Goal: Obtain resource: Download file/media

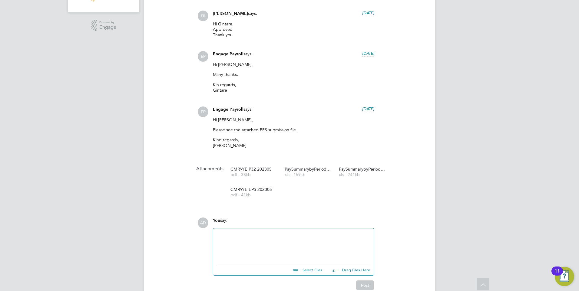
scroll to position [182, 0]
click at [479, 141] on div "AD Alexandra Dlustus Notifications Applications: Dashboard Current page: Tasks …" at bounding box center [289, 198] width 579 height 761
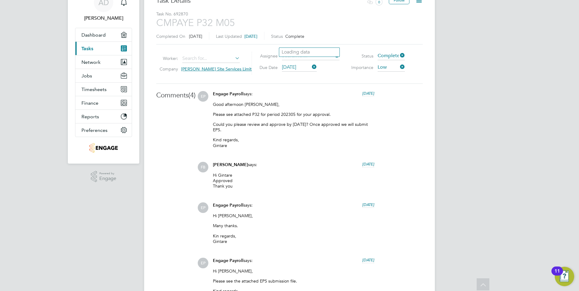
scroll to position [0, 0]
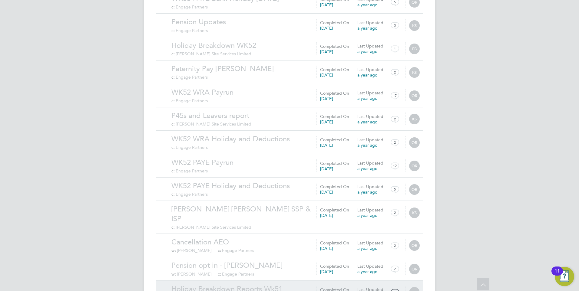
scroll to position [582, 0]
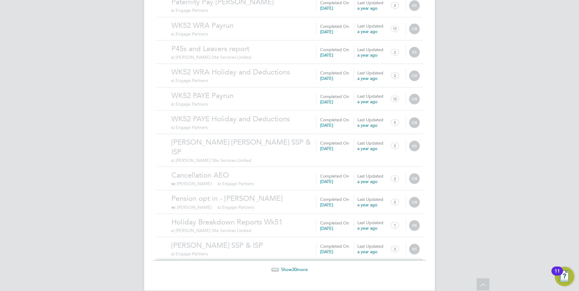
click at [299, 267] on span "Show 30 more" at bounding box center [294, 270] width 27 height 6
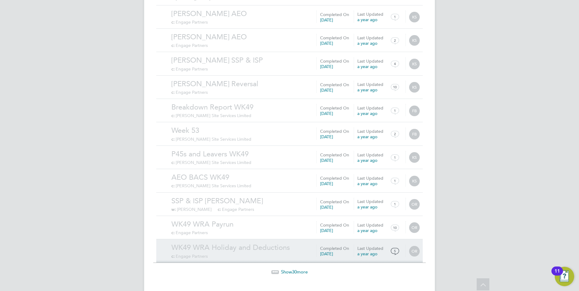
scroll to position [1285, 0]
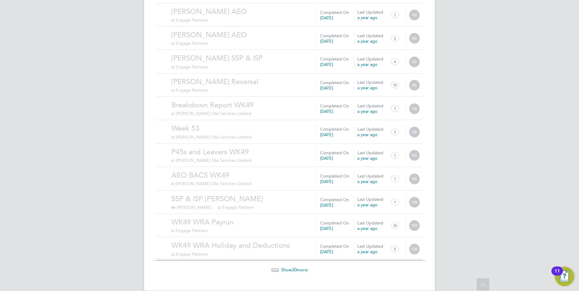
click at [289, 267] on span "Show 30 more" at bounding box center [294, 270] width 27 height 6
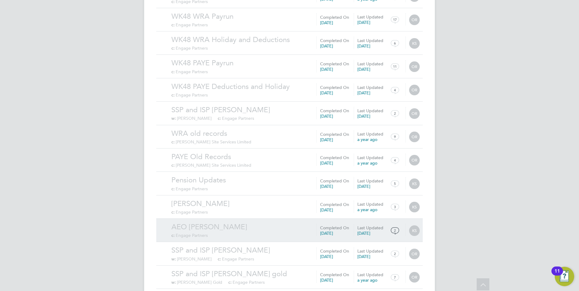
scroll to position [1988, 0]
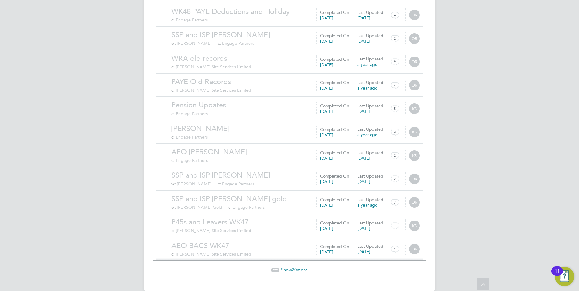
click at [300, 267] on span "Show 30 more" at bounding box center [294, 270] width 27 height 6
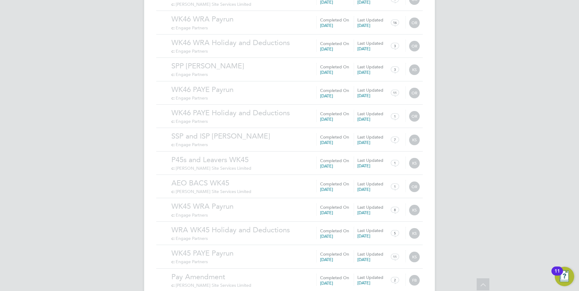
scroll to position [2691, 0]
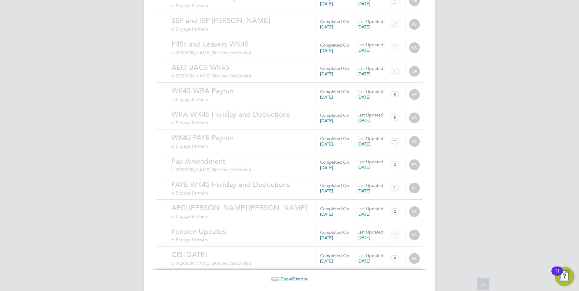
click at [292, 276] on span "Show 30 more" at bounding box center [294, 279] width 27 height 6
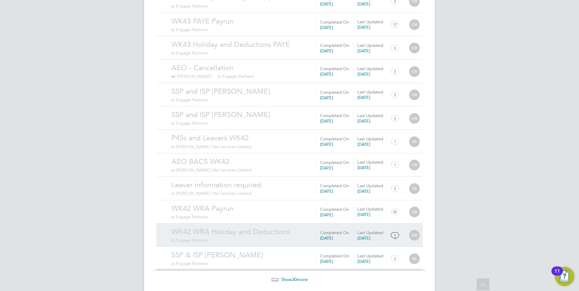
scroll to position [3394, 0]
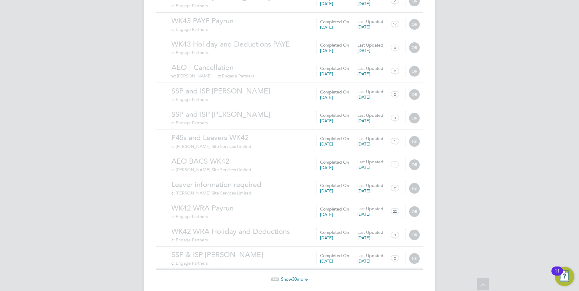
click at [293, 277] on span "30" at bounding box center [294, 280] width 5 height 6
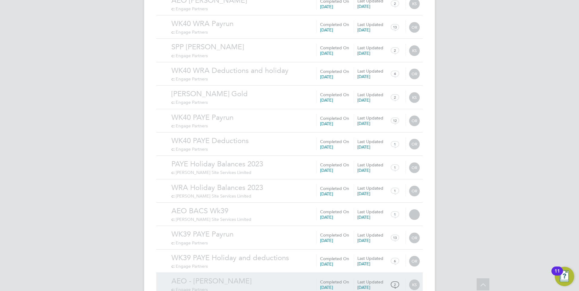
scroll to position [4097, 0]
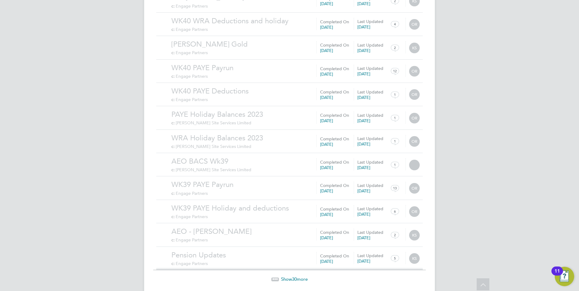
click at [289, 277] on span "Show 30 more" at bounding box center [294, 280] width 27 height 6
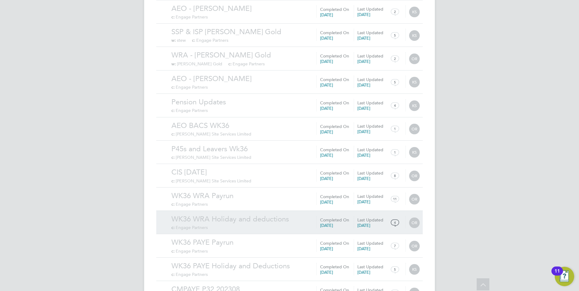
scroll to position [4800, 0]
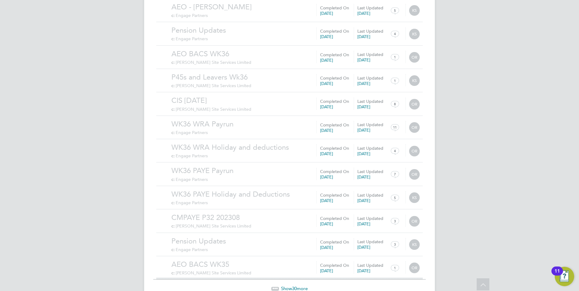
click at [294, 286] on span "30" at bounding box center [294, 289] width 5 height 6
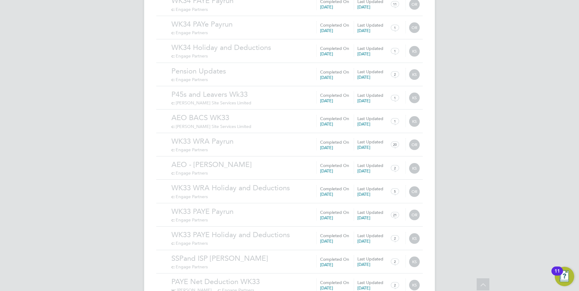
scroll to position [5503, 0]
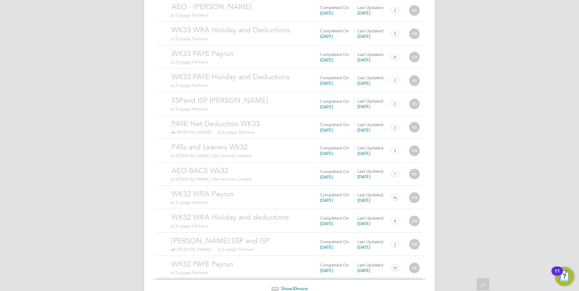
click at [295, 286] on span "30" at bounding box center [294, 289] width 5 height 6
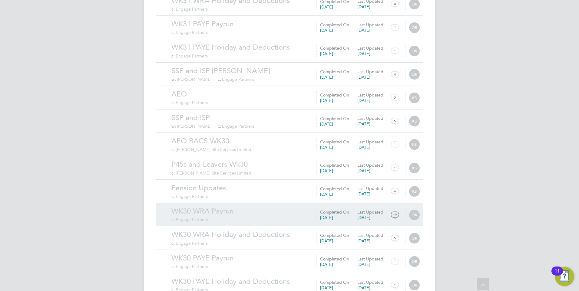
scroll to position [6206, 0]
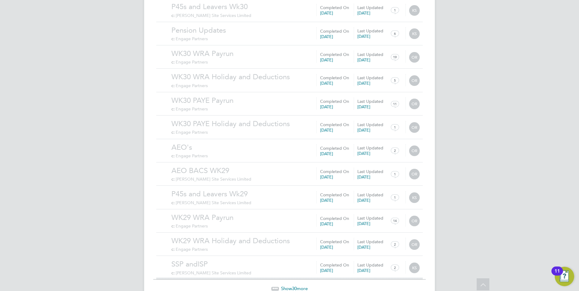
click at [293, 286] on span "30" at bounding box center [294, 289] width 5 height 6
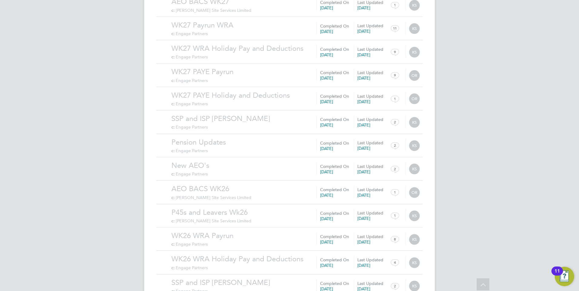
scroll to position [6909, 0]
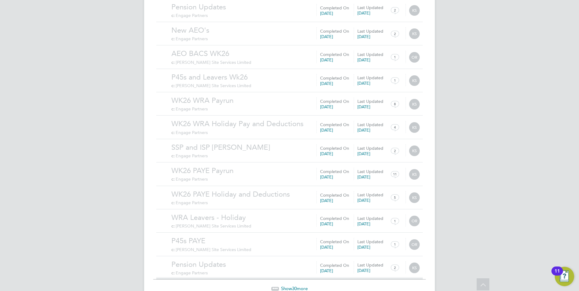
click at [297, 286] on span "30" at bounding box center [294, 289] width 5 height 6
click at [294, 286] on span "30" at bounding box center [294, 289] width 5 height 6
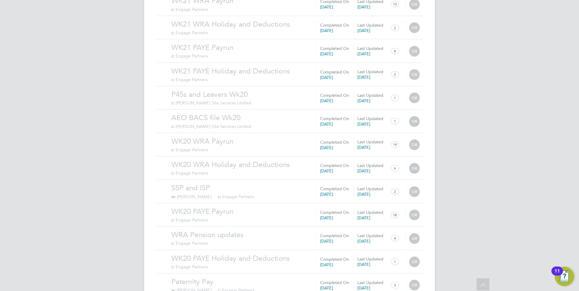
scroll to position [8315, 0]
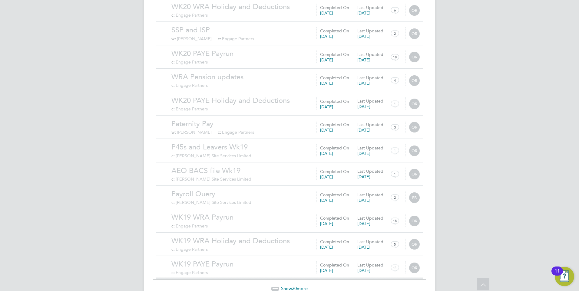
click at [288, 286] on span "Show 30 more" at bounding box center [294, 289] width 27 height 6
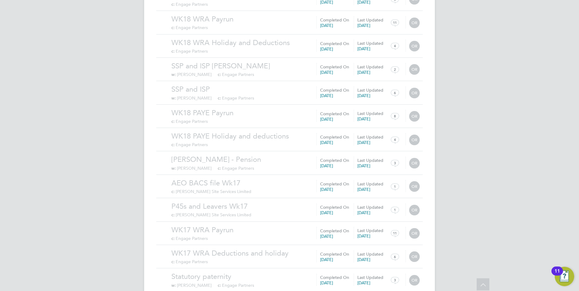
scroll to position [9018, 0]
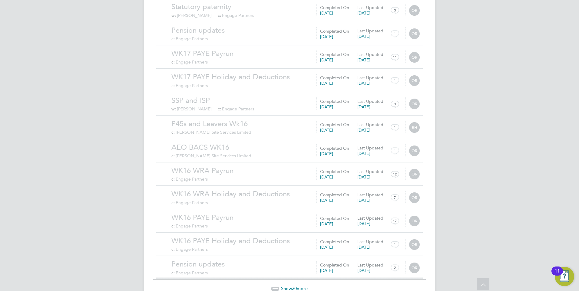
click at [290, 286] on span "Show 30 more" at bounding box center [294, 289] width 27 height 6
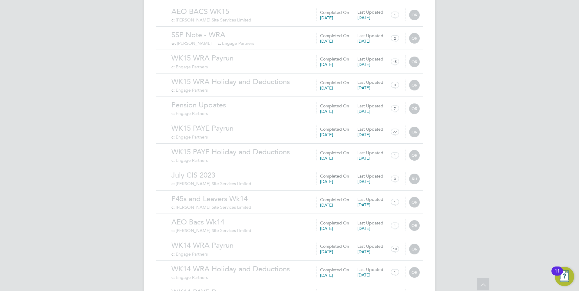
scroll to position [9721, 0]
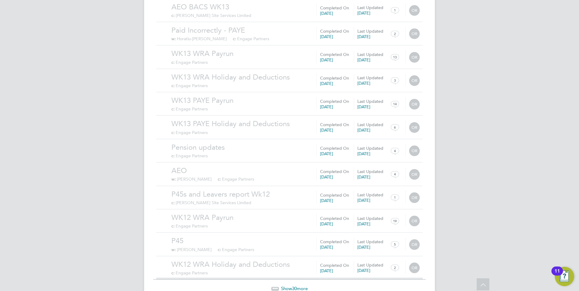
click at [290, 286] on span "Show 30 more" at bounding box center [294, 289] width 27 height 6
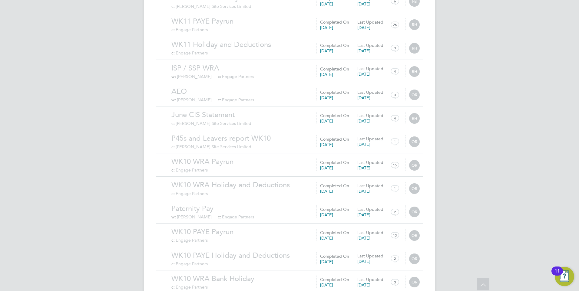
scroll to position [10424, 0]
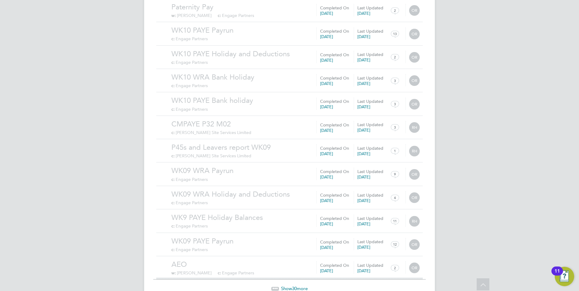
click at [295, 277] on div "Show 30 more" at bounding box center [289, 284] width 273 height 15
click at [295, 286] on span "30" at bounding box center [294, 289] width 5 height 6
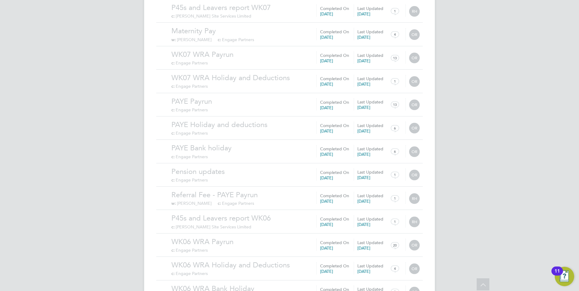
scroll to position [11128, 0]
click at [293, 286] on span "30" at bounding box center [294, 289] width 5 height 6
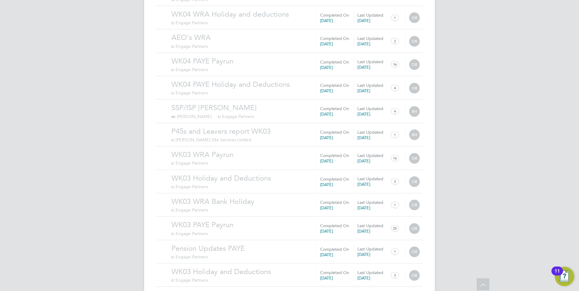
scroll to position [11831, 0]
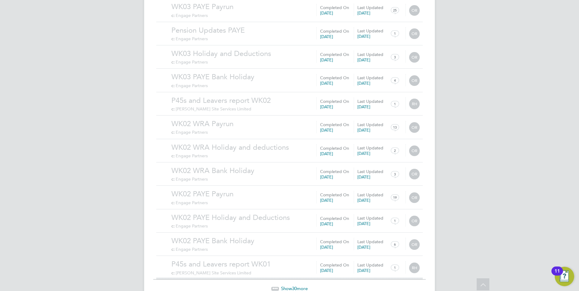
click at [294, 286] on span "30" at bounding box center [294, 289] width 5 height 6
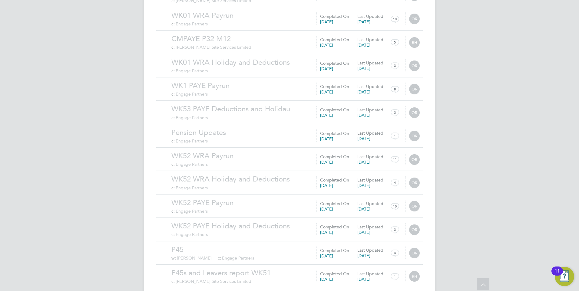
scroll to position [12534, 0]
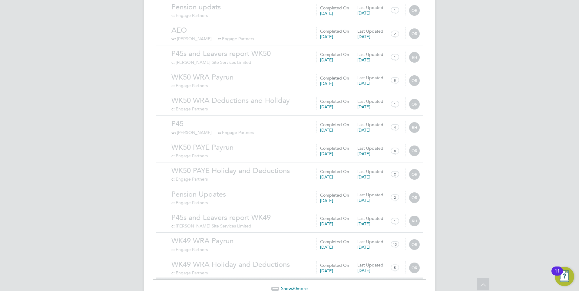
click at [291, 286] on span "Show 30 more" at bounding box center [294, 289] width 27 height 6
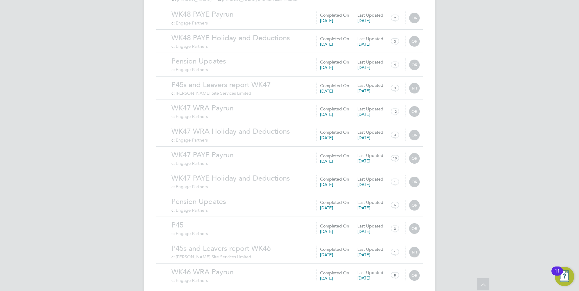
scroll to position [13237, 0]
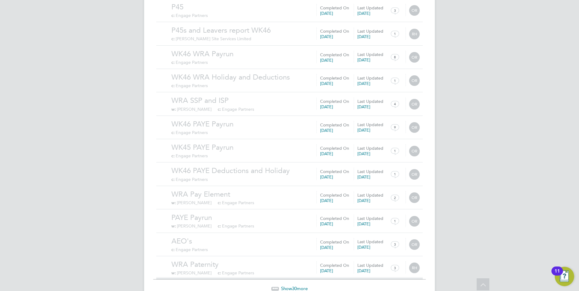
click at [293, 286] on span "30" at bounding box center [294, 289] width 5 height 6
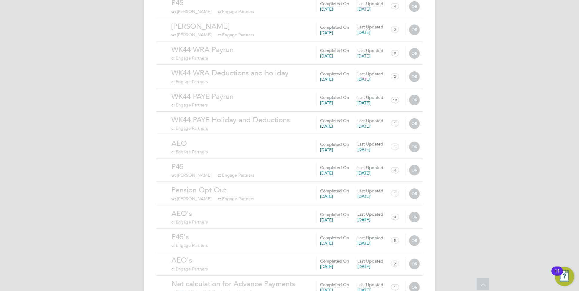
scroll to position [13940, 0]
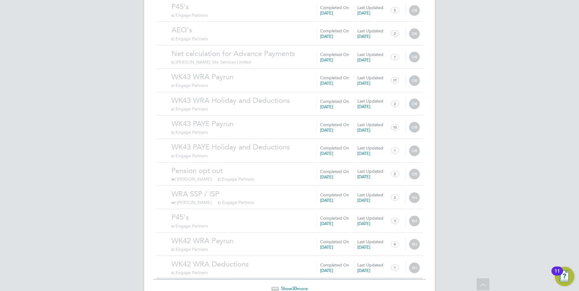
click at [293, 286] on span "30" at bounding box center [294, 289] width 5 height 6
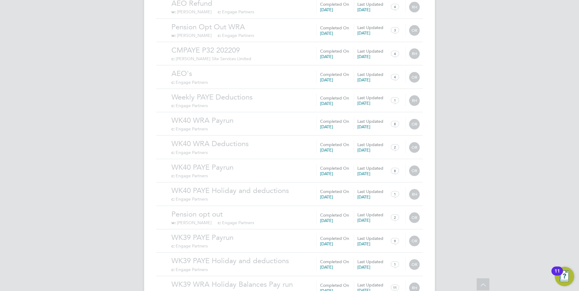
scroll to position [14643, 0]
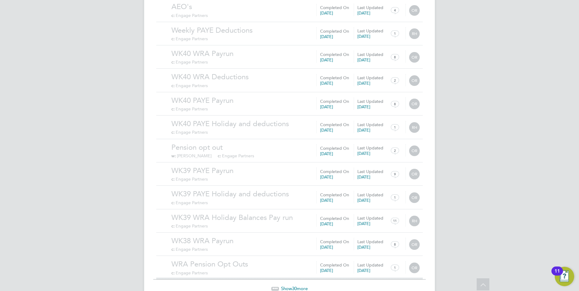
click at [289, 286] on span "Show 30 more" at bounding box center [294, 289] width 27 height 6
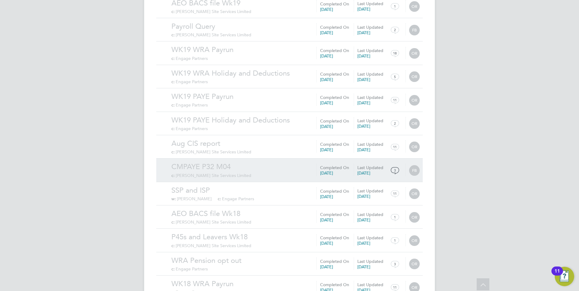
click at [231, 162] on div "CMPAYE P32 M04 c: Carmichael Site Services Limited" at bounding box center [296, 170] width 251 height 16
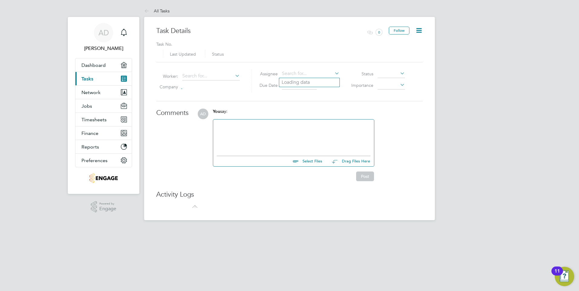
type input "15 Aug 2023"
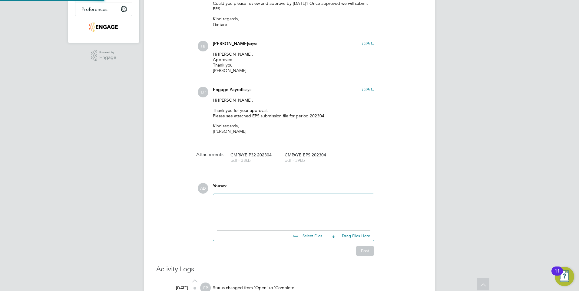
scroll to position [182, 0]
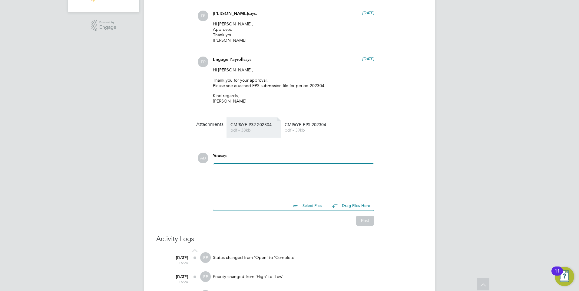
click at [252, 124] on span "CMPAYE P32 202304" at bounding box center [254, 125] width 48 height 5
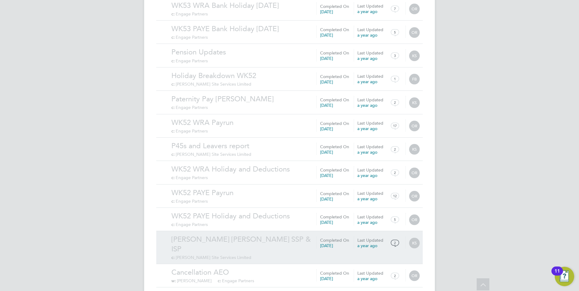
scroll to position [582, 0]
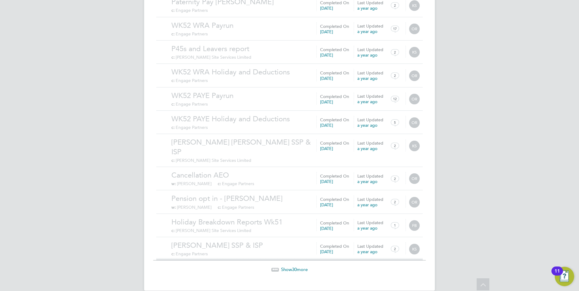
click at [300, 258] on div "Show 30 more" at bounding box center [289, 265] width 273 height 15
click at [301, 267] on span "Show 30 more" at bounding box center [294, 270] width 27 height 6
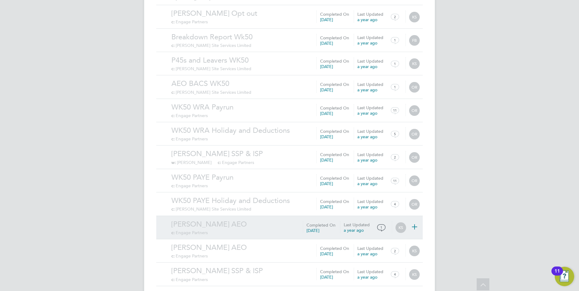
scroll to position [1285, 0]
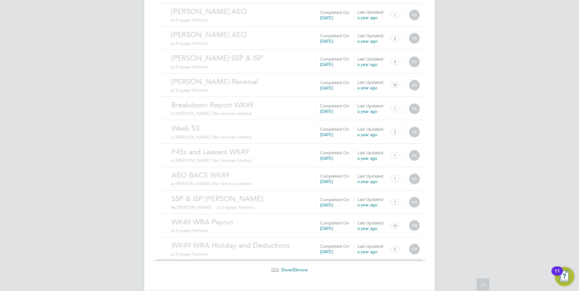
click at [303, 267] on span "Show 30 more" at bounding box center [294, 270] width 27 height 6
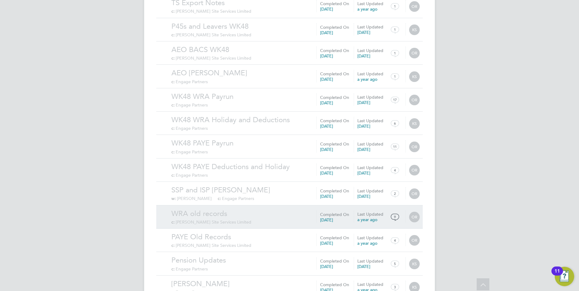
scroll to position [1988, 0]
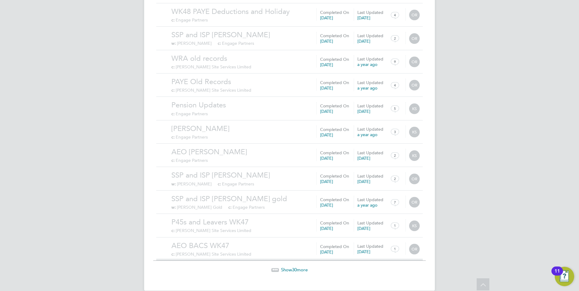
click at [297, 267] on span "30" at bounding box center [294, 270] width 5 height 6
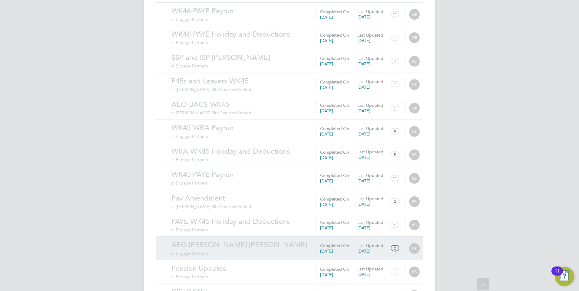
scroll to position [2691, 0]
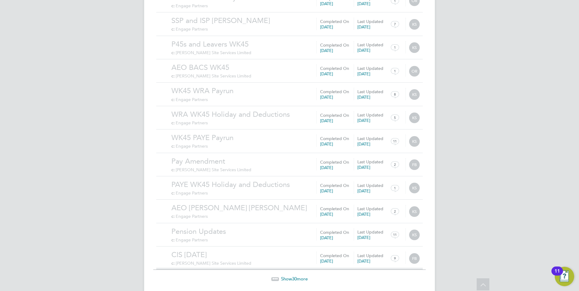
click at [290, 276] on span "Show 30 more" at bounding box center [294, 279] width 27 height 6
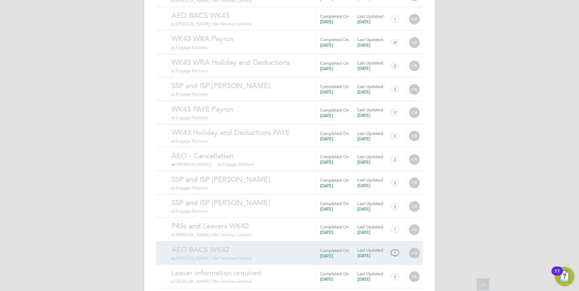
scroll to position [3394, 0]
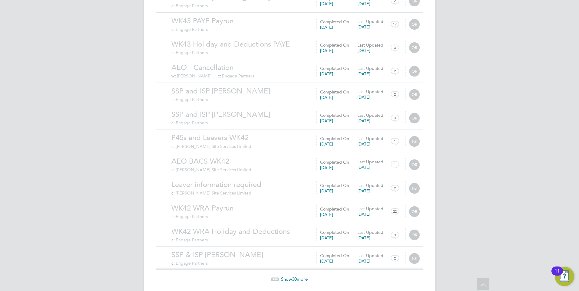
click at [297, 277] on span "Show 30 more" at bounding box center [294, 280] width 27 height 6
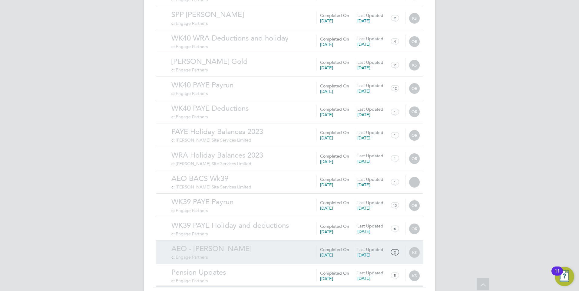
scroll to position [4097, 0]
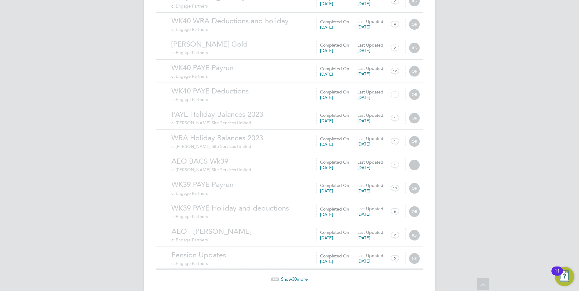
click at [287, 277] on span "Show 30 more" at bounding box center [294, 280] width 27 height 6
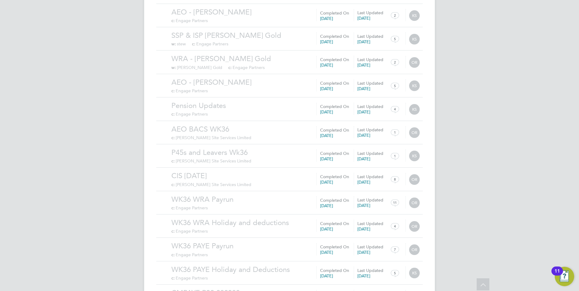
scroll to position [4800, 0]
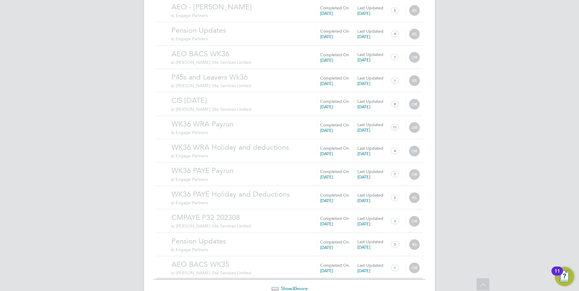
click at [292, 286] on span "Show 30 more" at bounding box center [294, 289] width 27 height 6
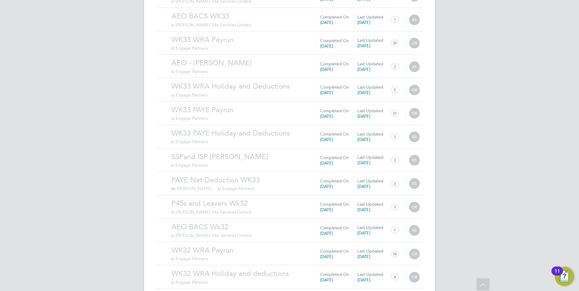
scroll to position [5503, 0]
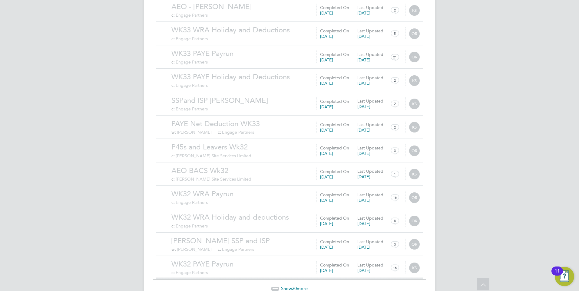
click at [296, 286] on span "30" at bounding box center [294, 289] width 5 height 6
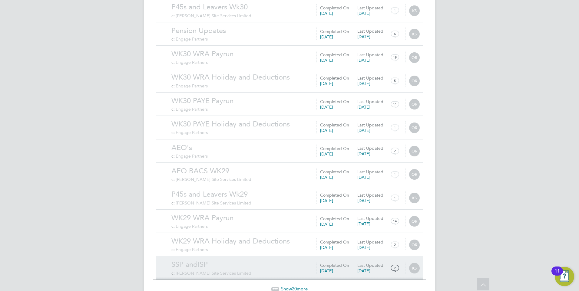
scroll to position [6206, 0]
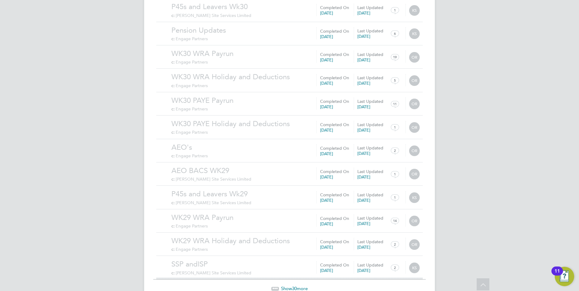
click at [294, 286] on span "30" at bounding box center [294, 289] width 5 height 6
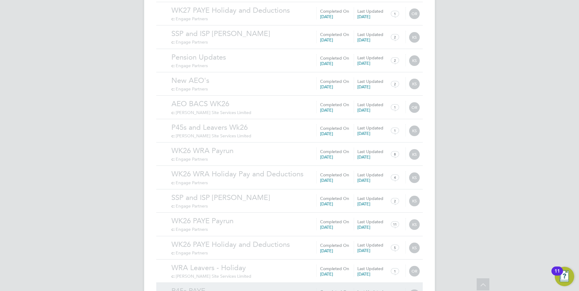
scroll to position [6909, 0]
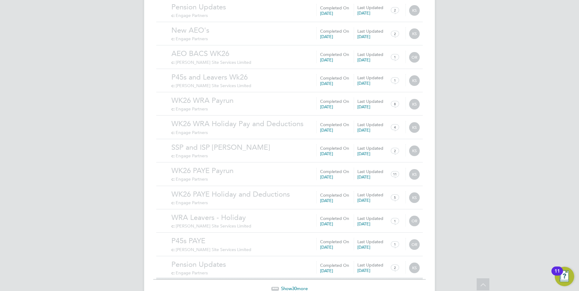
click at [293, 286] on span "30" at bounding box center [294, 289] width 5 height 6
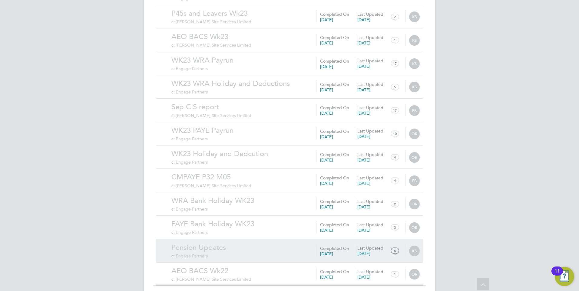
scroll to position [7612, 0]
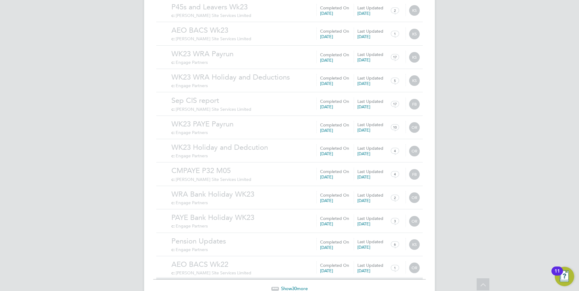
click at [291, 286] on span "Show 30 more" at bounding box center [294, 289] width 27 height 6
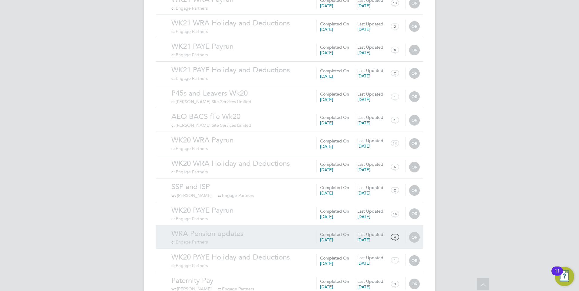
scroll to position [8315, 0]
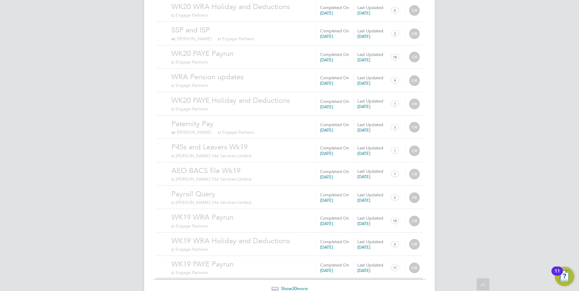
click at [291, 286] on span "Show 30 more" at bounding box center [294, 289] width 27 height 6
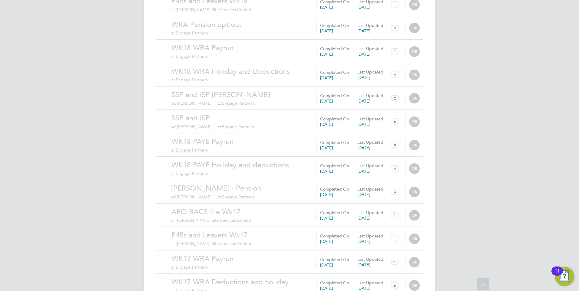
scroll to position [9018, 0]
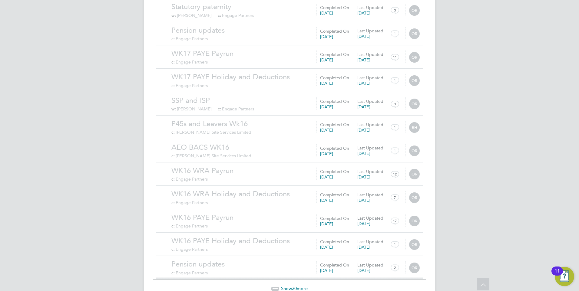
click at [297, 286] on span "Show 30 more" at bounding box center [294, 289] width 27 height 6
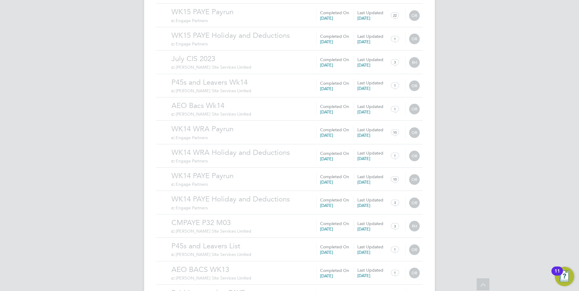
scroll to position [9721, 0]
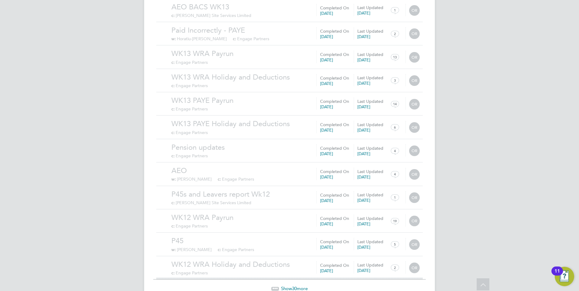
click at [295, 286] on span "30" at bounding box center [294, 289] width 5 height 6
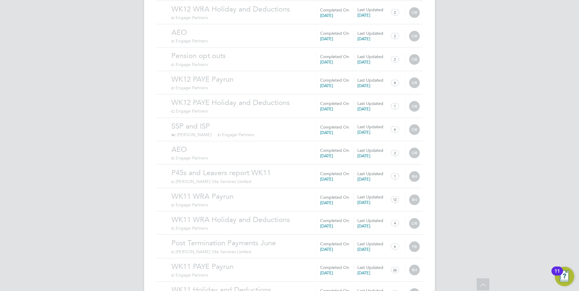
scroll to position [10424, 0]
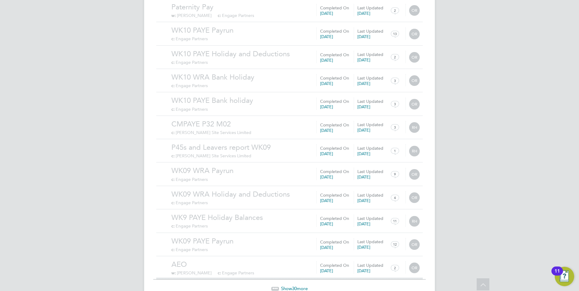
click at [300, 286] on span "Show 30 more" at bounding box center [294, 289] width 27 height 6
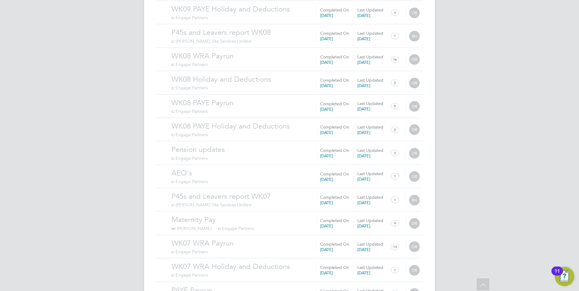
scroll to position [11128, 0]
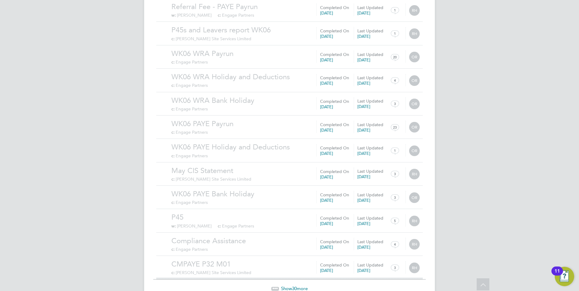
click at [292, 286] on span "30" at bounding box center [294, 289] width 5 height 6
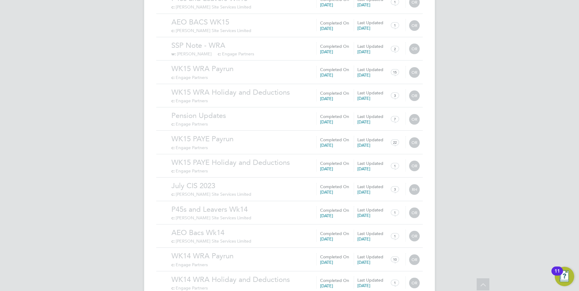
scroll to position [9574, 0]
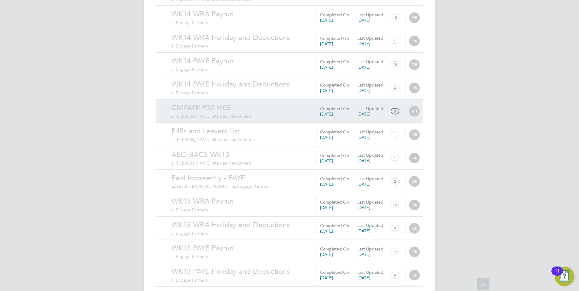
click at [235, 103] on div "CMPAYE P32 M03 c: Carmichael Site Services Limited" at bounding box center [296, 111] width 251 height 16
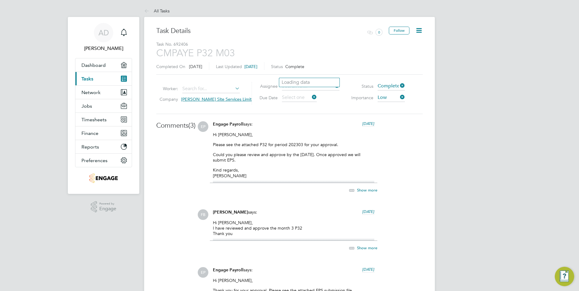
type input "[DATE]"
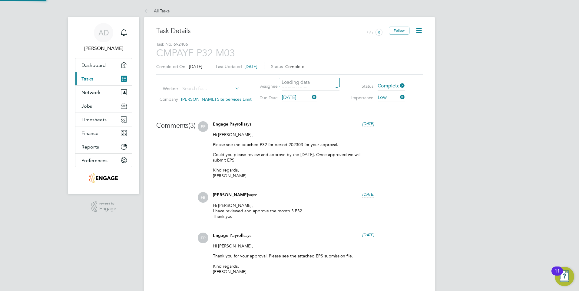
scroll to position [121, 0]
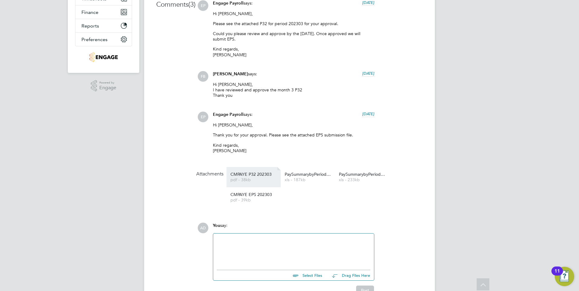
click at [257, 174] on span "CMPAYE P32 202303" at bounding box center [254, 174] width 48 height 5
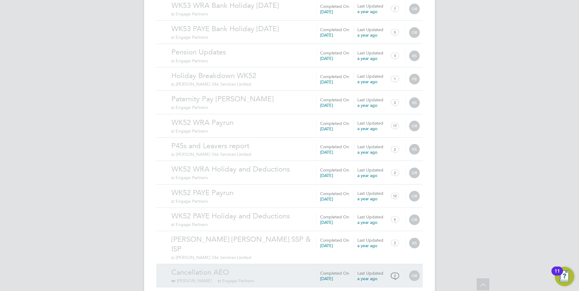
scroll to position [582, 0]
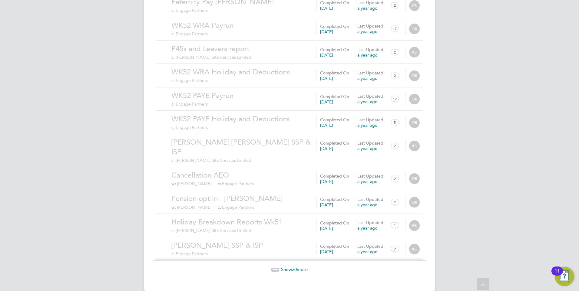
click at [290, 267] on span "Show 30 more" at bounding box center [294, 270] width 27 height 6
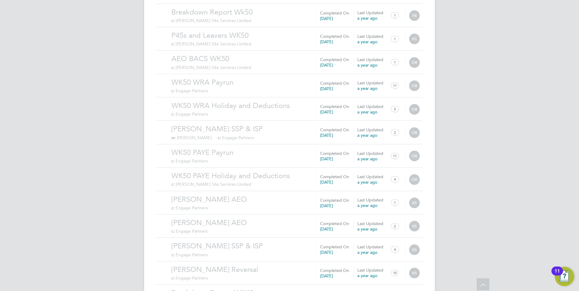
scroll to position [1278, 0]
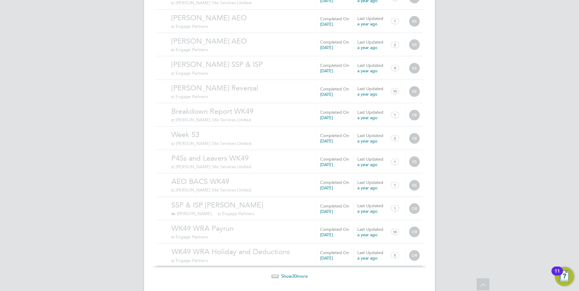
click at [274, 275] on icon at bounding box center [275, 276] width 2 height 2
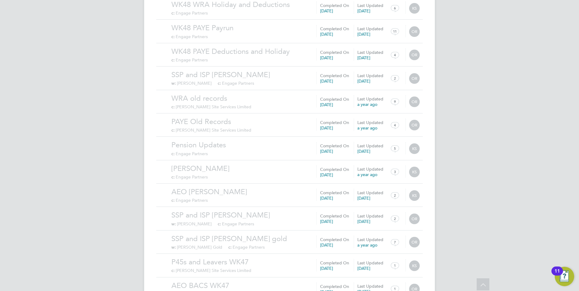
scroll to position [1988, 0]
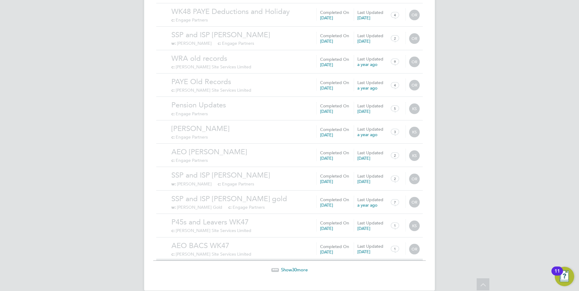
click at [295, 267] on span "30" at bounding box center [294, 270] width 5 height 6
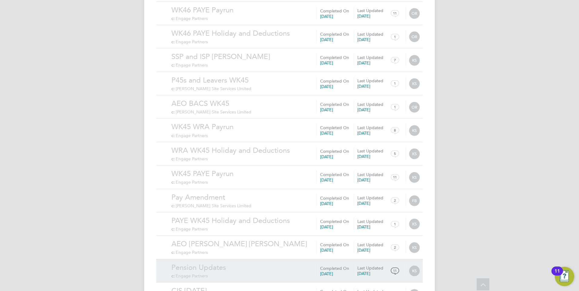
scroll to position [2691, 0]
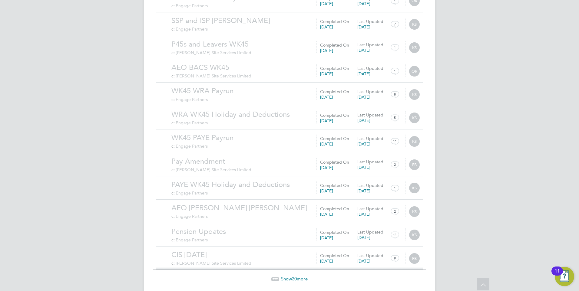
click at [289, 276] on span "Show 30 more" at bounding box center [294, 279] width 27 height 6
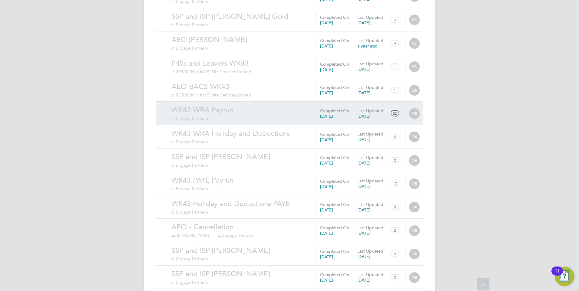
scroll to position [3394, 0]
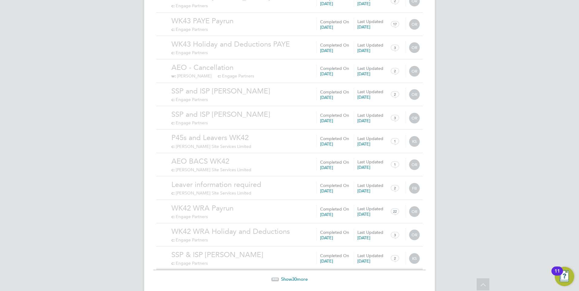
click at [290, 277] on span "Show 30 more" at bounding box center [294, 280] width 27 height 6
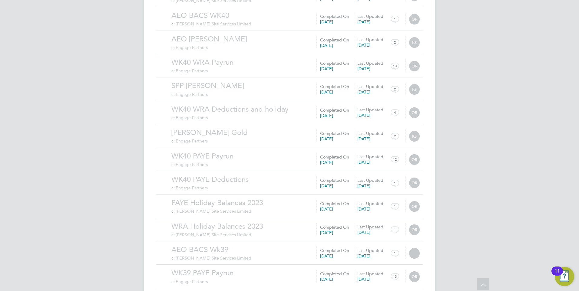
scroll to position [4097, 0]
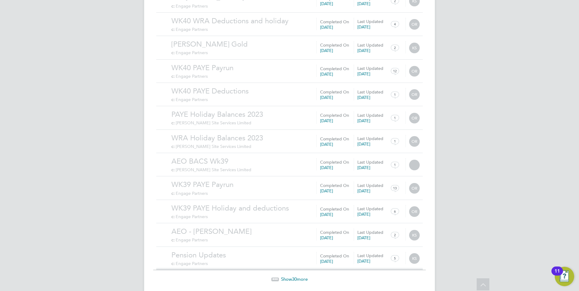
click at [295, 277] on span "30" at bounding box center [294, 280] width 5 height 6
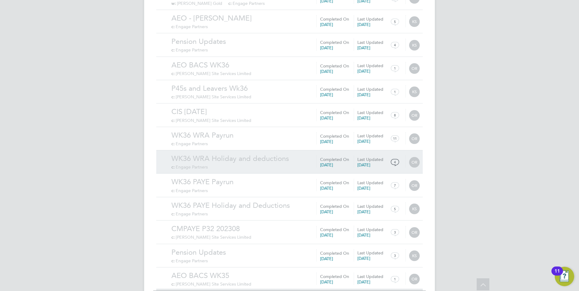
scroll to position [4800, 0]
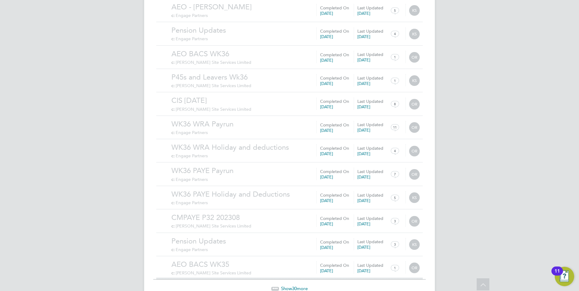
click at [297, 286] on span "30" at bounding box center [294, 289] width 5 height 6
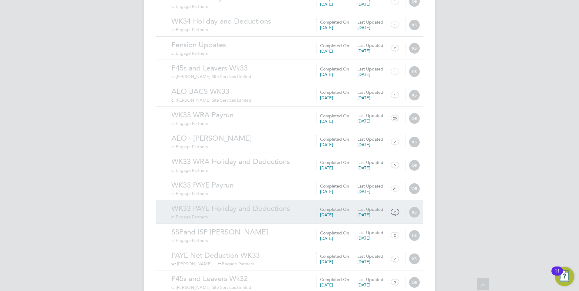
scroll to position [5503, 0]
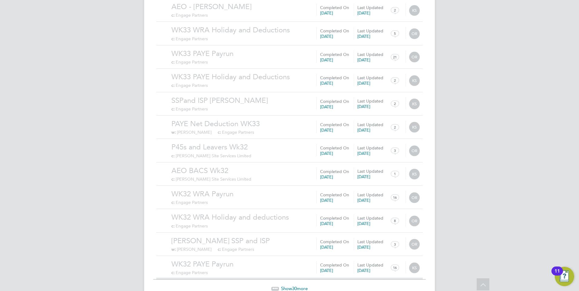
click at [297, 286] on span "Show 30 more" at bounding box center [294, 289] width 27 height 6
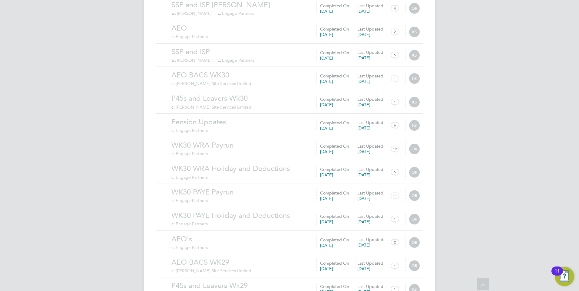
scroll to position [6206, 0]
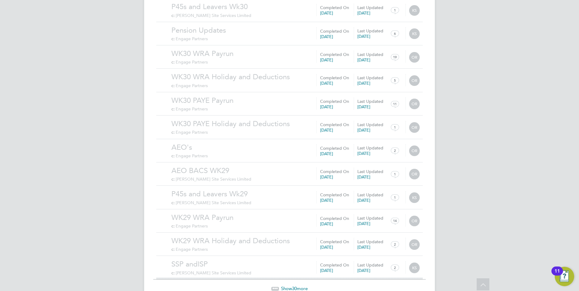
click at [298, 286] on span "Show 30 more" at bounding box center [294, 289] width 27 height 6
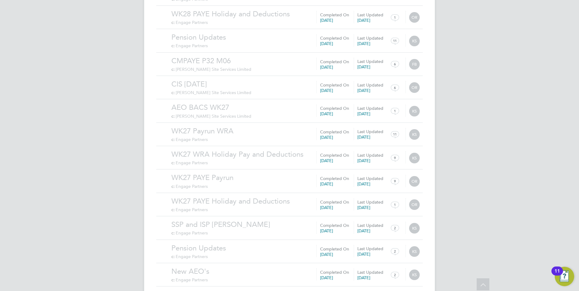
scroll to position [6909, 0]
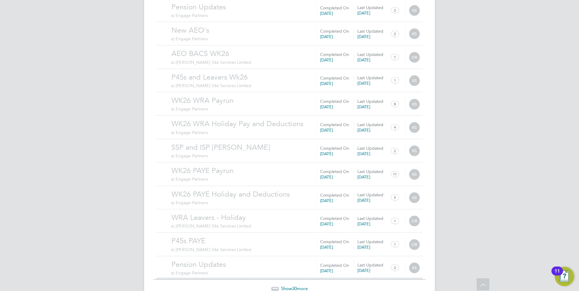
click at [292, 286] on span "30" at bounding box center [294, 289] width 5 height 6
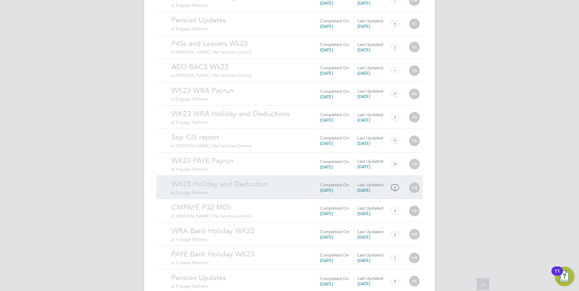
scroll to position [7612, 0]
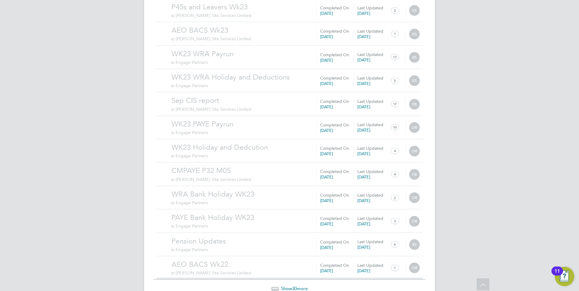
click at [294, 286] on span "30" at bounding box center [294, 289] width 5 height 6
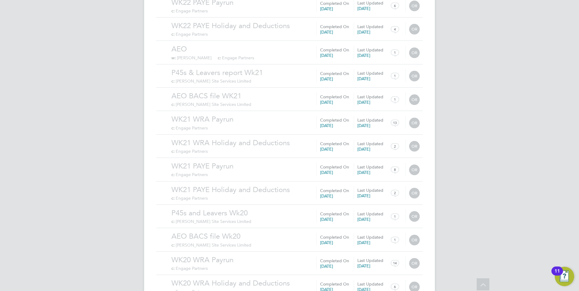
scroll to position [8315, 0]
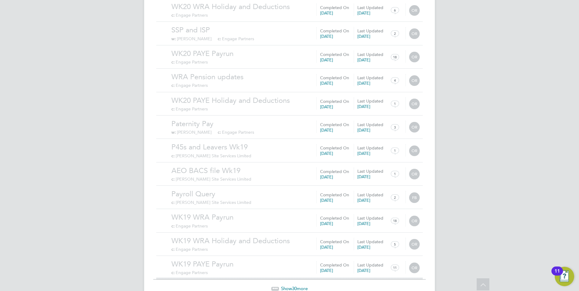
click at [296, 286] on span "30" at bounding box center [294, 289] width 5 height 6
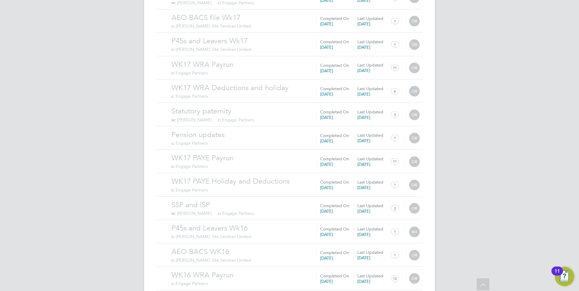
scroll to position [9018, 0]
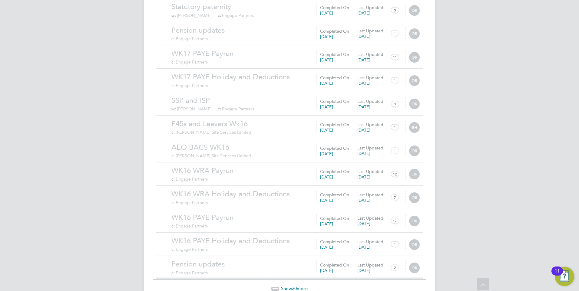
click at [289, 286] on span "Show 30 more" at bounding box center [294, 289] width 27 height 6
click at [294, 286] on span "30" at bounding box center [294, 289] width 5 height 6
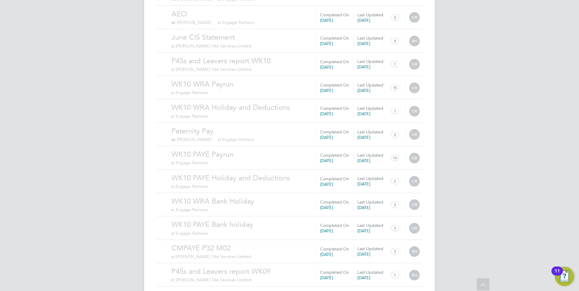
scroll to position [10424, 0]
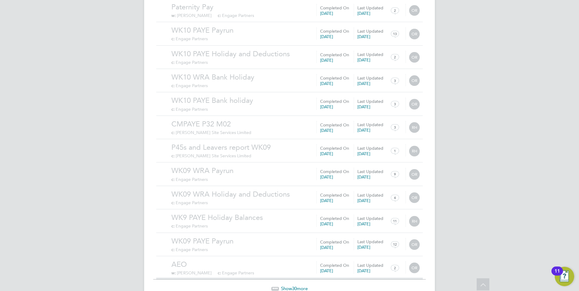
click at [301, 286] on span "Show 30 more" at bounding box center [294, 289] width 27 height 6
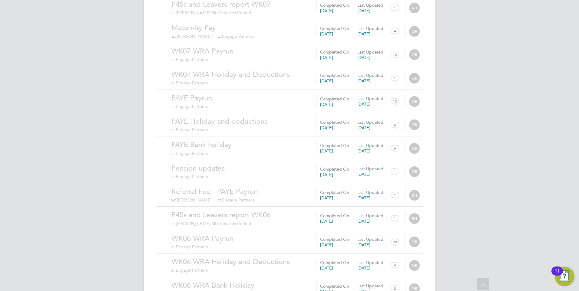
scroll to position [11128, 0]
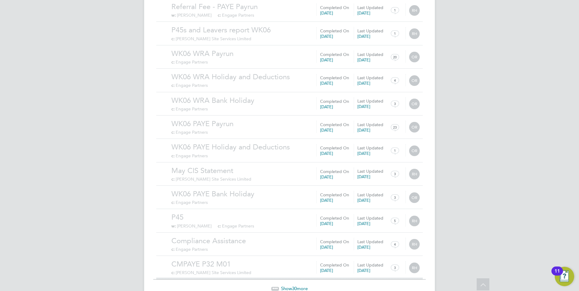
click at [293, 286] on span "30" at bounding box center [294, 289] width 5 height 6
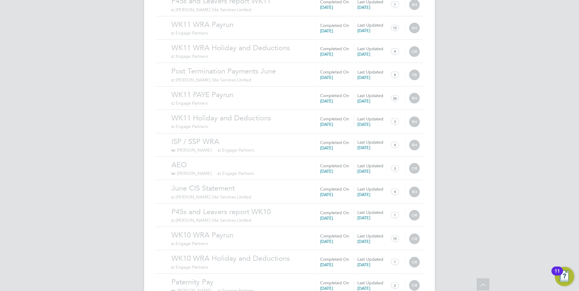
scroll to position [10391, 0]
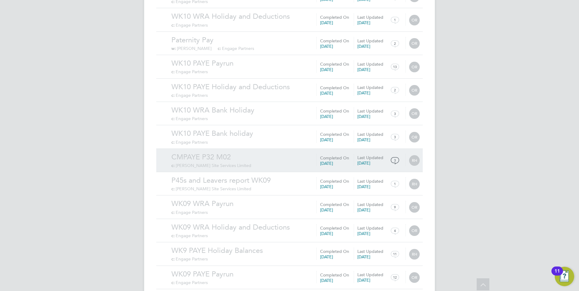
click at [227, 153] on link "CMPAYE P32 M02" at bounding box center [295, 157] width 248 height 9
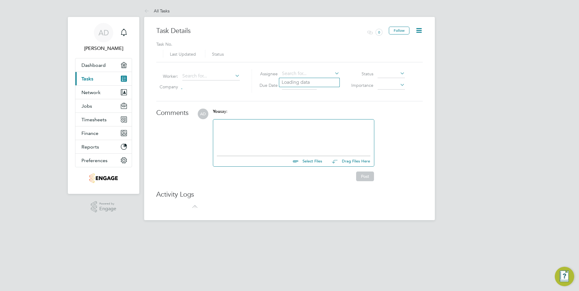
type input "[DATE]"
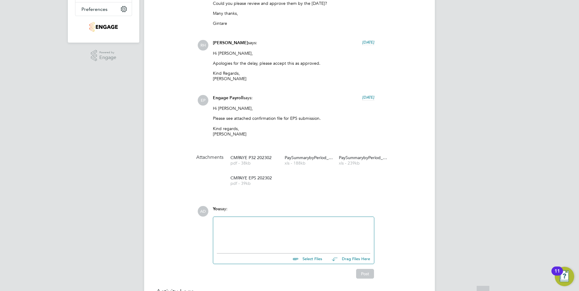
scroll to position [182, 0]
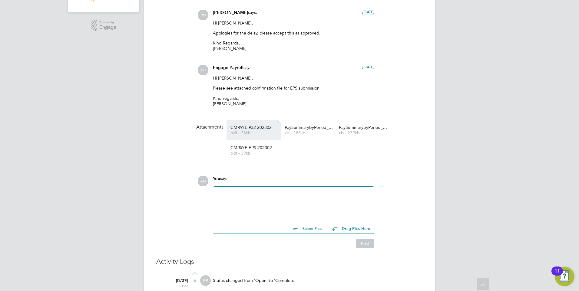
click at [260, 134] on span "pdf - 38kb" at bounding box center [254, 133] width 48 height 5
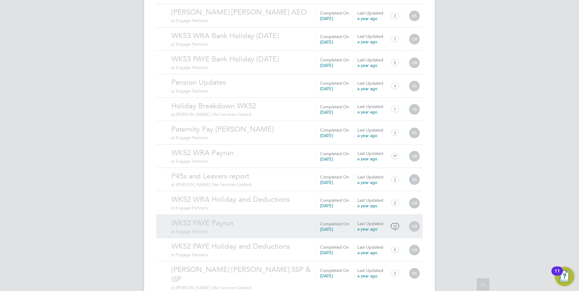
scroll to position [582, 0]
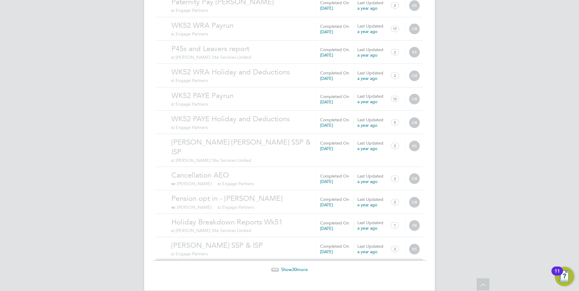
click at [290, 267] on span "Show 30 more" at bounding box center [294, 270] width 27 height 6
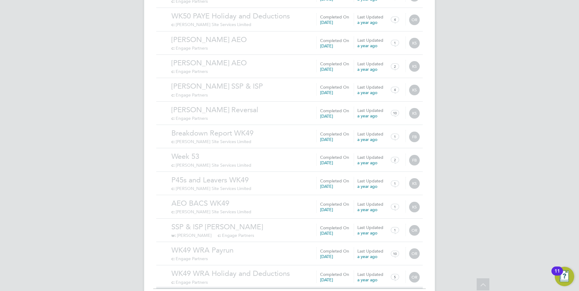
scroll to position [1285, 0]
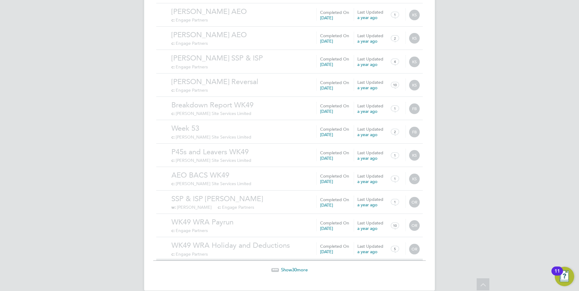
click at [293, 267] on span "30" at bounding box center [294, 270] width 5 height 6
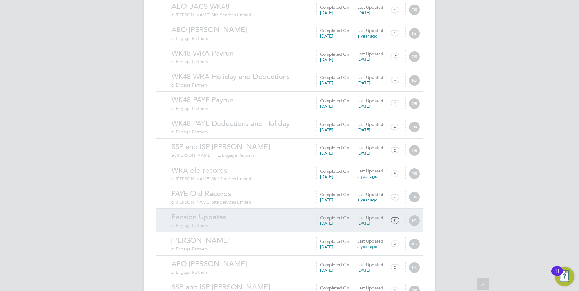
scroll to position [1988, 0]
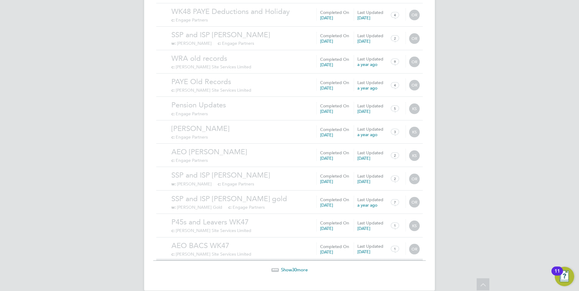
click at [293, 267] on span "30" at bounding box center [294, 270] width 5 height 6
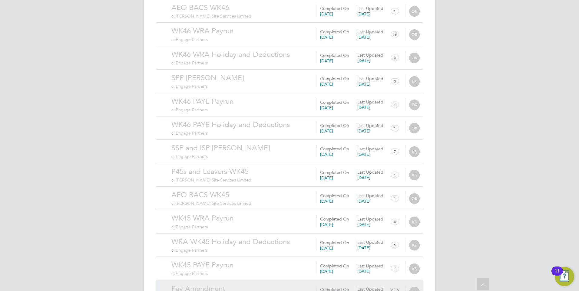
scroll to position [2691, 0]
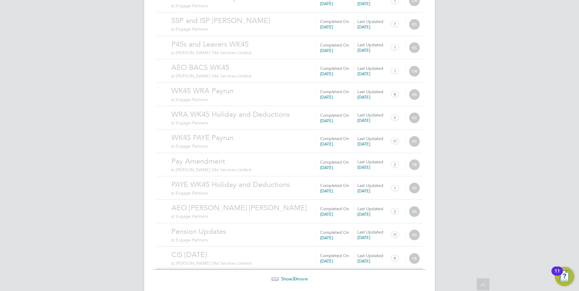
click at [291, 276] on span "Show 30 more" at bounding box center [294, 279] width 27 height 6
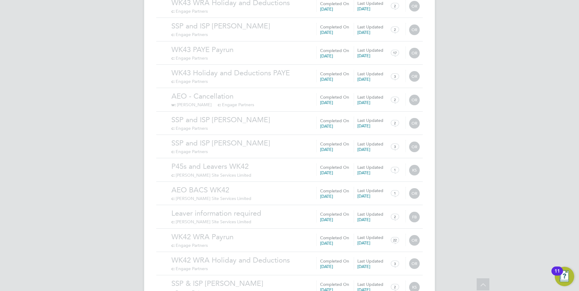
scroll to position [3394, 0]
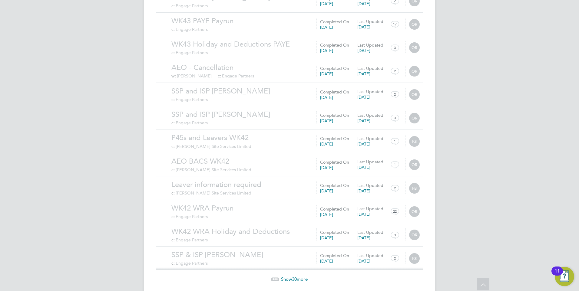
click at [291, 277] on span "Show 30 more" at bounding box center [294, 280] width 27 height 6
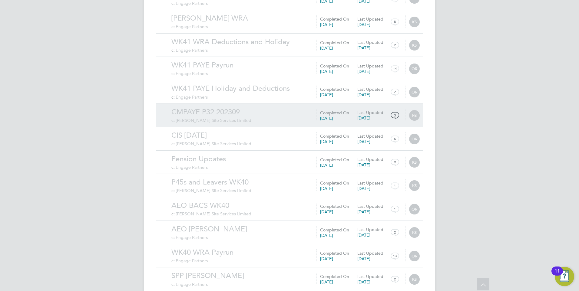
scroll to position [4097, 0]
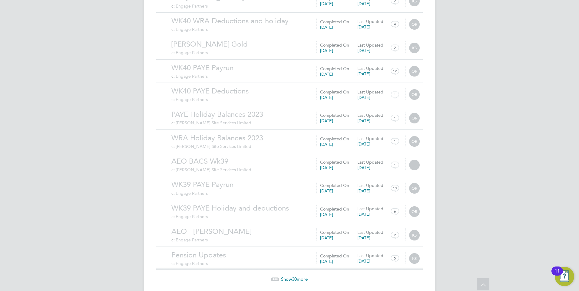
click at [290, 277] on span "Show 30 more" at bounding box center [294, 280] width 27 height 6
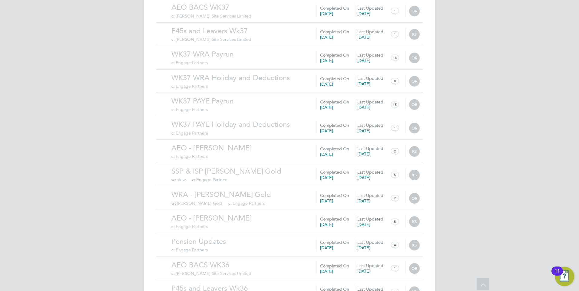
scroll to position [4800, 0]
click at [290, 286] on span "Show 30 more" at bounding box center [294, 289] width 27 height 6
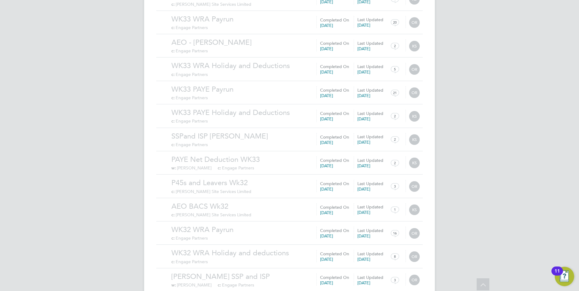
scroll to position [5503, 0]
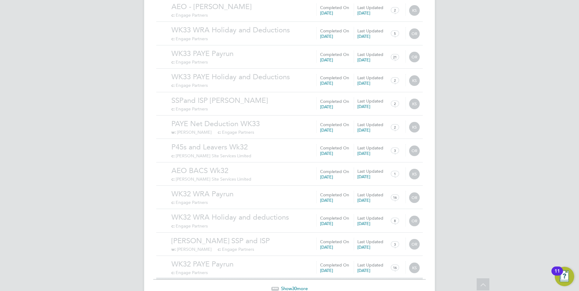
click at [293, 286] on span "30" at bounding box center [294, 289] width 5 height 6
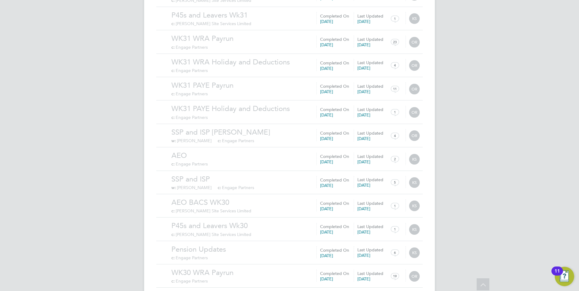
scroll to position [6206, 0]
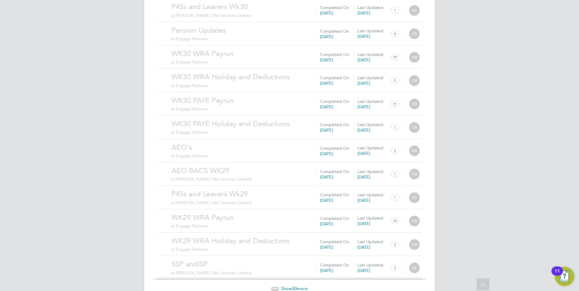
click at [292, 286] on span "30" at bounding box center [294, 289] width 5 height 6
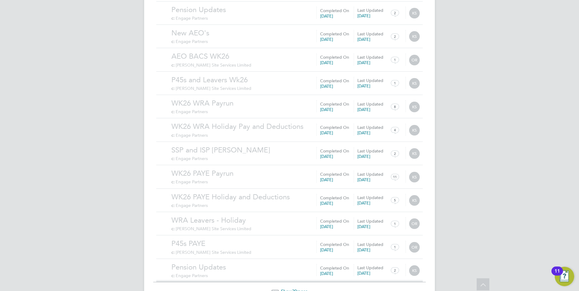
scroll to position [6909, 0]
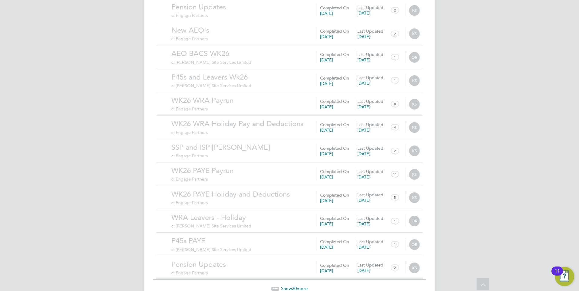
click at [291, 286] on span "Show 30 more" at bounding box center [294, 289] width 27 height 6
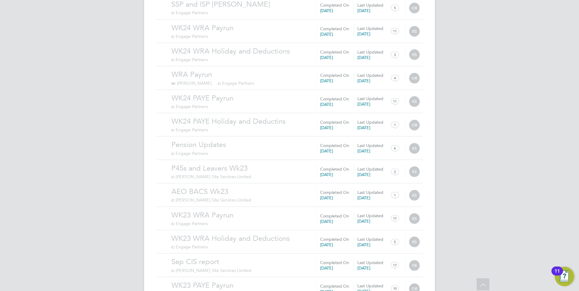
scroll to position [7612, 0]
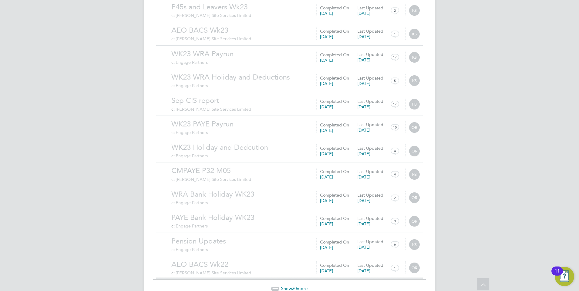
click at [293, 286] on span "30" at bounding box center [294, 289] width 5 height 6
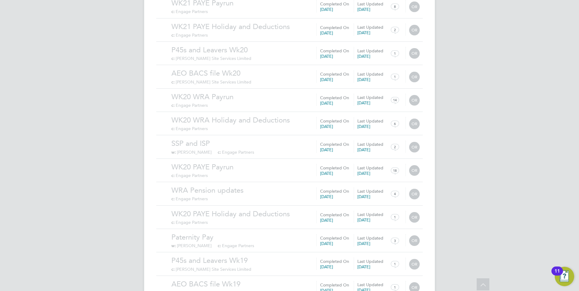
scroll to position [8315, 0]
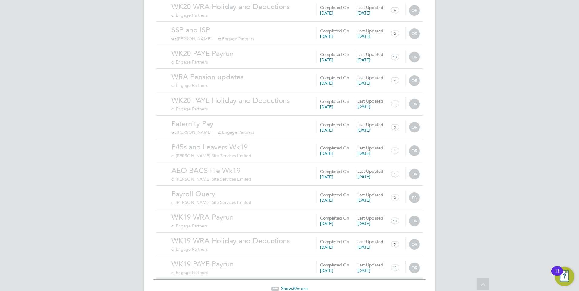
click at [297, 286] on span "30" at bounding box center [294, 289] width 5 height 6
click at [292, 286] on span "Show 30 more" at bounding box center [294, 289] width 27 height 6
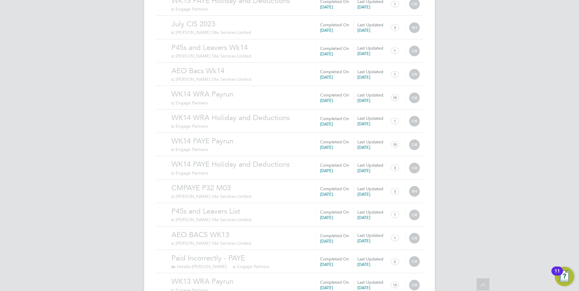
scroll to position [9721, 0]
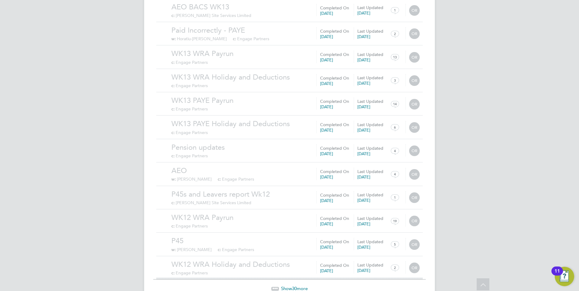
click at [297, 286] on span "Show 30 more" at bounding box center [294, 289] width 27 height 6
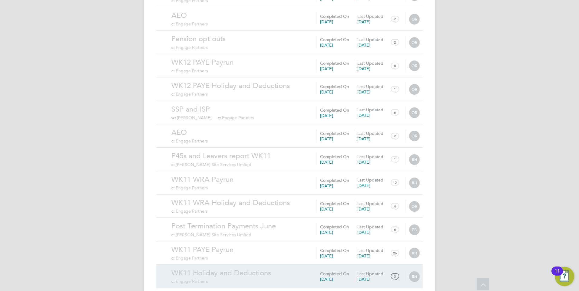
scroll to position [10236, 0]
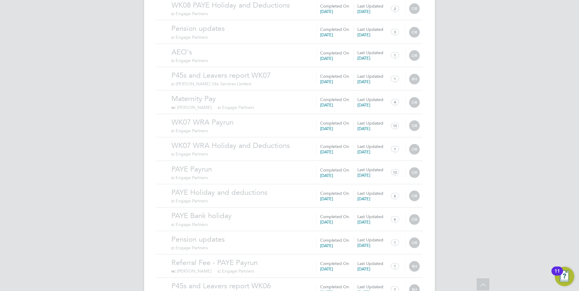
scroll to position [11128, 0]
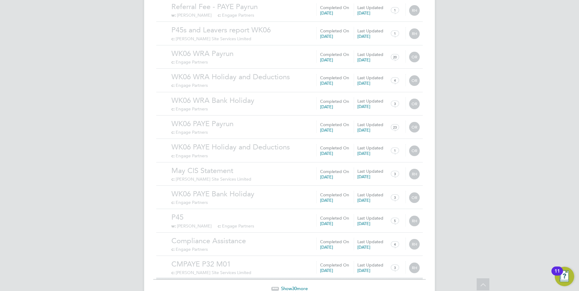
click at [294, 286] on span "30" at bounding box center [294, 289] width 5 height 6
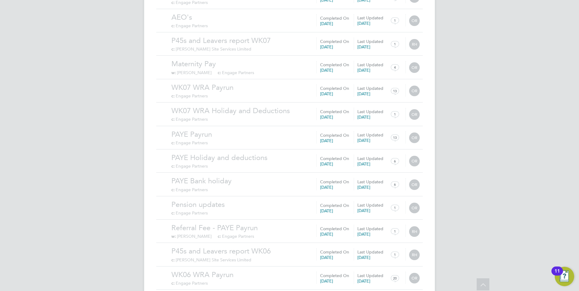
scroll to position [11118, 0]
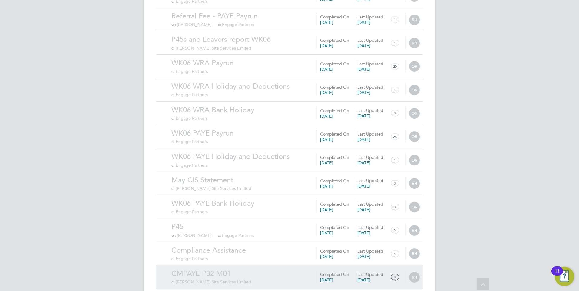
click at [212, 269] on link "CMPAYE P32 M01" at bounding box center [295, 273] width 248 height 9
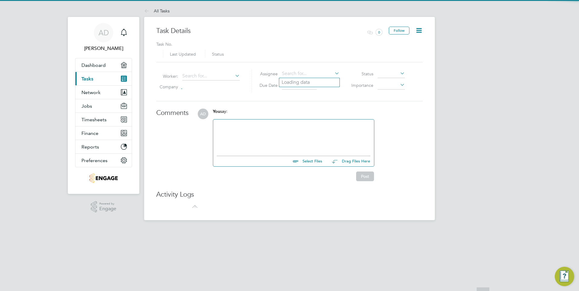
type input "[DATE]"
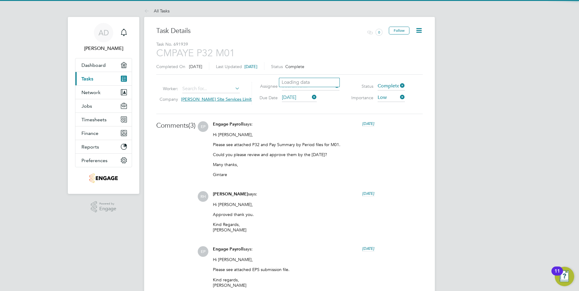
scroll to position [182, 0]
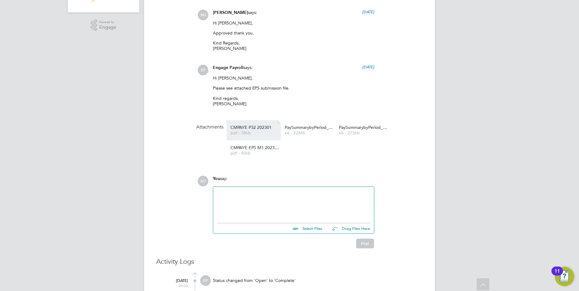
click at [260, 131] on link "CMPAYE P32 202301 pdf - 38kb" at bounding box center [254, 130] width 48 height 10
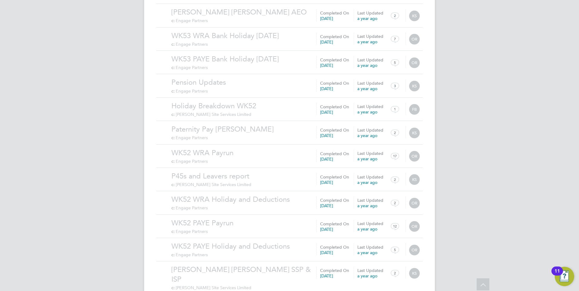
scroll to position [582, 0]
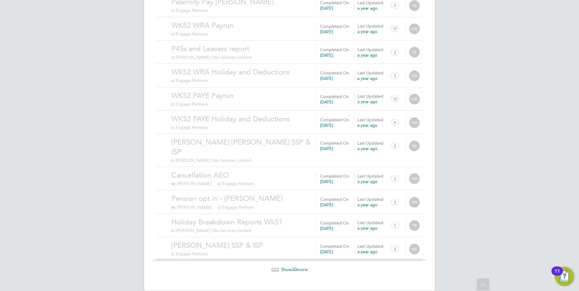
click at [295, 267] on span "30" at bounding box center [294, 270] width 5 height 6
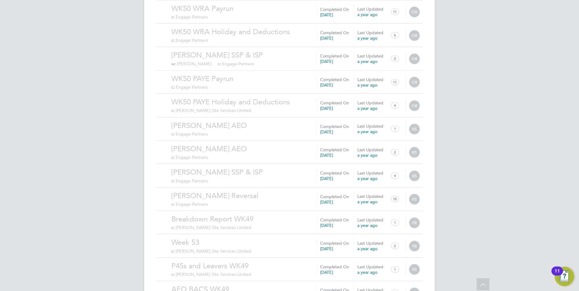
scroll to position [1285, 0]
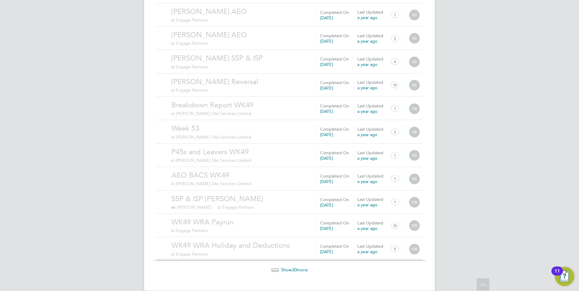
click at [289, 267] on span "Show 30 more" at bounding box center [294, 270] width 27 height 6
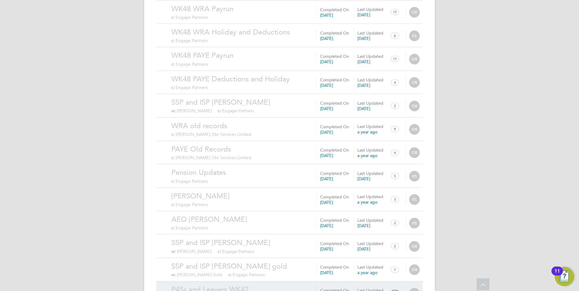
scroll to position [1988, 0]
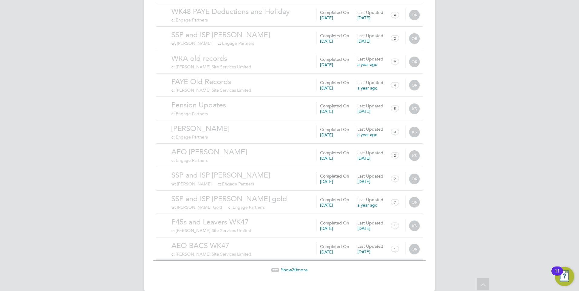
click at [291, 267] on span "Show 30 more" at bounding box center [294, 270] width 27 height 6
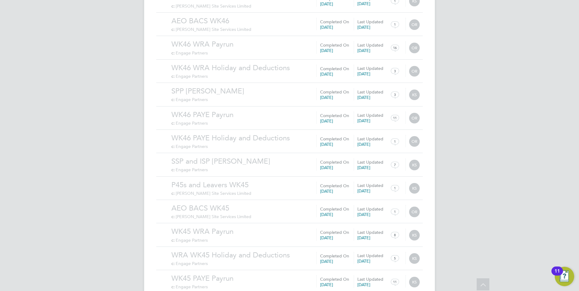
scroll to position [2691, 0]
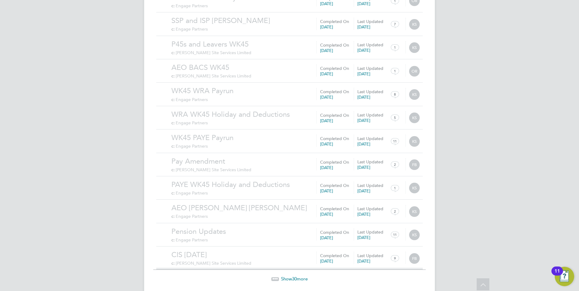
click at [296, 276] on span "30" at bounding box center [294, 279] width 5 height 6
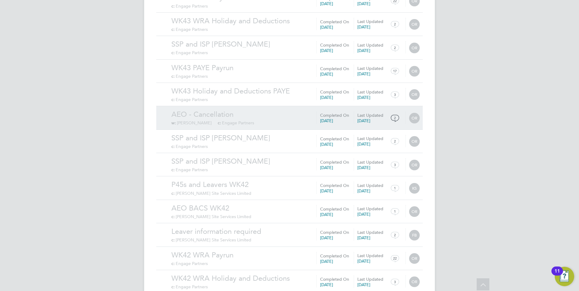
scroll to position [3394, 0]
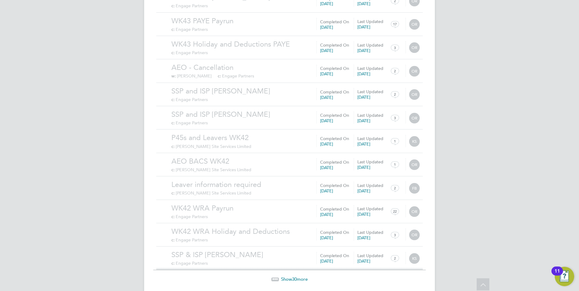
click at [295, 277] on span "30" at bounding box center [294, 280] width 5 height 6
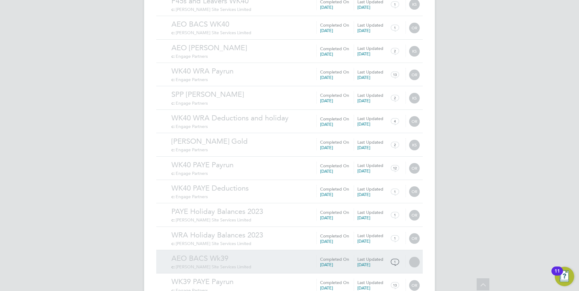
scroll to position [4097, 0]
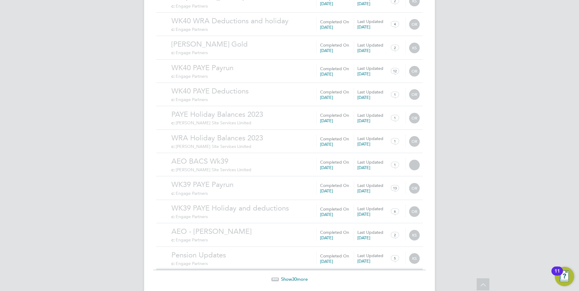
click at [293, 277] on span "30" at bounding box center [294, 280] width 5 height 6
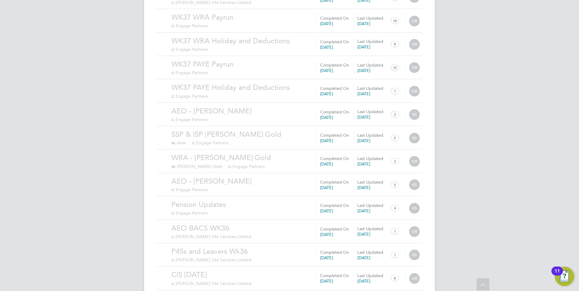
scroll to position [4800, 0]
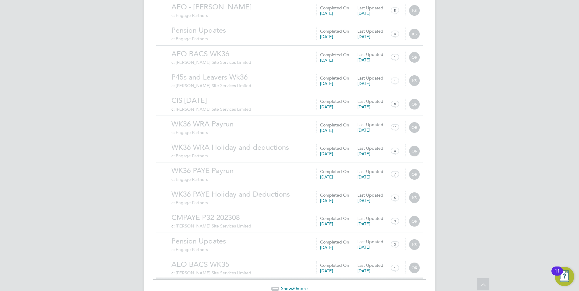
click at [292, 286] on span "30" at bounding box center [294, 289] width 5 height 6
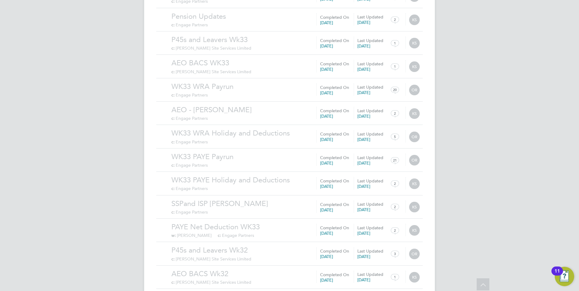
scroll to position [5503, 0]
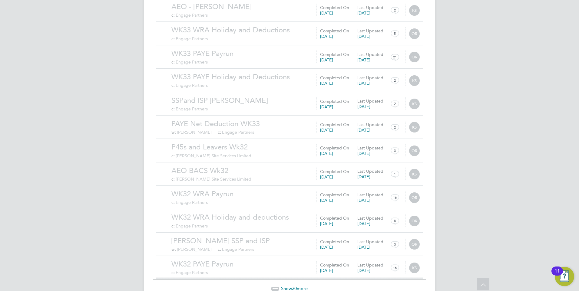
click at [284, 286] on span "Show 30 more" at bounding box center [294, 289] width 27 height 6
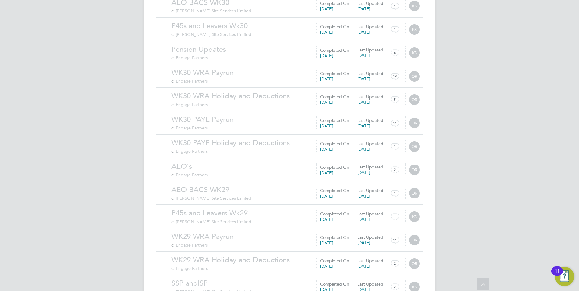
scroll to position [6206, 0]
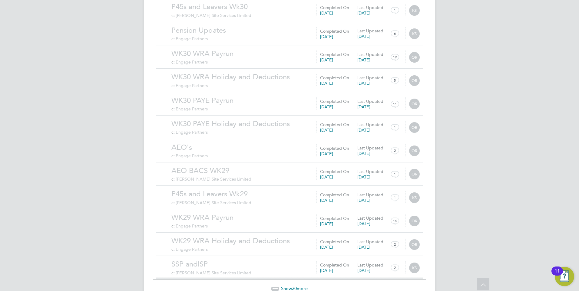
click at [288, 286] on span "Show 30 more" at bounding box center [294, 289] width 27 height 6
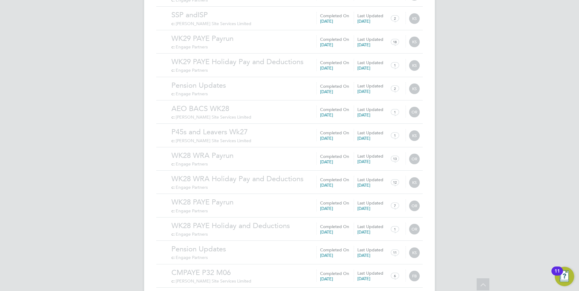
scroll to position [6909, 0]
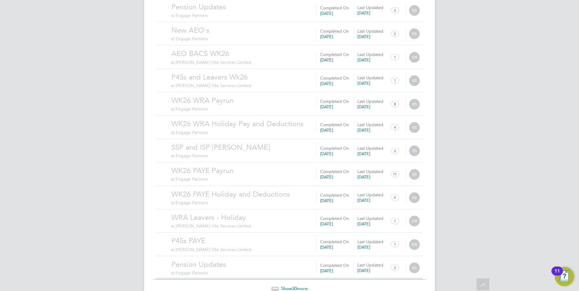
click at [292, 286] on span "Show 30 more" at bounding box center [294, 289] width 27 height 6
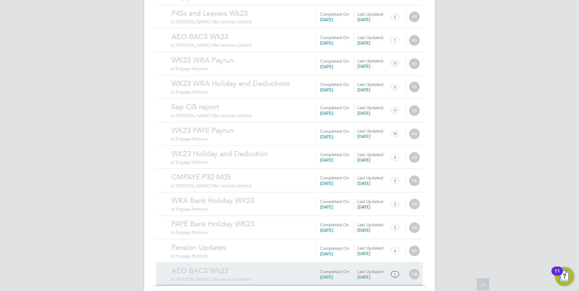
scroll to position [7612, 0]
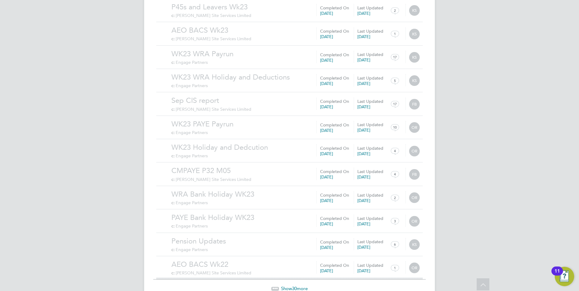
click at [297, 286] on span "30" at bounding box center [294, 289] width 5 height 6
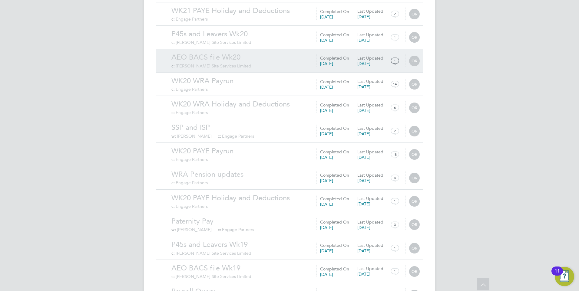
scroll to position [8315, 0]
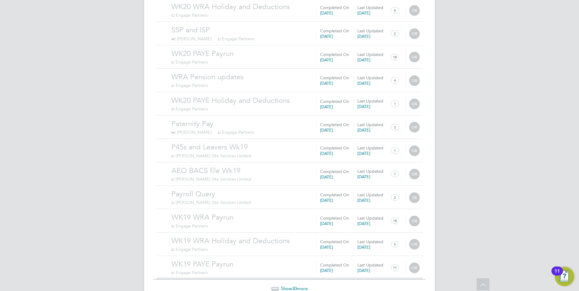
click at [291, 286] on span "Show 30 more" at bounding box center [294, 289] width 27 height 6
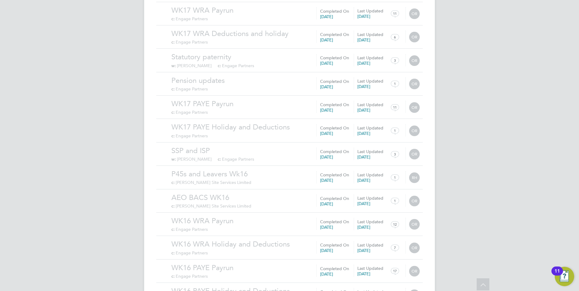
scroll to position [9018, 0]
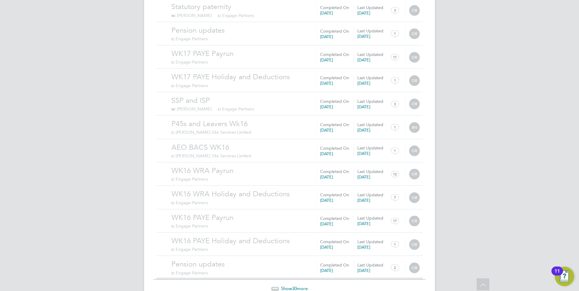
click at [297, 277] on div "Show 30 more" at bounding box center [289, 284] width 273 height 15
click at [298, 286] on span "Show 30 more" at bounding box center [294, 289] width 27 height 6
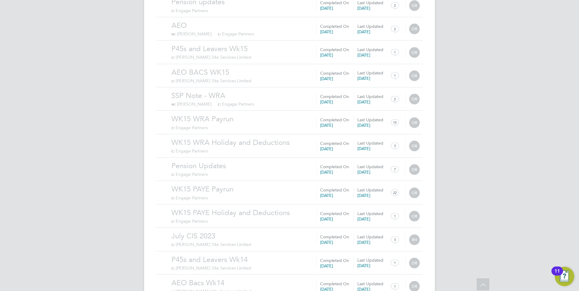
scroll to position [9721, 0]
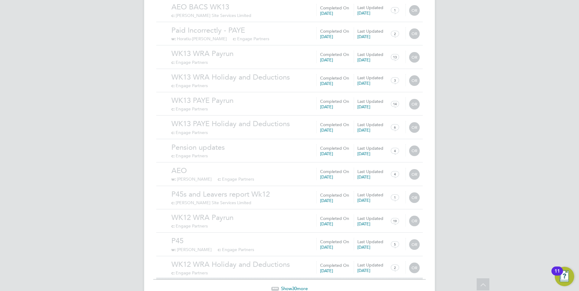
click at [298, 286] on span "Show 30 more" at bounding box center [294, 289] width 27 height 6
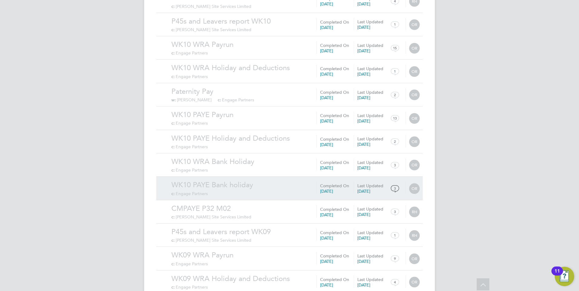
scroll to position [10424, 0]
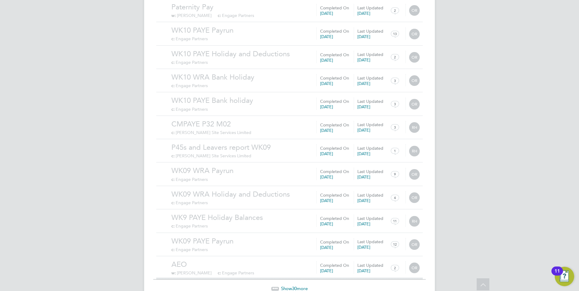
click at [294, 286] on span "30" at bounding box center [294, 289] width 5 height 6
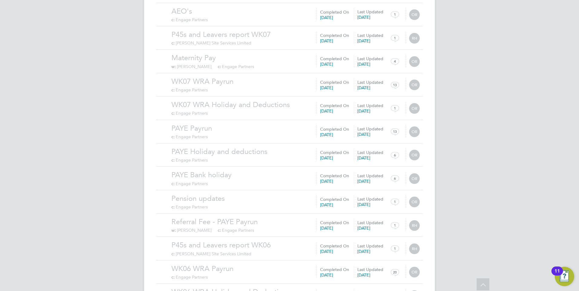
scroll to position [11128, 0]
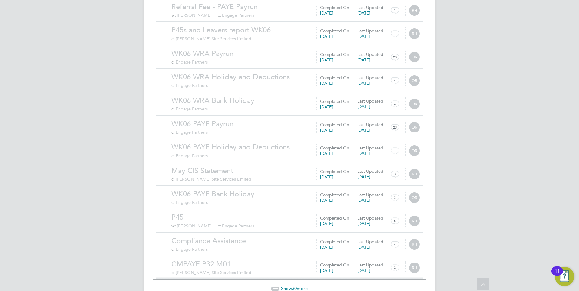
click at [292, 286] on span "Show 30 more" at bounding box center [294, 289] width 27 height 6
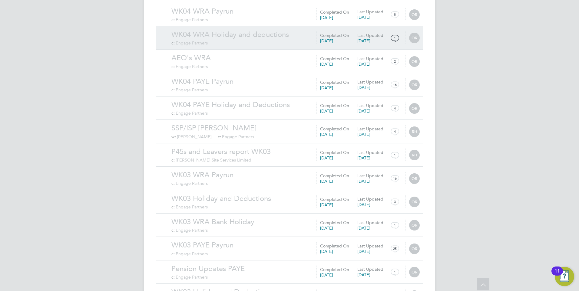
scroll to position [11831, 0]
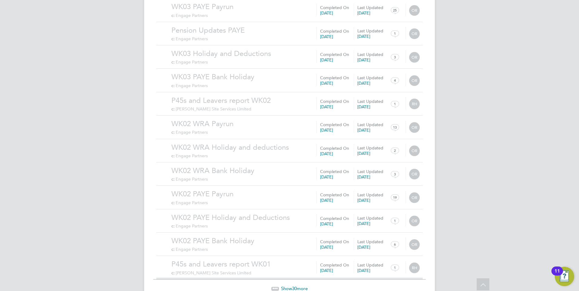
click at [295, 286] on span "30" at bounding box center [294, 289] width 5 height 6
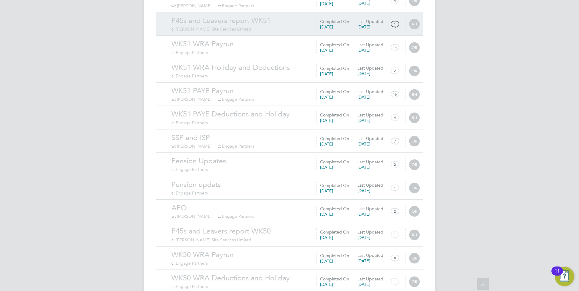
scroll to position [12534, 0]
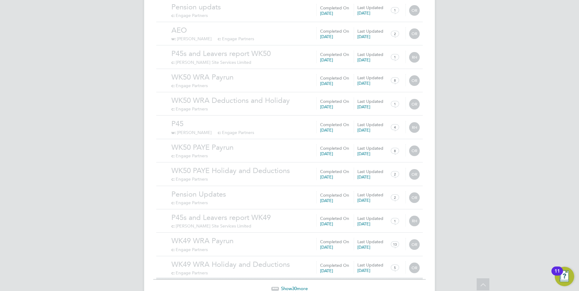
click at [288, 286] on span "Show 30 more" at bounding box center [294, 289] width 27 height 6
click at [301, 286] on span "Show 30 more" at bounding box center [294, 289] width 27 height 6
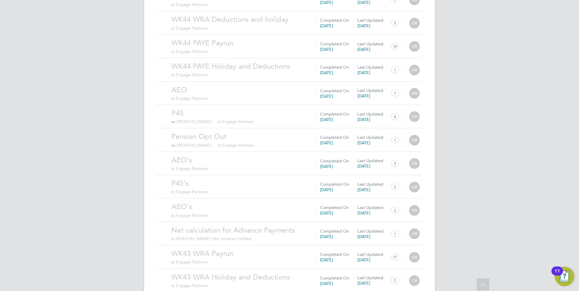
scroll to position [13940, 0]
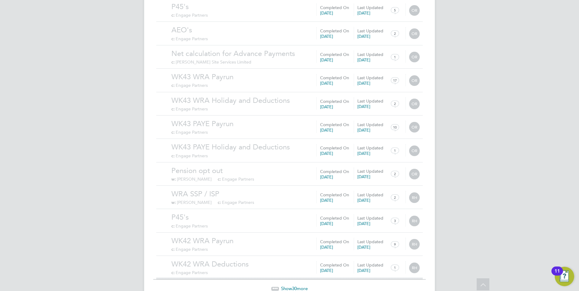
click at [294, 286] on span "30" at bounding box center [294, 289] width 5 height 6
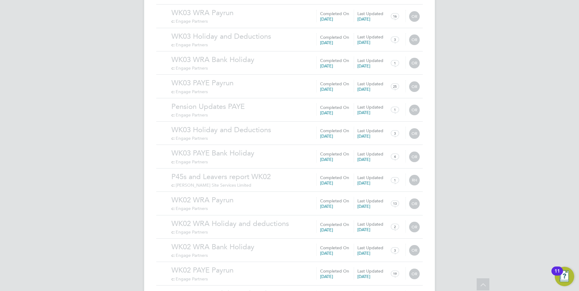
scroll to position [11936, 0]
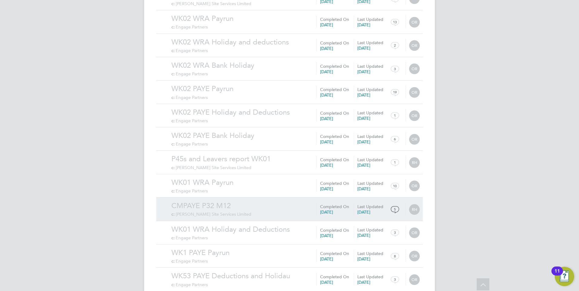
click at [233, 201] on link "CMPAYE P32 M12" at bounding box center [295, 205] width 248 height 9
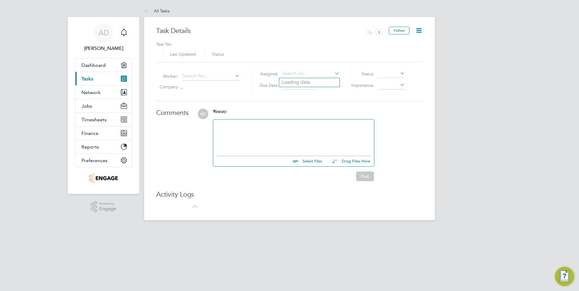
type input "[DATE]"
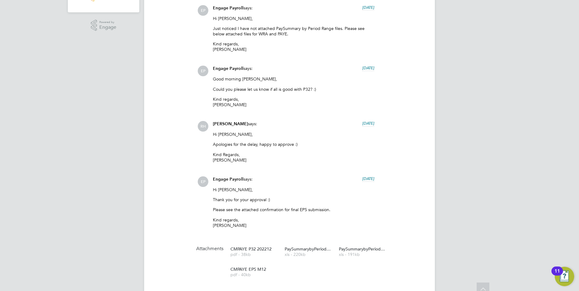
scroll to position [242, 0]
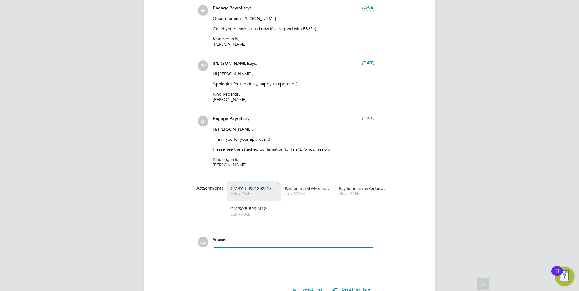
click at [265, 194] on span "pdf - 38kb" at bounding box center [254, 194] width 48 height 5
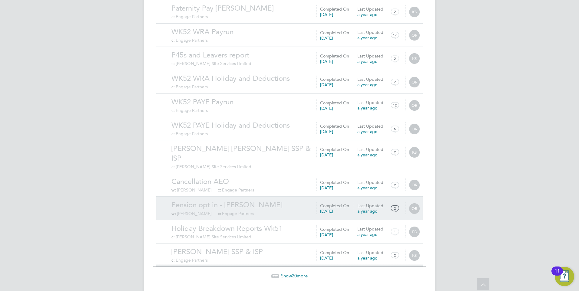
scroll to position [582, 0]
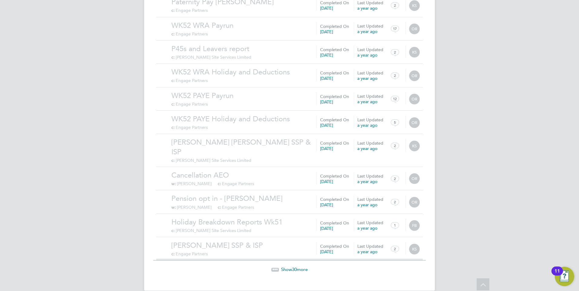
click at [289, 267] on span "Show 30 more" at bounding box center [294, 270] width 27 height 6
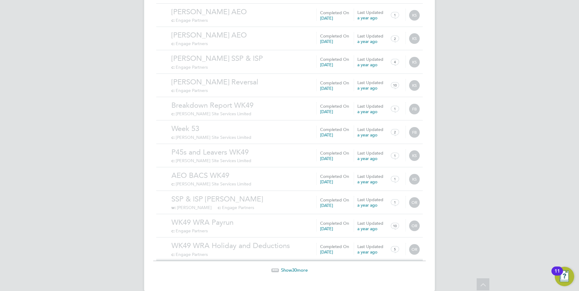
scroll to position [1285, 0]
click at [303, 267] on span "Show 30 more" at bounding box center [294, 270] width 27 height 6
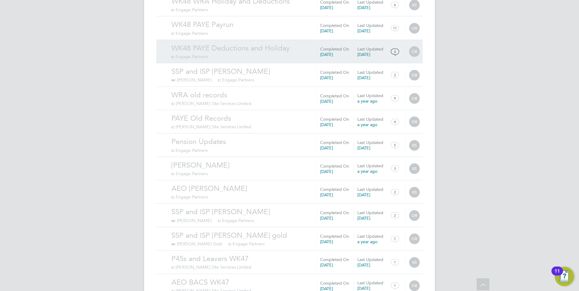
scroll to position [1988, 0]
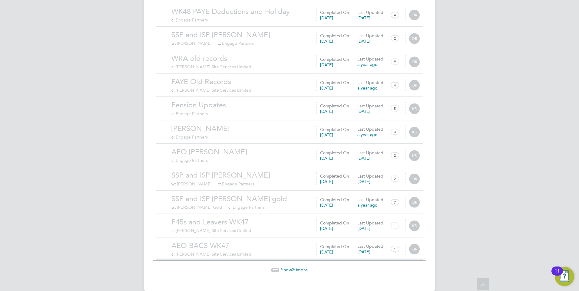
click at [296, 267] on span "30" at bounding box center [294, 270] width 5 height 6
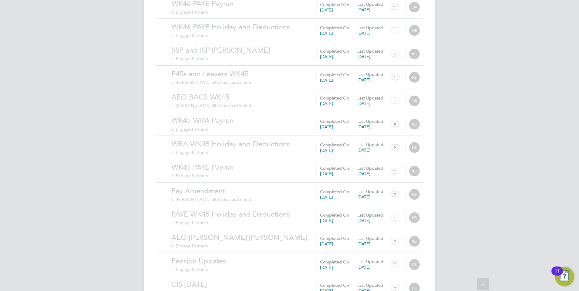
scroll to position [2691, 0]
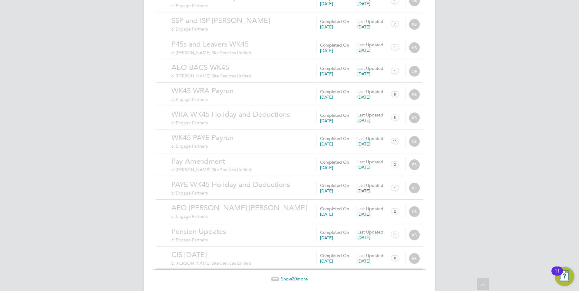
click at [295, 276] on span "30" at bounding box center [294, 279] width 5 height 6
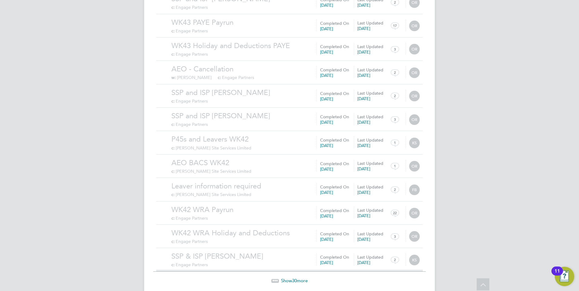
scroll to position [3394, 0]
click at [300, 277] on span "Show 30 more" at bounding box center [294, 280] width 27 height 6
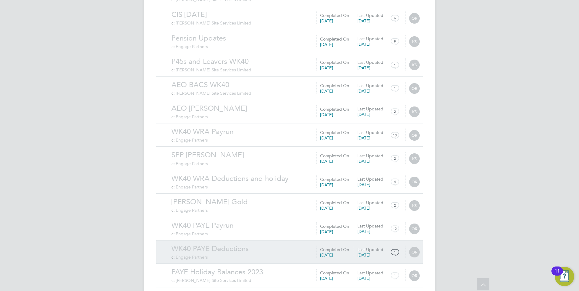
scroll to position [4097, 0]
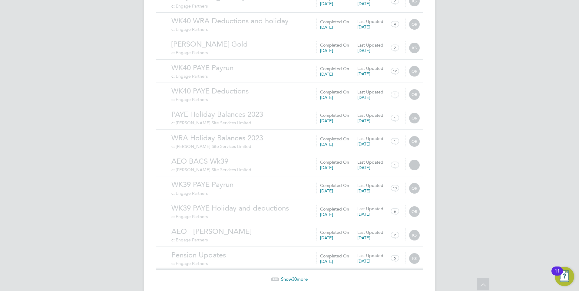
click at [293, 277] on span "30" at bounding box center [294, 280] width 5 height 6
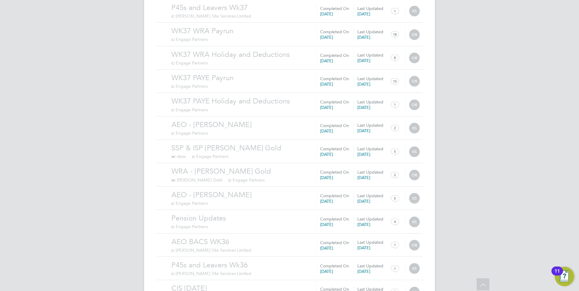
scroll to position [4800, 0]
click at [296, 286] on span "30" at bounding box center [294, 289] width 5 height 6
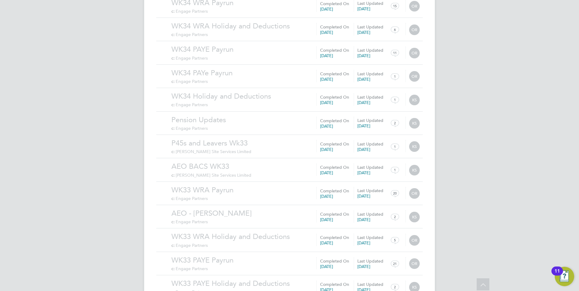
scroll to position [5503, 0]
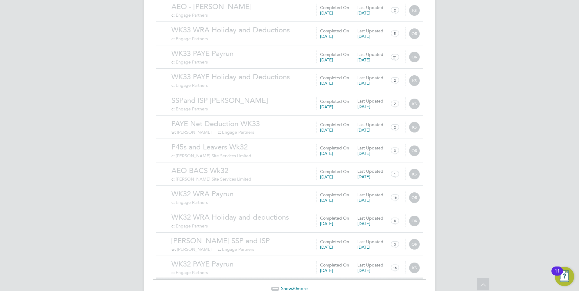
click at [288, 286] on span "Show 30 more" at bounding box center [294, 289] width 27 height 6
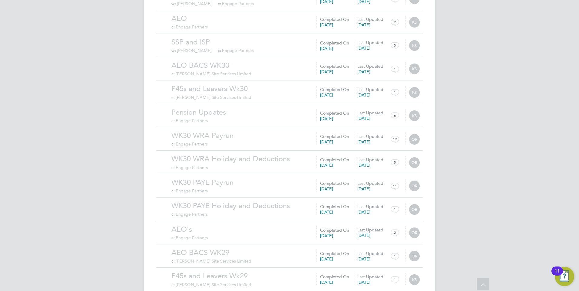
scroll to position [6206, 0]
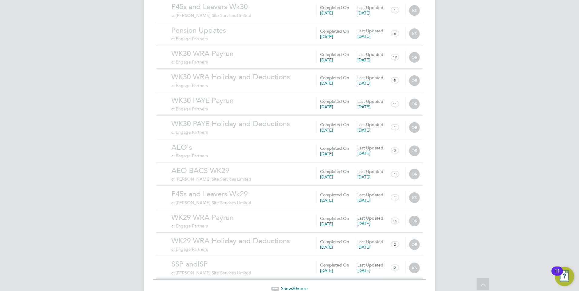
click at [293, 286] on span "30" at bounding box center [294, 289] width 5 height 6
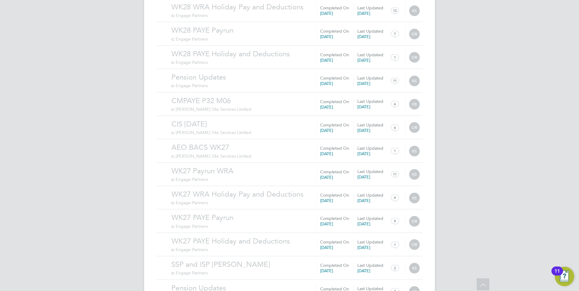
scroll to position [6909, 0]
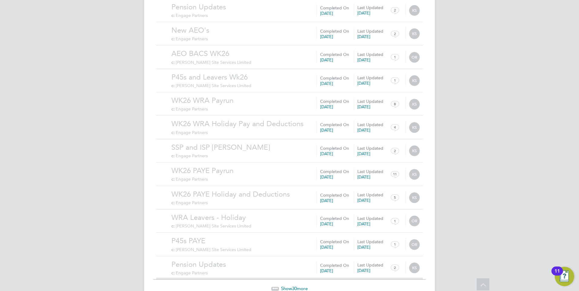
click at [292, 286] on span "30" at bounding box center [294, 289] width 5 height 6
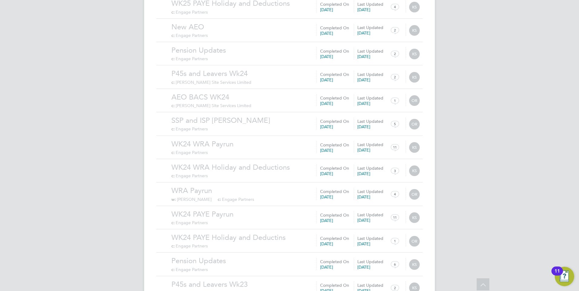
scroll to position [7612, 0]
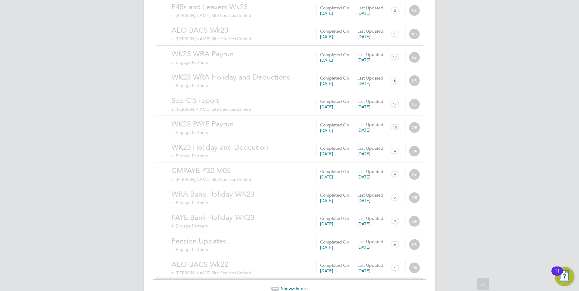
click at [292, 286] on span "Show 30 more" at bounding box center [294, 289] width 27 height 6
click at [296, 286] on span "30" at bounding box center [294, 289] width 5 height 6
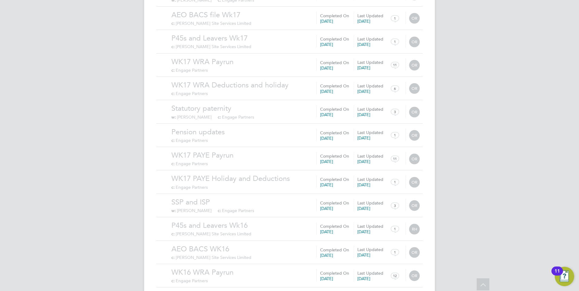
scroll to position [9018, 0]
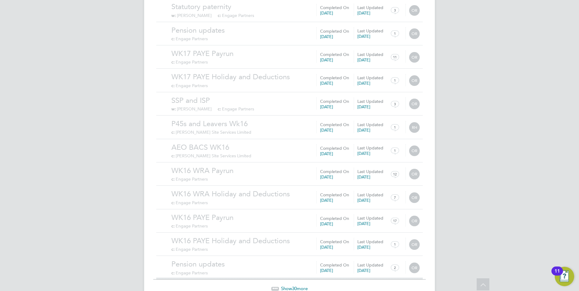
click at [301, 286] on span "Show 30 more" at bounding box center [294, 289] width 27 height 6
click at [296, 286] on span "30" at bounding box center [294, 289] width 5 height 6
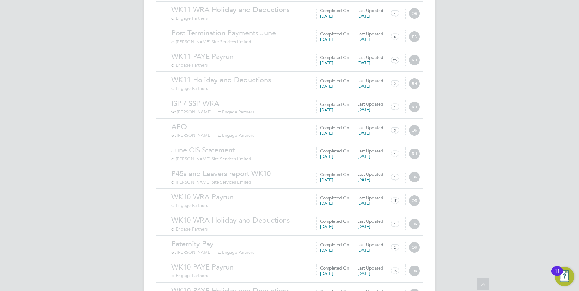
scroll to position [10424, 0]
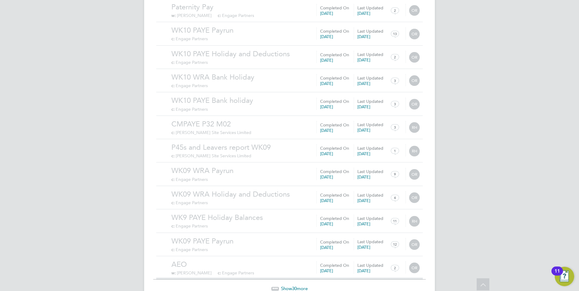
click at [301, 286] on span "Show 30 more" at bounding box center [294, 289] width 27 height 6
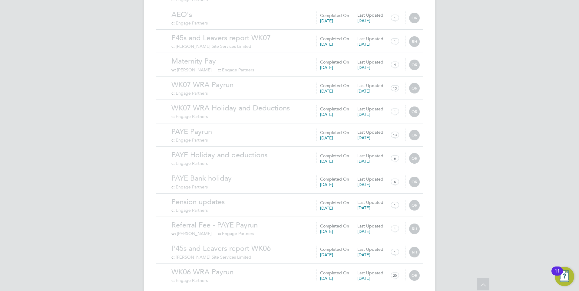
scroll to position [11128, 0]
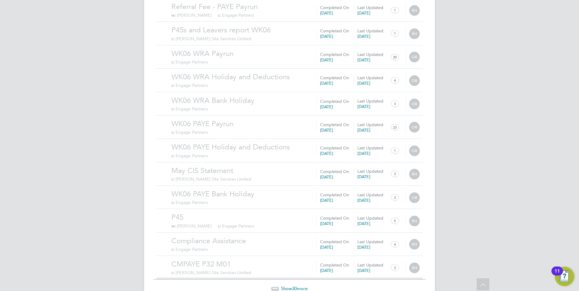
click at [294, 286] on span "30" at bounding box center [294, 289] width 5 height 6
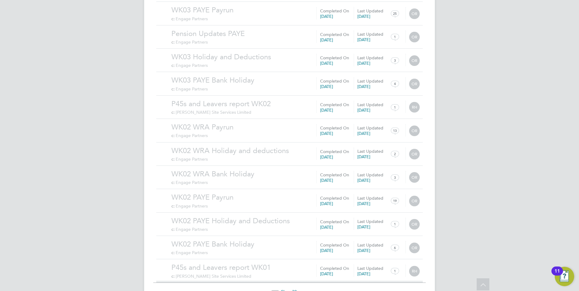
scroll to position [11831, 0]
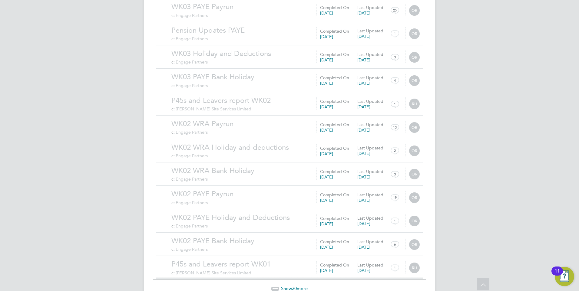
click at [294, 286] on span "30" at bounding box center [294, 289] width 5 height 6
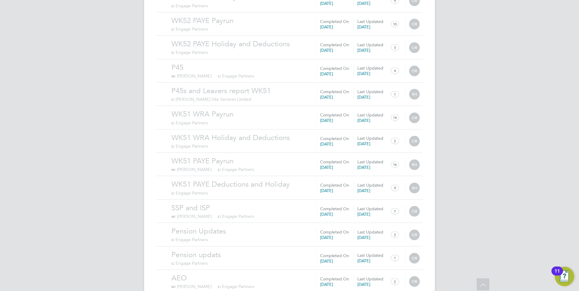
scroll to position [12534, 0]
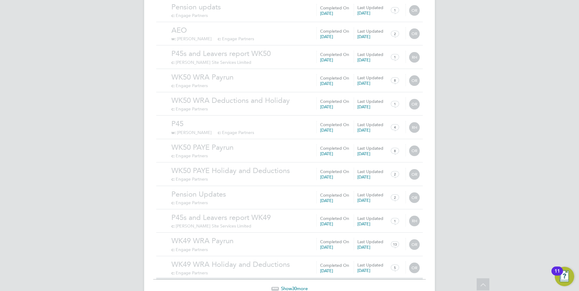
click at [298, 286] on span "Show 30 more" at bounding box center [294, 289] width 27 height 6
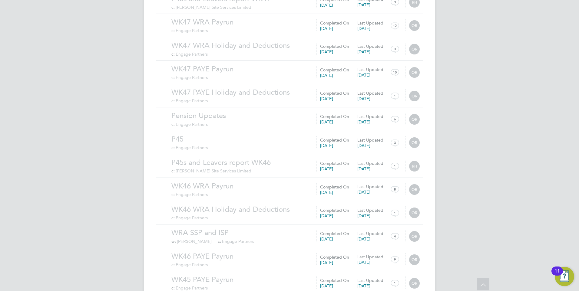
scroll to position [13237, 0]
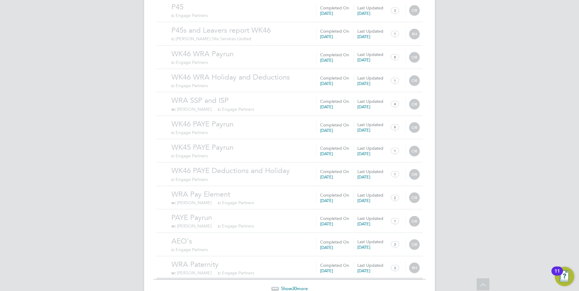
click at [290, 286] on span "Show 30 more" at bounding box center [294, 289] width 27 height 6
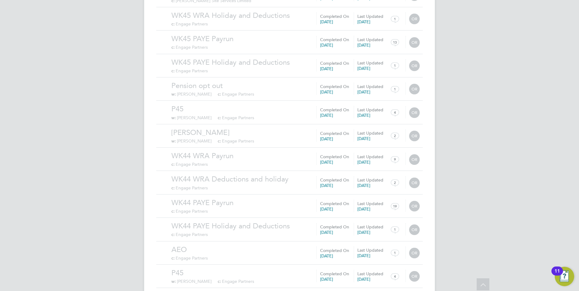
scroll to position [13940, 0]
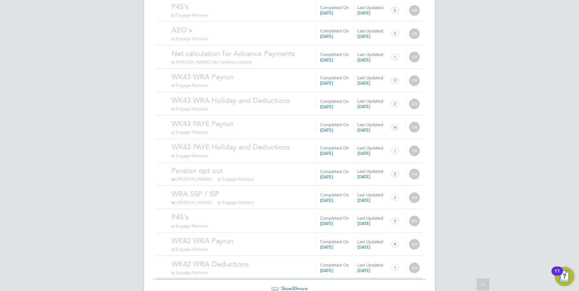
click at [291, 286] on span "Show 30 more" at bounding box center [294, 289] width 27 height 6
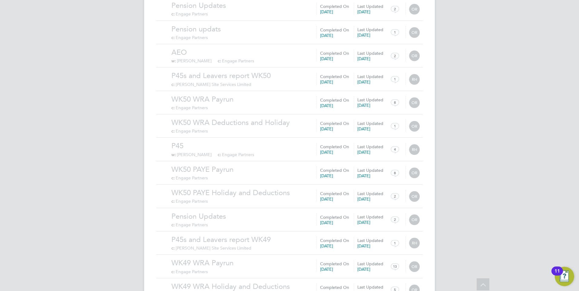
scroll to position [12724, 0]
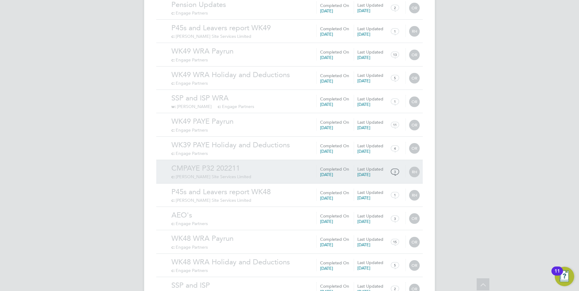
click at [227, 164] on link "CMPAYE P32 202211" at bounding box center [295, 168] width 248 height 9
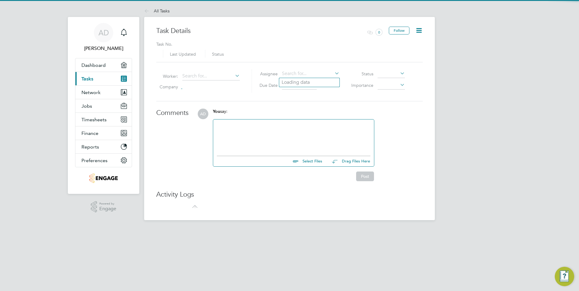
type input "14 Mar 2023"
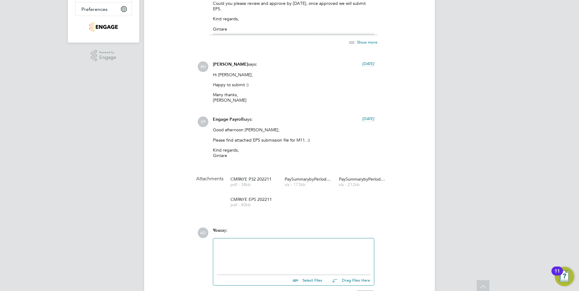
scroll to position [242, 0]
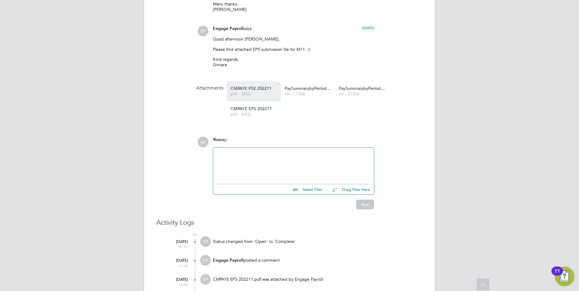
click at [262, 89] on span "CMPAYE P32 202211" at bounding box center [254, 88] width 48 height 5
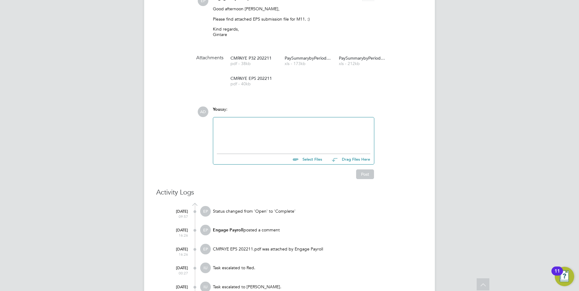
scroll to position [151, 0]
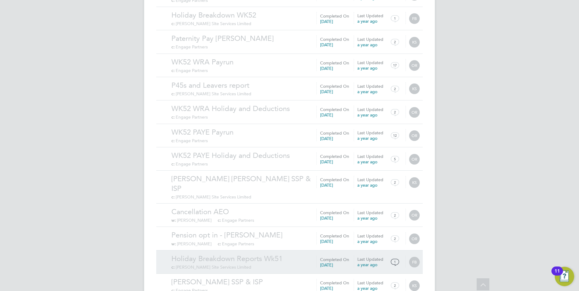
scroll to position [582, 0]
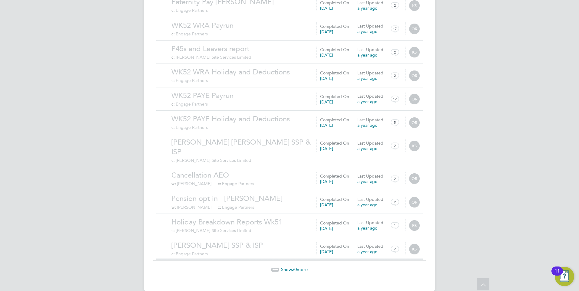
click at [295, 258] on div "Show 30 more" at bounding box center [289, 265] width 273 height 15
click at [302, 267] on span "Show 30 more" at bounding box center [294, 270] width 27 height 6
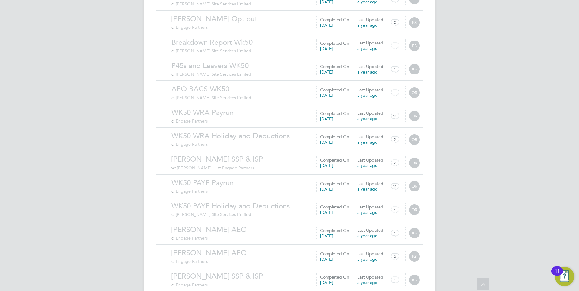
scroll to position [1285, 0]
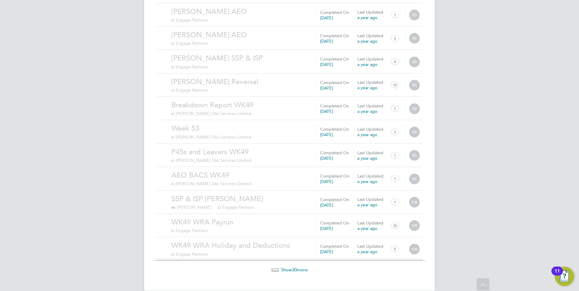
click at [290, 258] on div "Show 30 more" at bounding box center [289, 265] width 273 height 15
click at [290, 267] on span "Show 30 more" at bounding box center [294, 270] width 27 height 6
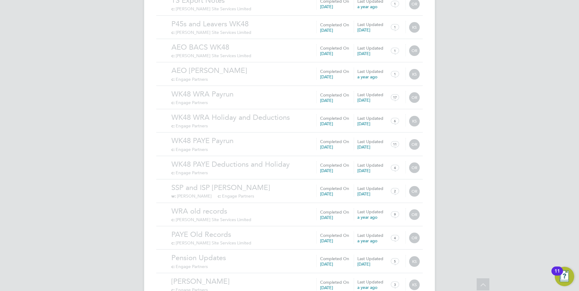
scroll to position [1988, 0]
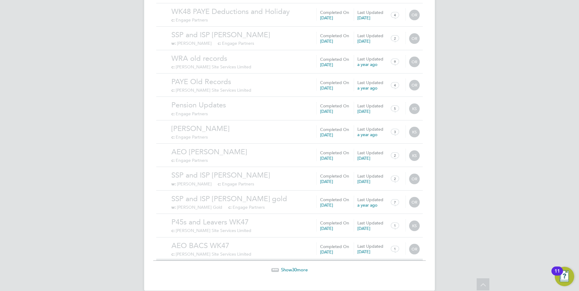
click at [295, 258] on div "Show 30 more" at bounding box center [289, 265] width 273 height 15
click at [298, 267] on span "Show 30 more" at bounding box center [294, 270] width 27 height 6
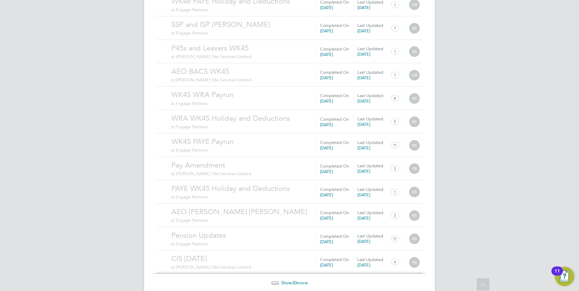
scroll to position [2691, 0]
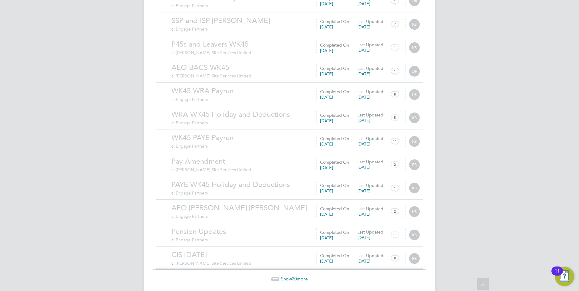
click at [295, 276] on span "30" at bounding box center [294, 279] width 5 height 6
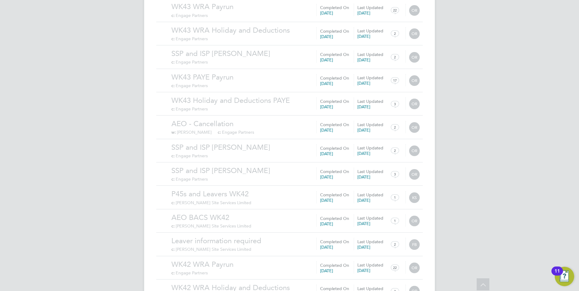
scroll to position [3394, 0]
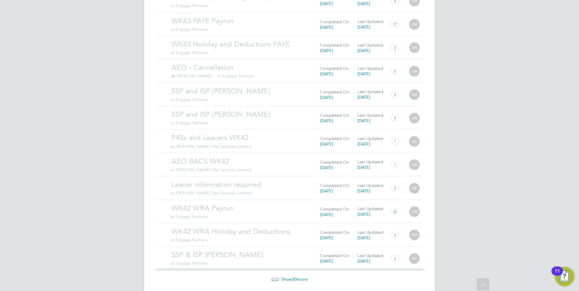
click at [291, 277] on span "Show 30 more" at bounding box center [294, 280] width 27 height 6
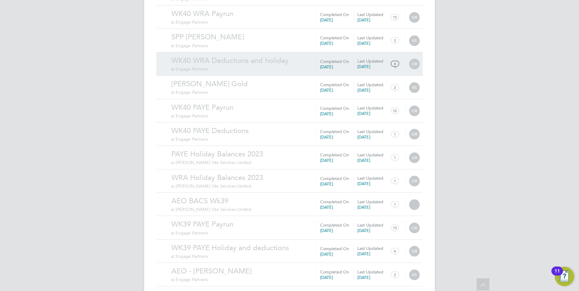
scroll to position [4097, 0]
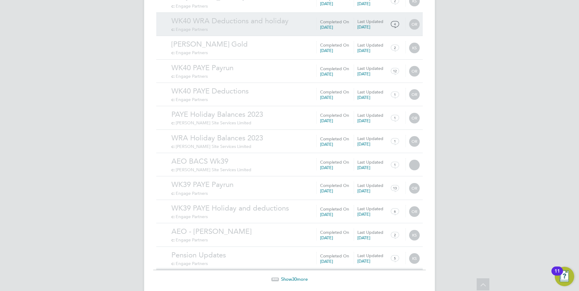
click at [290, 277] on span "Show 30 more" at bounding box center [294, 280] width 27 height 6
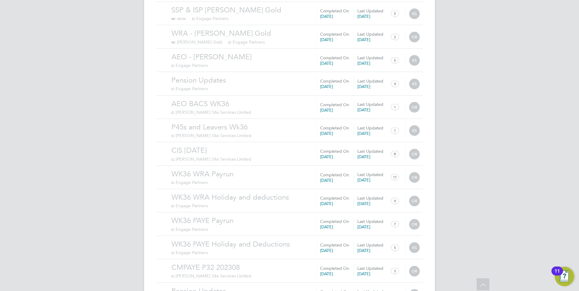
scroll to position [4800, 0]
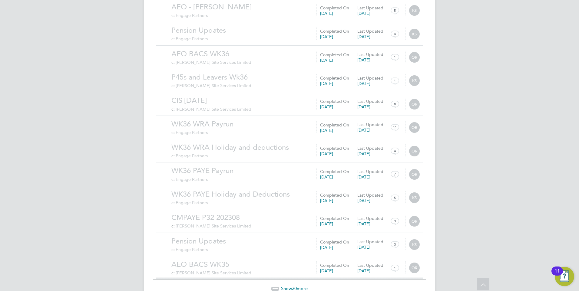
click at [289, 286] on span "Show 30 more" at bounding box center [294, 289] width 27 height 6
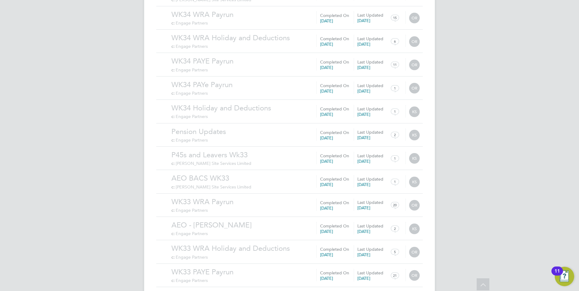
scroll to position [5503, 0]
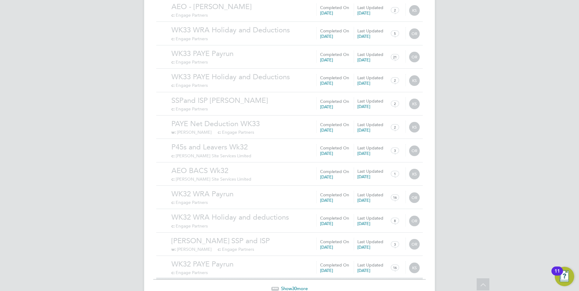
click at [293, 286] on span "30" at bounding box center [294, 289] width 5 height 6
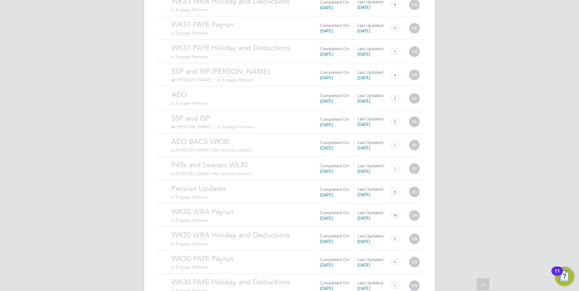
scroll to position [6206, 0]
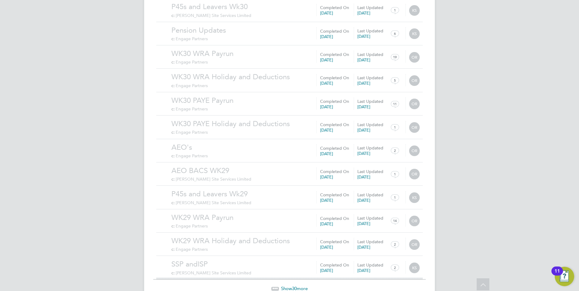
click at [293, 286] on span "30" at bounding box center [294, 289] width 5 height 6
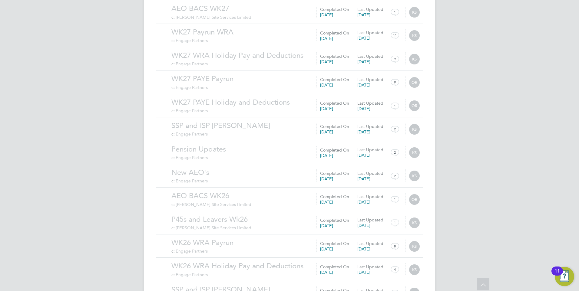
scroll to position [6909, 0]
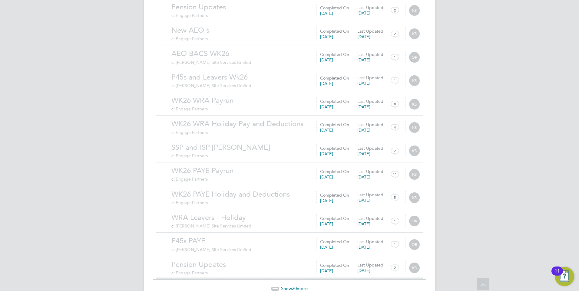
click at [292, 286] on span "30" at bounding box center [294, 289] width 5 height 6
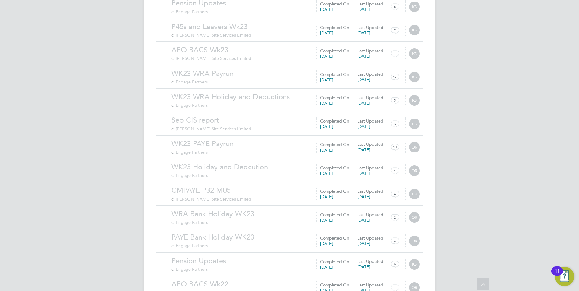
scroll to position [7612, 0]
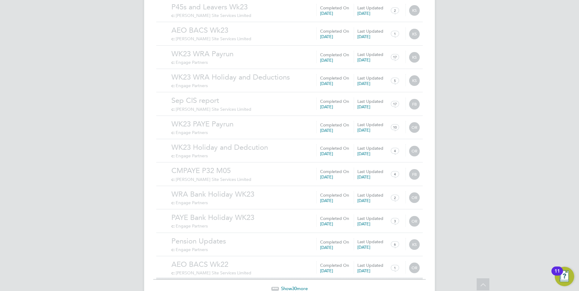
click at [297, 286] on span "30" at bounding box center [294, 289] width 5 height 6
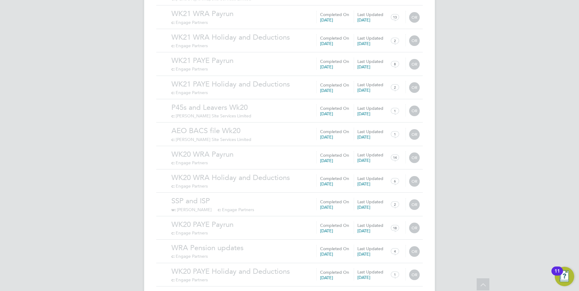
scroll to position [8315, 0]
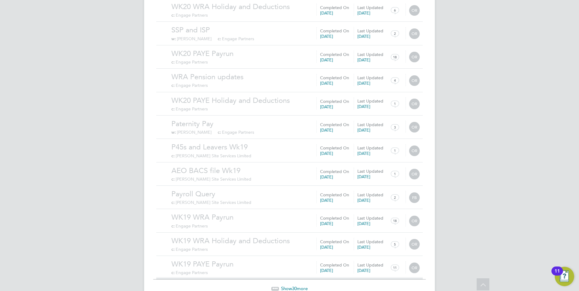
click at [290, 286] on span "Show 30 more" at bounding box center [294, 289] width 27 height 6
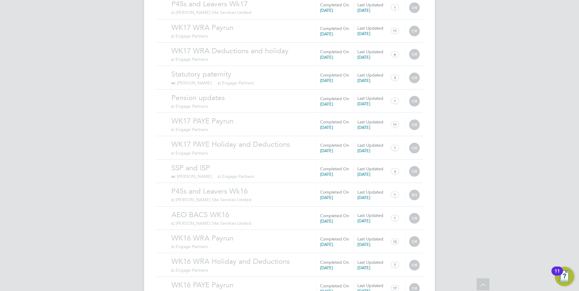
scroll to position [9018, 0]
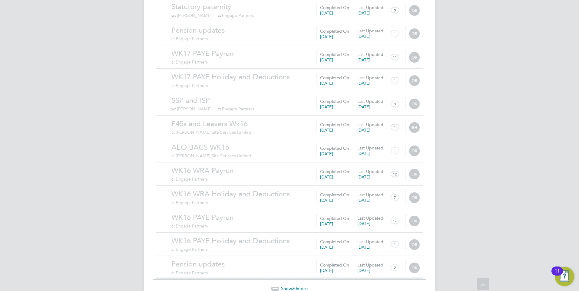
click at [290, 286] on span "Show 30 more" at bounding box center [294, 289] width 27 height 6
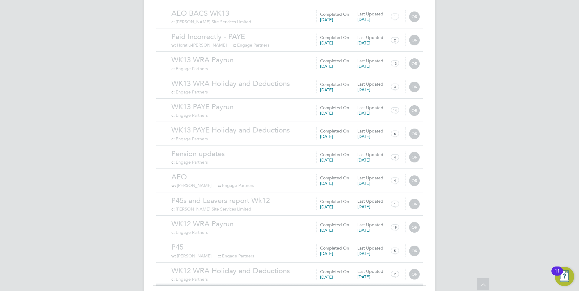
scroll to position [9721, 0]
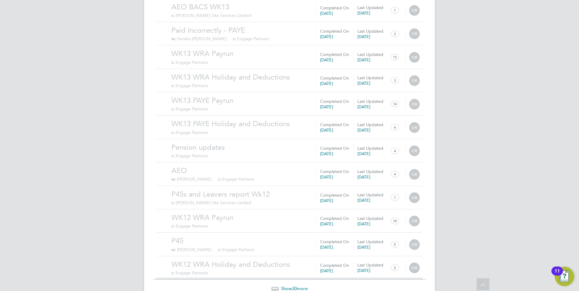
click at [293, 286] on span "30" at bounding box center [294, 289] width 5 height 6
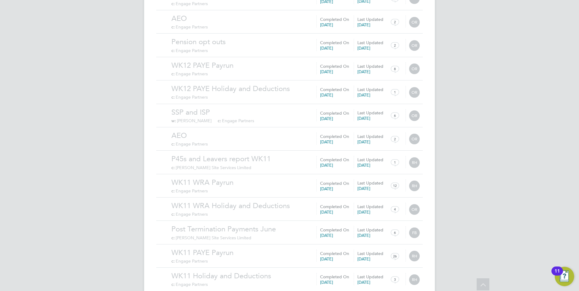
scroll to position [10203, 0]
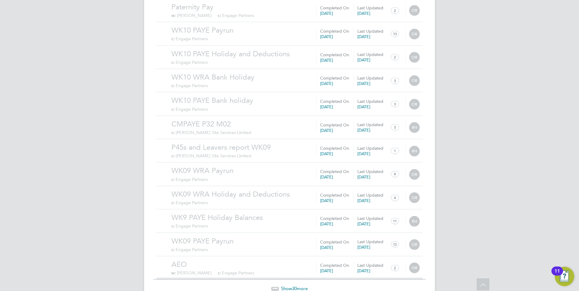
drag, startPoint x: 292, startPoint y: 261, endPoint x: 306, endPoint y: 262, distance: 13.9
click at [305, 286] on span "Show 30 more" at bounding box center [294, 289] width 27 height 6
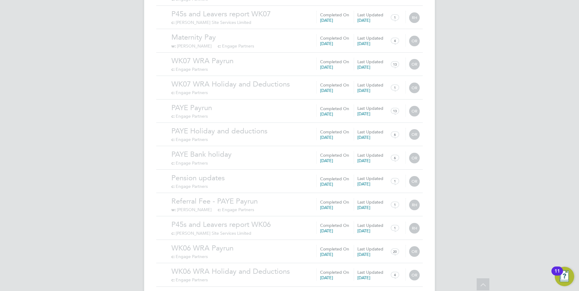
scroll to position [11128, 0]
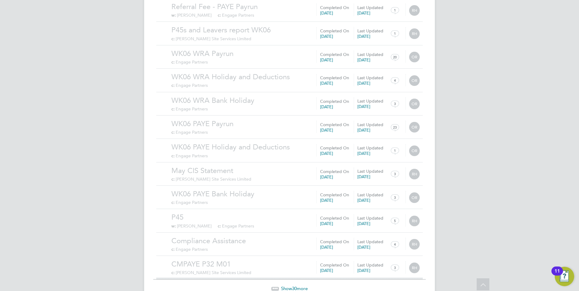
click at [302, 286] on span "Show 30 more" at bounding box center [294, 289] width 27 height 6
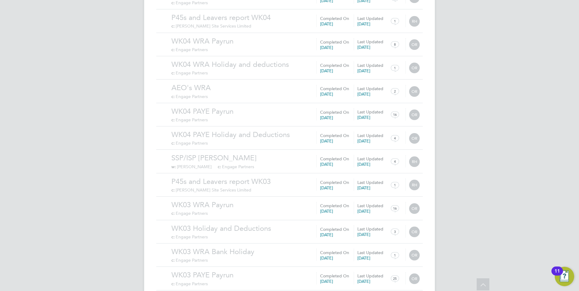
scroll to position [11831, 0]
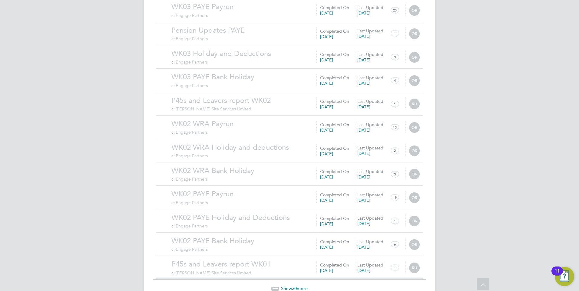
click at [297, 286] on span "Show 30 more" at bounding box center [294, 289] width 27 height 6
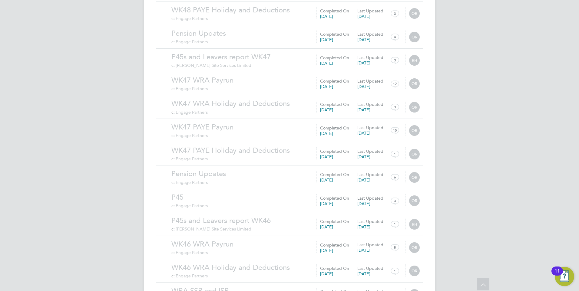
scroll to position [13237, 0]
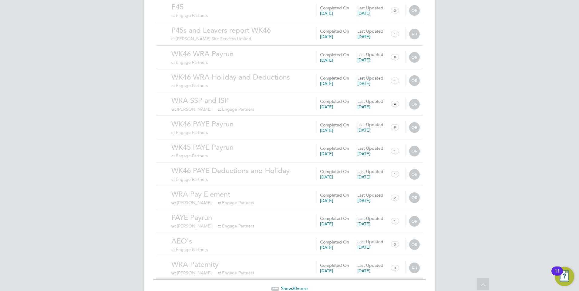
click at [301, 286] on div "Show 30 more" at bounding box center [289, 289] width 273 height 6
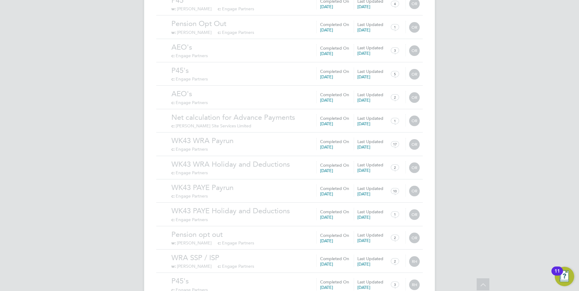
scroll to position [13940, 0]
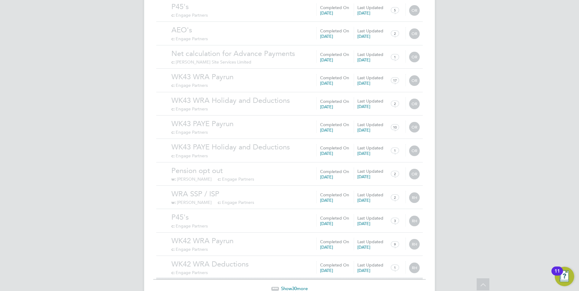
click at [301, 286] on span "Show 30 more" at bounding box center [294, 289] width 27 height 6
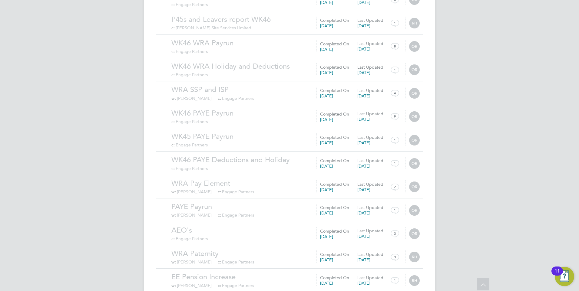
scroll to position [13369, 0]
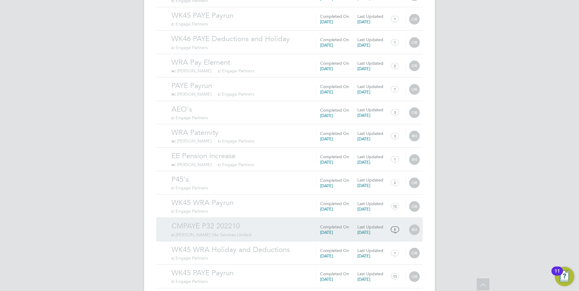
click at [233, 222] on link "CMPAYE P32 202210" at bounding box center [295, 226] width 248 height 9
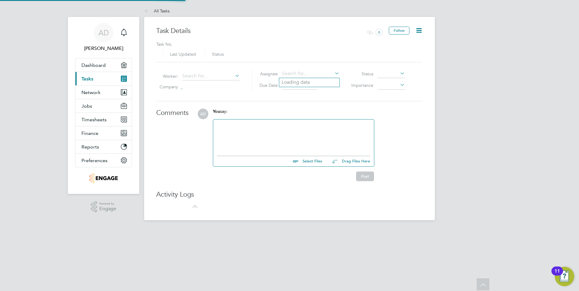
type input "[DATE]"
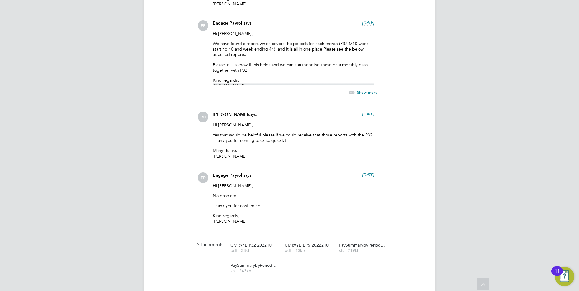
scroll to position [575, 0]
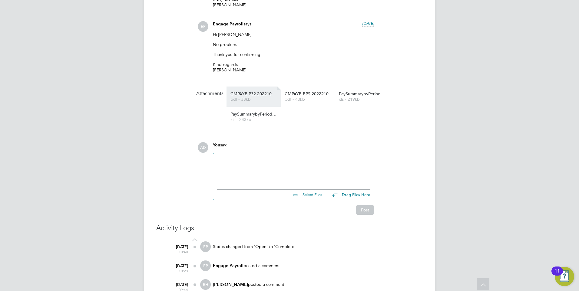
click at [251, 99] on span "pdf - 38kb" at bounding box center [254, 99] width 48 height 5
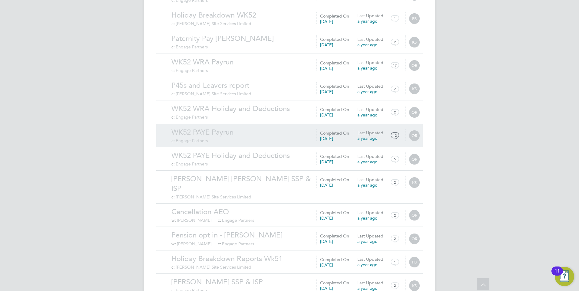
scroll to position [582, 0]
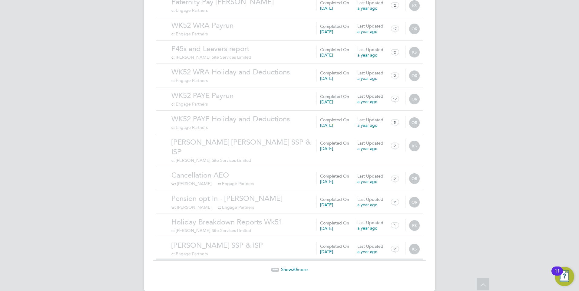
click at [295, 267] on span "30" at bounding box center [294, 270] width 5 height 6
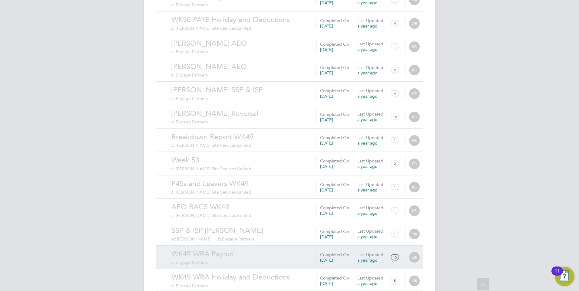
scroll to position [1285, 0]
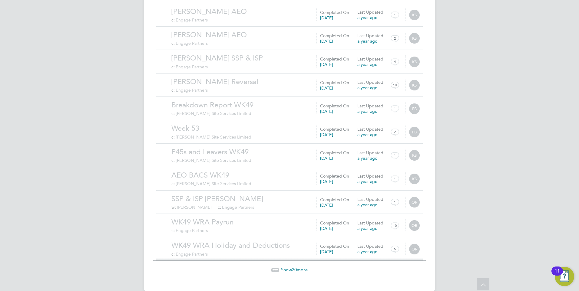
click at [294, 267] on span "30" at bounding box center [294, 270] width 5 height 6
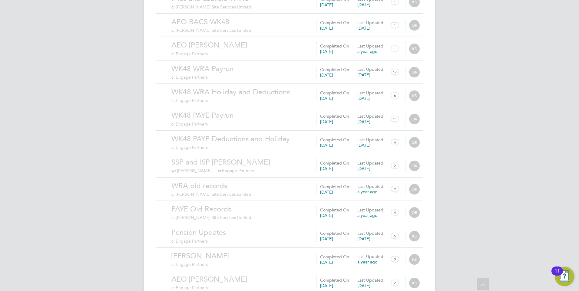
scroll to position [1988, 0]
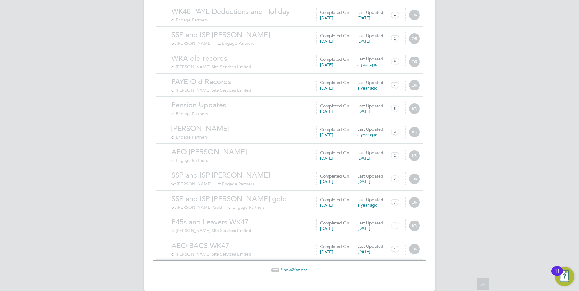
click at [284, 267] on span "Show 30 more" at bounding box center [294, 270] width 27 height 6
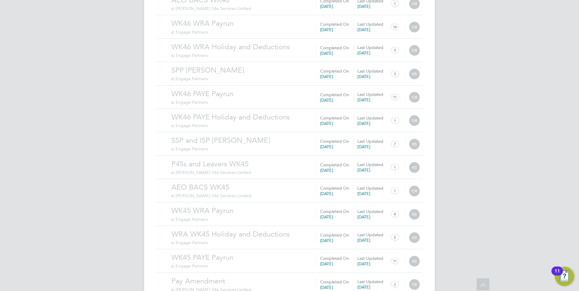
scroll to position [2691, 0]
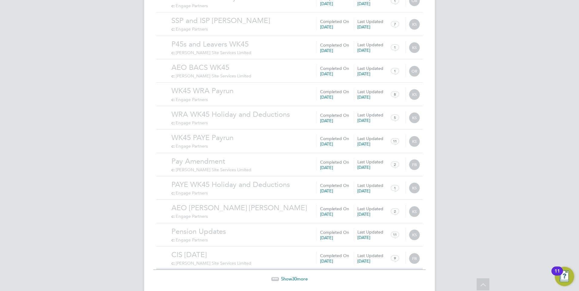
click at [301, 276] on span "Show 30 more" at bounding box center [294, 279] width 27 height 6
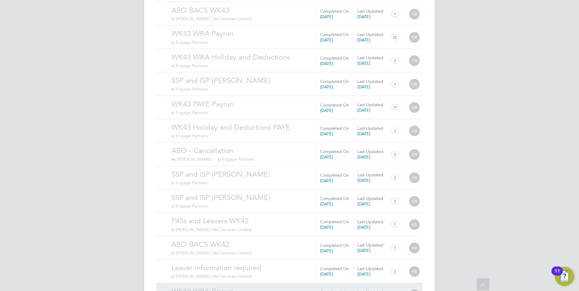
scroll to position [3394, 0]
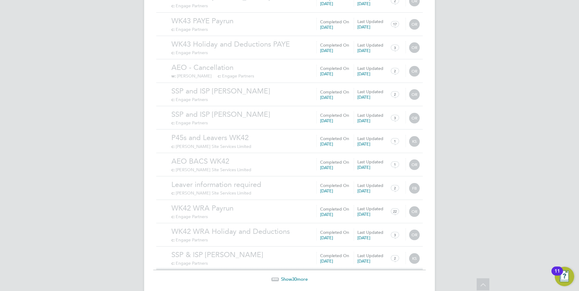
click at [291, 277] on span "Show 30 more" at bounding box center [294, 280] width 27 height 6
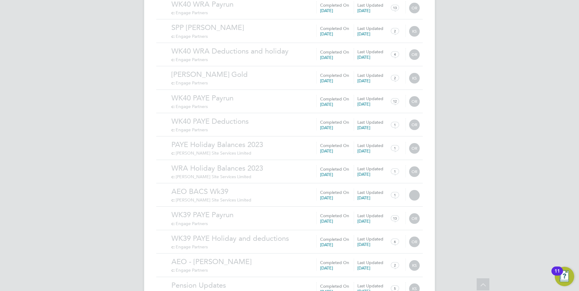
scroll to position [4097, 0]
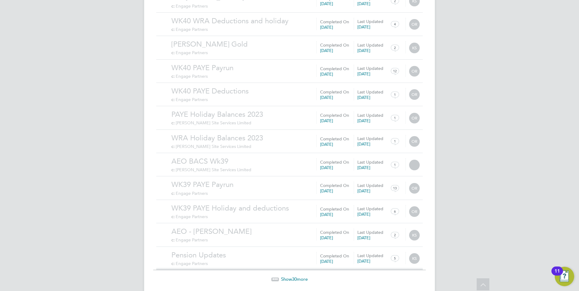
click at [293, 277] on span "30" at bounding box center [294, 280] width 5 height 6
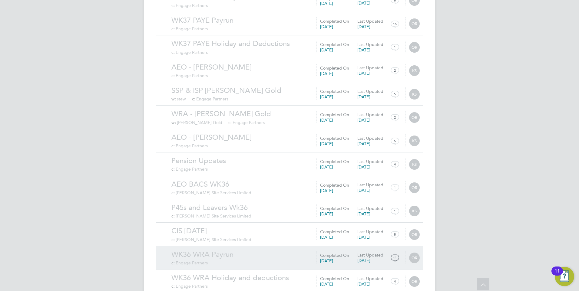
scroll to position [4800, 0]
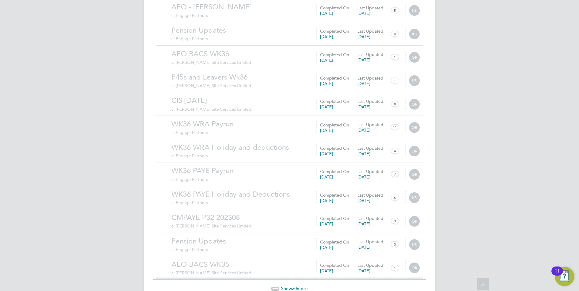
click at [284, 286] on span "Show 30 more" at bounding box center [294, 289] width 27 height 6
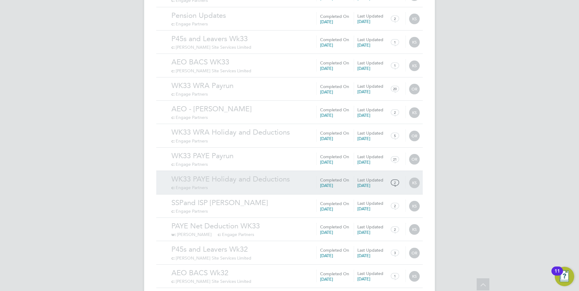
scroll to position [5503, 0]
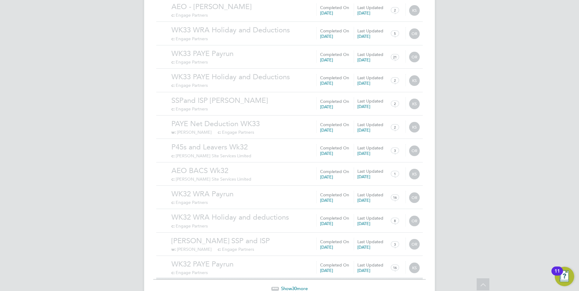
click at [293, 286] on span "30" at bounding box center [294, 289] width 5 height 6
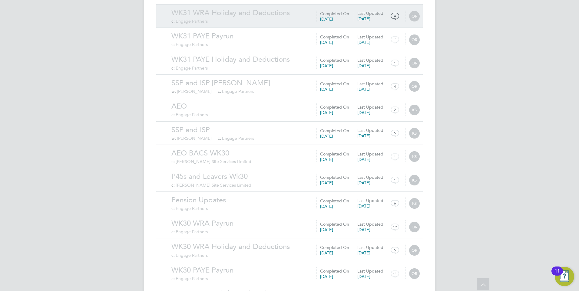
scroll to position [6206, 0]
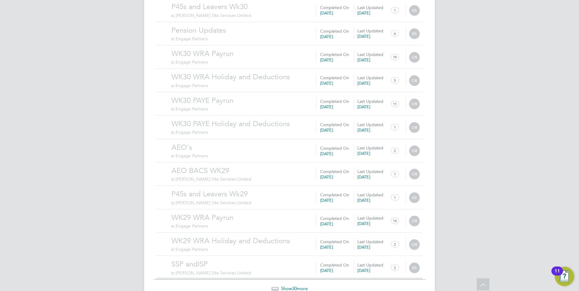
click at [290, 286] on span "Show 30 more" at bounding box center [294, 289] width 27 height 6
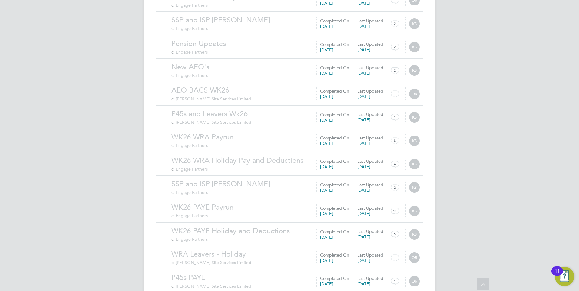
scroll to position [6909, 0]
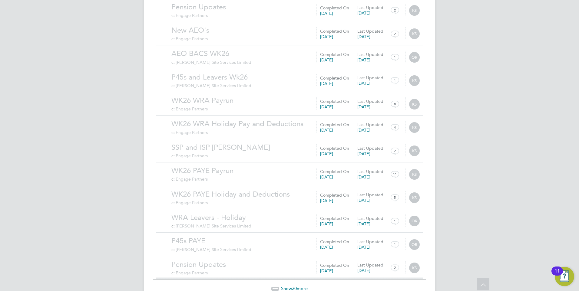
click at [300, 286] on span "Show 30 more" at bounding box center [294, 289] width 27 height 6
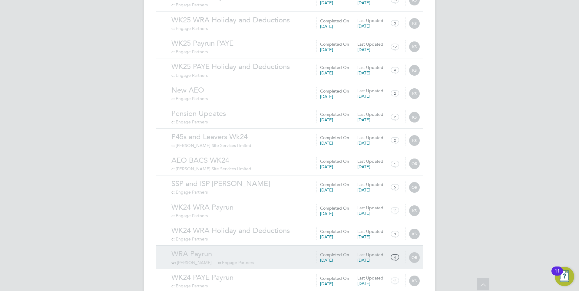
scroll to position [7604, 0]
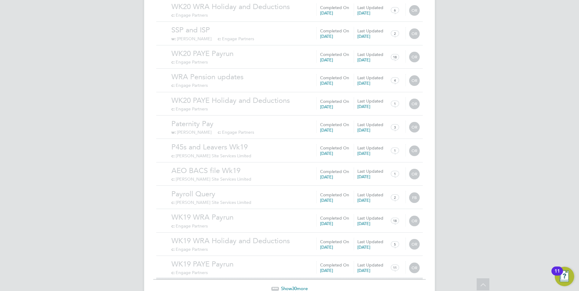
click at [298, 286] on span "Show 30 more" at bounding box center [294, 289] width 27 height 6
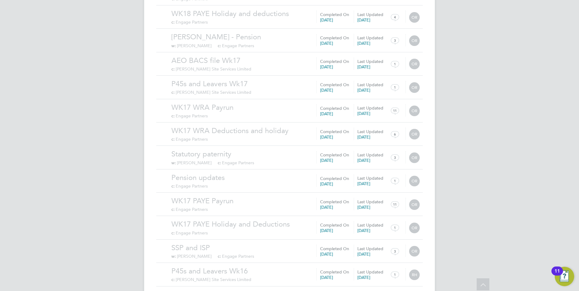
scroll to position [9018, 0]
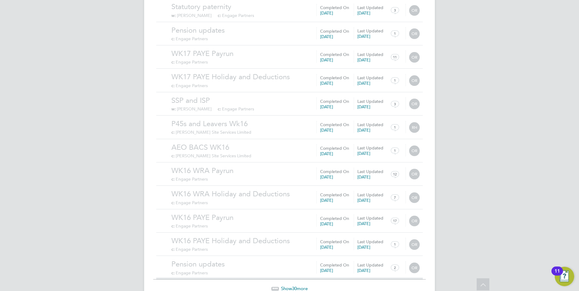
click at [298, 286] on span "Show 30 more" at bounding box center [294, 289] width 27 height 6
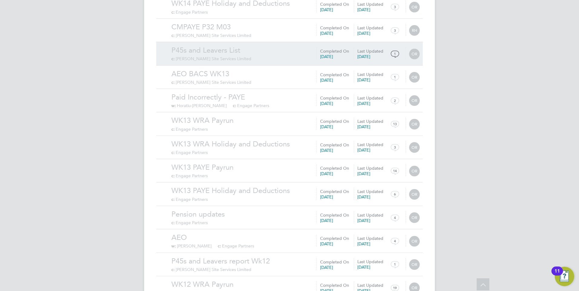
scroll to position [9721, 0]
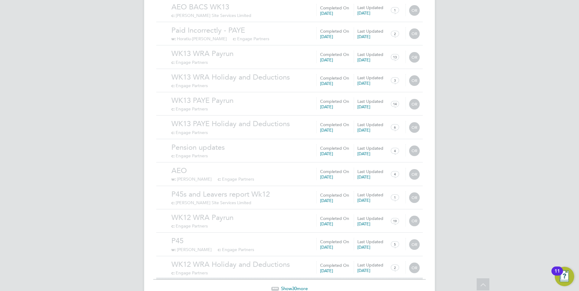
click at [295, 286] on span "30" at bounding box center [294, 289] width 5 height 6
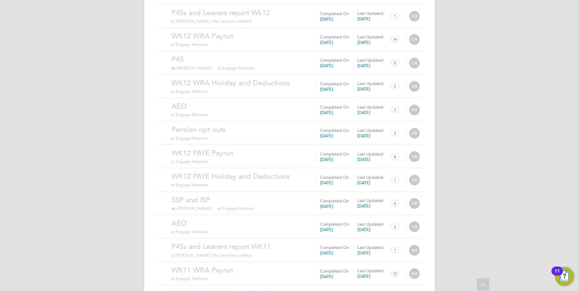
scroll to position [10424, 0]
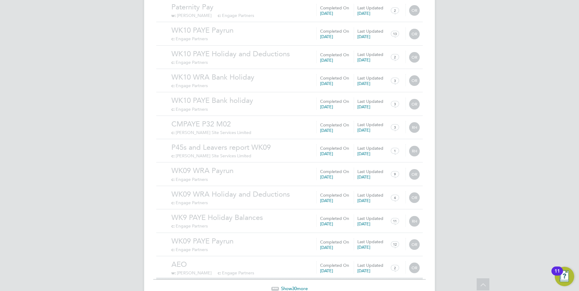
click at [292, 286] on span "30" at bounding box center [294, 289] width 5 height 6
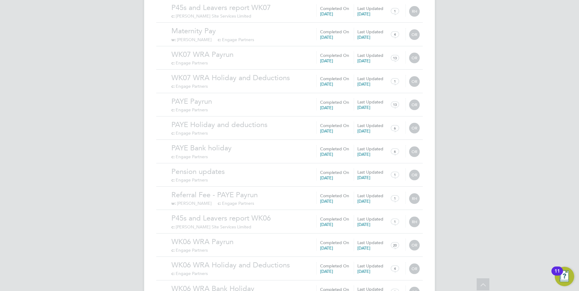
scroll to position [11128, 0]
click at [301, 286] on span "Show 30 more" at bounding box center [294, 289] width 27 height 6
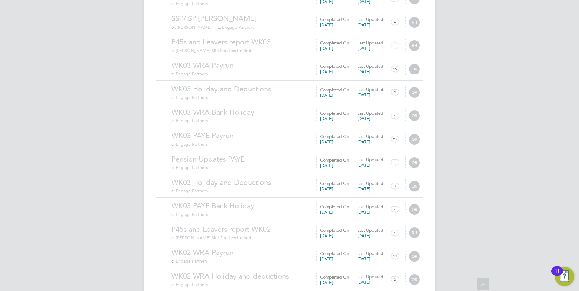
scroll to position [11831, 0]
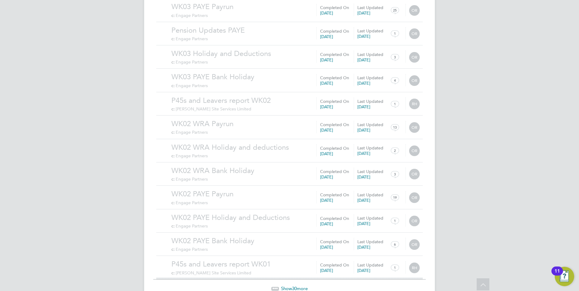
click at [304, 286] on span "Show 30 more" at bounding box center [294, 289] width 27 height 6
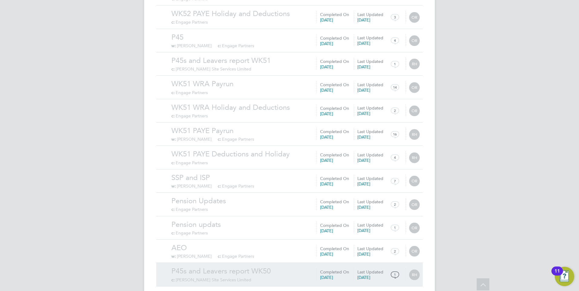
scroll to position [12534, 0]
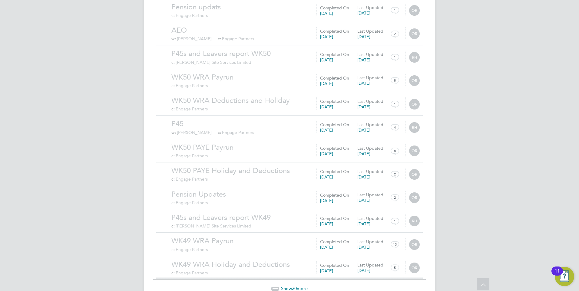
click at [293, 286] on span "30" at bounding box center [294, 289] width 5 height 6
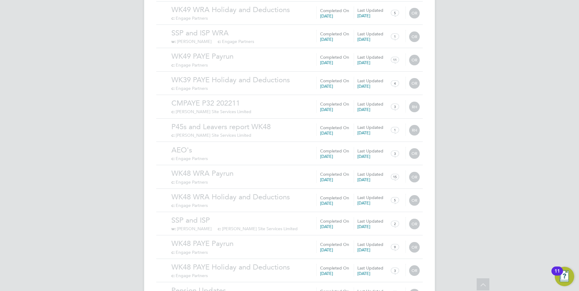
scroll to position [13237, 0]
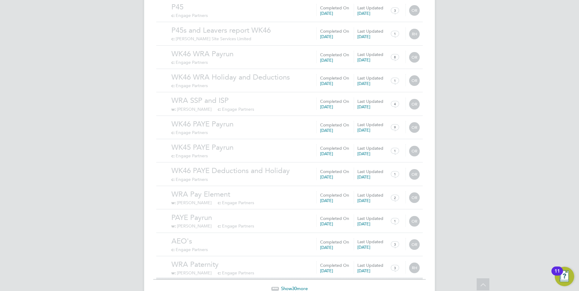
click at [294, 286] on span "30" at bounding box center [294, 289] width 5 height 6
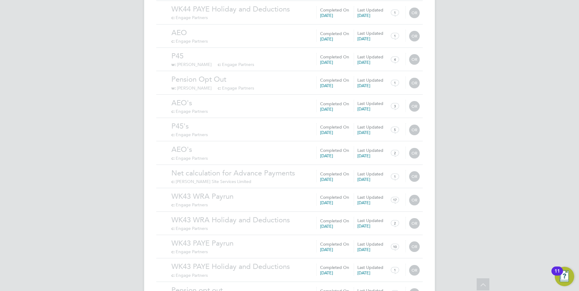
scroll to position [13940, 0]
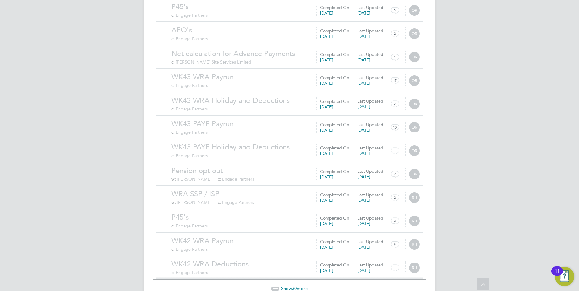
click at [292, 286] on span "30" at bounding box center [294, 289] width 5 height 6
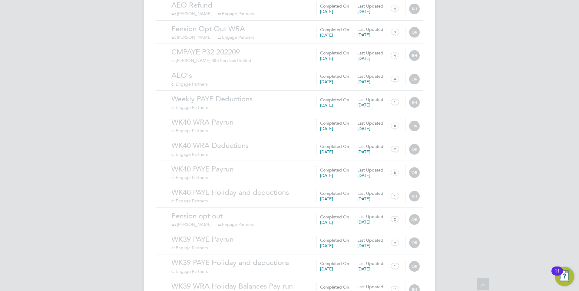
scroll to position [14643, 0]
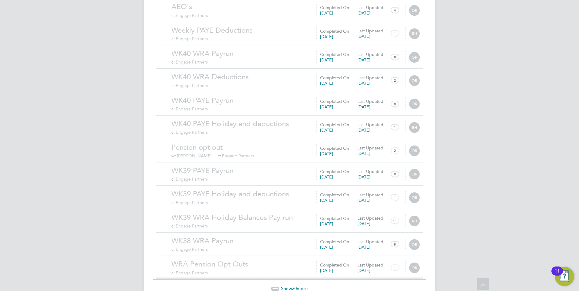
click at [300, 286] on span "Show 30 more" at bounding box center [294, 289] width 27 height 6
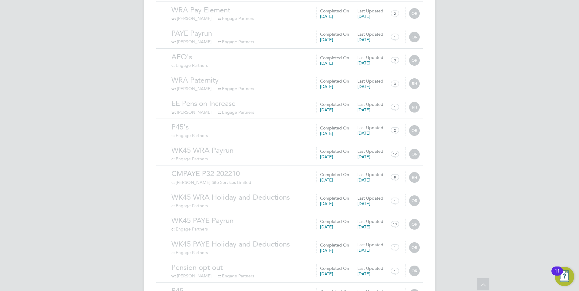
scroll to position [14452, 0]
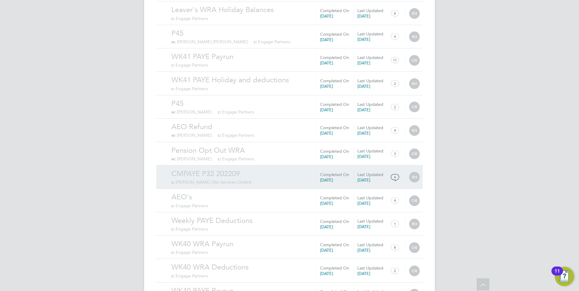
click at [221, 169] on link "CMPAYE P32 202209" at bounding box center [295, 173] width 248 height 9
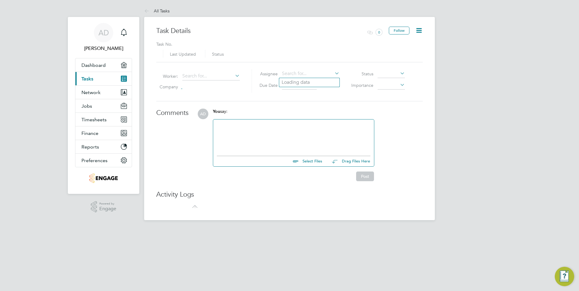
type input "[DATE]"
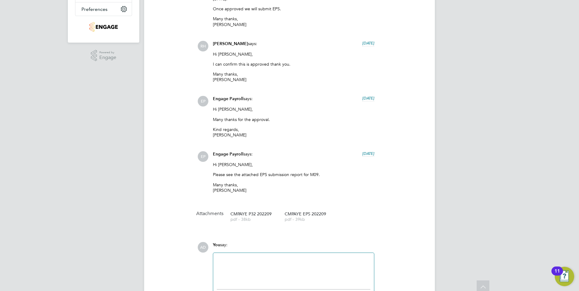
scroll to position [182, 0]
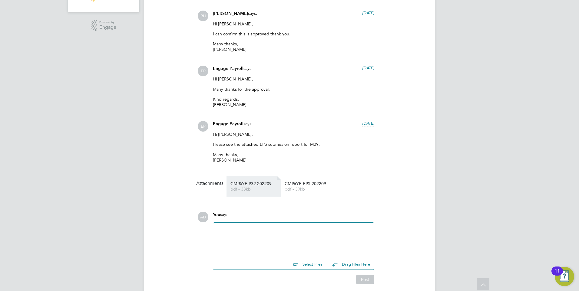
click at [258, 190] on span "pdf - 38kb" at bounding box center [254, 189] width 48 height 5
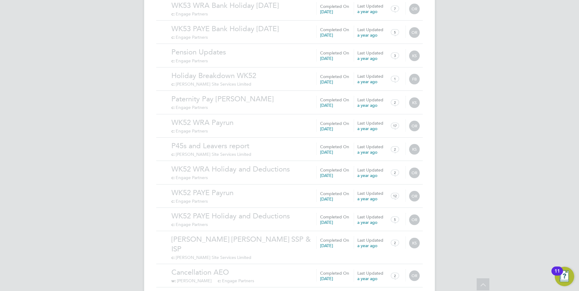
scroll to position [582, 0]
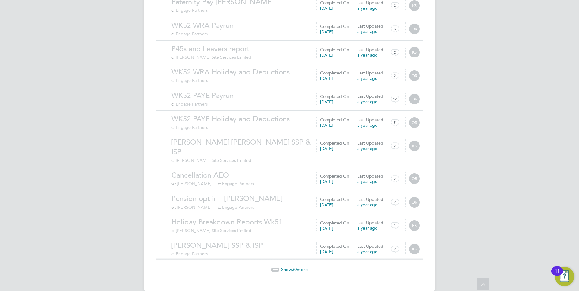
click at [294, 267] on span "30" at bounding box center [294, 270] width 5 height 6
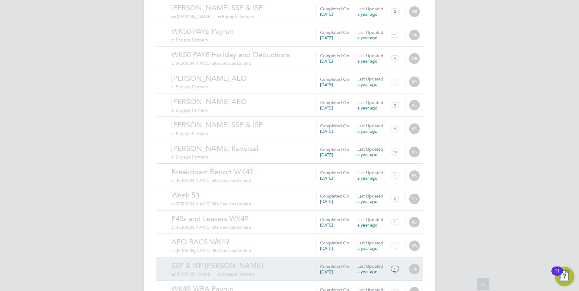
scroll to position [1285, 0]
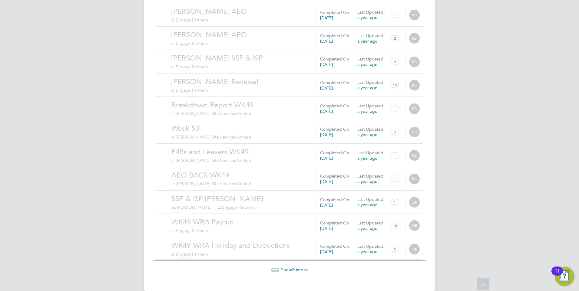
click at [300, 267] on span "Show 30 more" at bounding box center [294, 270] width 27 height 6
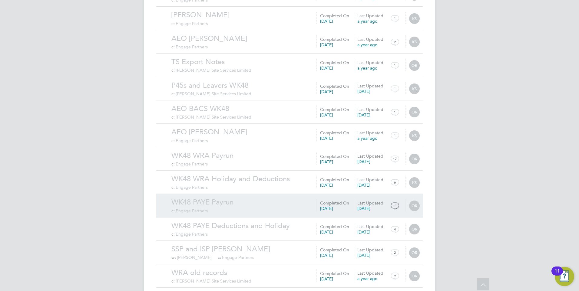
scroll to position [1988, 0]
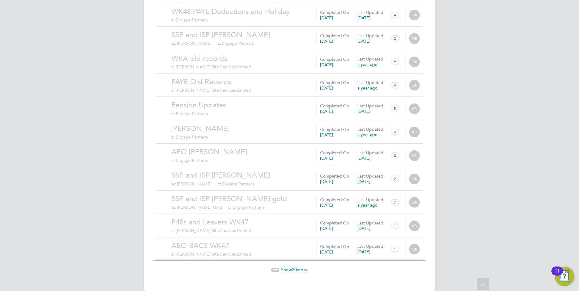
click at [294, 267] on span "30" at bounding box center [294, 270] width 5 height 6
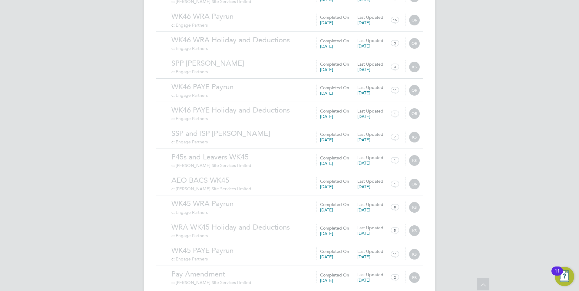
scroll to position [2691, 0]
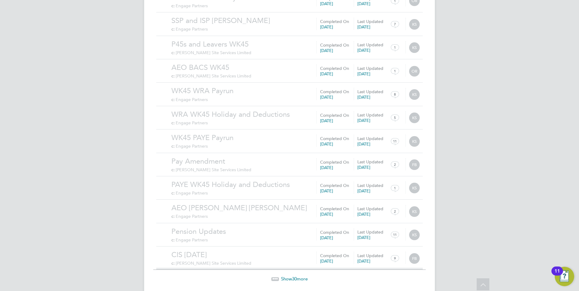
click at [300, 276] on span "Show 30 more" at bounding box center [294, 279] width 27 height 6
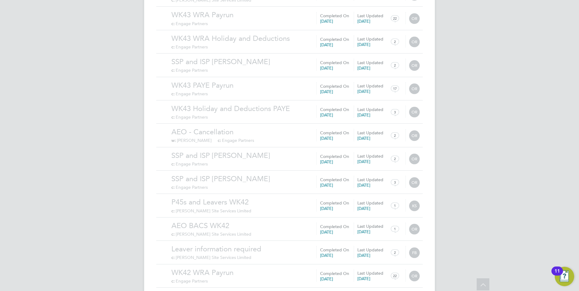
scroll to position [3394, 0]
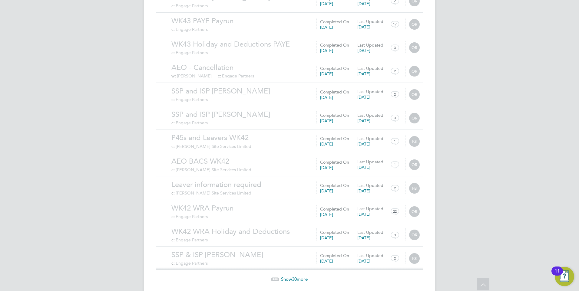
click at [291, 277] on span "Show 30 more" at bounding box center [294, 280] width 27 height 6
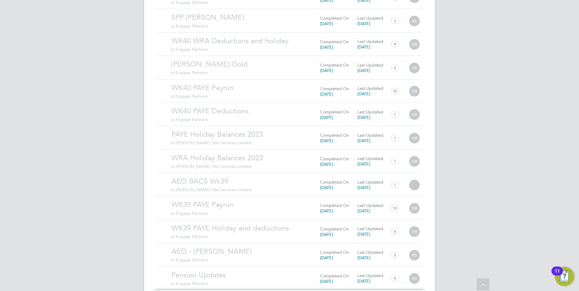
scroll to position [4097, 0]
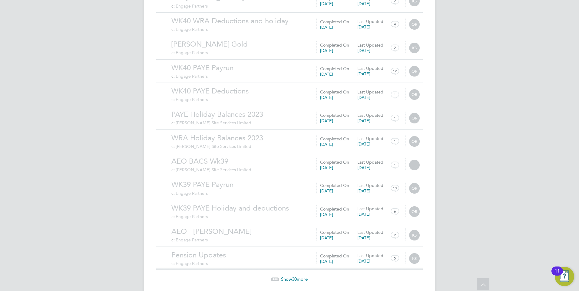
click at [296, 277] on span "30" at bounding box center [294, 280] width 5 height 6
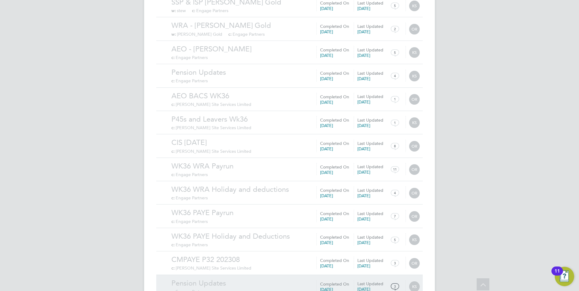
scroll to position [4800, 0]
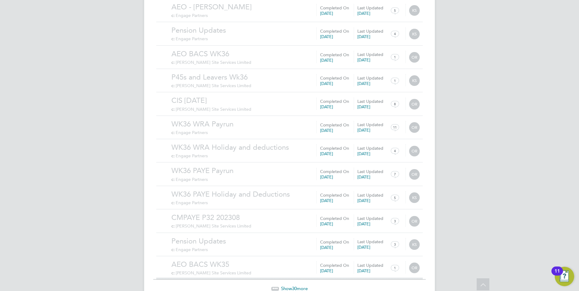
click at [297, 286] on span "Show 30 more" at bounding box center [294, 289] width 27 height 6
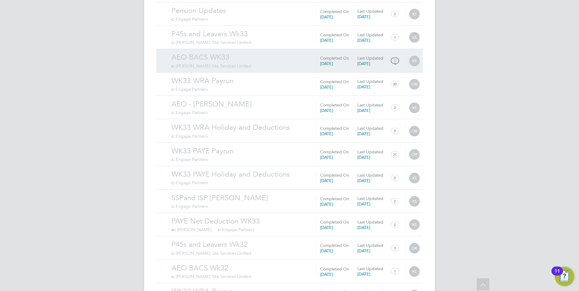
scroll to position [5503, 0]
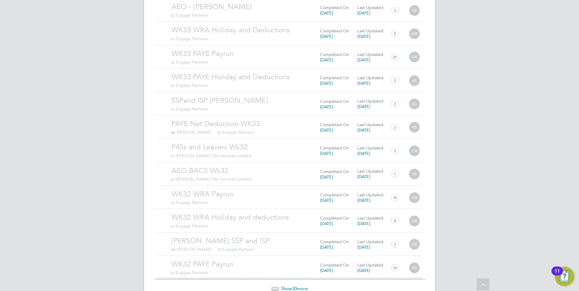
click at [294, 286] on span "30" at bounding box center [294, 289] width 5 height 6
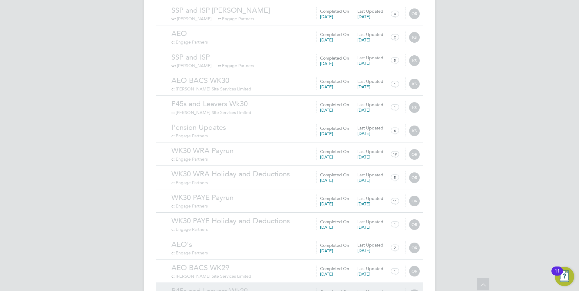
scroll to position [6206, 0]
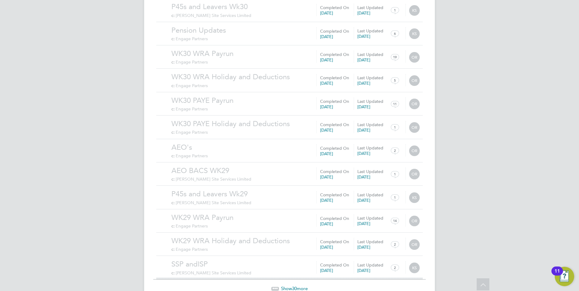
click at [285, 286] on span "Show 30 more" at bounding box center [294, 289] width 27 height 6
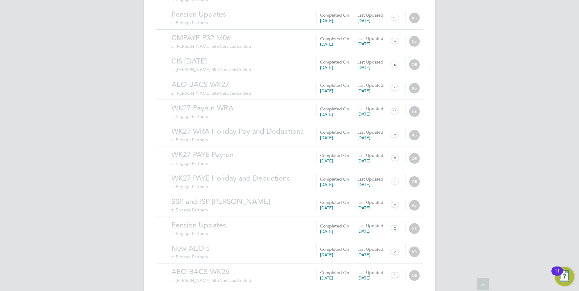
scroll to position [6909, 0]
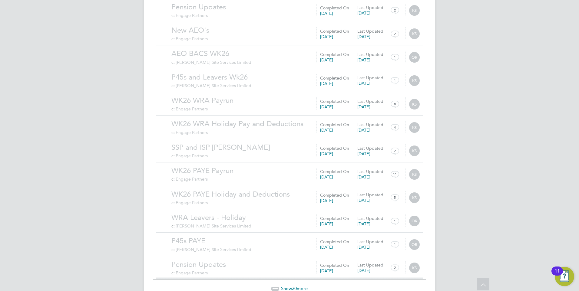
click at [296, 286] on span "30" at bounding box center [294, 289] width 5 height 6
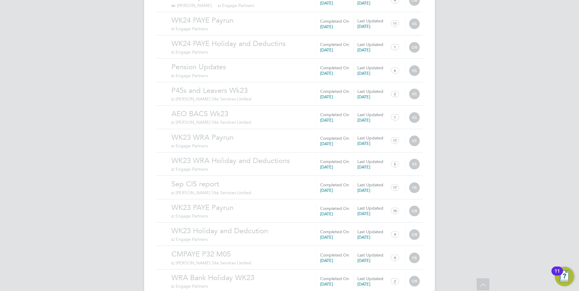
scroll to position [7612, 0]
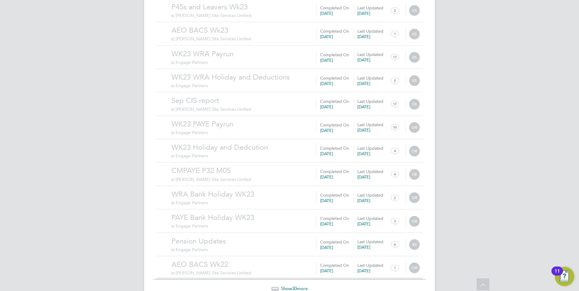
click at [293, 286] on span "30" at bounding box center [294, 289] width 5 height 6
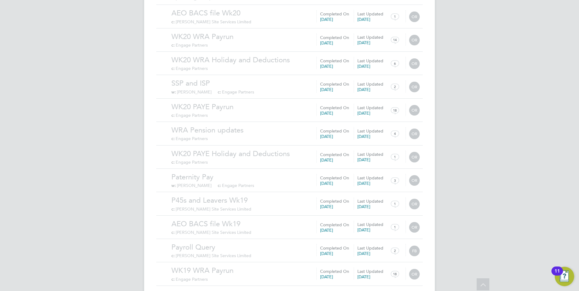
scroll to position [8315, 0]
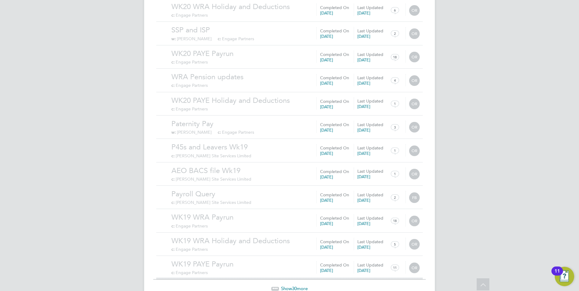
click at [297, 286] on span "Show 30 more" at bounding box center [294, 289] width 27 height 6
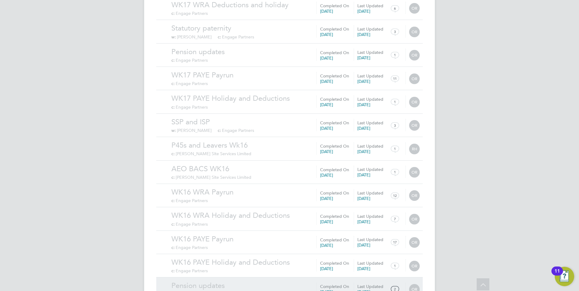
scroll to position [9018, 0]
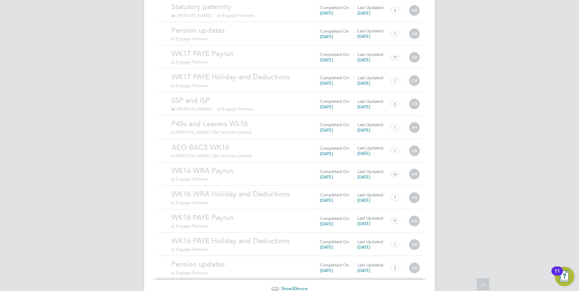
click at [294, 286] on span "30" at bounding box center [294, 289] width 5 height 6
click at [297, 286] on span "30" at bounding box center [294, 289] width 5 height 6
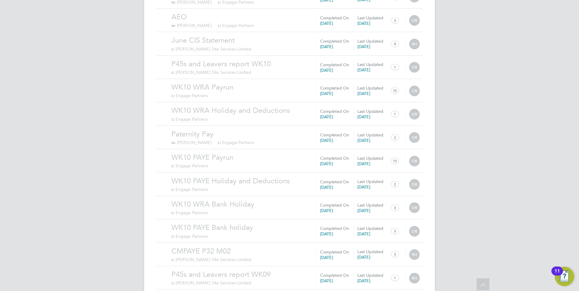
scroll to position [10424, 0]
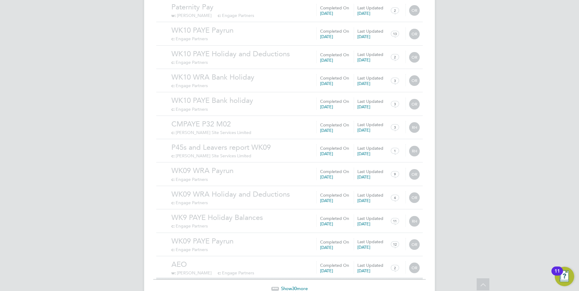
click at [290, 286] on span "Show 30 more" at bounding box center [294, 289] width 27 height 6
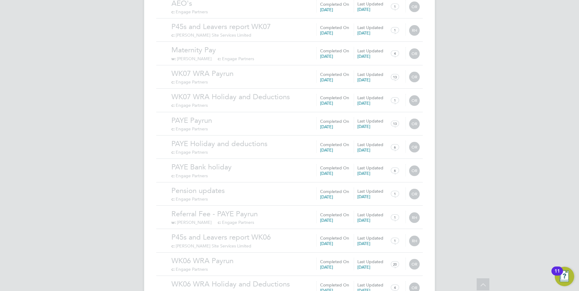
scroll to position [11128, 0]
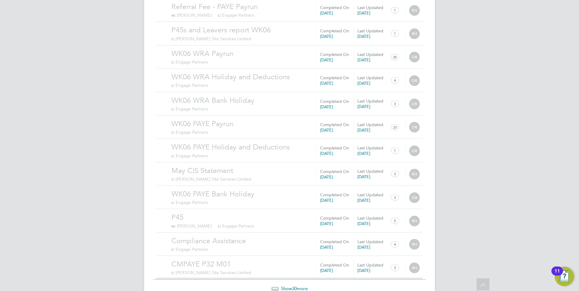
click at [297, 286] on span "30" at bounding box center [294, 289] width 5 height 6
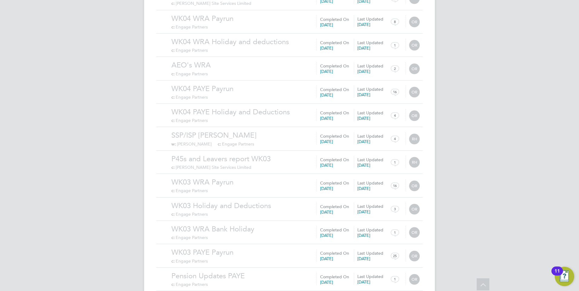
scroll to position [11831, 0]
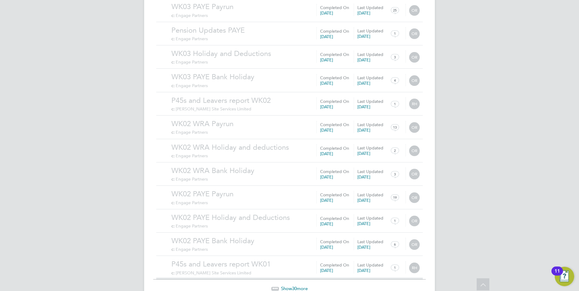
click at [293, 286] on span "30" at bounding box center [294, 289] width 5 height 6
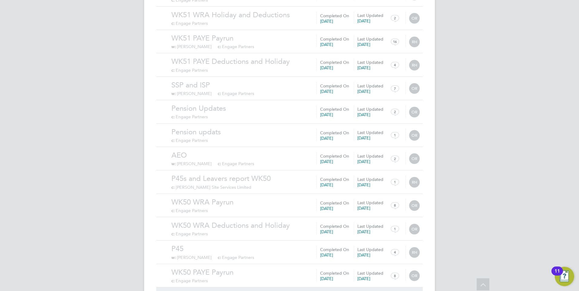
scroll to position [12534, 0]
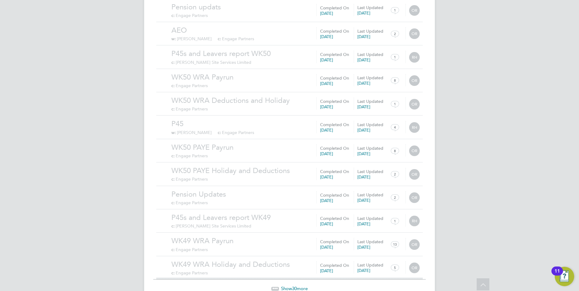
click at [287, 286] on span "Show 30 more" at bounding box center [294, 289] width 27 height 6
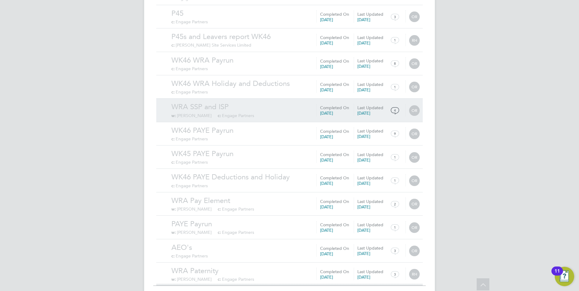
scroll to position [13237, 0]
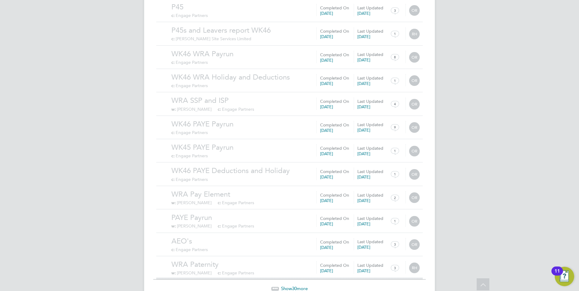
click at [300, 286] on span "Show 30 more" at bounding box center [294, 289] width 27 height 6
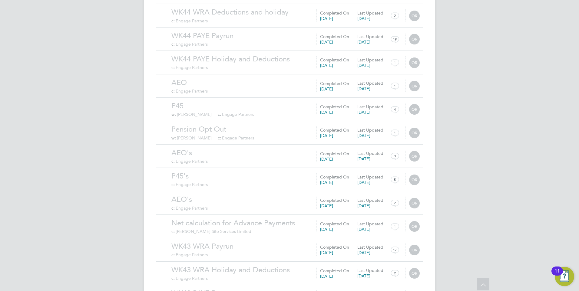
scroll to position [13940, 0]
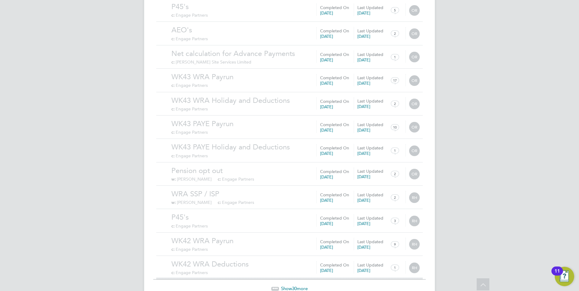
click at [294, 286] on span "30" at bounding box center [294, 289] width 5 height 6
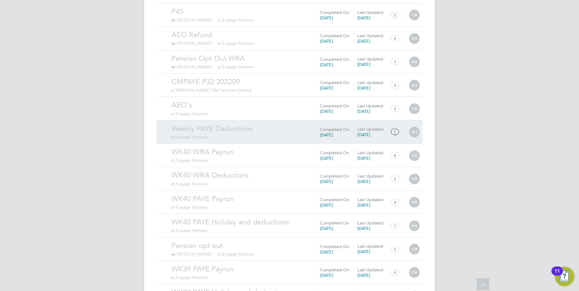
scroll to position [14643, 0]
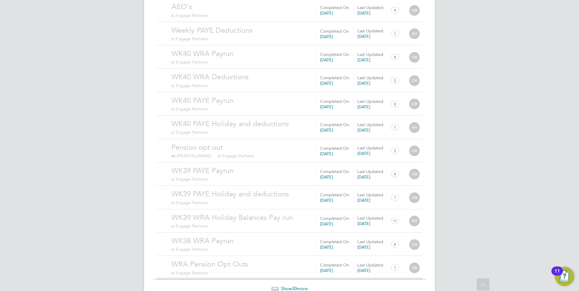
click at [292, 286] on span "30" at bounding box center [294, 289] width 5 height 6
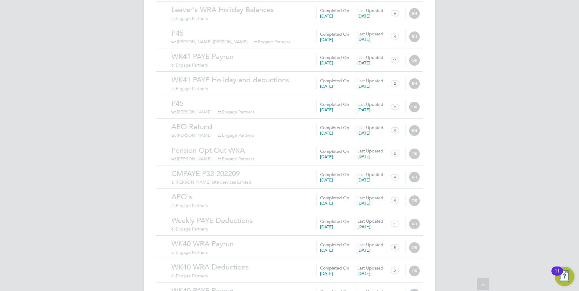
scroll to position [15226, 0]
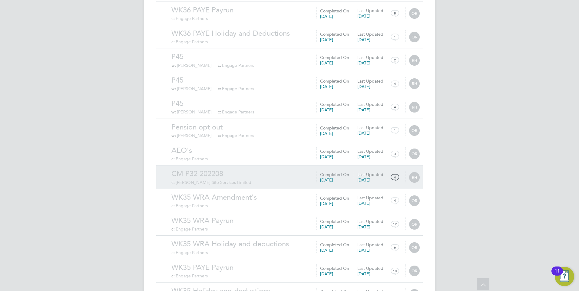
click at [232, 180] on span "[PERSON_NAME] Site Services Limited" at bounding box center [214, 182] width 76 height 5
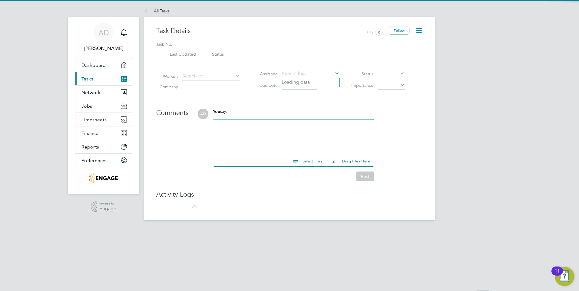
type input "[DATE]"
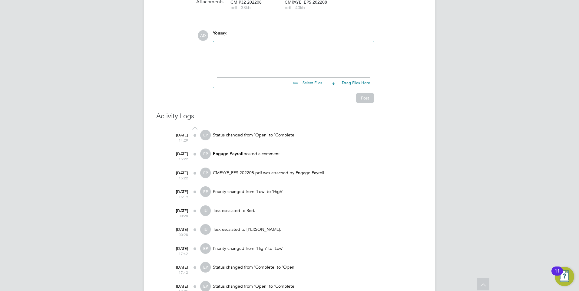
scroll to position [273, 0]
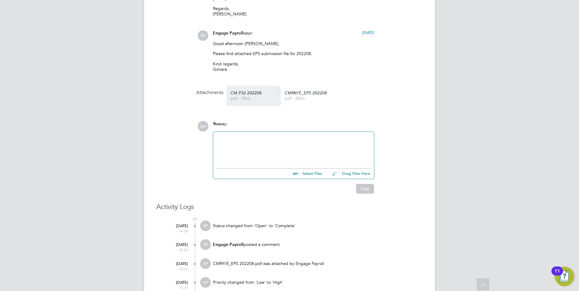
click at [245, 97] on span "pdf - 38kb" at bounding box center [254, 98] width 48 height 5
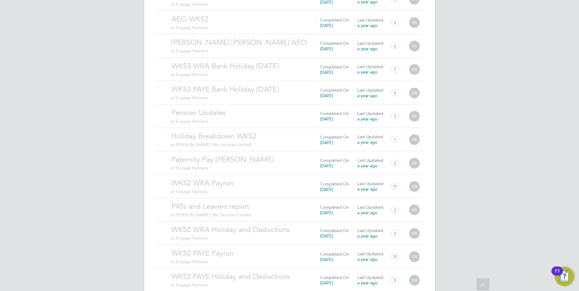
scroll to position [582, 0]
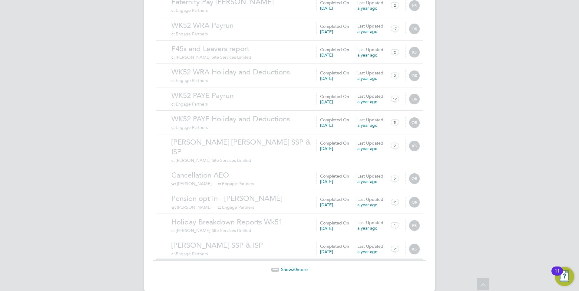
click at [293, 267] on span "30" at bounding box center [294, 270] width 5 height 6
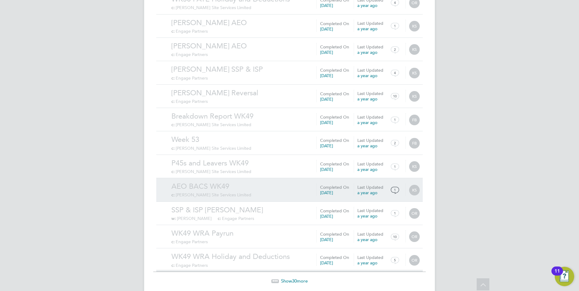
scroll to position [1285, 0]
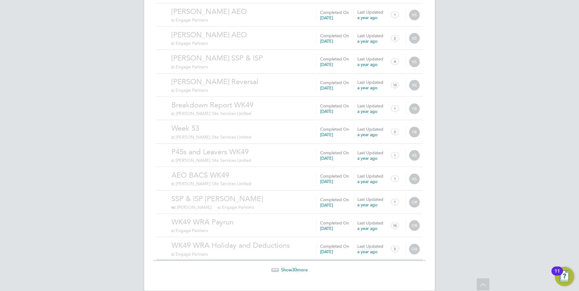
click at [299, 267] on span "Show 30 more" at bounding box center [294, 270] width 27 height 6
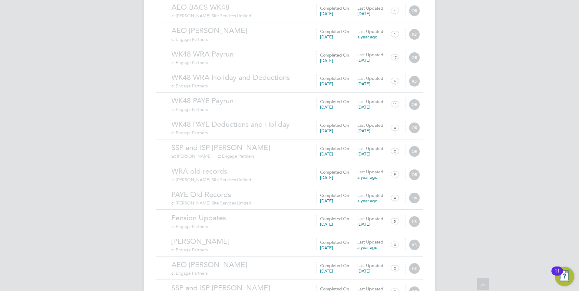
scroll to position [1988, 0]
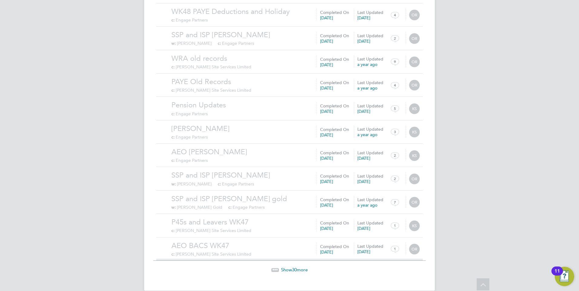
click at [294, 267] on span "30" at bounding box center [294, 270] width 5 height 6
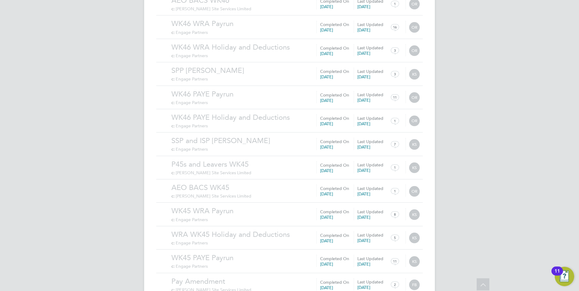
scroll to position [2691, 0]
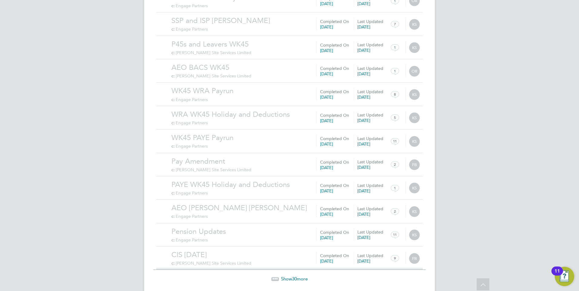
click at [292, 276] on span "30" at bounding box center [294, 279] width 5 height 6
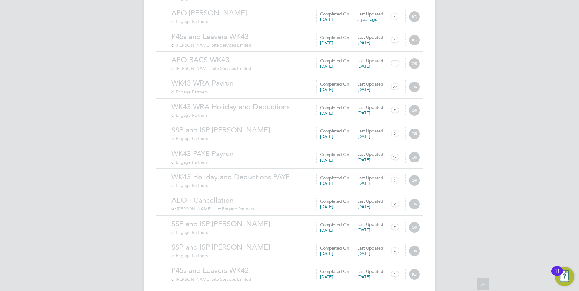
scroll to position [3394, 0]
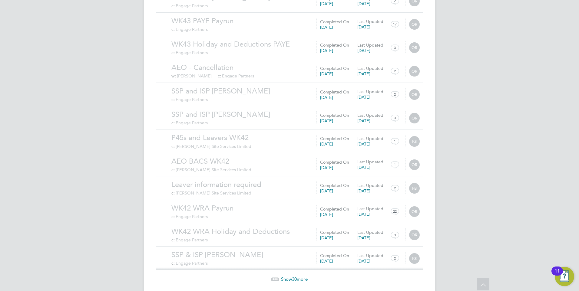
click at [288, 277] on span "Show 30 more" at bounding box center [294, 280] width 27 height 6
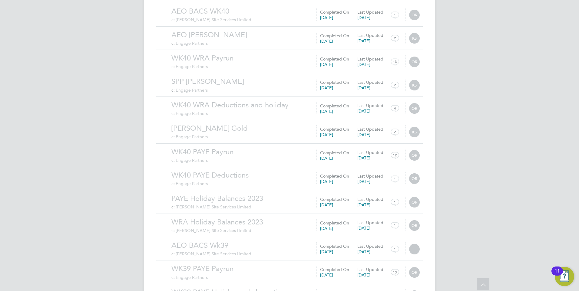
scroll to position [4097, 0]
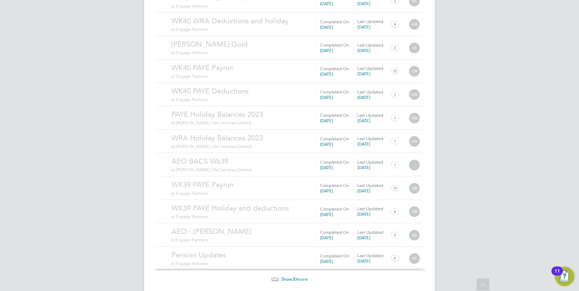
click at [290, 277] on span "Show 30 more" at bounding box center [294, 280] width 27 height 6
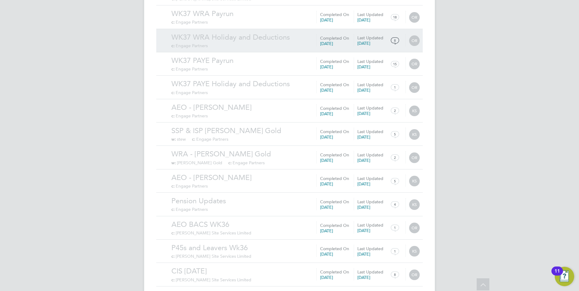
scroll to position [4800, 0]
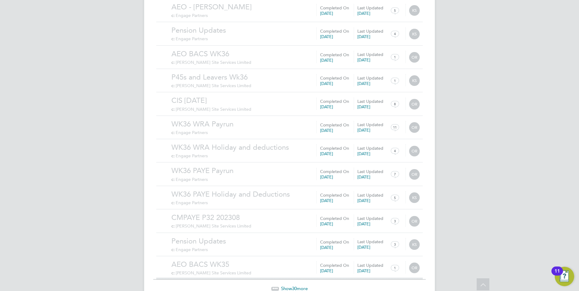
click at [290, 286] on span "Show 30 more" at bounding box center [294, 289] width 27 height 6
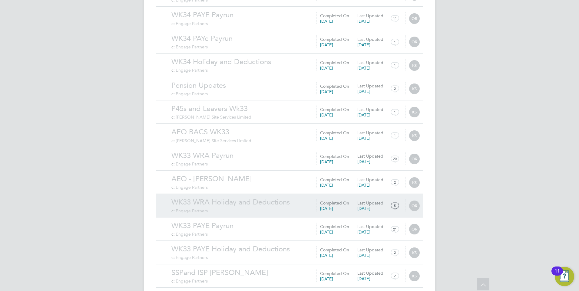
scroll to position [5503, 0]
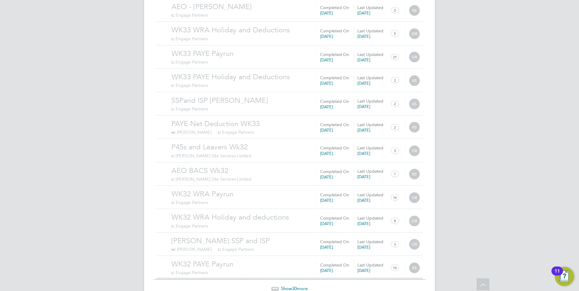
click at [299, 286] on span "Show 30 more" at bounding box center [294, 289] width 27 height 6
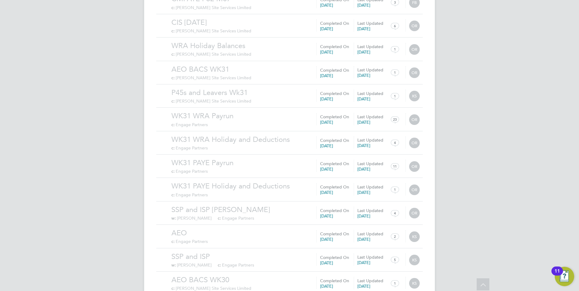
scroll to position [6206, 0]
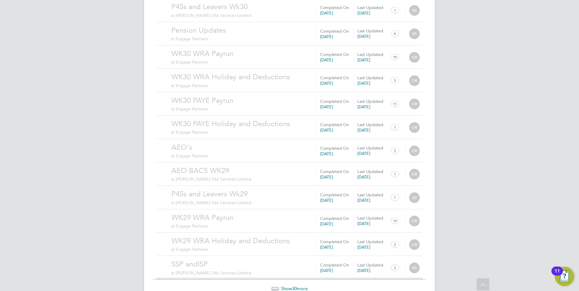
click at [293, 286] on span "30" at bounding box center [294, 289] width 5 height 6
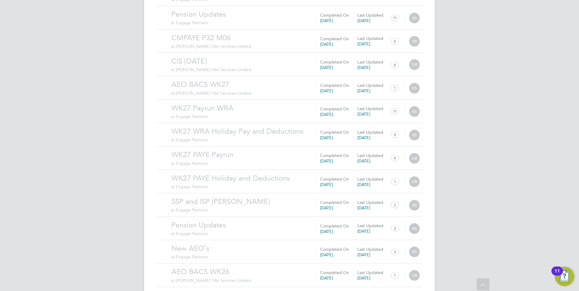
scroll to position [6909, 0]
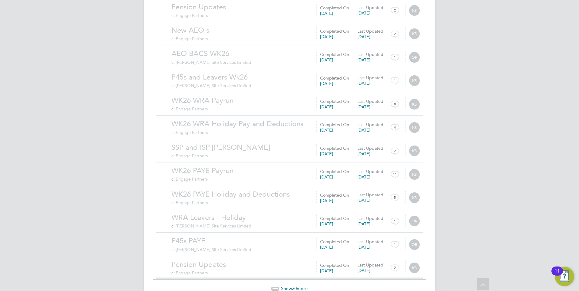
click at [292, 286] on span "Show 30 more" at bounding box center [294, 289] width 27 height 6
click at [292, 286] on span "30" at bounding box center [294, 289] width 5 height 6
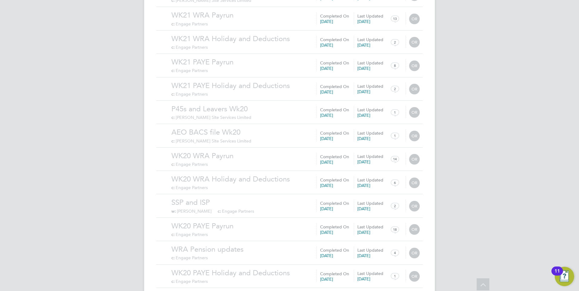
scroll to position [8315, 0]
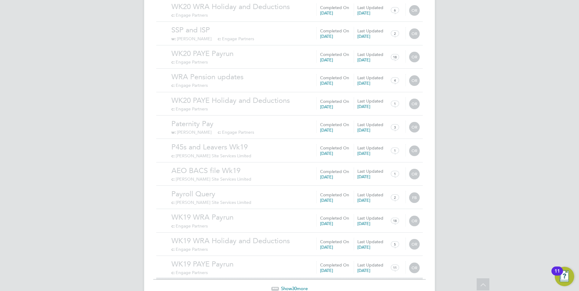
click at [296, 286] on span "30" at bounding box center [294, 289] width 5 height 6
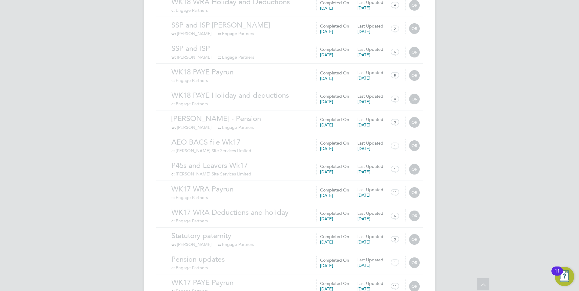
scroll to position [9018, 0]
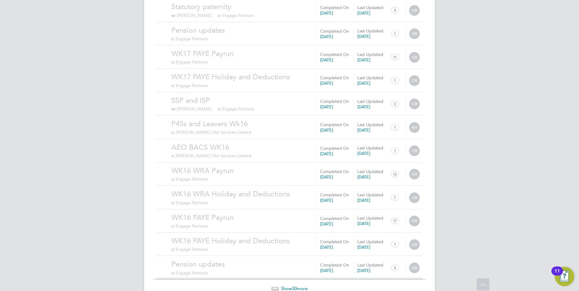
click at [296, 286] on span "30" at bounding box center [294, 289] width 5 height 6
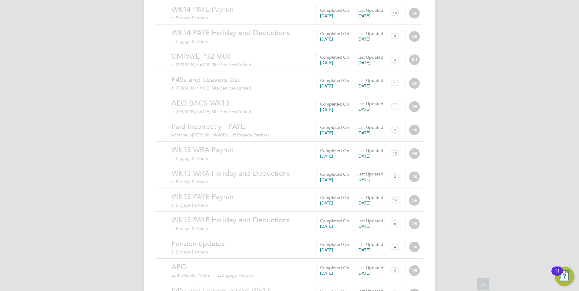
scroll to position [9721, 0]
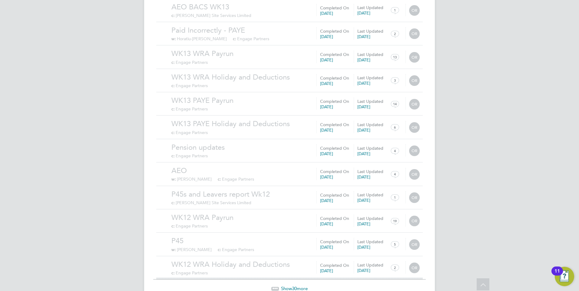
click at [291, 286] on span "Show 30 more" at bounding box center [294, 289] width 27 height 6
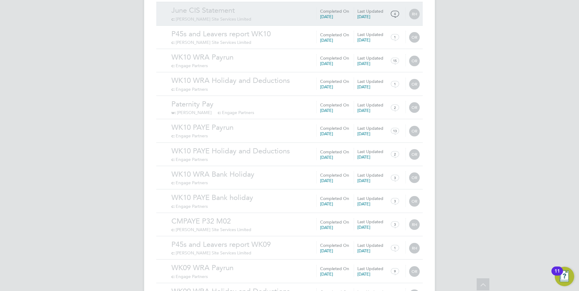
scroll to position [10424, 0]
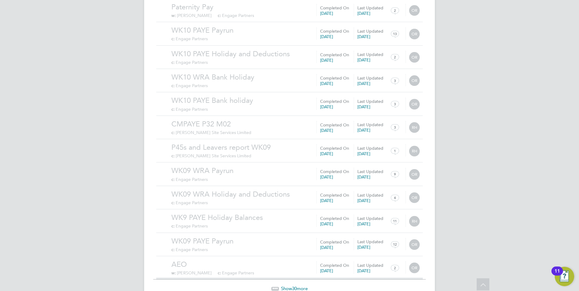
click at [303, 286] on span "Show 30 more" at bounding box center [294, 289] width 27 height 6
click at [295, 286] on span "30" at bounding box center [294, 289] width 5 height 6
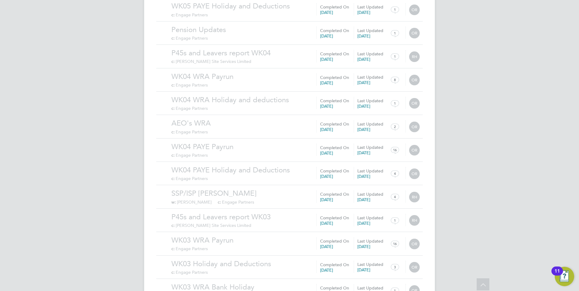
scroll to position [11831, 0]
click at [290, 286] on span "Show 30 more" at bounding box center [294, 289] width 27 height 6
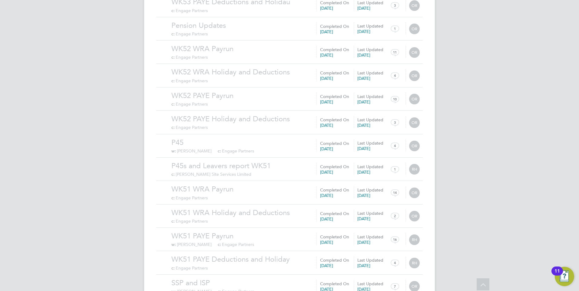
scroll to position [12534, 0]
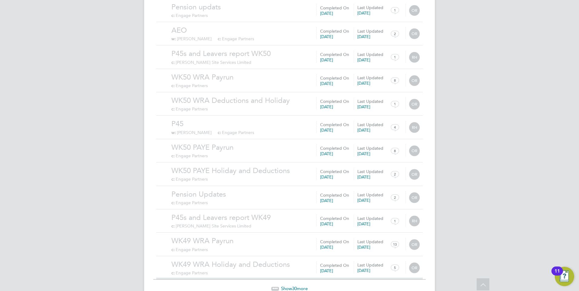
click at [292, 286] on span "30" at bounding box center [294, 289] width 5 height 6
click at [293, 286] on span "30" at bounding box center [294, 289] width 5 height 6
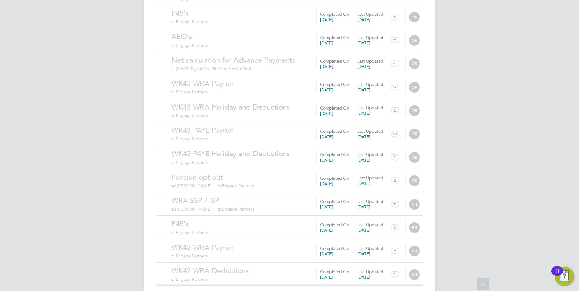
scroll to position [13940, 0]
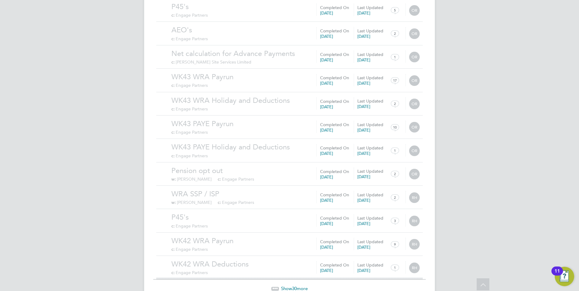
click at [293, 286] on span "30" at bounding box center [294, 289] width 5 height 6
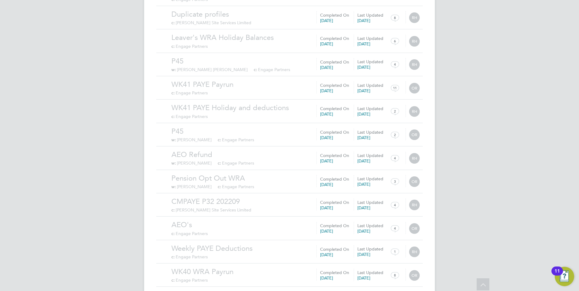
scroll to position [14643, 0]
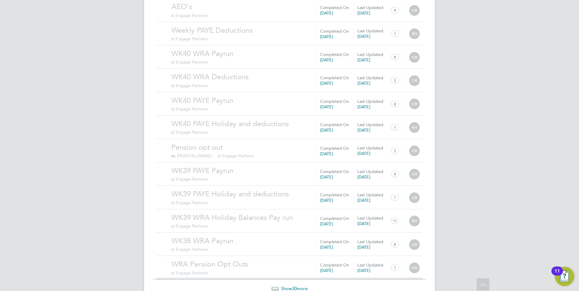
click at [293, 286] on span "30" at bounding box center [294, 289] width 5 height 6
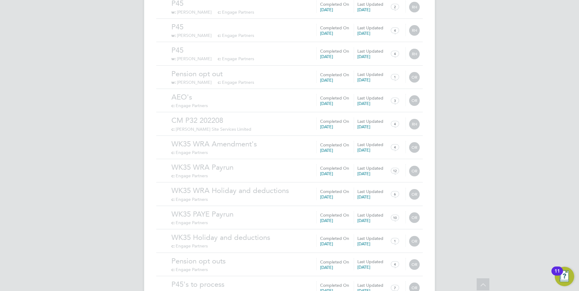
scroll to position [15346, 0]
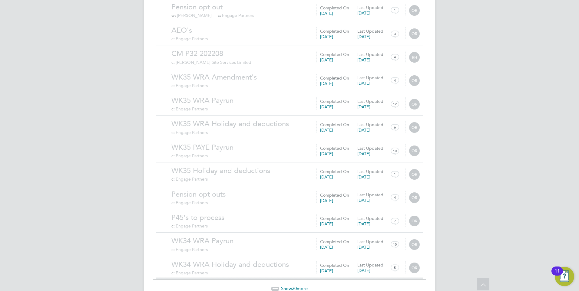
click at [296, 286] on span "30" at bounding box center [294, 289] width 5 height 6
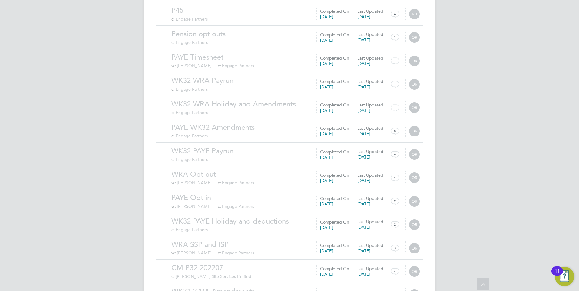
scroll to position [16049, 0]
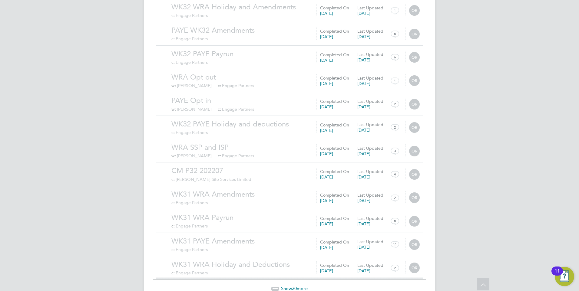
click at [297, 286] on span "30" at bounding box center [294, 289] width 5 height 6
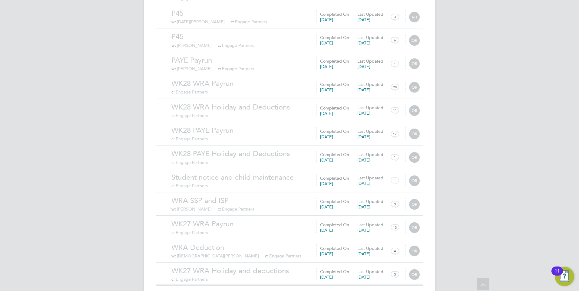
scroll to position [16752, 0]
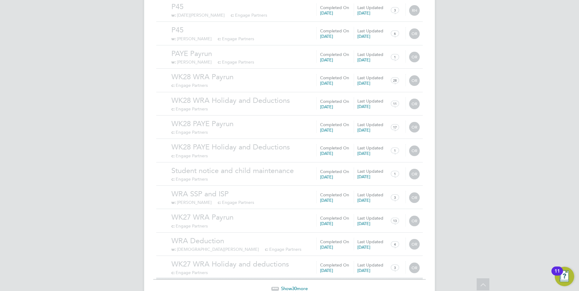
click at [290, 286] on span "Show 30 more" at bounding box center [294, 289] width 27 height 6
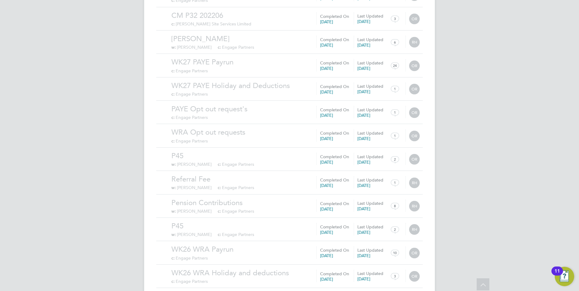
scroll to position [17455, 0]
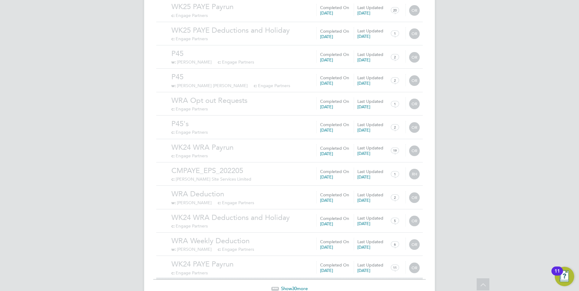
click at [295, 286] on span "30" at bounding box center [294, 289] width 5 height 6
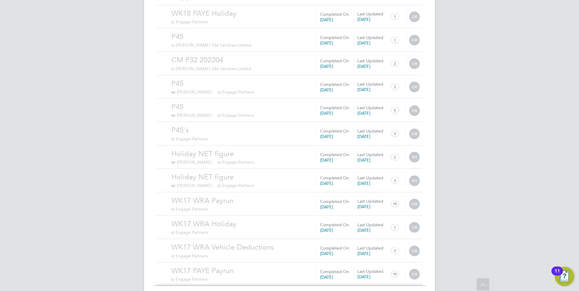
scroll to position [18158, 0]
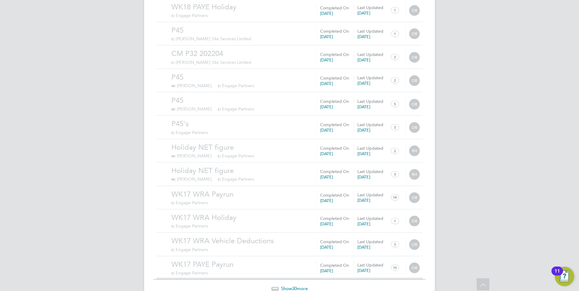
click at [294, 286] on span "30" at bounding box center [294, 289] width 5 height 6
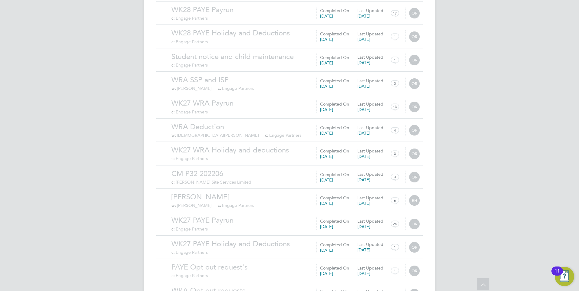
scroll to position [16046, 0]
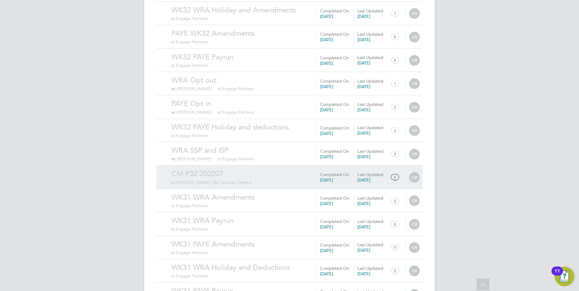
click at [224, 169] on link "CM P32 202207" at bounding box center [295, 173] width 248 height 9
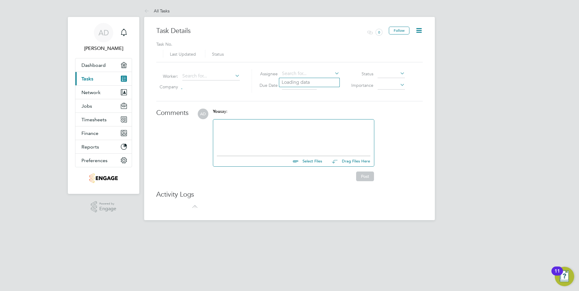
type input "14 Nov 2022"
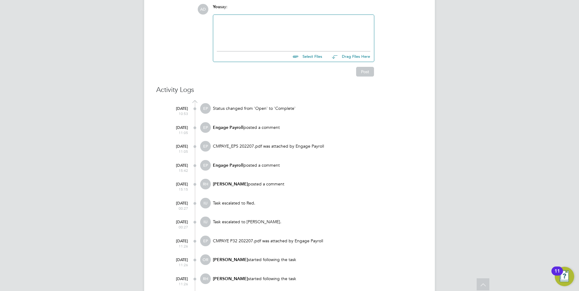
scroll to position [314, 0]
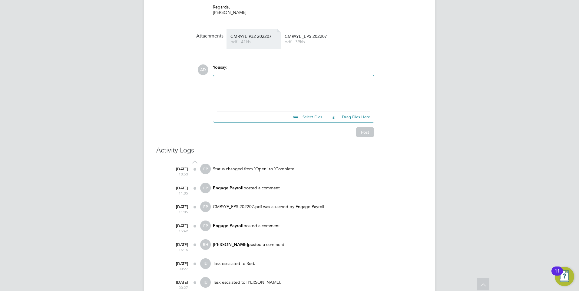
click at [243, 44] on span "pdf - 41kb" at bounding box center [254, 42] width 48 height 5
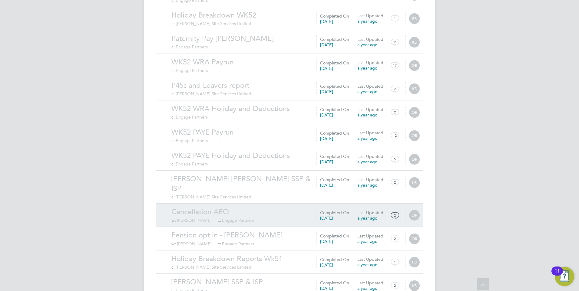
scroll to position [582, 0]
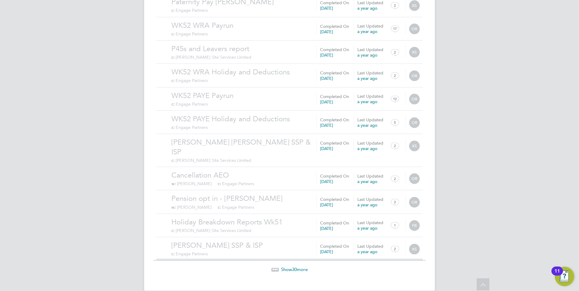
click at [297, 267] on span "Show 30 more" at bounding box center [294, 270] width 27 height 6
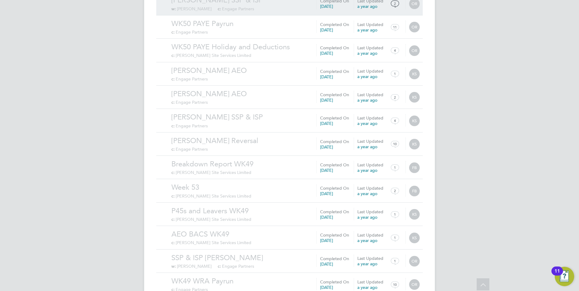
scroll to position [1285, 0]
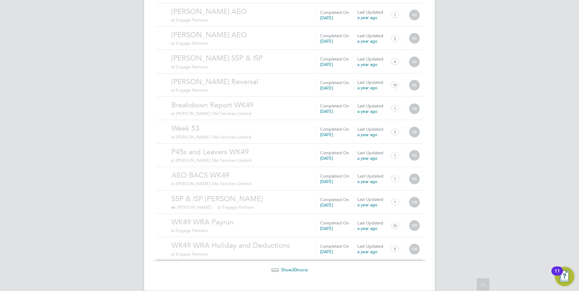
click at [296, 267] on span "30" at bounding box center [294, 270] width 5 height 6
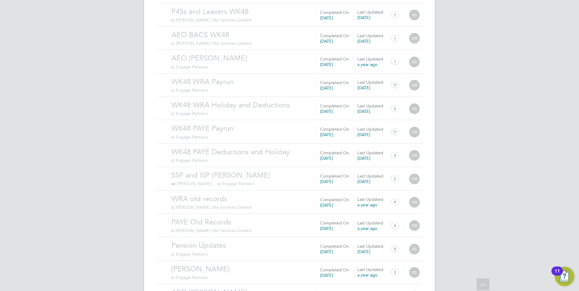
scroll to position [1988, 0]
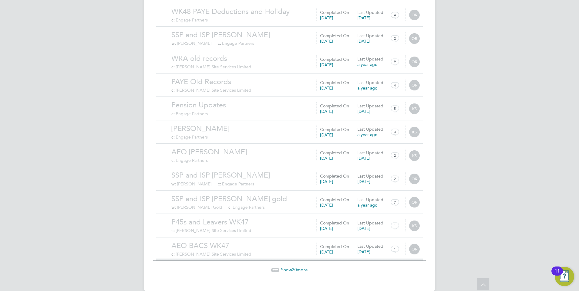
click at [294, 267] on span "30" at bounding box center [294, 270] width 5 height 6
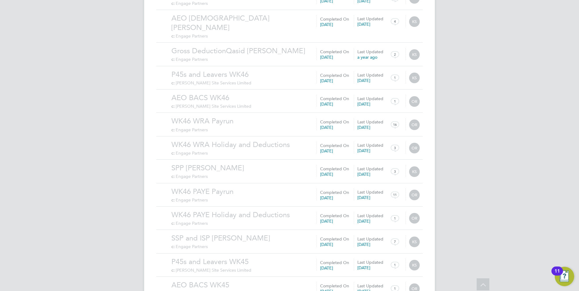
scroll to position [2691, 0]
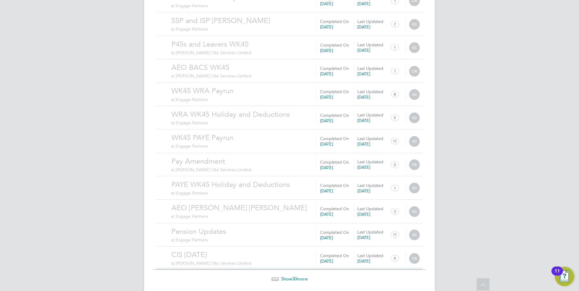
click at [296, 276] on span "30" at bounding box center [294, 279] width 5 height 6
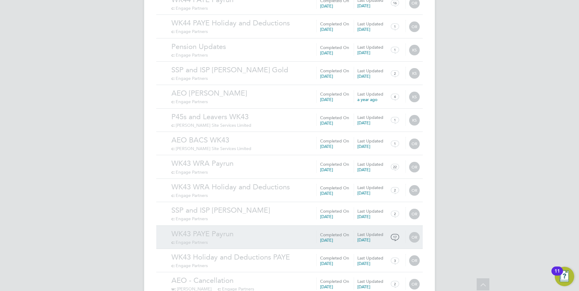
scroll to position [3394, 0]
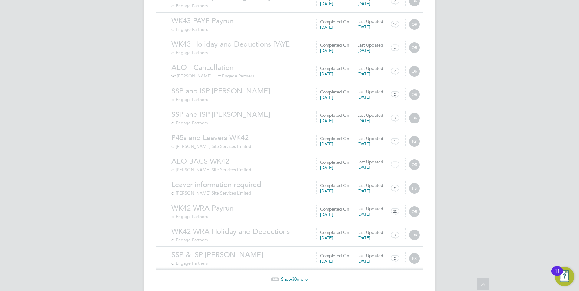
click at [294, 277] on span "30" at bounding box center [294, 280] width 5 height 6
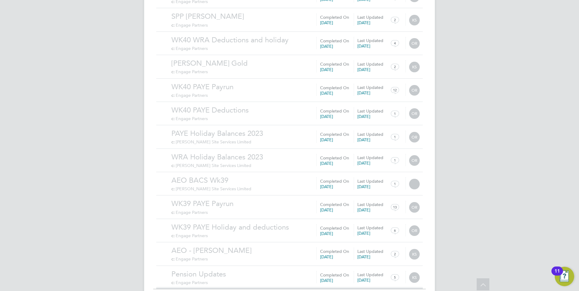
scroll to position [4097, 0]
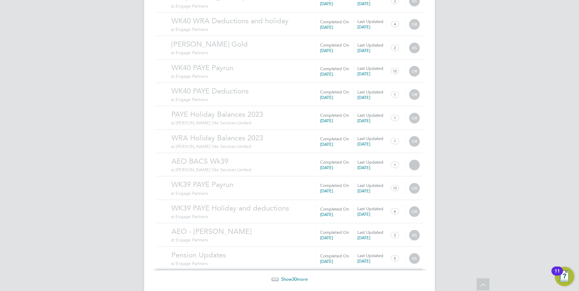
click at [297, 277] on span "30" at bounding box center [294, 280] width 5 height 6
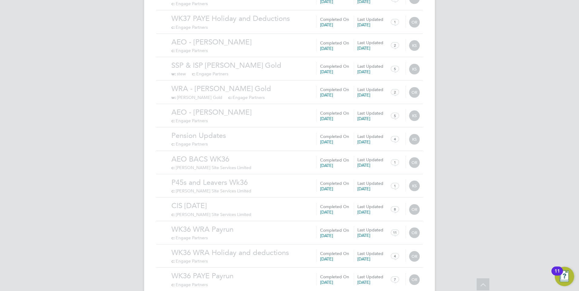
scroll to position [4800, 0]
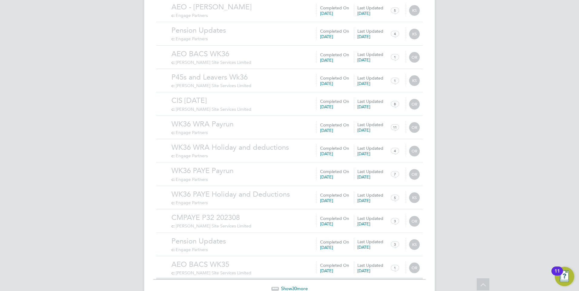
click at [292, 286] on span "30" at bounding box center [294, 289] width 5 height 6
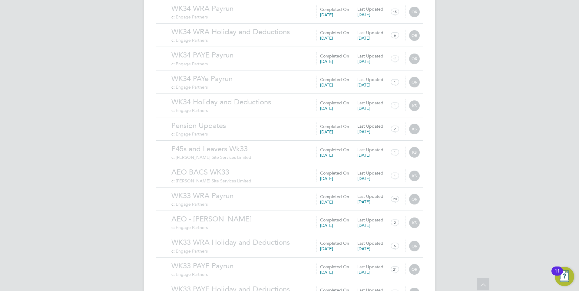
scroll to position [5503, 0]
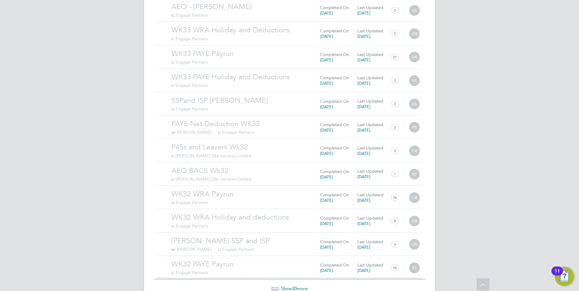
click at [296, 286] on div "Show 30 more" at bounding box center [289, 289] width 273 height 6
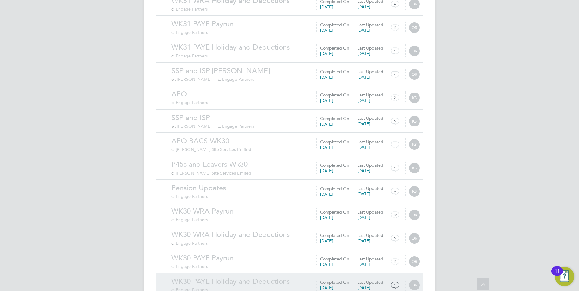
scroll to position [6206, 0]
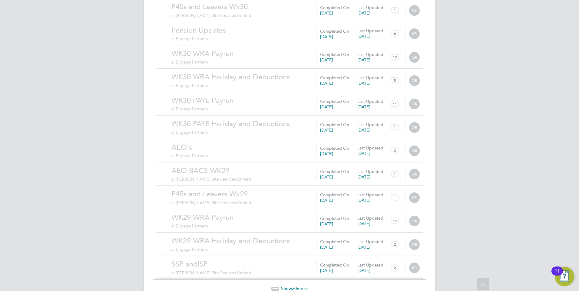
click at [291, 286] on span "Show 30 more" at bounding box center [294, 289] width 27 height 6
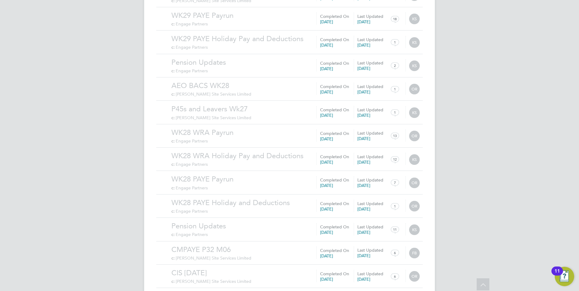
scroll to position [6909, 0]
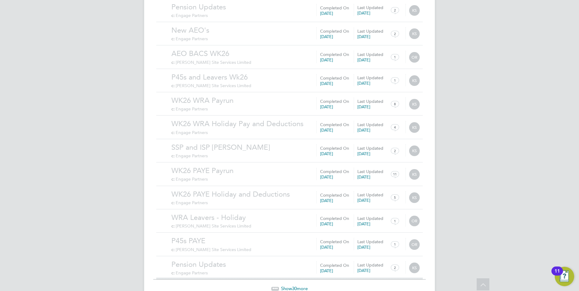
click at [286, 286] on span "Show 30 more" at bounding box center [294, 289] width 27 height 6
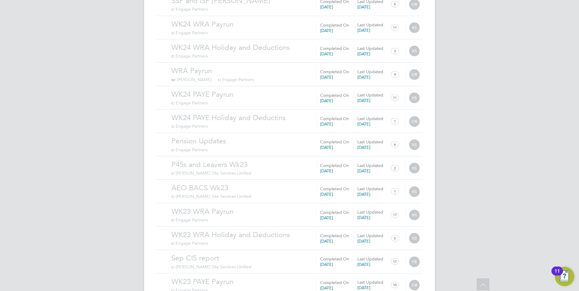
scroll to position [7612, 0]
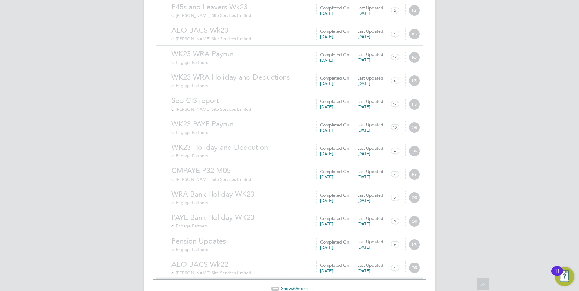
click at [289, 286] on span "Show 30 more" at bounding box center [294, 289] width 27 height 6
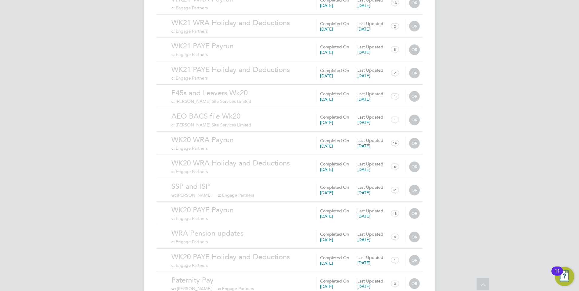
scroll to position [8315, 0]
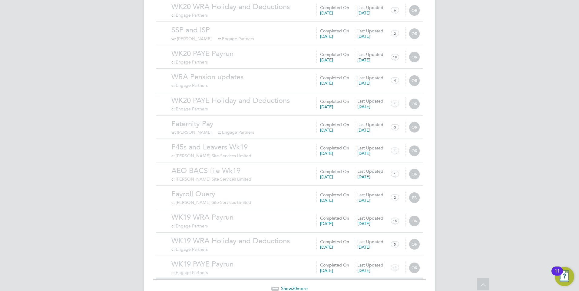
click at [295, 286] on span "30" at bounding box center [294, 289] width 5 height 6
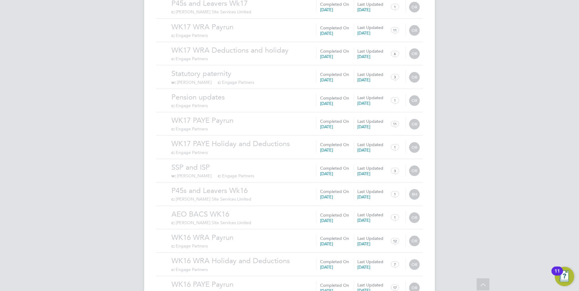
scroll to position [9018, 0]
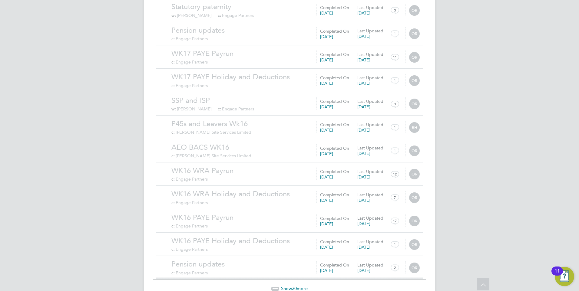
click at [289, 277] on div "Show 30 more" at bounding box center [289, 284] width 273 height 15
click at [293, 286] on span "30" at bounding box center [294, 289] width 5 height 6
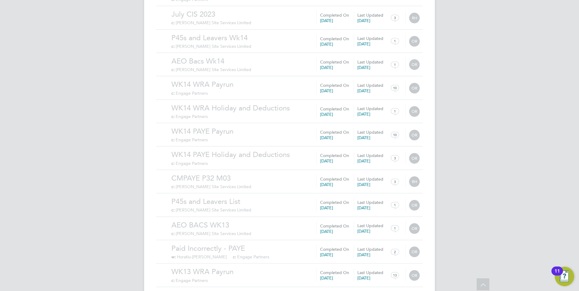
scroll to position [9721, 0]
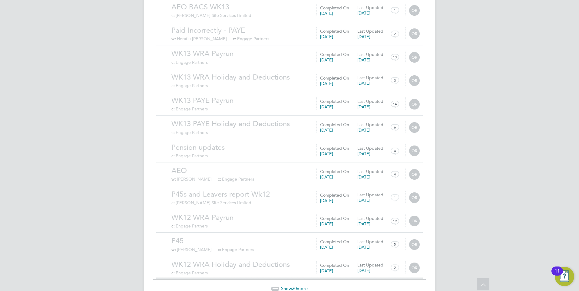
click at [293, 286] on span "30" at bounding box center [294, 289] width 5 height 6
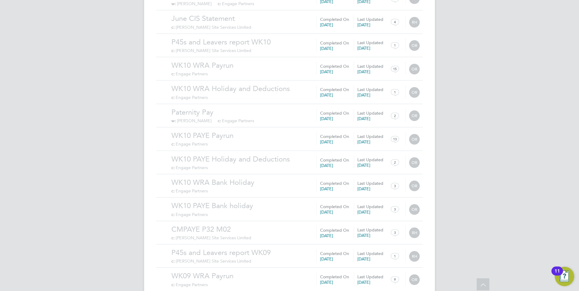
scroll to position [10424, 0]
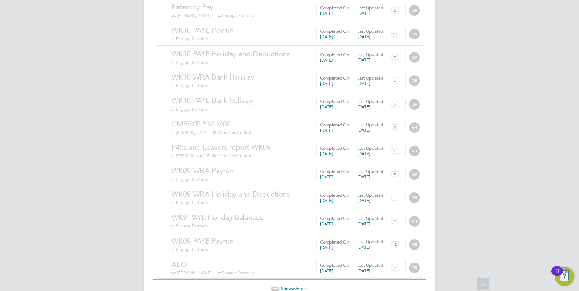
click at [293, 286] on span "30" at bounding box center [294, 289] width 5 height 6
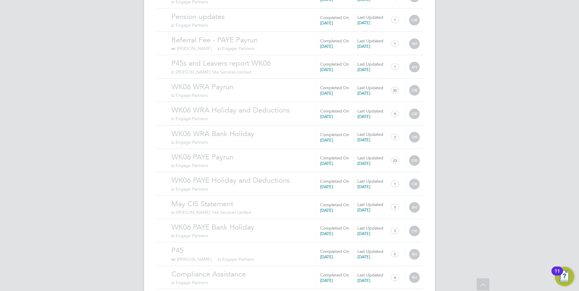
scroll to position [11128, 0]
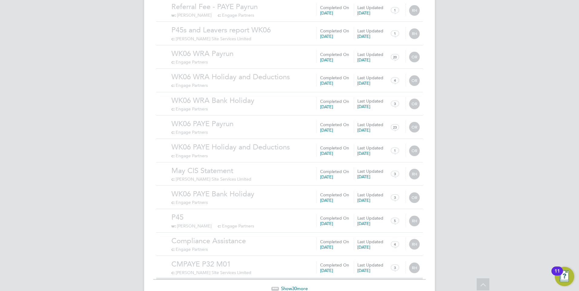
click at [297, 286] on span "Show 30 more" at bounding box center [294, 289] width 27 height 6
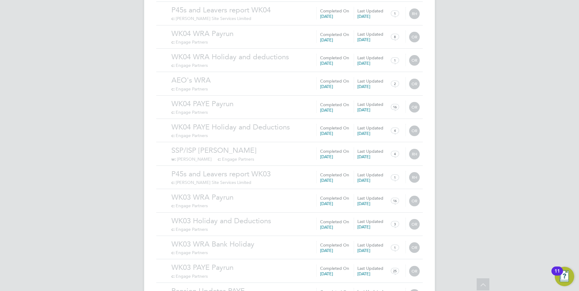
scroll to position [11831, 0]
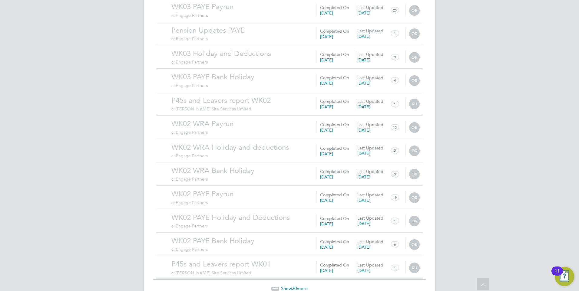
click at [300, 286] on span "Show 30 more" at bounding box center [294, 289] width 27 height 6
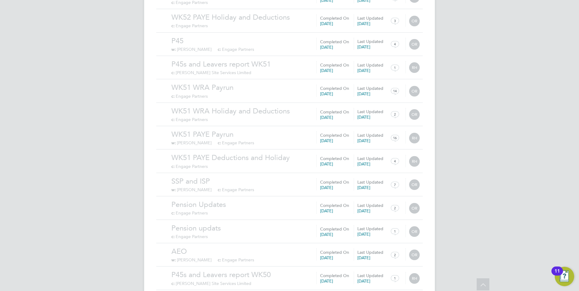
scroll to position [12534, 0]
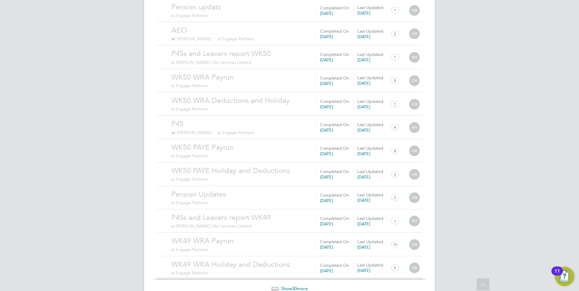
click at [291, 286] on span "Show 30 more" at bounding box center [294, 289] width 27 height 6
click at [292, 286] on span "30" at bounding box center [294, 289] width 5 height 6
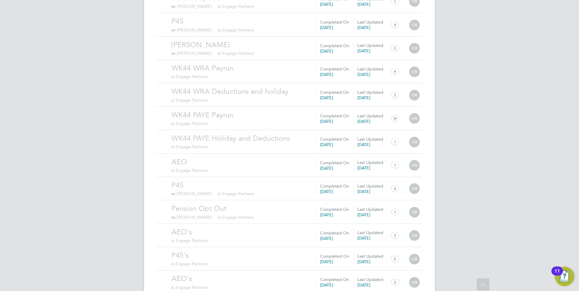
scroll to position [13940, 0]
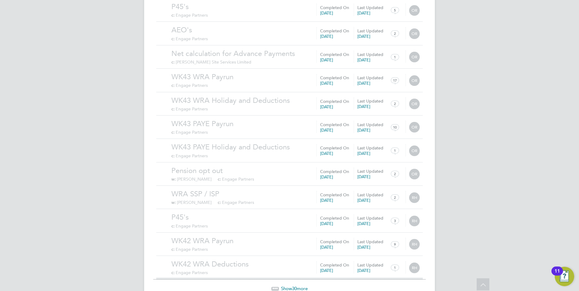
click at [291, 286] on span "Show 30 more" at bounding box center [294, 289] width 27 height 6
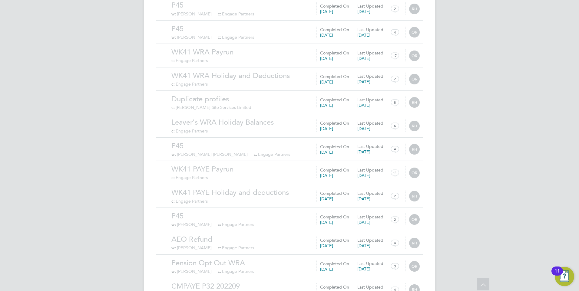
scroll to position [14643, 0]
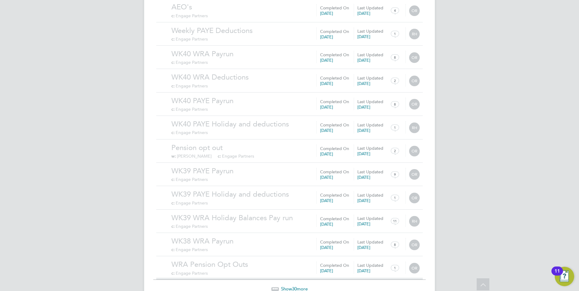
click at [304, 286] on span "Show 30 more" at bounding box center [294, 289] width 27 height 6
click at [297, 286] on span "30" at bounding box center [294, 289] width 5 height 6
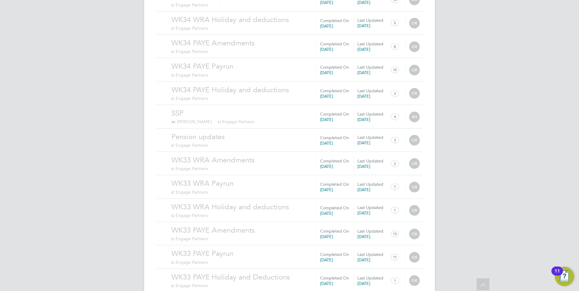
scroll to position [16049, 0]
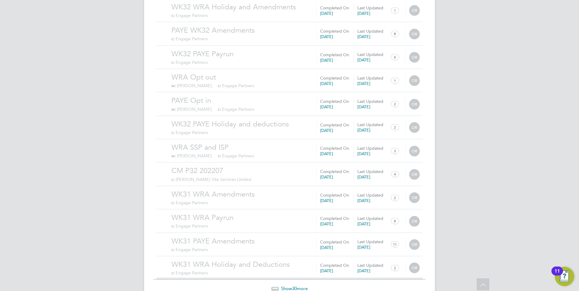
click at [301, 286] on span "Show 30 more" at bounding box center [294, 289] width 27 height 6
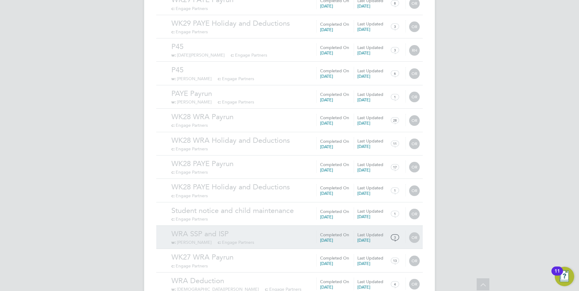
scroll to position [16752, 0]
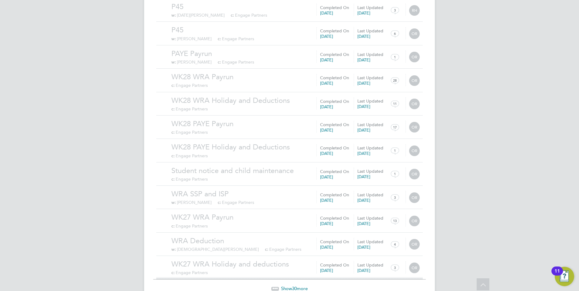
click at [299, 286] on span "Show 30 more" at bounding box center [294, 289] width 27 height 6
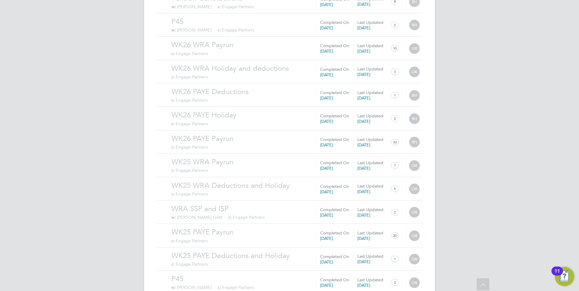
scroll to position [17455, 0]
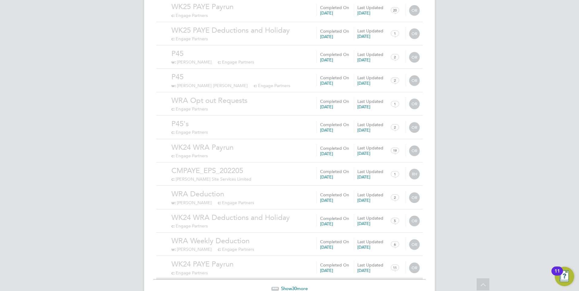
click at [291, 286] on span "Show 30 more" at bounding box center [294, 289] width 27 height 6
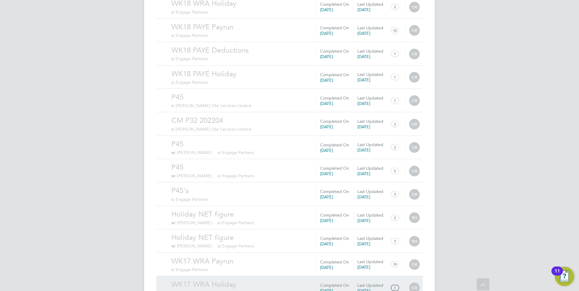
scroll to position [18158, 0]
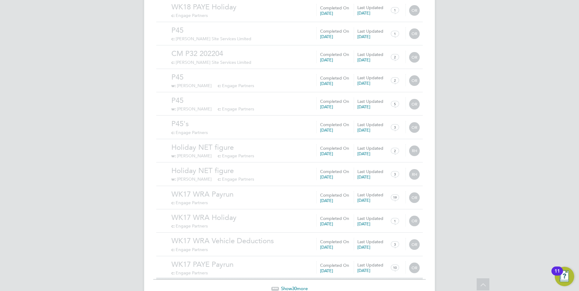
click at [298, 286] on span "Show 30 more" at bounding box center [294, 289] width 27 height 6
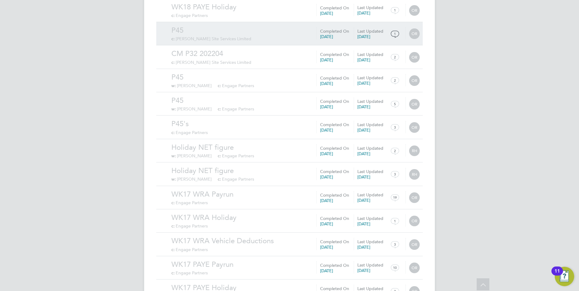
scroll to position [16866, 0]
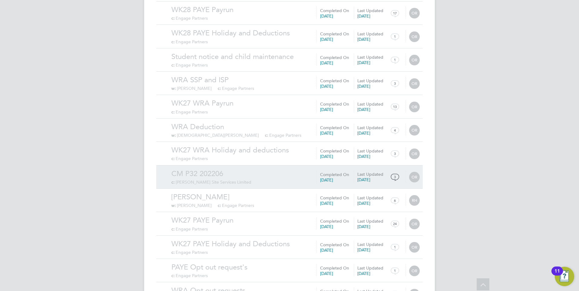
click at [260, 169] on link "CM P32 202206" at bounding box center [295, 173] width 248 height 9
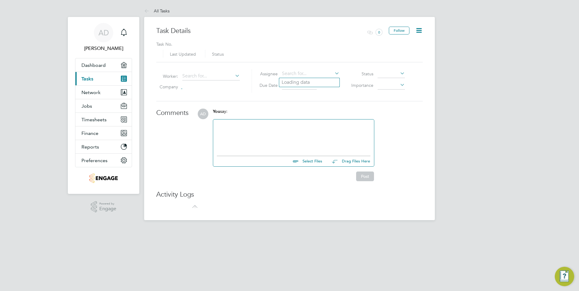
type input "[DATE]"
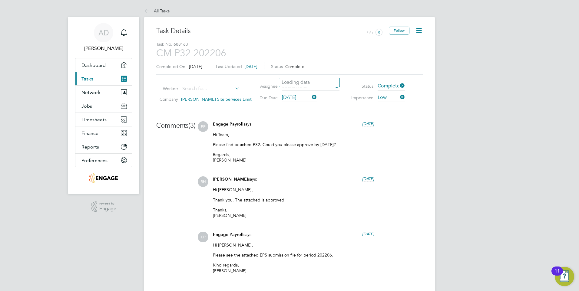
scroll to position [182, 0]
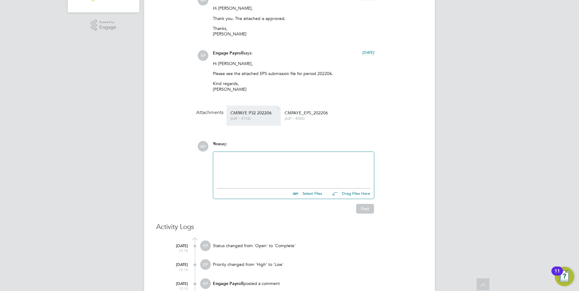
click at [253, 116] on link "CMPAYE P32 202206 pdf - 41kb" at bounding box center [254, 116] width 48 height 10
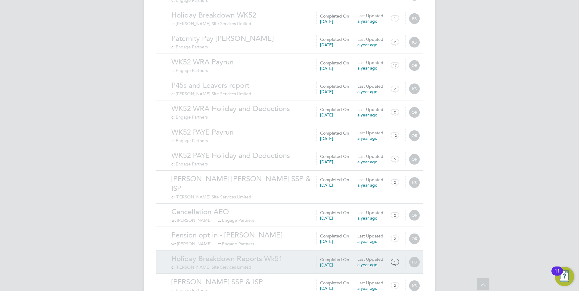
scroll to position [582, 0]
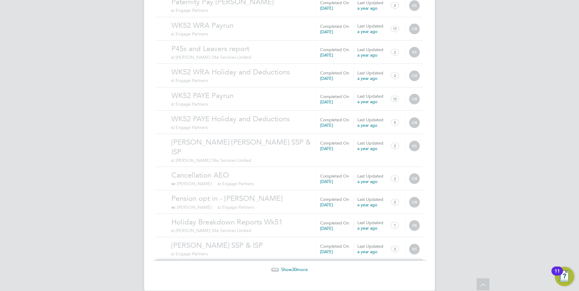
click at [298, 267] on span "Show 30 more" at bounding box center [294, 270] width 27 height 6
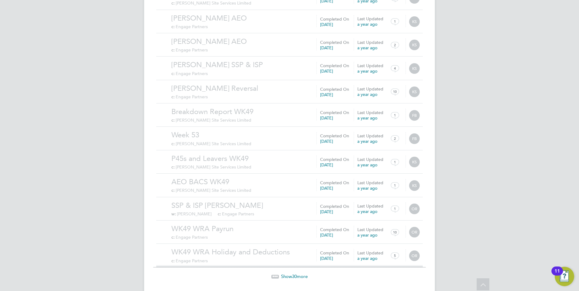
scroll to position [1285, 0]
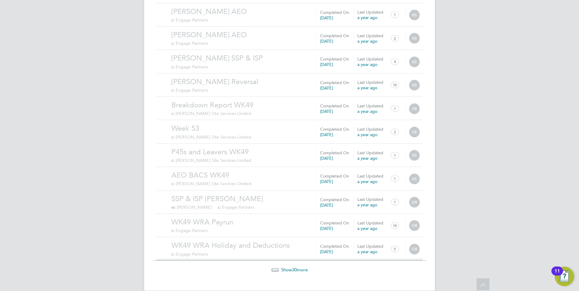
click at [296, 267] on span "30" at bounding box center [294, 270] width 5 height 6
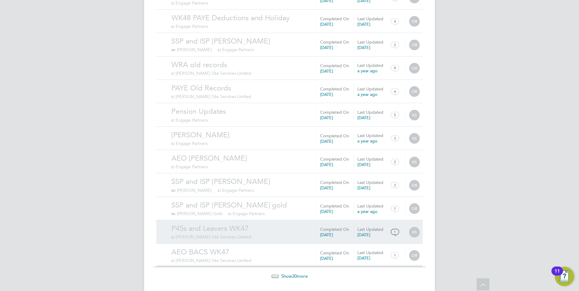
scroll to position [1988, 0]
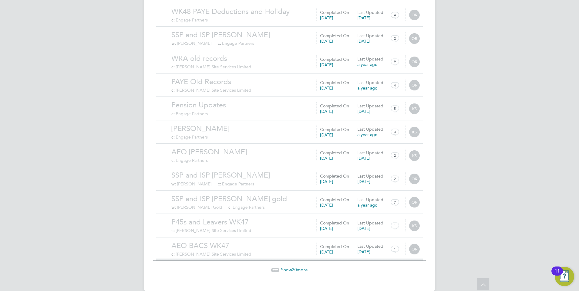
click at [286, 267] on span "Show 30 more" at bounding box center [294, 270] width 27 height 6
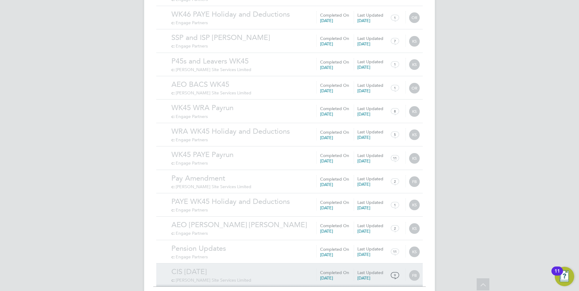
scroll to position [2691, 0]
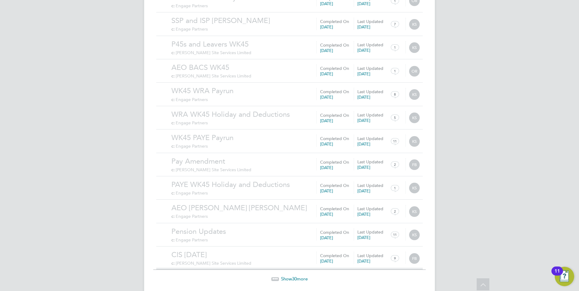
click at [299, 276] on span "Show 30 more" at bounding box center [294, 279] width 27 height 6
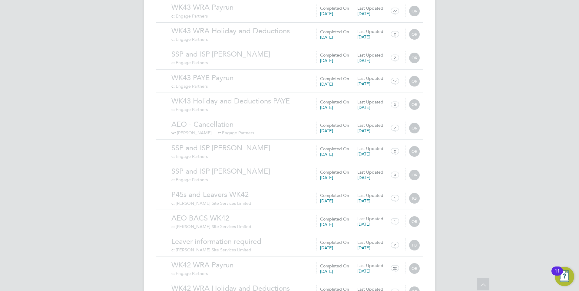
scroll to position [3394, 0]
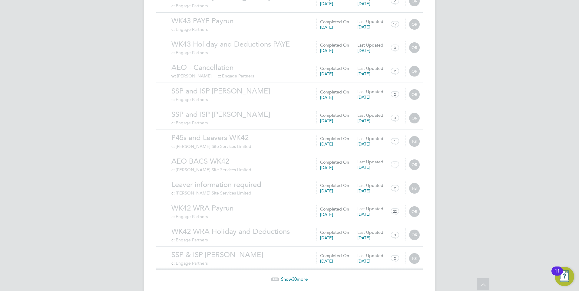
click at [294, 277] on span "30" at bounding box center [294, 280] width 5 height 6
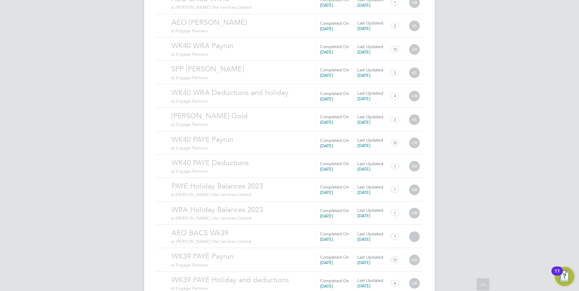
scroll to position [4097, 0]
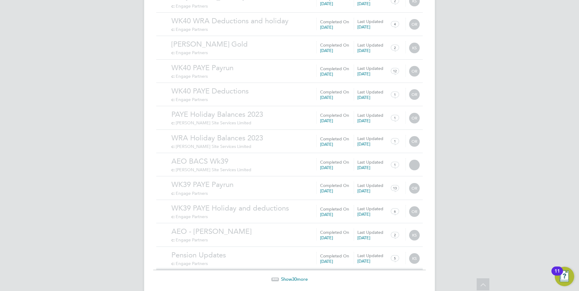
click at [297, 277] on span "Show 30 more" at bounding box center [294, 280] width 27 height 6
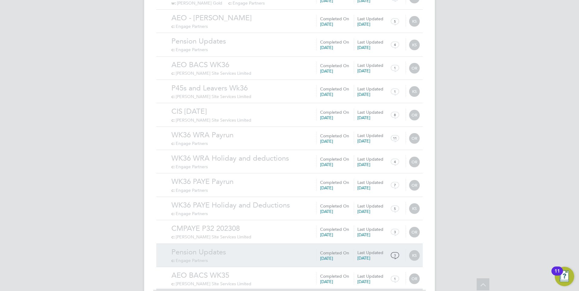
scroll to position [4800, 0]
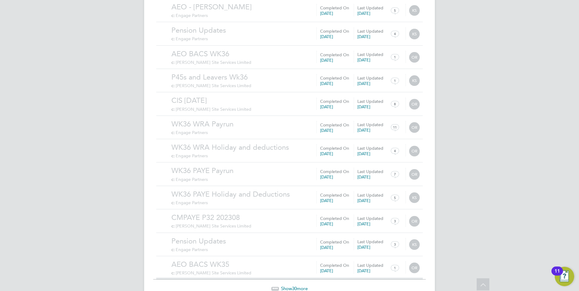
click at [295, 286] on span "30" at bounding box center [294, 289] width 5 height 6
click at [295, 277] on div "Show 30 more" at bounding box center [289, 284] width 273 height 15
click at [295, 286] on span "30" at bounding box center [294, 289] width 5 height 6
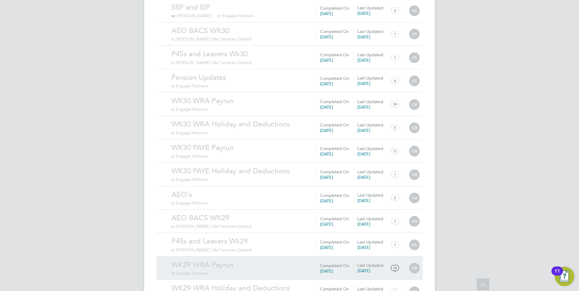
scroll to position [6206, 0]
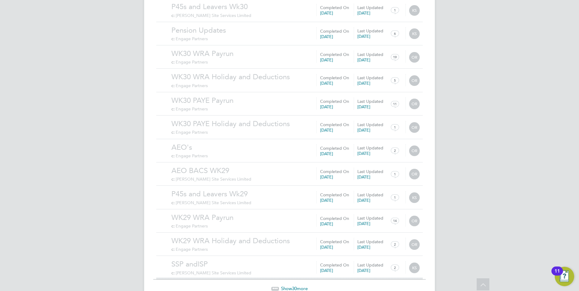
click at [297, 286] on span "30" at bounding box center [294, 289] width 5 height 6
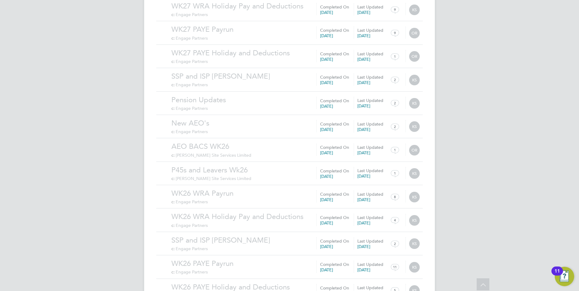
scroll to position [6909, 0]
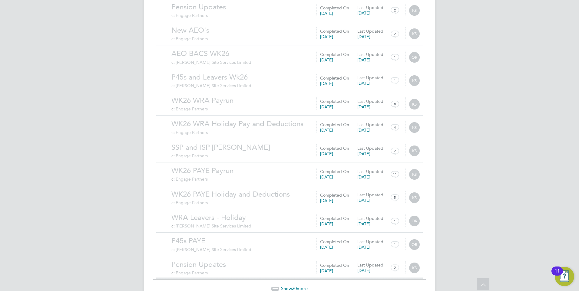
click at [297, 286] on span "30" at bounding box center [294, 289] width 5 height 6
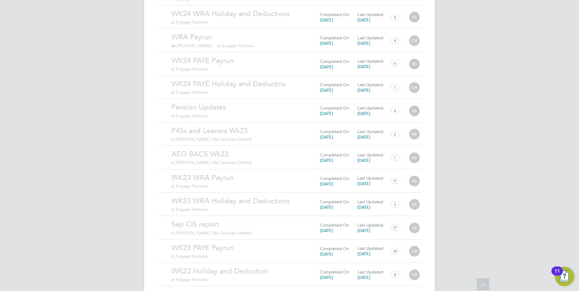
scroll to position [7612, 0]
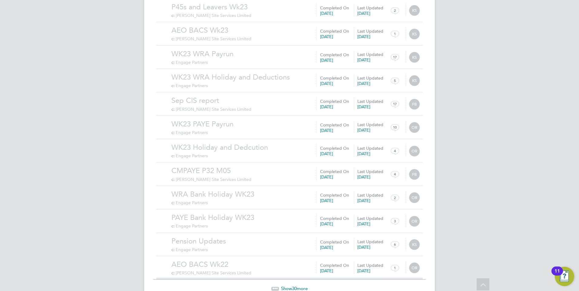
drag, startPoint x: 287, startPoint y: 261, endPoint x: 290, endPoint y: 258, distance: 5.0
click at [287, 286] on span "Show 30 more" at bounding box center [294, 289] width 27 height 6
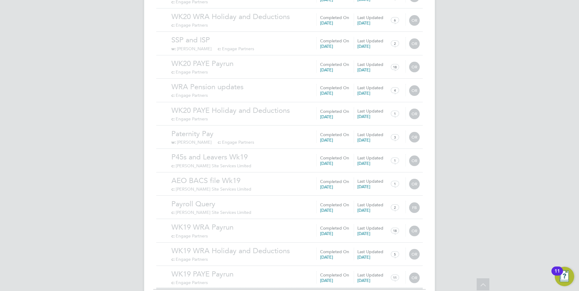
scroll to position [8315, 0]
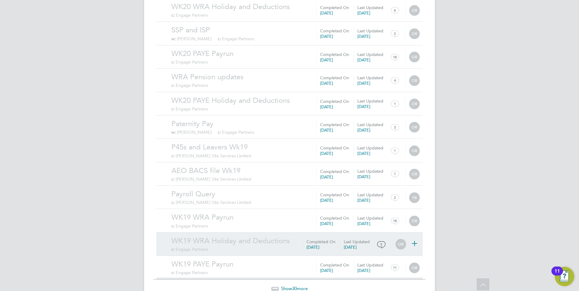
drag, startPoint x: 292, startPoint y: 259, endPoint x: 326, endPoint y: 217, distance: 53.8
click at [292, 286] on span "Show 30 more" at bounding box center [294, 289] width 27 height 6
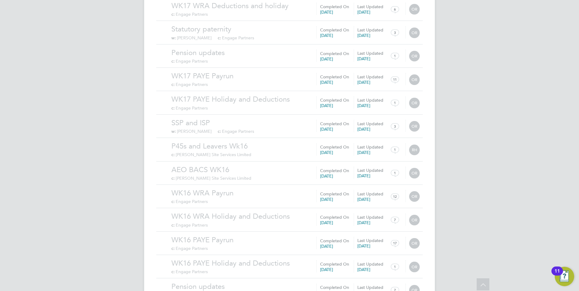
scroll to position [9018, 0]
click at [297, 286] on span "Show 30 more" at bounding box center [294, 289] width 27 height 6
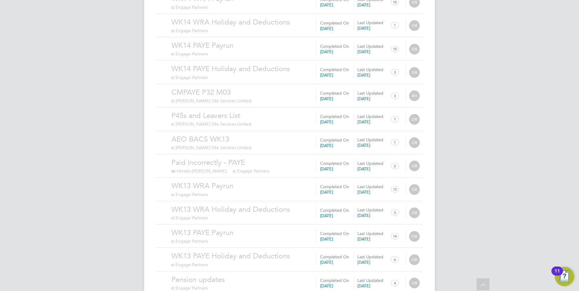
scroll to position [9721, 0]
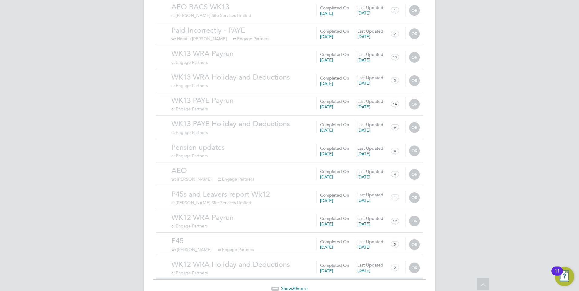
click at [293, 286] on span "30" at bounding box center [294, 289] width 5 height 6
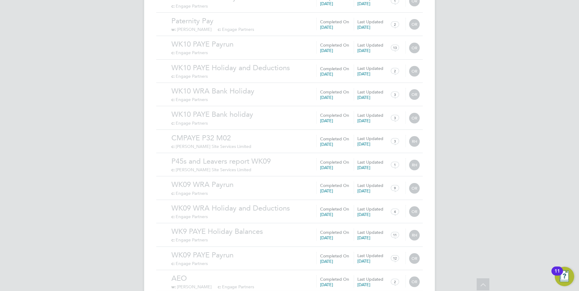
scroll to position [10424, 0]
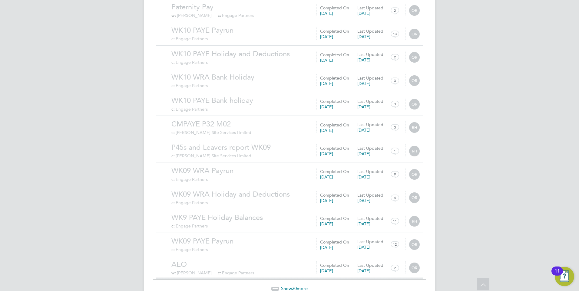
click at [291, 286] on span "Show 30 more" at bounding box center [294, 289] width 27 height 6
click at [297, 286] on span "30" at bounding box center [294, 289] width 5 height 6
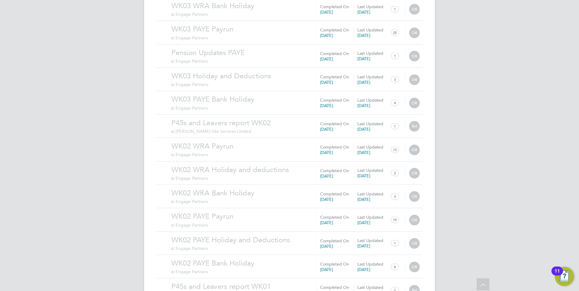
scroll to position [11831, 0]
click at [296, 286] on span "30" at bounding box center [294, 289] width 5 height 6
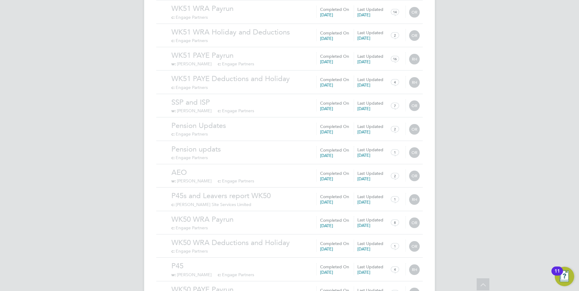
scroll to position [12534, 0]
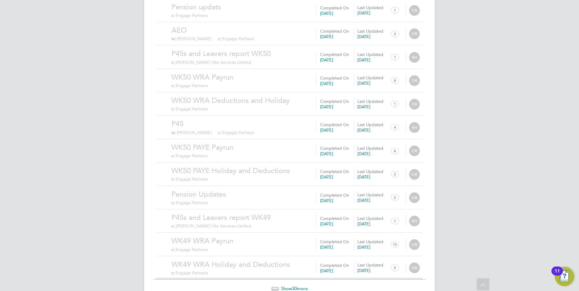
click at [292, 286] on span "Show 30 more" at bounding box center [294, 289] width 27 height 6
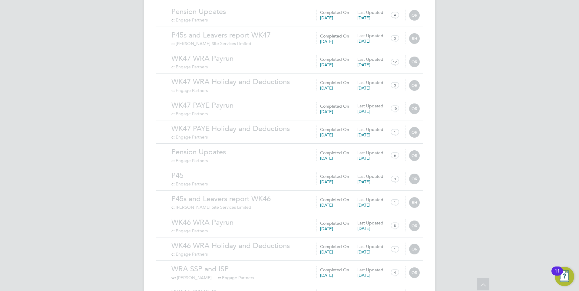
scroll to position [13237, 0]
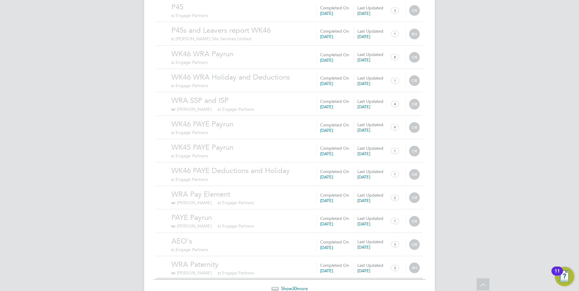
click at [290, 286] on span "Show 30 more" at bounding box center [294, 289] width 27 height 6
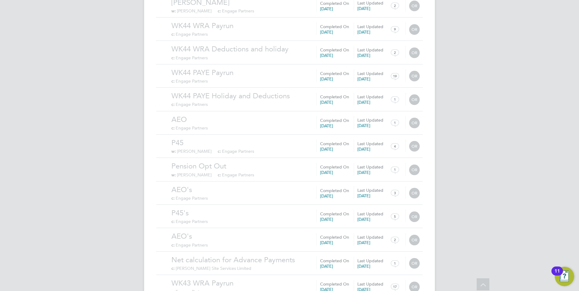
scroll to position [13940, 0]
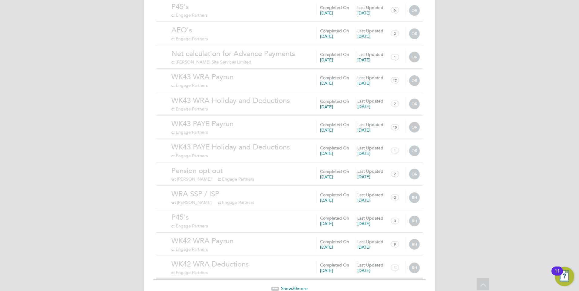
click at [301, 286] on span "Show 30 more" at bounding box center [294, 289] width 27 height 6
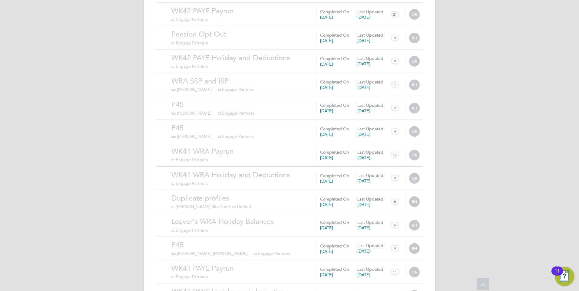
scroll to position [14643, 0]
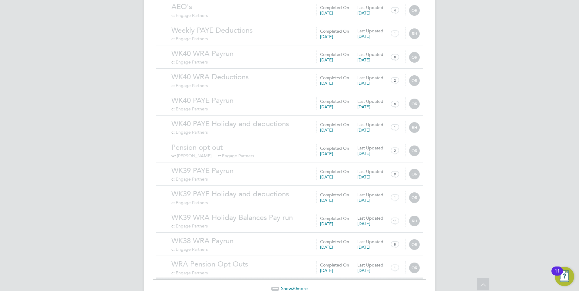
click at [298, 277] on div "Show 30 more" at bounding box center [289, 284] width 273 height 15
click at [301, 286] on span "Show 30 more" at bounding box center [294, 289] width 27 height 6
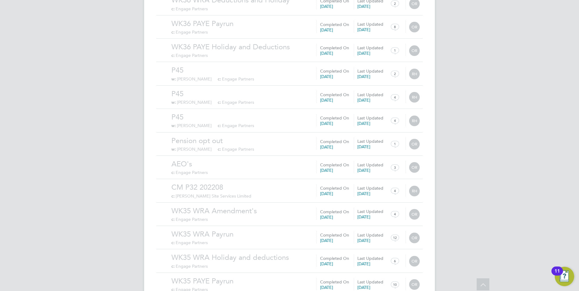
scroll to position [15346, 0]
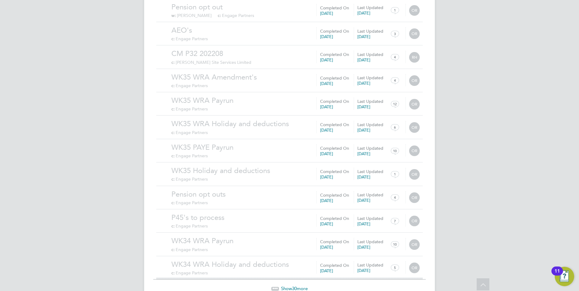
click at [301, 286] on span "Show 30 more" at bounding box center [294, 289] width 27 height 6
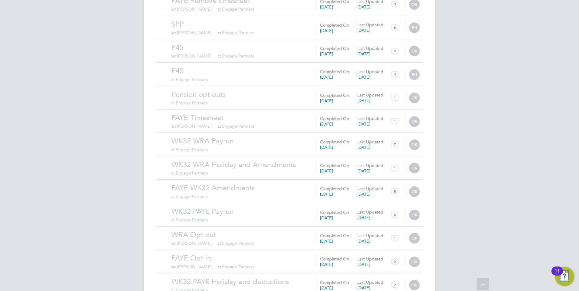
scroll to position [16049, 0]
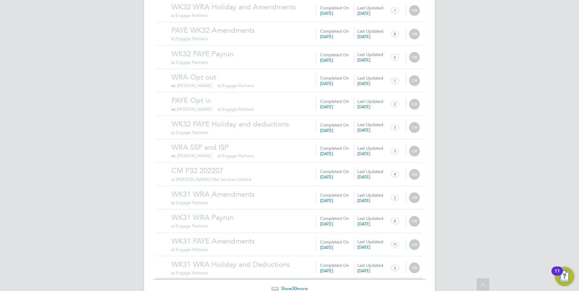
click at [300, 286] on span "Show 30 more" at bounding box center [294, 289] width 27 height 6
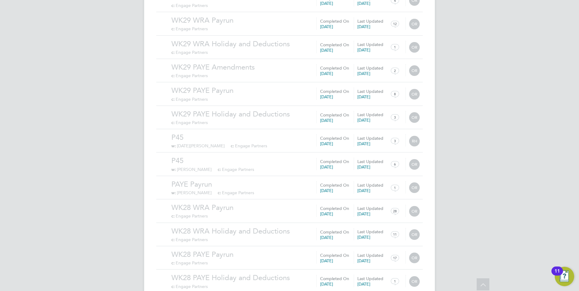
scroll to position [16752, 0]
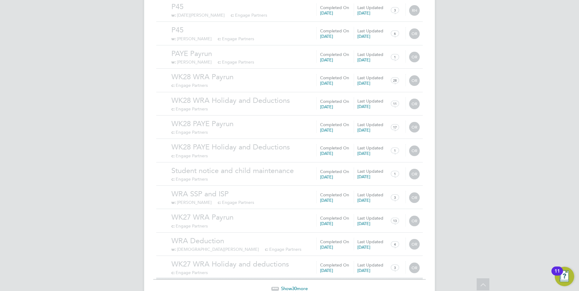
click at [287, 286] on span "Show 30 more" at bounding box center [294, 289] width 27 height 6
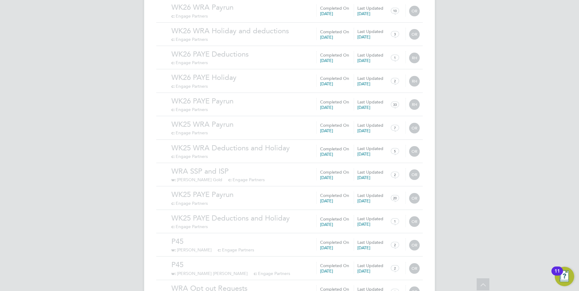
scroll to position [17455, 0]
click at [289, 286] on span "Show 30 more" at bounding box center [294, 289] width 27 height 6
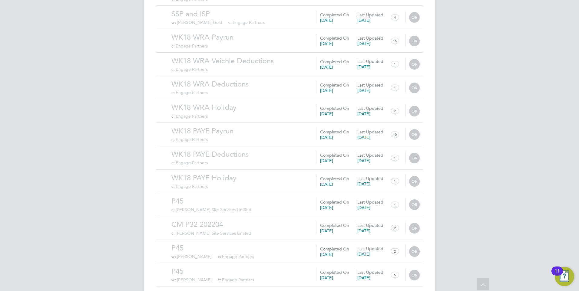
scroll to position [18048, 0]
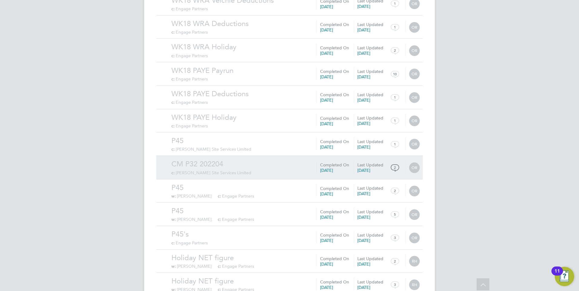
click at [250, 160] on div "CM P32 202204 c: Carmichael Site Services Limited" at bounding box center [296, 168] width 251 height 16
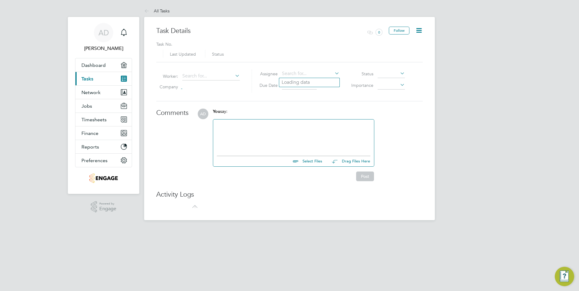
type input "15 Aug 2022"
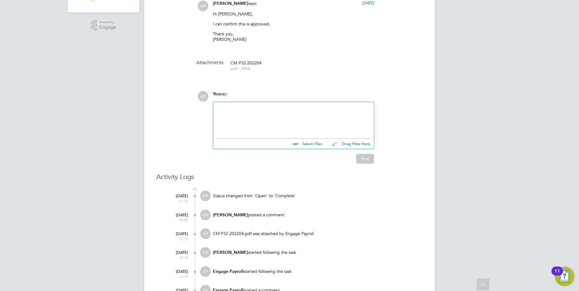
scroll to position [91, 0]
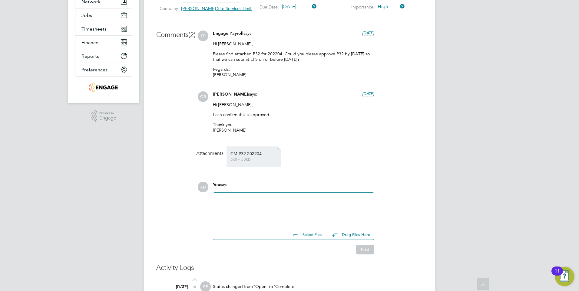
click at [246, 155] on span "CM P32 202204" at bounding box center [254, 154] width 48 height 5
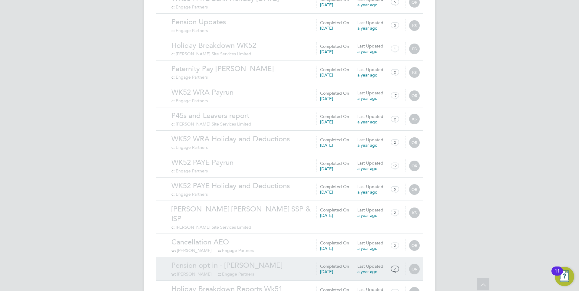
scroll to position [582, 0]
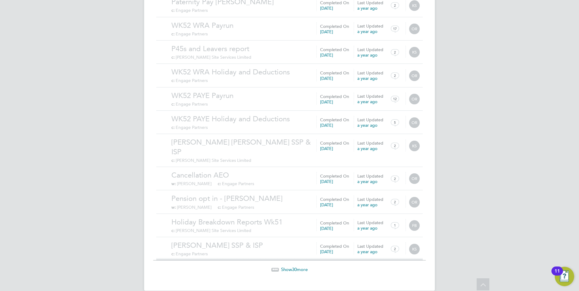
click at [295, 267] on span "30" at bounding box center [294, 270] width 5 height 6
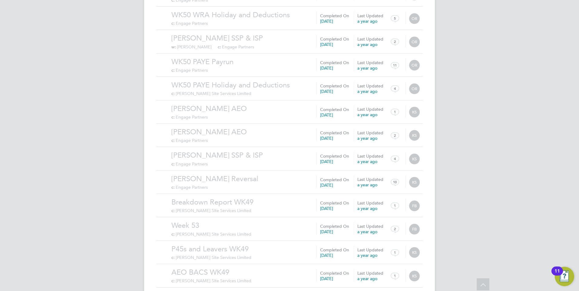
scroll to position [1285, 0]
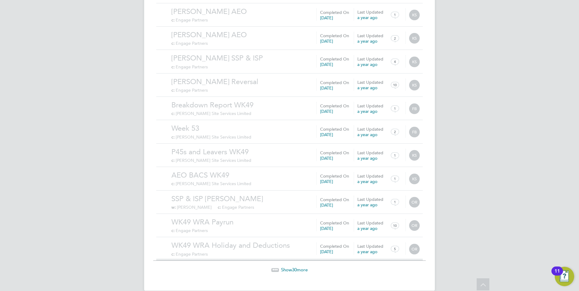
click at [298, 267] on span "Show 30 more" at bounding box center [294, 270] width 27 height 6
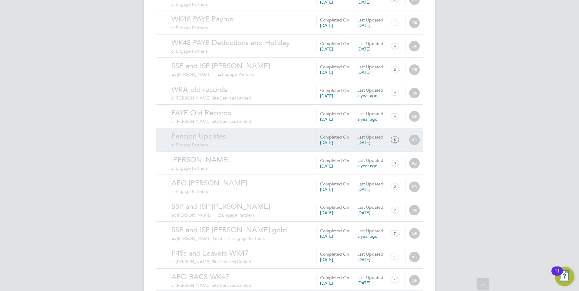
scroll to position [1988, 0]
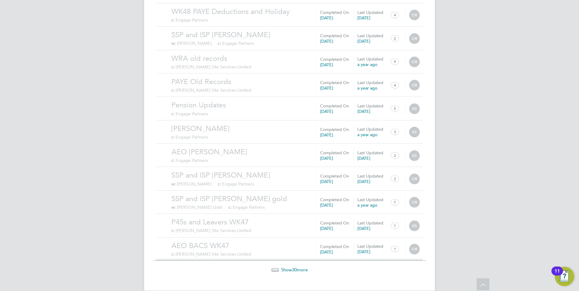
click at [291, 267] on span "Show 30 more" at bounding box center [294, 270] width 27 height 6
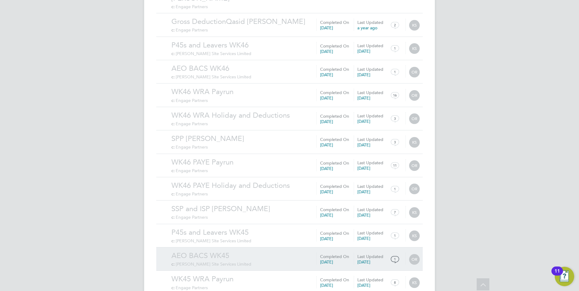
scroll to position [2691, 0]
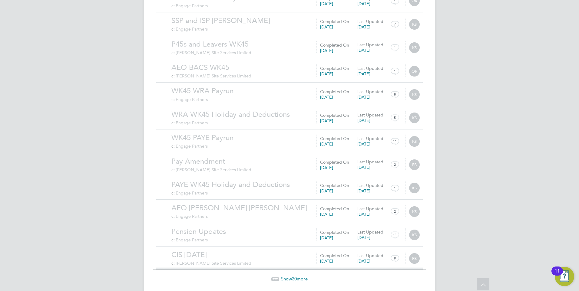
click at [287, 276] on span "Show 30 more" at bounding box center [294, 279] width 27 height 6
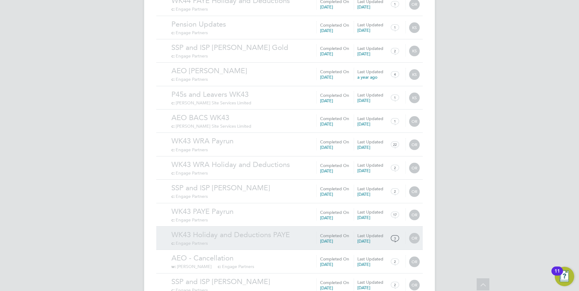
scroll to position [3394, 0]
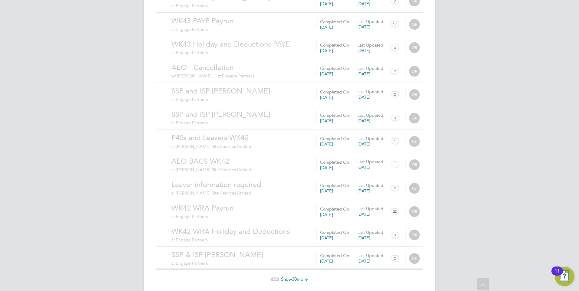
click at [298, 277] on span "Show 30 more" at bounding box center [294, 280] width 27 height 6
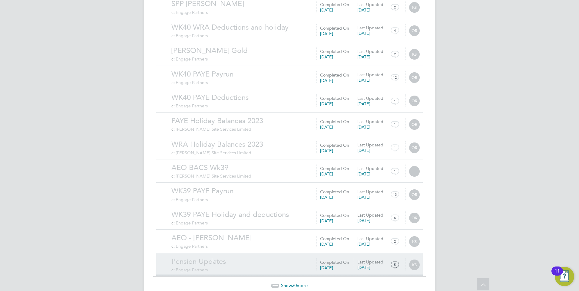
scroll to position [4097, 0]
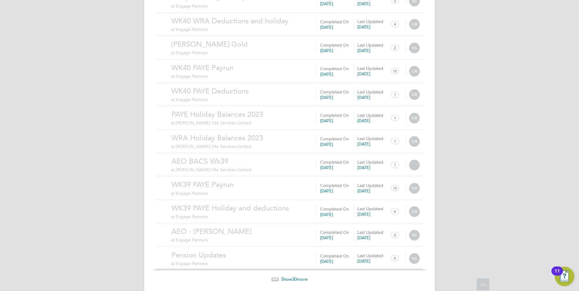
click at [297, 277] on span "30" at bounding box center [294, 280] width 5 height 6
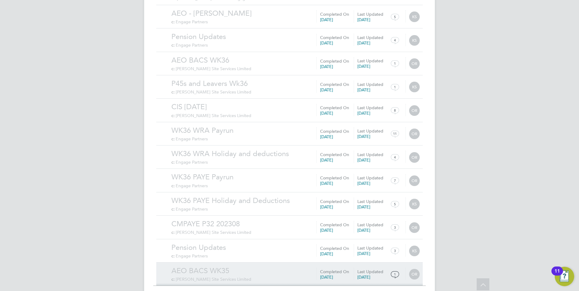
scroll to position [4800, 0]
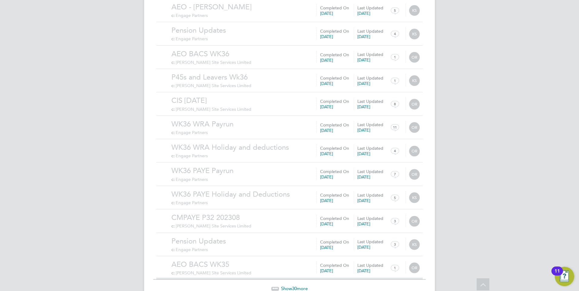
click at [291, 286] on span "Show 30 more" at bounding box center [294, 289] width 27 height 6
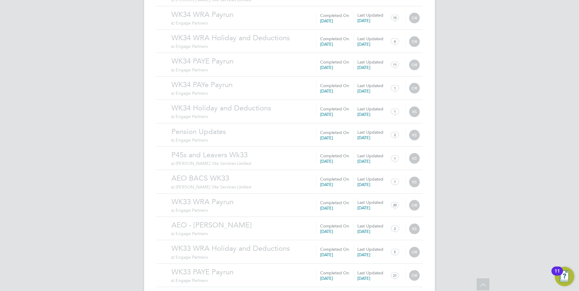
scroll to position [5503, 0]
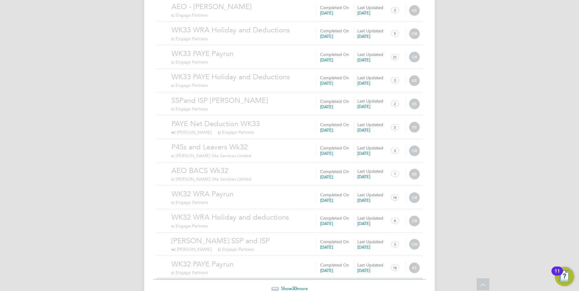
click at [304, 286] on span "Show 30 more" at bounding box center [294, 289] width 27 height 6
click at [294, 286] on span "30" at bounding box center [294, 289] width 5 height 6
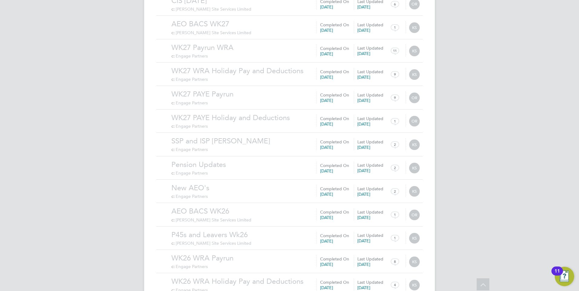
scroll to position [6909, 0]
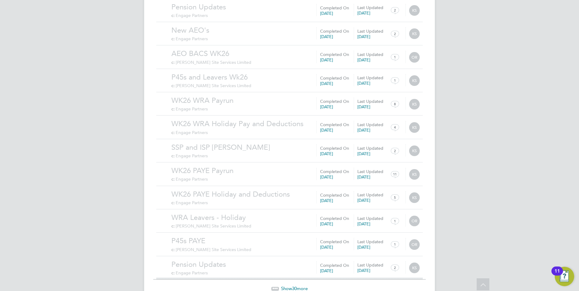
click at [299, 286] on span "Show 30 more" at bounding box center [294, 289] width 27 height 6
click at [294, 286] on span "30" at bounding box center [294, 289] width 5 height 6
click at [297, 286] on span "Show 30 more" at bounding box center [294, 289] width 27 height 6
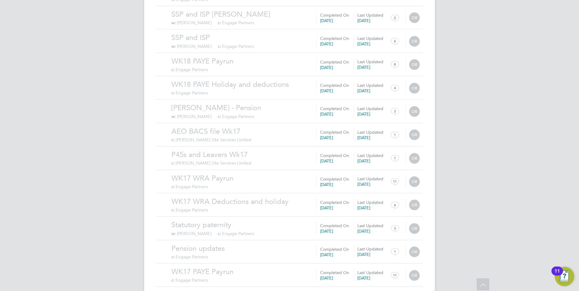
scroll to position [9018, 0]
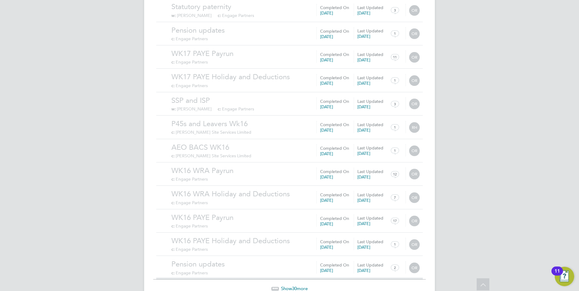
click at [297, 286] on span "30" at bounding box center [294, 289] width 5 height 6
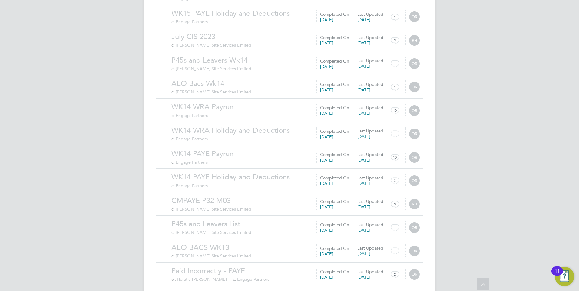
scroll to position [9721, 0]
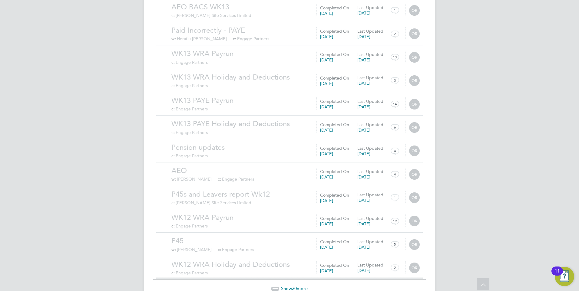
click at [299, 286] on span "Show 30 more" at bounding box center [294, 289] width 27 height 6
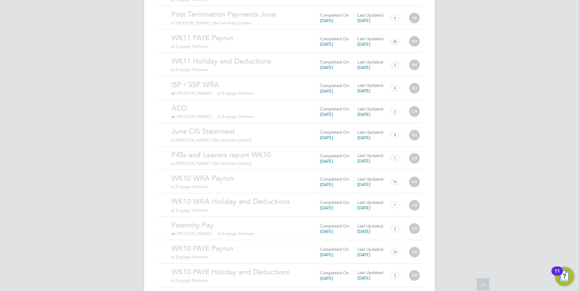
scroll to position [10424, 0]
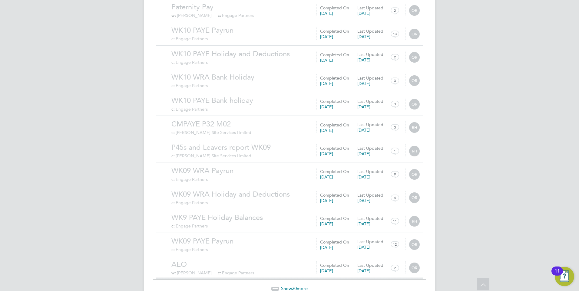
click at [286, 286] on span "Show 30 more" at bounding box center [294, 289] width 27 height 6
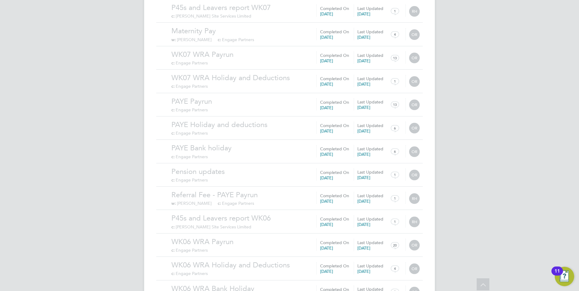
scroll to position [11128, 0]
click at [293, 286] on span "30" at bounding box center [294, 289] width 5 height 6
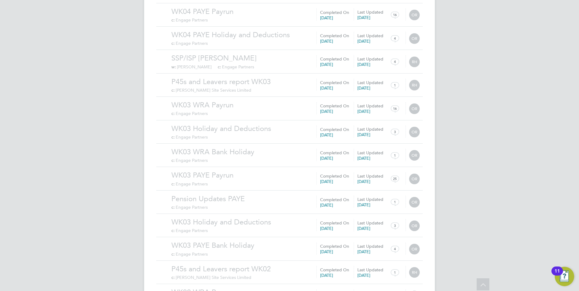
scroll to position [11831, 0]
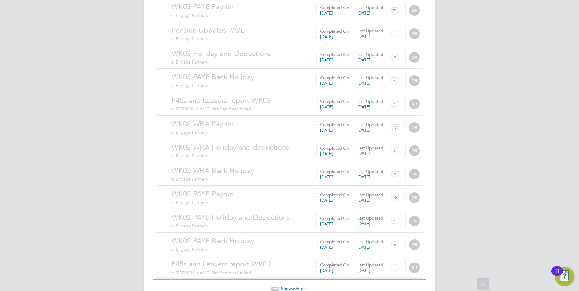
click at [296, 286] on span "30" at bounding box center [294, 289] width 5 height 6
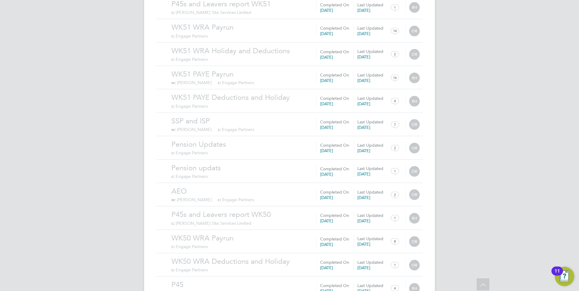
scroll to position [12534, 0]
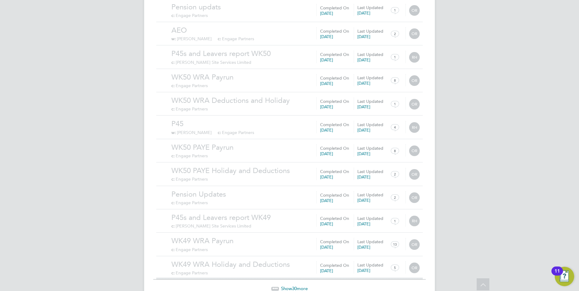
click at [295, 286] on span "30" at bounding box center [294, 289] width 5 height 6
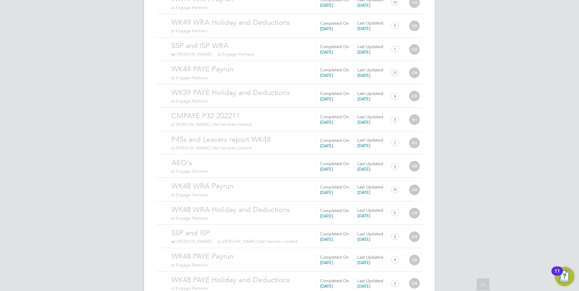
scroll to position [13237, 0]
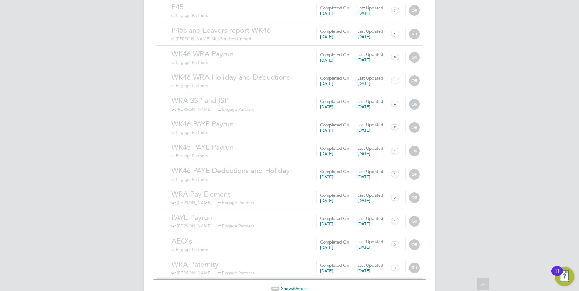
click at [299, 286] on span "Show 30 more" at bounding box center [294, 289] width 27 height 6
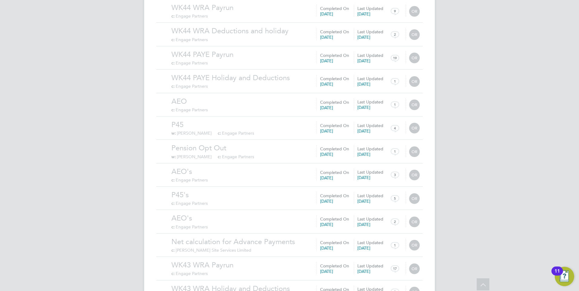
scroll to position [13940, 0]
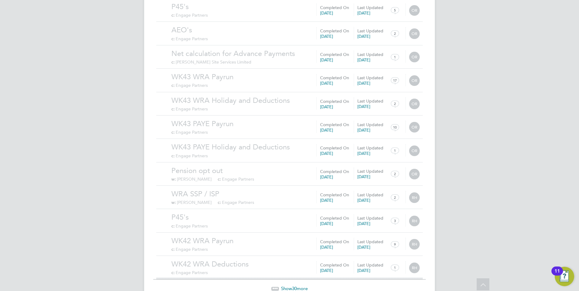
click at [290, 286] on span "Show 30 more" at bounding box center [294, 289] width 27 height 6
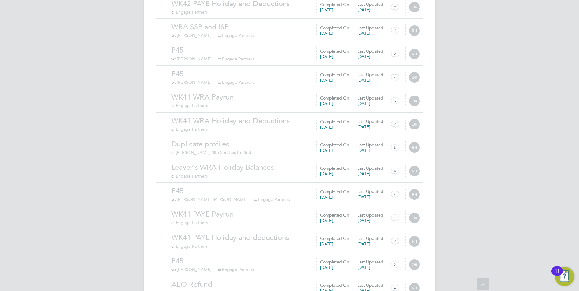
scroll to position [14643, 0]
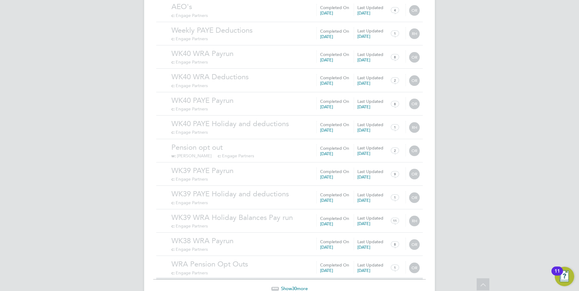
click at [298, 286] on span "Show 30 more" at bounding box center [294, 289] width 27 height 6
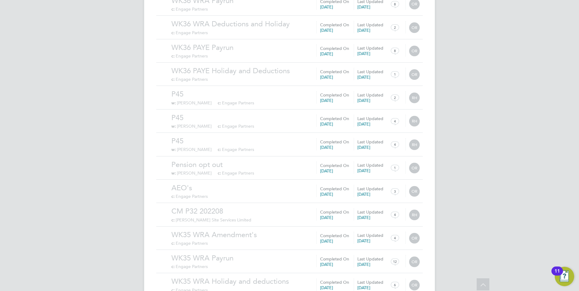
scroll to position [15346, 0]
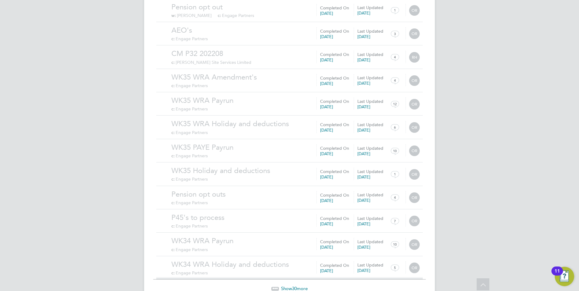
click at [293, 286] on span "30" at bounding box center [294, 289] width 5 height 6
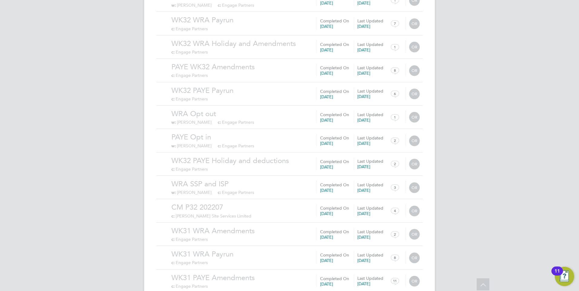
scroll to position [16049, 0]
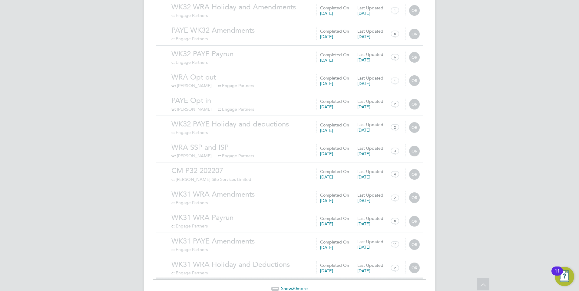
click at [294, 286] on span "30" at bounding box center [294, 289] width 5 height 6
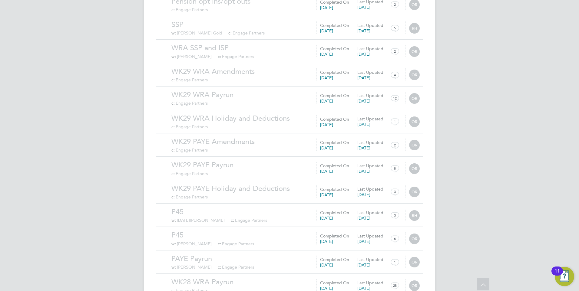
scroll to position [16752, 0]
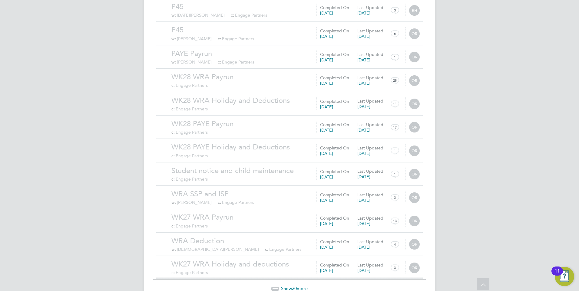
drag, startPoint x: 291, startPoint y: 258, endPoint x: 285, endPoint y: 254, distance: 7.6
click at [292, 286] on span "Show 30 more" at bounding box center [294, 289] width 27 height 6
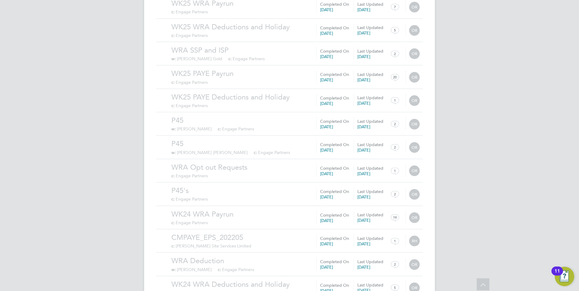
scroll to position [17455, 0]
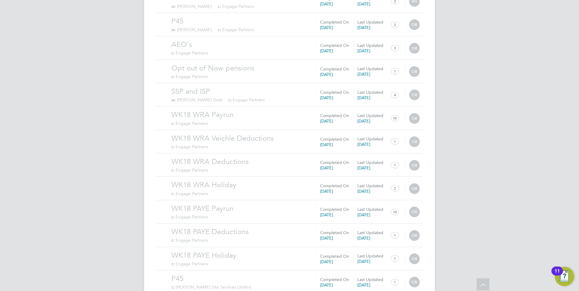
scroll to position [18158, 0]
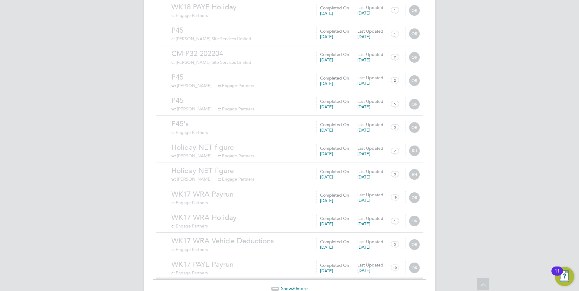
click at [290, 286] on span "Show 30 more" at bounding box center [294, 289] width 27 height 6
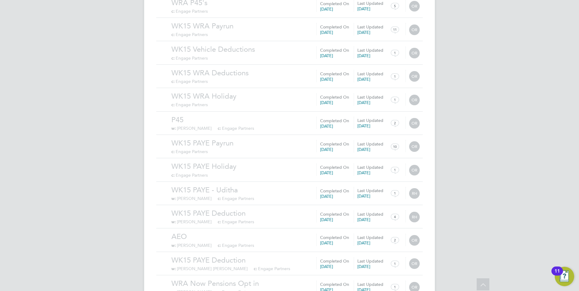
scroll to position [18861, 0]
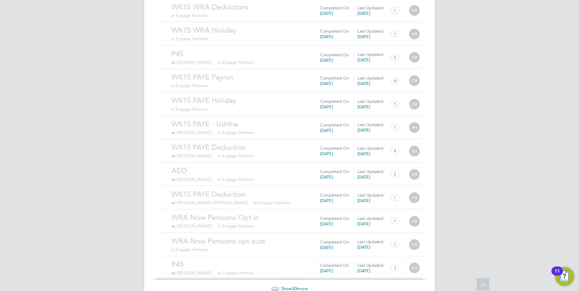
click at [297, 286] on span "Show 30 more" at bounding box center [294, 289] width 27 height 6
click at [298, 286] on span "Show 30 more" at bounding box center [294, 289] width 27 height 6
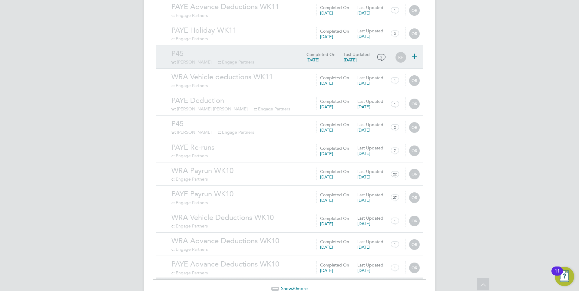
scroll to position [19210, 0]
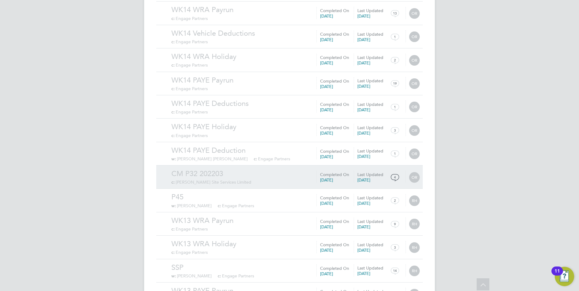
click at [247, 169] on link "CM P32 202203" at bounding box center [295, 173] width 248 height 9
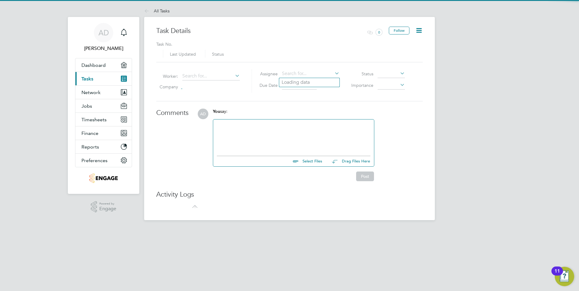
type input "[DATE]"
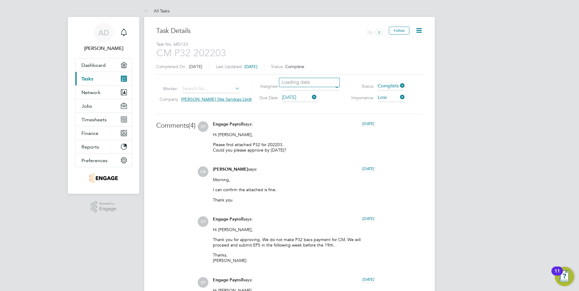
scroll to position [182, 0]
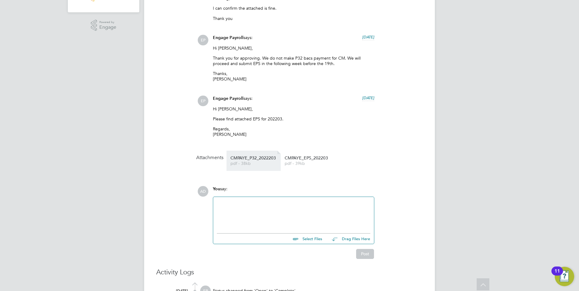
click at [248, 163] on span "pdf - 38kb" at bounding box center [254, 163] width 48 height 5
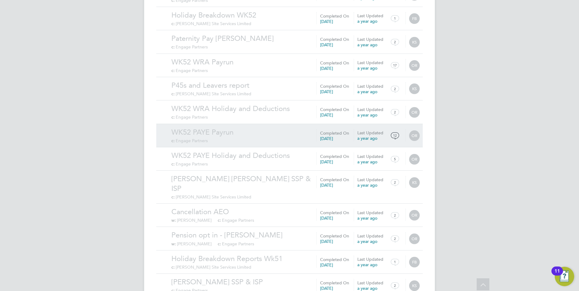
scroll to position [582, 0]
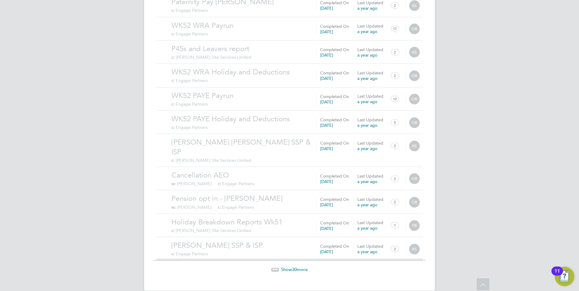
click at [289, 267] on span "Show 30 more" at bounding box center [294, 270] width 27 height 6
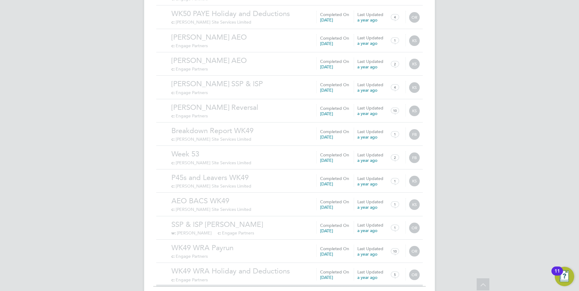
scroll to position [1285, 0]
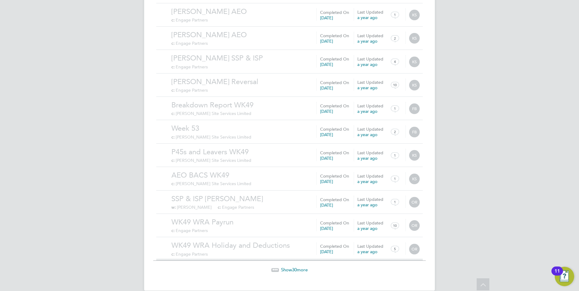
click at [298, 267] on span "Show 30 more" at bounding box center [294, 270] width 27 height 6
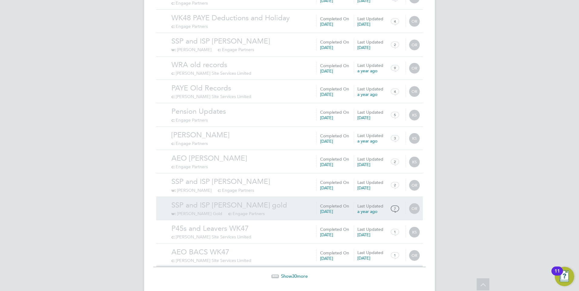
scroll to position [1988, 0]
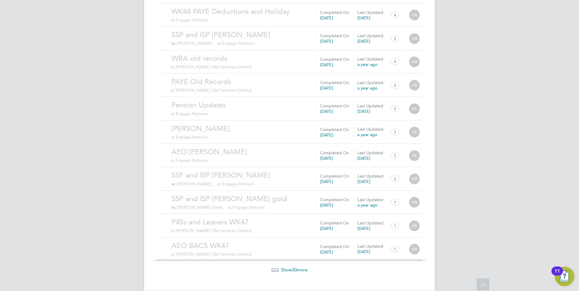
click at [302, 267] on span "Show 30 more" at bounding box center [294, 270] width 27 height 6
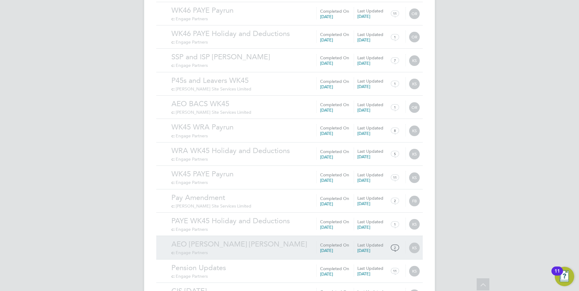
scroll to position [2691, 0]
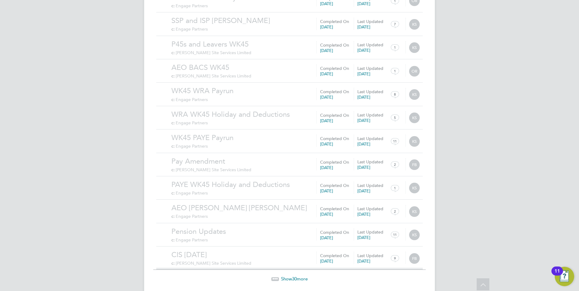
click at [297, 276] on span "30" at bounding box center [294, 279] width 5 height 6
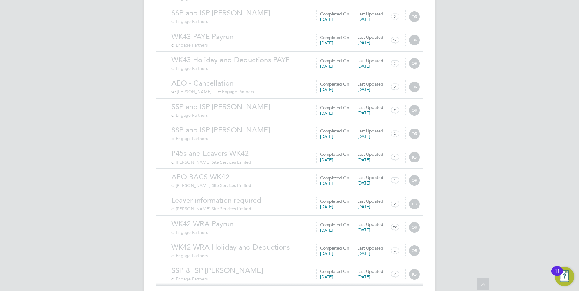
scroll to position [3394, 0]
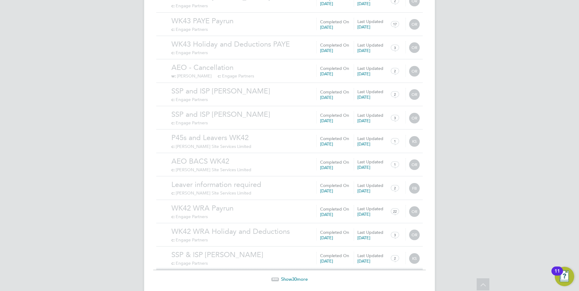
click at [293, 277] on span "30" at bounding box center [294, 280] width 5 height 6
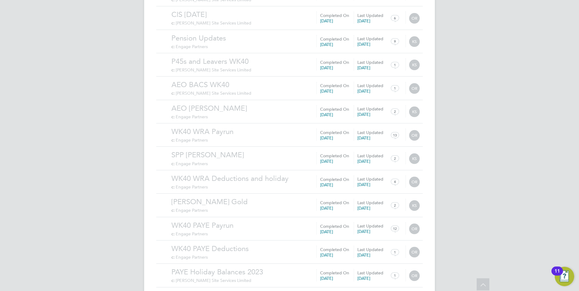
scroll to position [4097, 0]
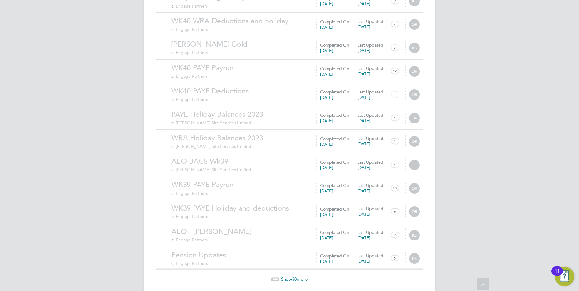
click at [295, 277] on span "30" at bounding box center [294, 280] width 5 height 6
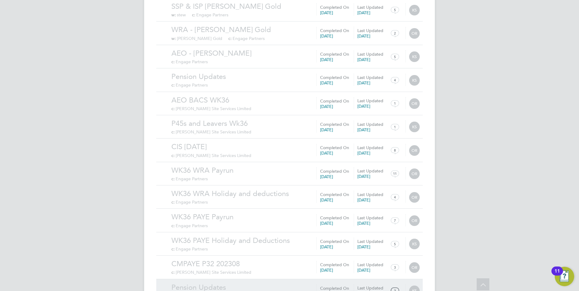
scroll to position [4800, 0]
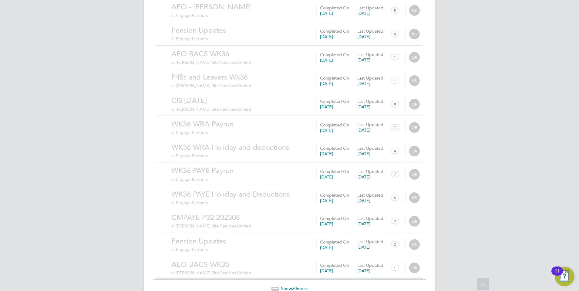
click at [295, 286] on span "30" at bounding box center [294, 289] width 5 height 6
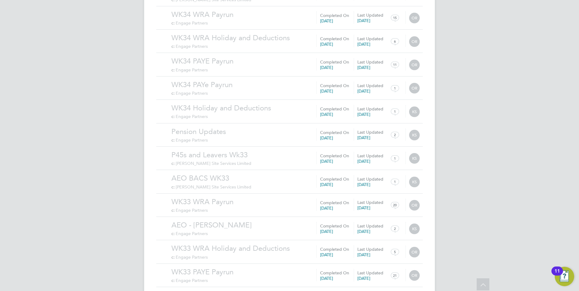
scroll to position [5503, 0]
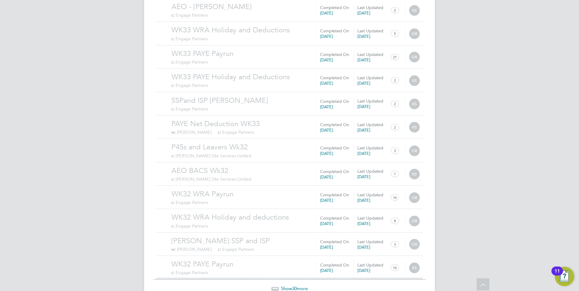
click at [302, 286] on span "Show 30 more" at bounding box center [294, 289] width 27 height 6
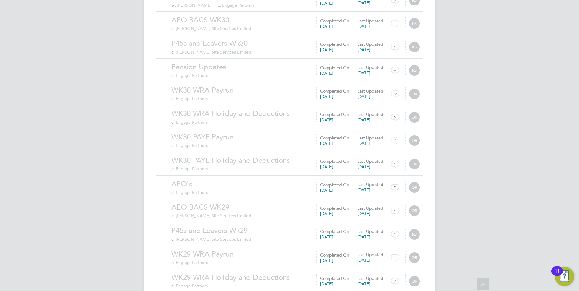
scroll to position [6206, 0]
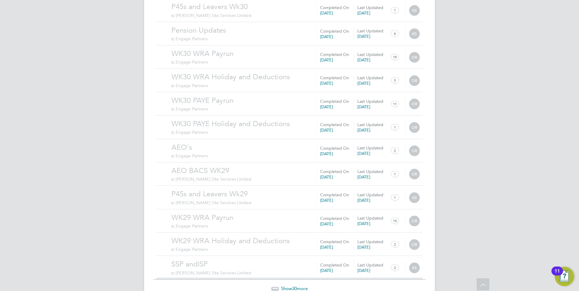
click at [294, 286] on span "30" at bounding box center [294, 289] width 5 height 6
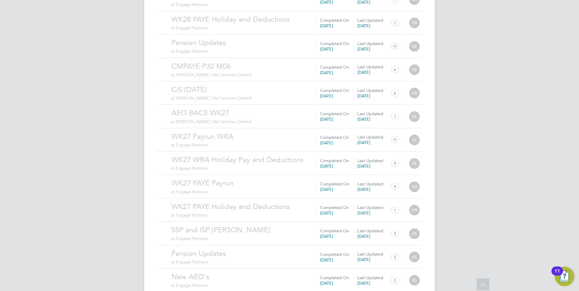
scroll to position [6909, 0]
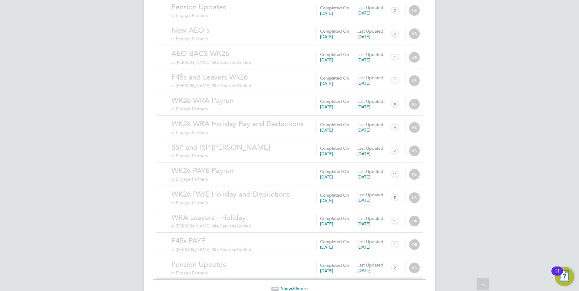
click at [300, 286] on span "Show 30 more" at bounding box center [294, 289] width 27 height 6
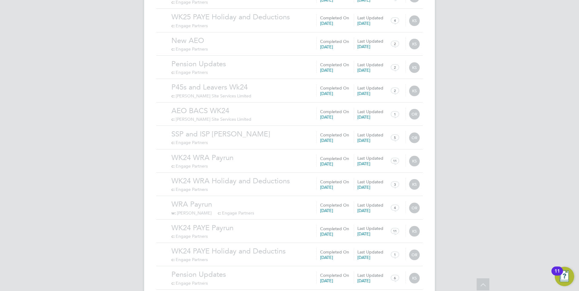
scroll to position [7612, 0]
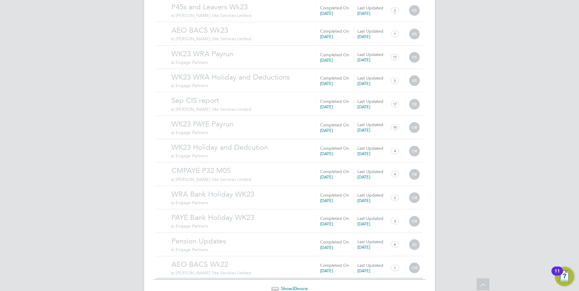
click at [297, 286] on span "Show 30 more" at bounding box center [294, 289] width 27 height 6
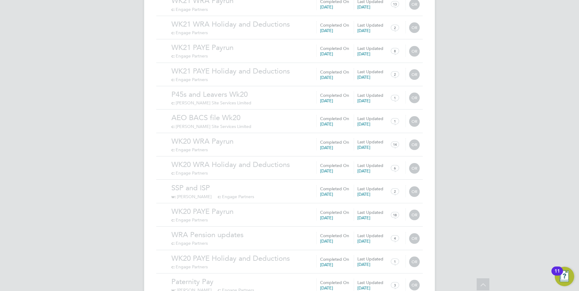
scroll to position [8315, 0]
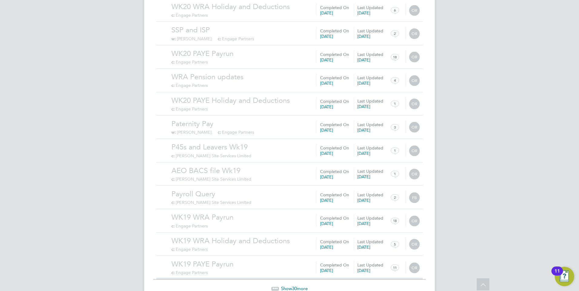
click at [295, 286] on span "30" at bounding box center [294, 289] width 5 height 6
click at [298, 286] on span "Show 30 more" at bounding box center [294, 289] width 27 height 6
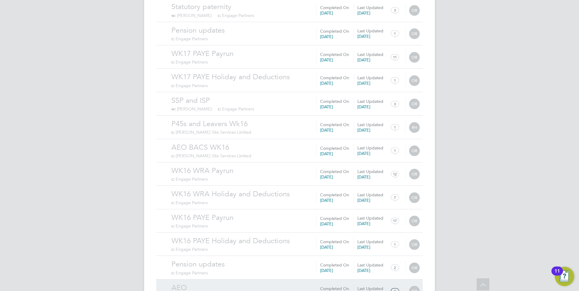
scroll to position [9344, 0]
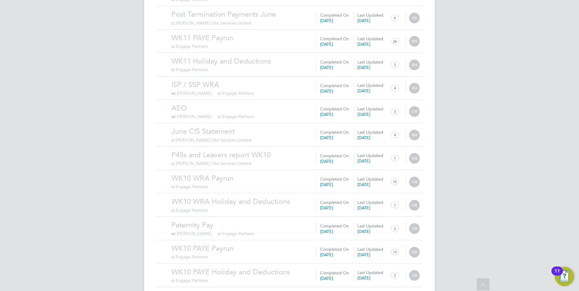
scroll to position [10424, 0]
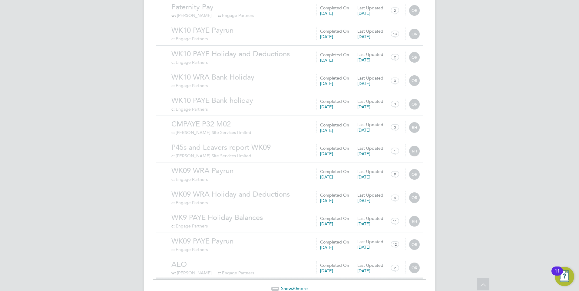
click at [294, 286] on span "30" at bounding box center [294, 289] width 5 height 6
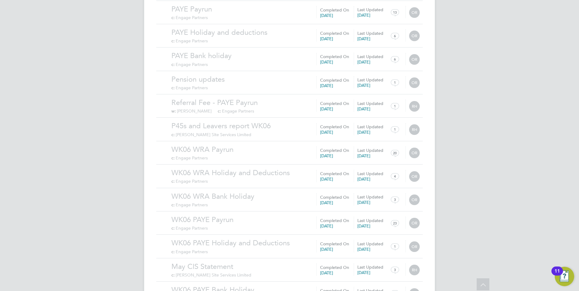
scroll to position [11128, 0]
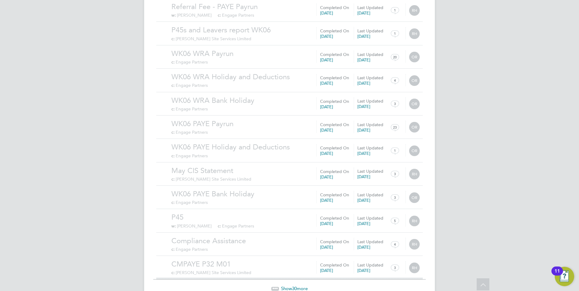
click at [296, 286] on span "30" at bounding box center [294, 289] width 5 height 6
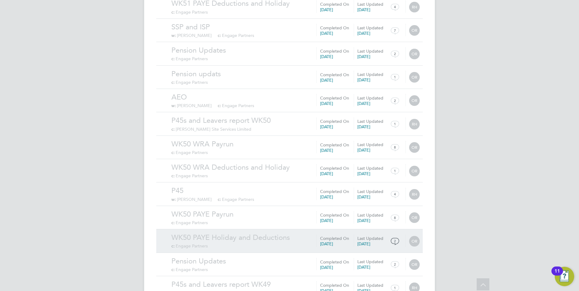
scroll to position [12534, 0]
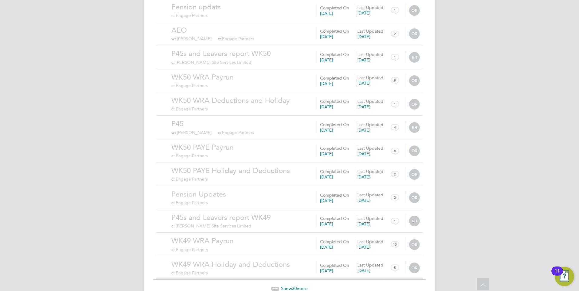
click at [300, 286] on span "Show 30 more" at bounding box center [294, 289] width 27 height 6
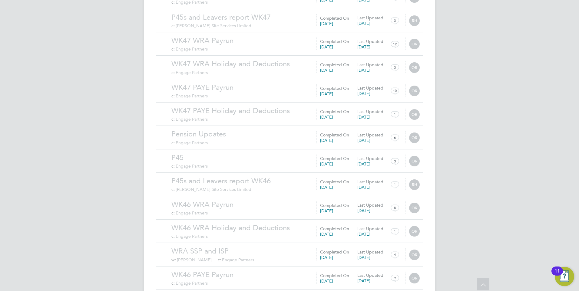
scroll to position [13237, 0]
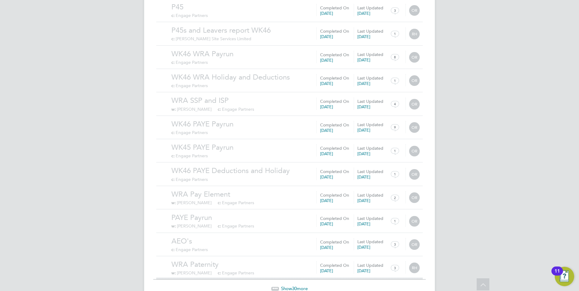
click at [293, 286] on span "30" at bounding box center [294, 289] width 5 height 6
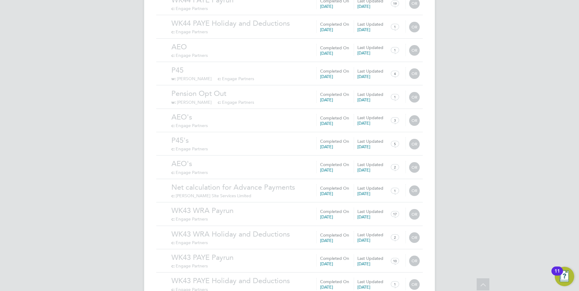
scroll to position [13940, 0]
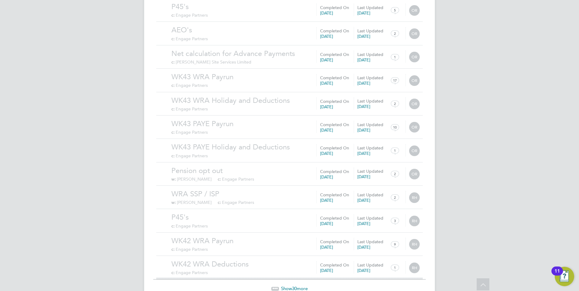
click at [295, 286] on span "30" at bounding box center [294, 289] width 5 height 6
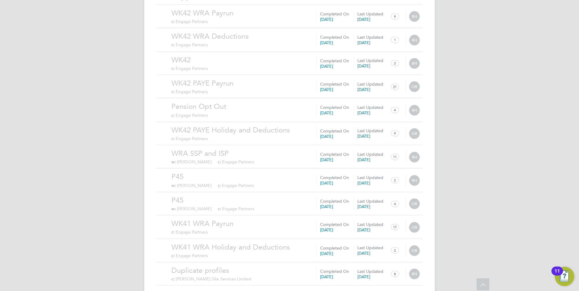
scroll to position [14471, 0]
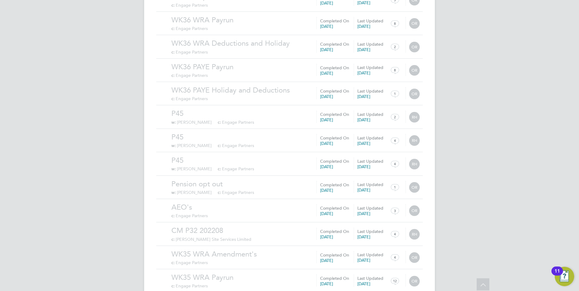
scroll to position [15346, 0]
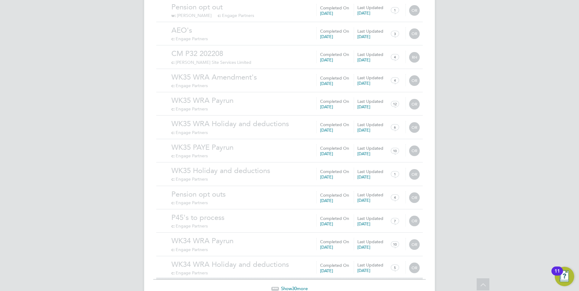
click at [285, 286] on span "Show 30 more" at bounding box center [294, 289] width 27 height 6
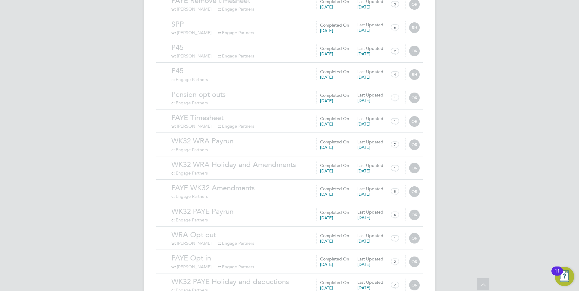
scroll to position [16049, 0]
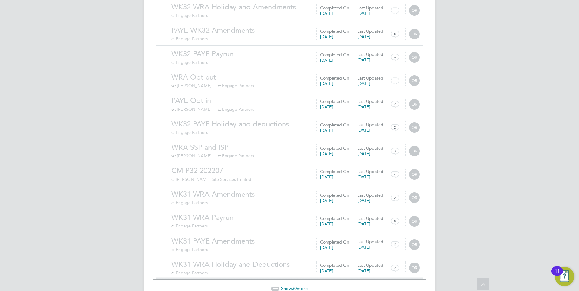
click at [296, 286] on span "30" at bounding box center [294, 289] width 5 height 6
click at [292, 286] on span "30" at bounding box center [294, 289] width 5 height 6
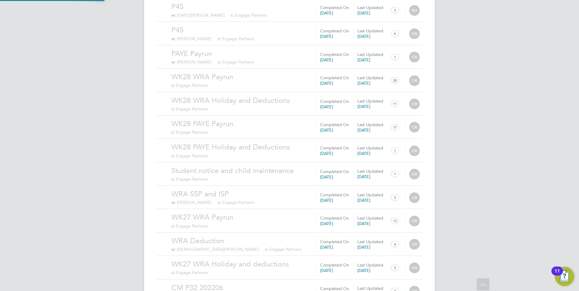
scroll to position [16854, 0]
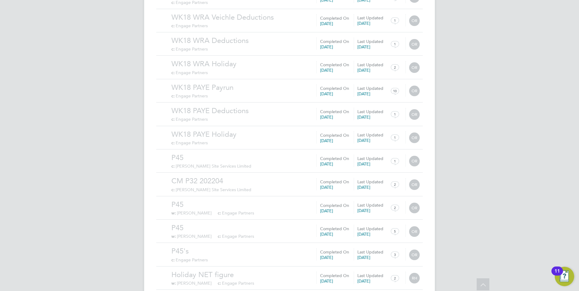
scroll to position [18158, 0]
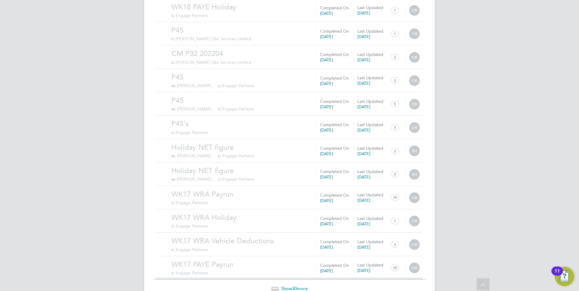
click at [294, 286] on span "30" at bounding box center [294, 289] width 5 height 6
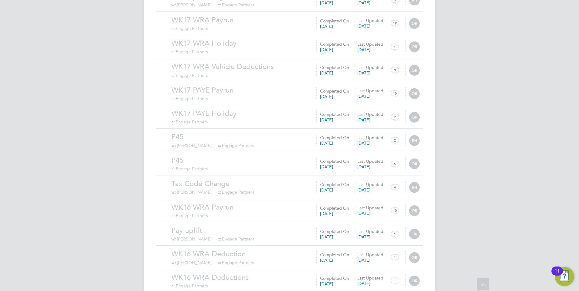
scroll to position [18861, 0]
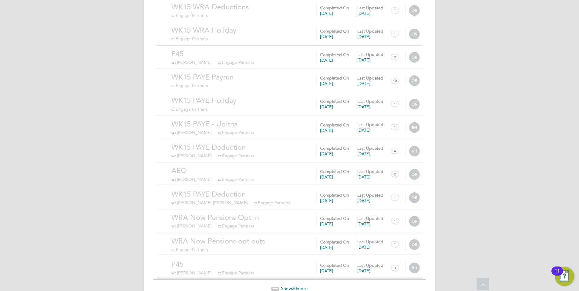
click at [294, 286] on span "30" at bounding box center [294, 289] width 5 height 6
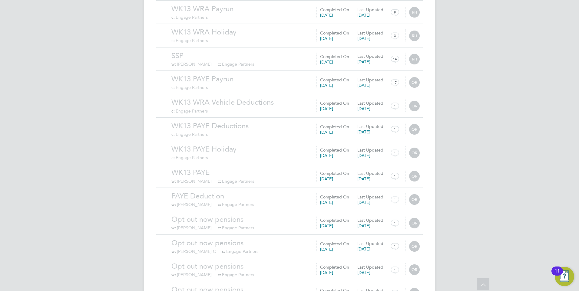
scroll to position [19564, 0]
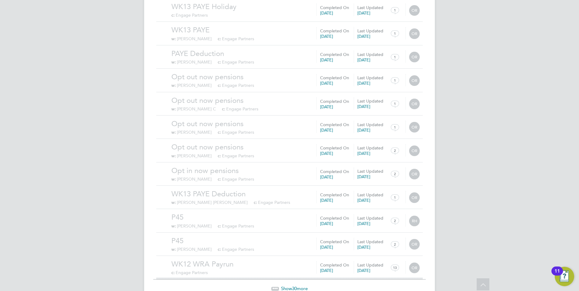
click at [304, 286] on span "Show 30 more" at bounding box center [294, 289] width 27 height 6
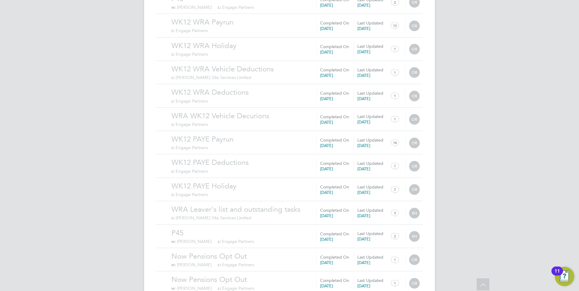
scroll to position [20267, 0]
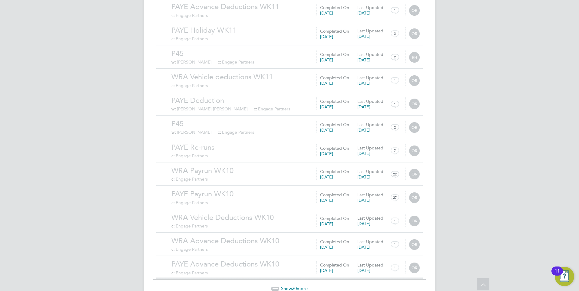
click at [294, 286] on span "30" at bounding box center [294, 289] width 5 height 6
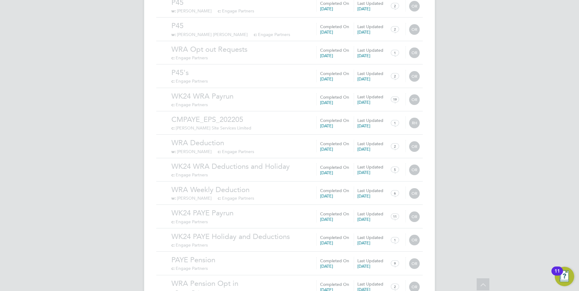
scroll to position [17446, 0]
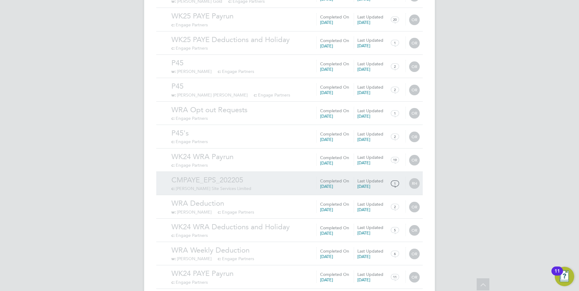
click at [210, 176] on link "CMPAYE_EPS_202205" at bounding box center [295, 180] width 248 height 9
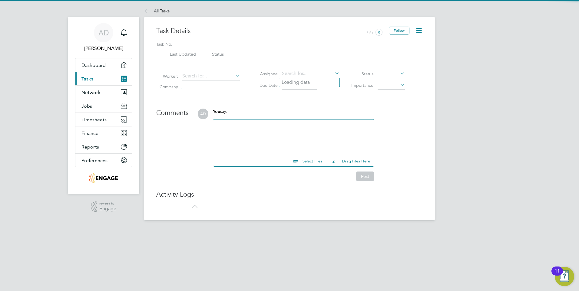
type input "[DATE]"
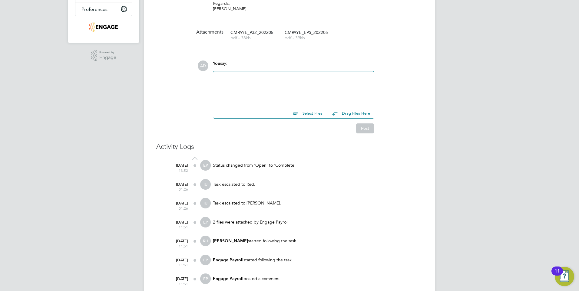
scroll to position [169, 0]
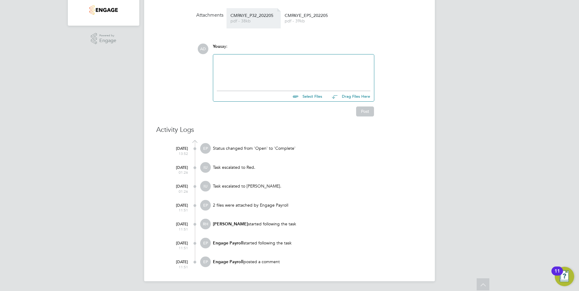
click at [267, 17] on span "CMPAYE_P32_202205" at bounding box center [254, 15] width 48 height 5
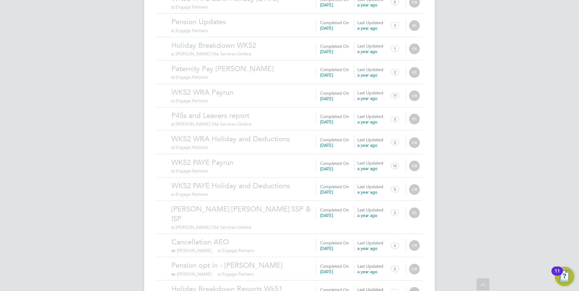
scroll to position [582, 0]
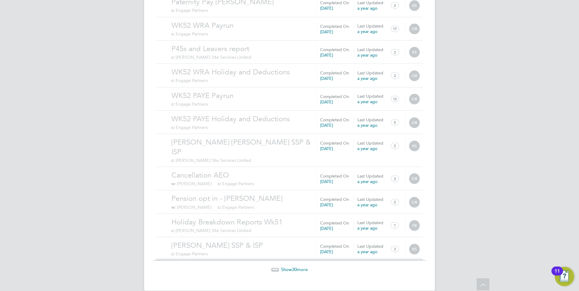
click at [303, 267] on span "Show 30 more" at bounding box center [294, 270] width 27 height 6
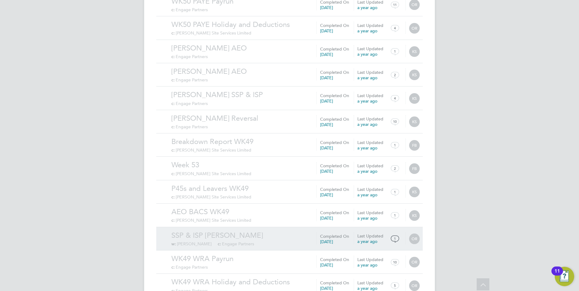
scroll to position [1285, 0]
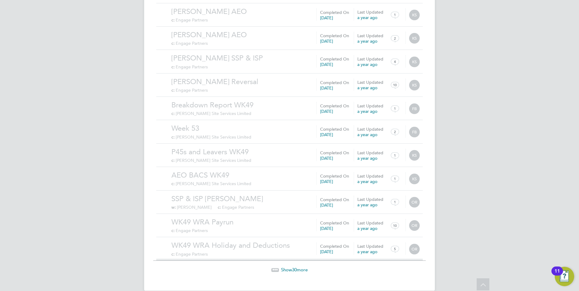
click at [296, 267] on span "30" at bounding box center [294, 270] width 5 height 6
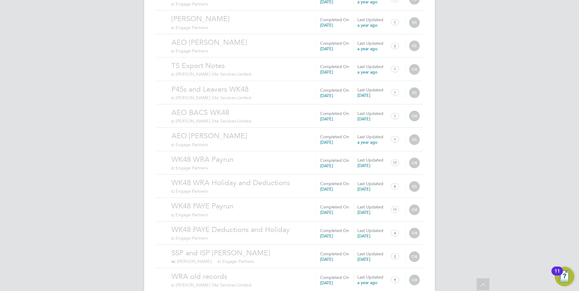
scroll to position [1988, 0]
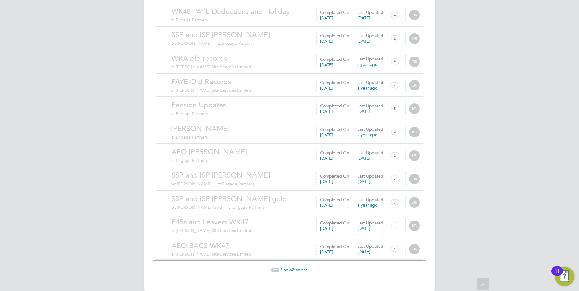
click at [297, 267] on span "30" at bounding box center [294, 270] width 5 height 6
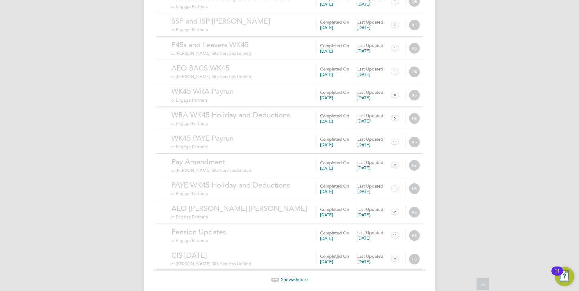
scroll to position [2691, 0]
click at [300, 276] on span "Show 30 more" at bounding box center [294, 279] width 27 height 6
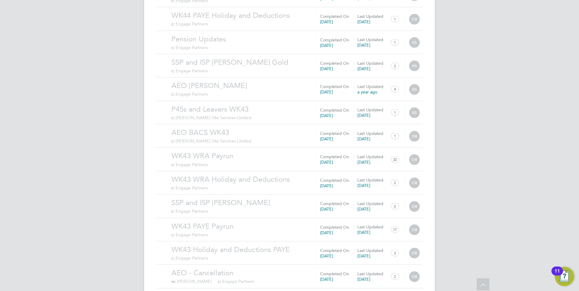
scroll to position [3394, 0]
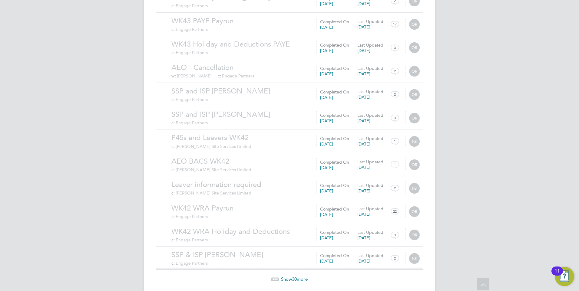
click at [297, 277] on span "Show 30 more" at bounding box center [294, 280] width 27 height 6
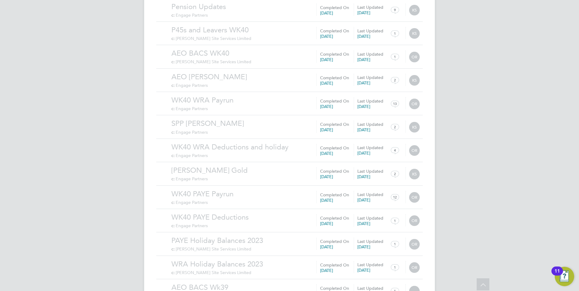
scroll to position [4097, 0]
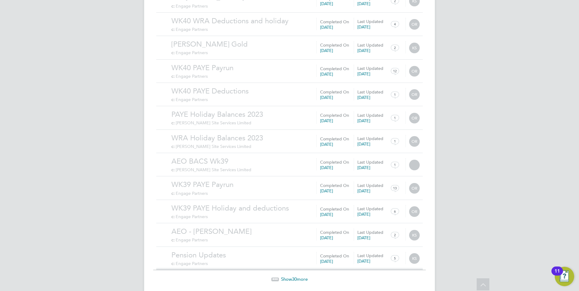
click at [297, 277] on span "30" at bounding box center [294, 280] width 5 height 6
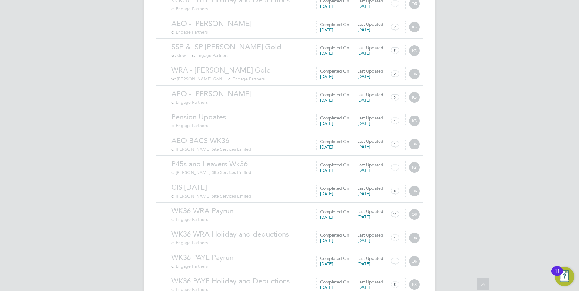
scroll to position [4800, 0]
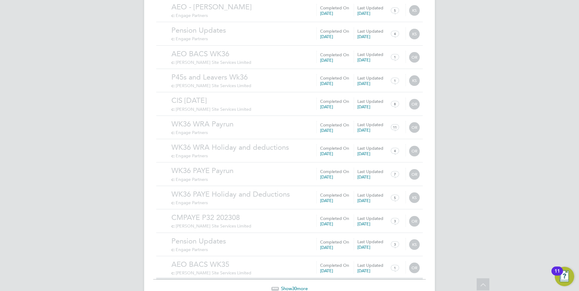
click at [297, 286] on span "Show 30 more" at bounding box center [294, 289] width 27 height 6
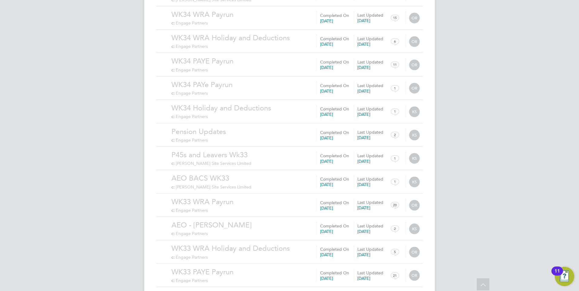
scroll to position [5503, 0]
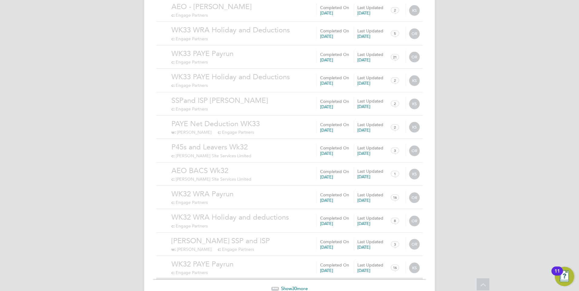
click at [288, 286] on span "Show 30 more" at bounding box center [294, 289] width 27 height 6
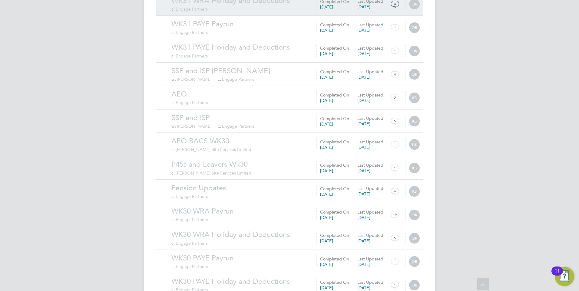
scroll to position [6206, 0]
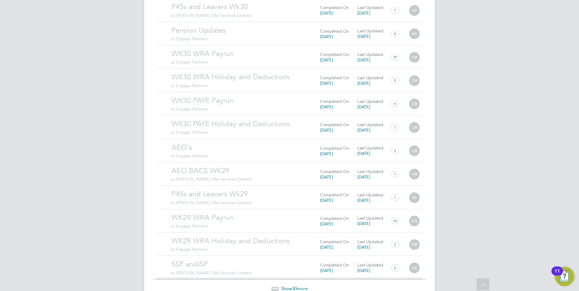
click at [278, 286] on div "Show 30 more" at bounding box center [289, 289] width 273 height 6
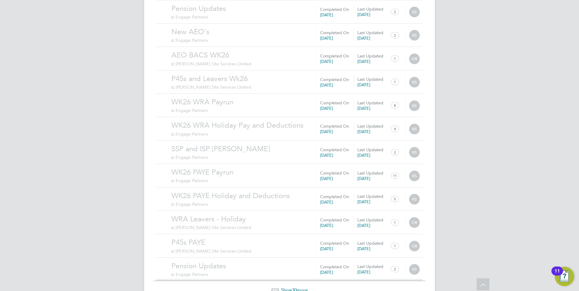
scroll to position [6909, 0]
click at [296, 286] on span "30" at bounding box center [294, 289] width 5 height 6
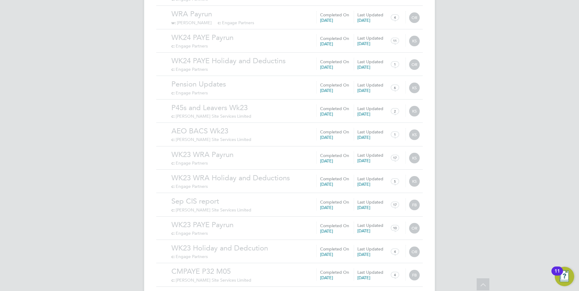
scroll to position [7612, 0]
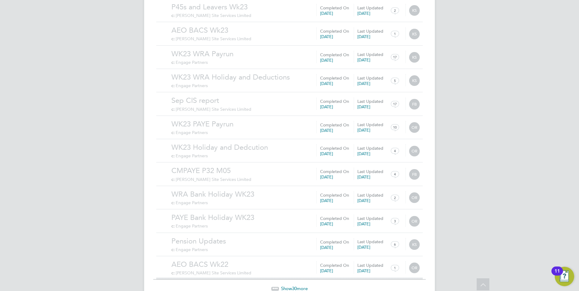
click at [297, 286] on span "Show 30 more" at bounding box center [294, 289] width 27 height 6
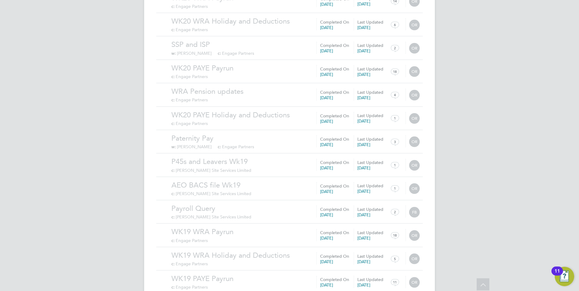
scroll to position [8315, 0]
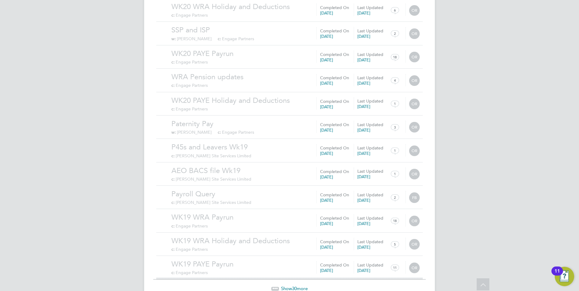
click at [298, 286] on span "Show 30 more" at bounding box center [294, 289] width 27 height 6
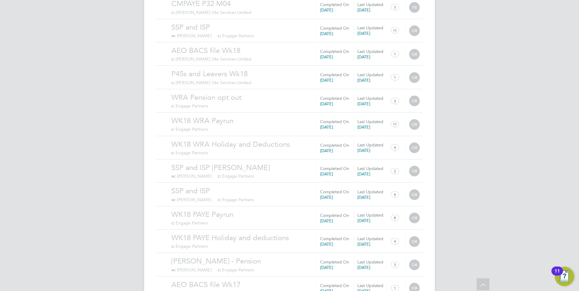
scroll to position [9018, 0]
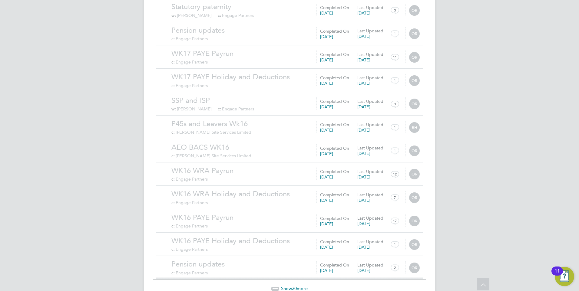
click at [295, 286] on span "30" at bounding box center [294, 289] width 5 height 6
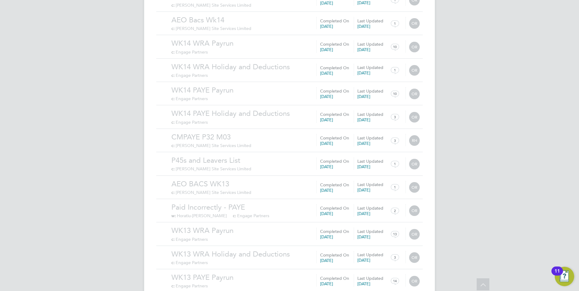
scroll to position [9721, 0]
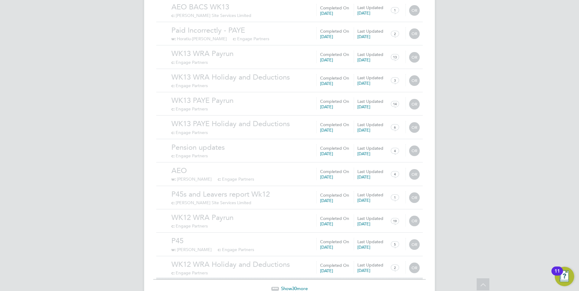
click at [301, 286] on span "Show 30 more" at bounding box center [294, 289] width 27 height 6
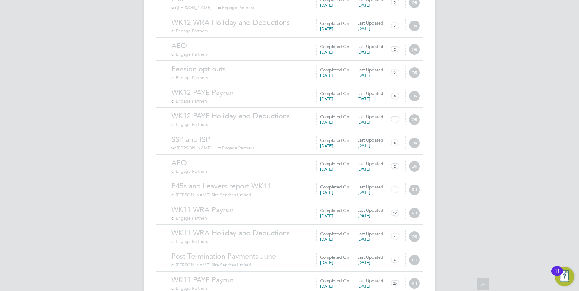
scroll to position [10424, 0]
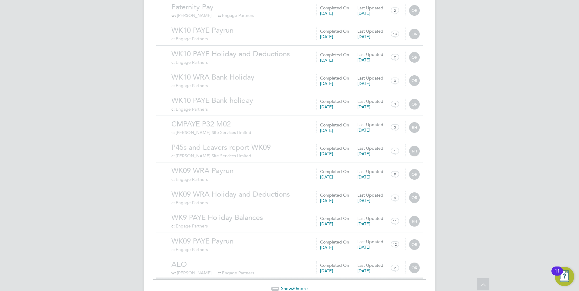
click at [293, 286] on span "30" at bounding box center [294, 289] width 5 height 6
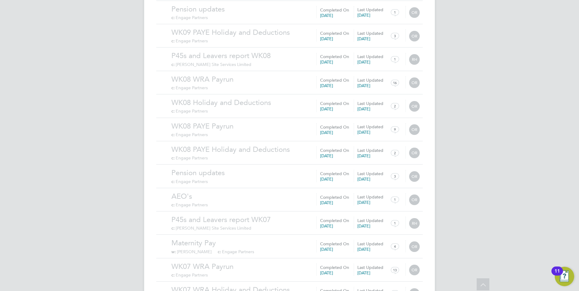
scroll to position [11128, 0]
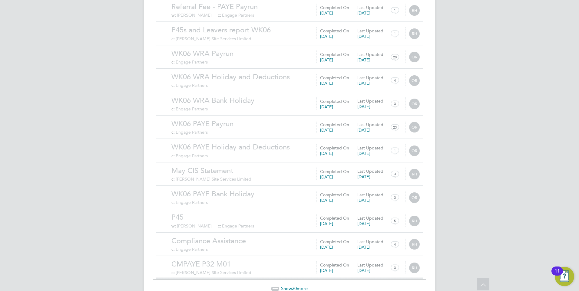
click at [298, 286] on span "Show 30 more" at bounding box center [294, 289] width 27 height 6
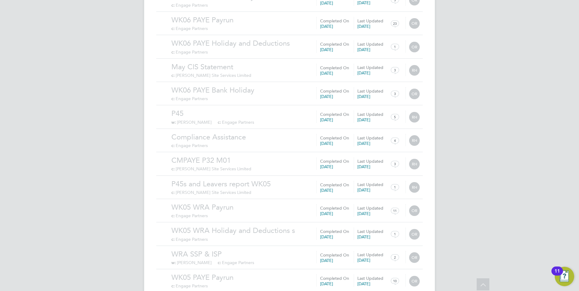
scroll to position [11560, 0]
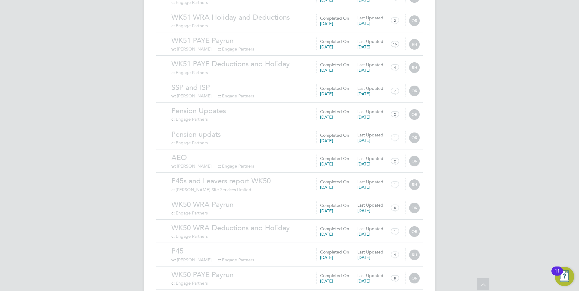
scroll to position [12534, 0]
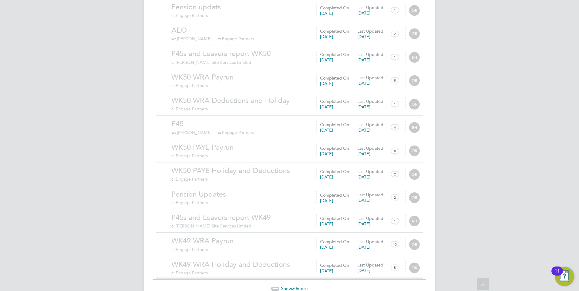
click at [298, 286] on span "Show 30 more" at bounding box center [294, 289] width 27 height 6
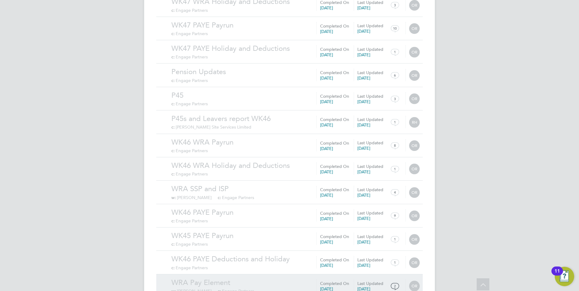
scroll to position [13237, 0]
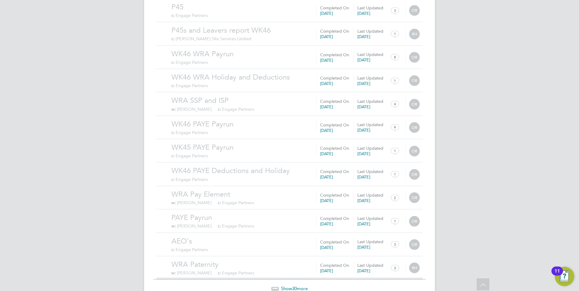
click at [298, 286] on span "Show 30 more" at bounding box center [294, 289] width 27 height 6
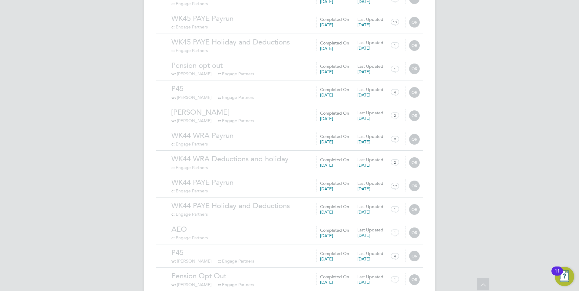
scroll to position [13940, 0]
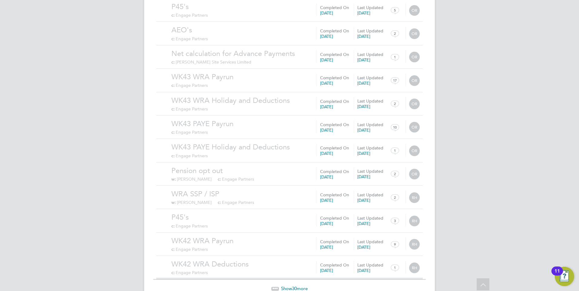
click at [293, 286] on span "30" at bounding box center [294, 289] width 5 height 6
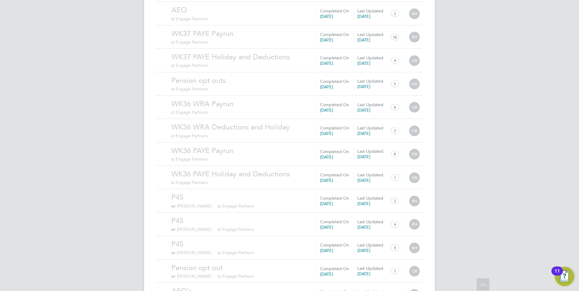
scroll to position [15346, 0]
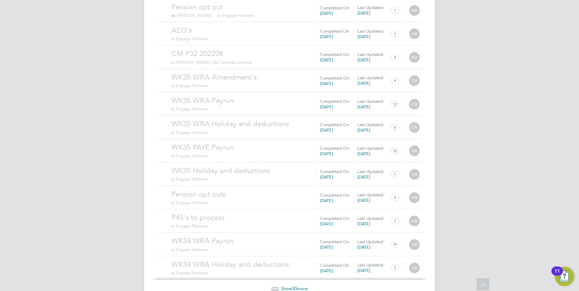
click at [295, 286] on span "30" at bounding box center [294, 289] width 5 height 6
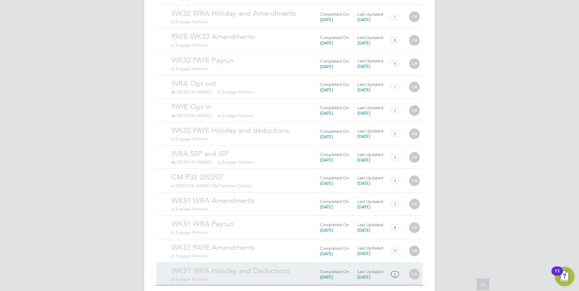
scroll to position [16049, 0]
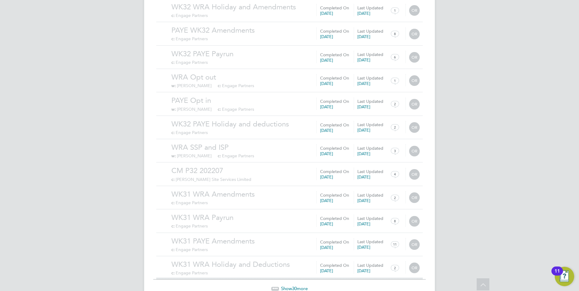
click at [295, 286] on span "30" at bounding box center [294, 289] width 5 height 6
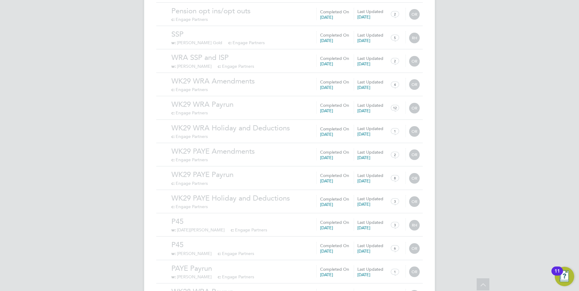
scroll to position [16752, 0]
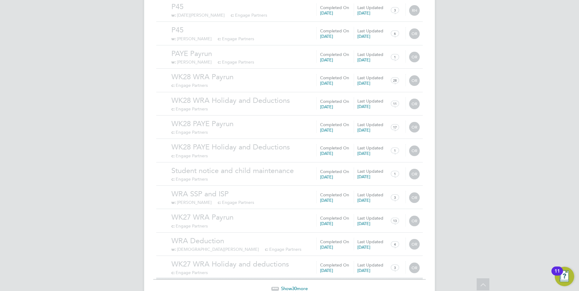
click at [297, 286] on span "Show 30 more" at bounding box center [294, 289] width 27 height 6
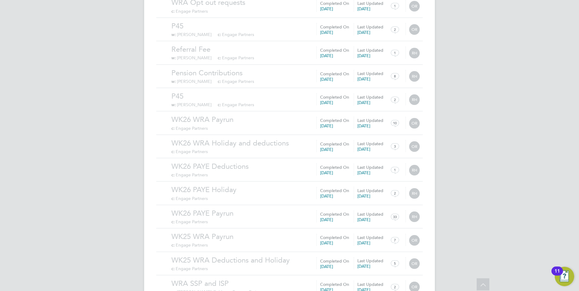
scroll to position [17455, 0]
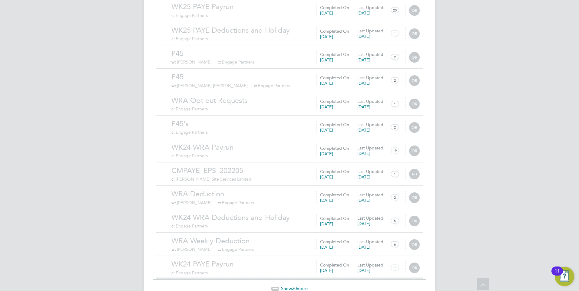
click at [289, 286] on span "Show 30 more" at bounding box center [294, 289] width 27 height 6
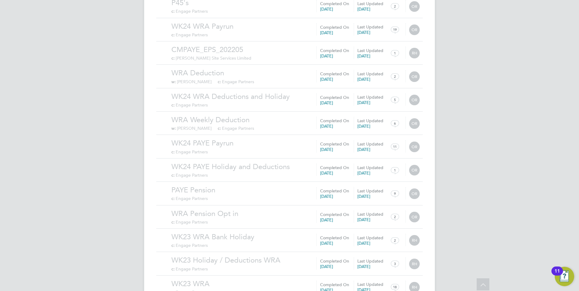
scroll to position [18158, 0]
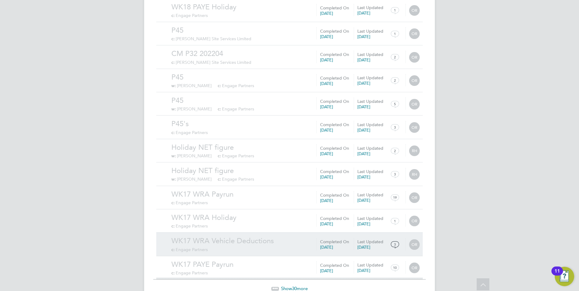
click at [291, 286] on span "Show 30 more" at bounding box center [294, 289] width 27 height 6
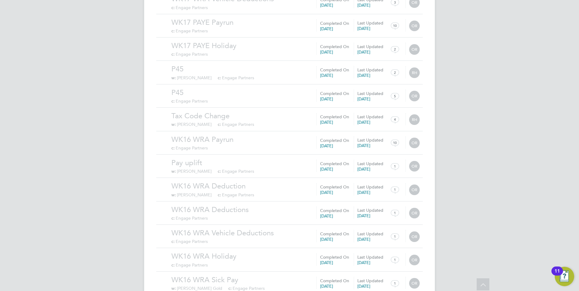
scroll to position [18861, 0]
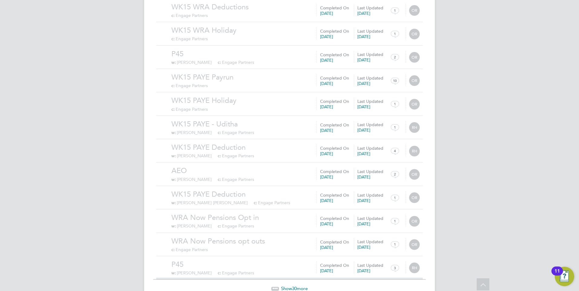
click at [292, 286] on span "30" at bounding box center [294, 289] width 5 height 6
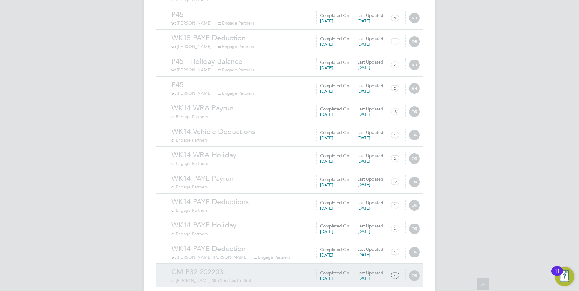
scroll to position [19564, 0]
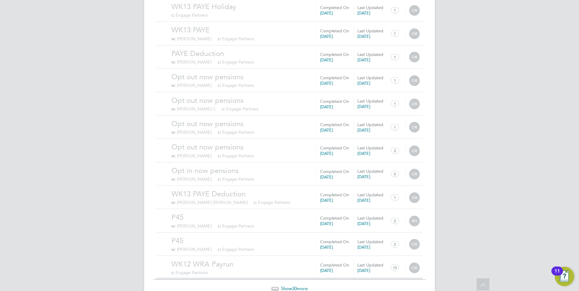
drag, startPoint x: 294, startPoint y: 260, endPoint x: 294, endPoint y: 254, distance: 6.7
click at [294, 286] on span "30" at bounding box center [294, 289] width 5 height 6
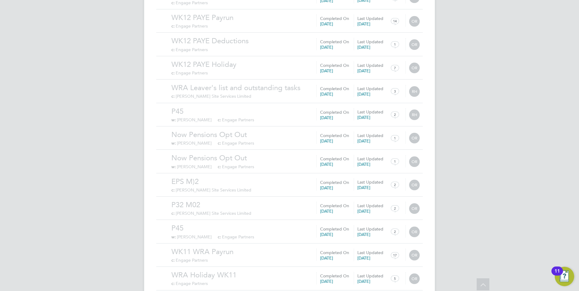
scroll to position [20267, 0]
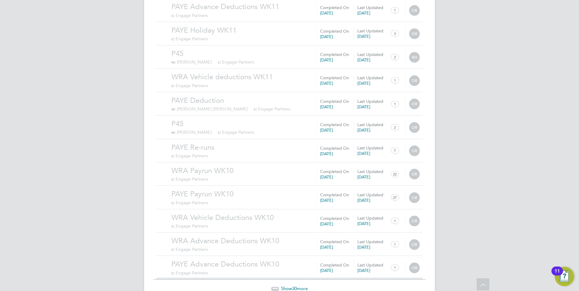
click at [292, 286] on span "30" at bounding box center [294, 289] width 5 height 6
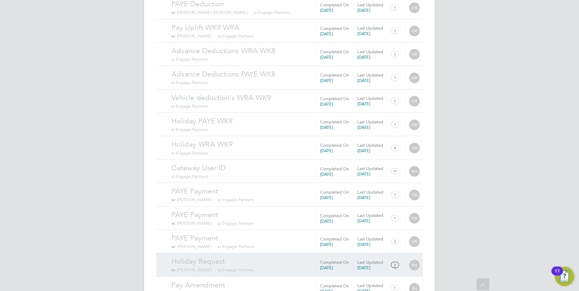
scroll to position [20970, 0]
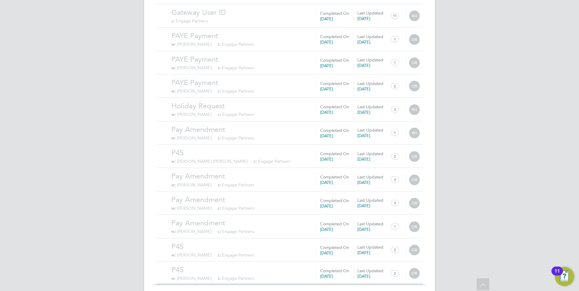
click at [295, 291] on span "30" at bounding box center [294, 294] width 5 height 6
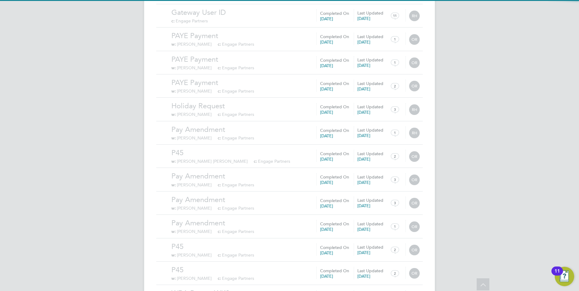
scroll to position [21044, 0]
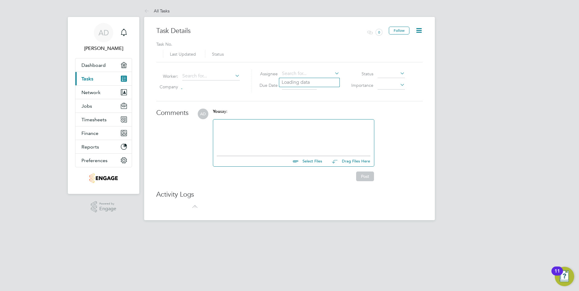
type input "[DATE]"
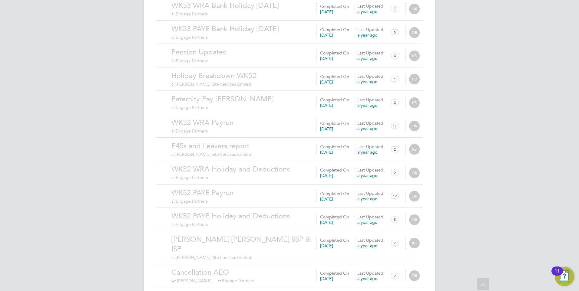
scroll to position [582, 0]
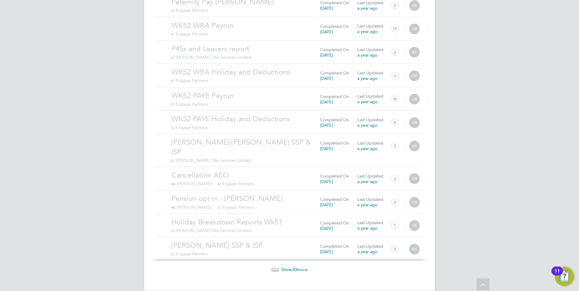
click at [290, 267] on span "Show 30 more" at bounding box center [294, 270] width 27 height 6
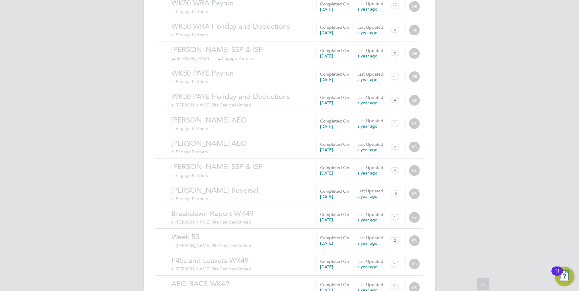
scroll to position [1285, 0]
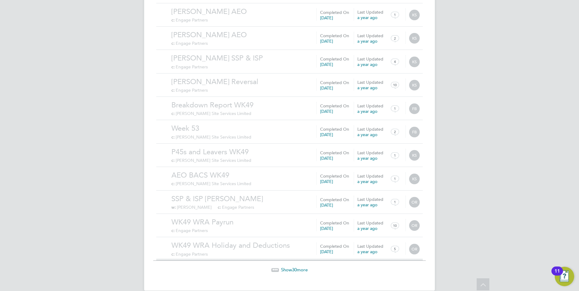
click at [300, 267] on span "Show 30 more" at bounding box center [294, 270] width 27 height 6
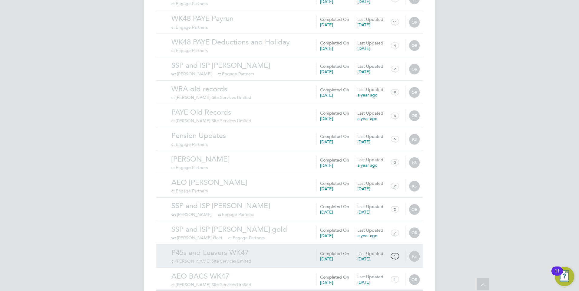
scroll to position [1988, 0]
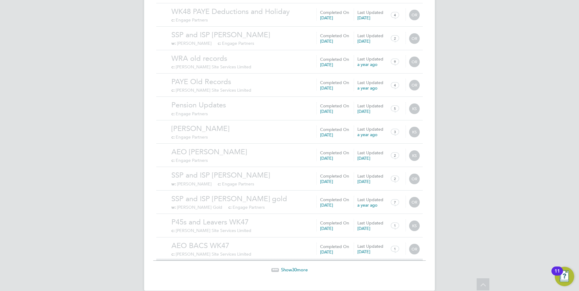
click at [301, 267] on span "Show 30 more" at bounding box center [294, 270] width 27 height 6
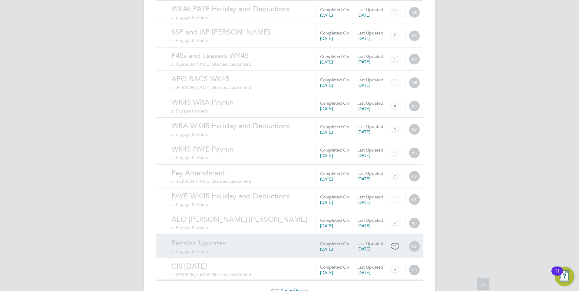
scroll to position [2691, 0]
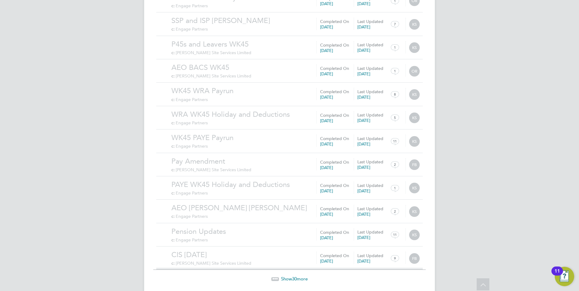
click at [293, 276] on span "30" at bounding box center [294, 279] width 5 height 6
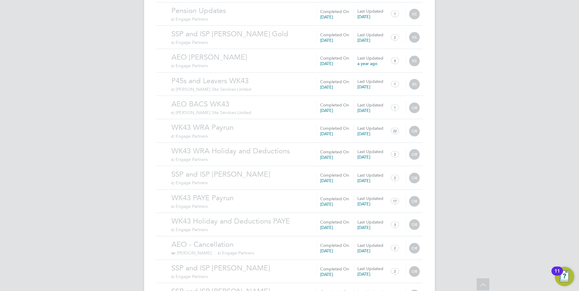
scroll to position [3394, 0]
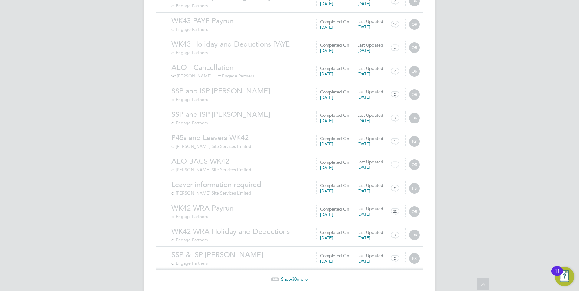
click at [294, 277] on span "30" at bounding box center [294, 280] width 5 height 6
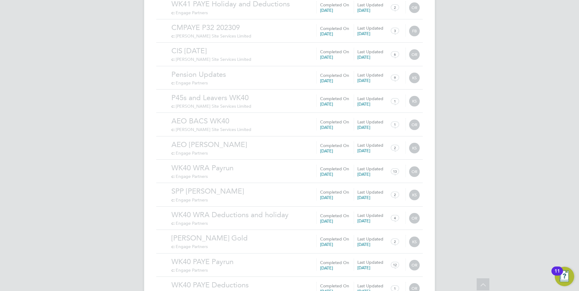
scroll to position [4097, 0]
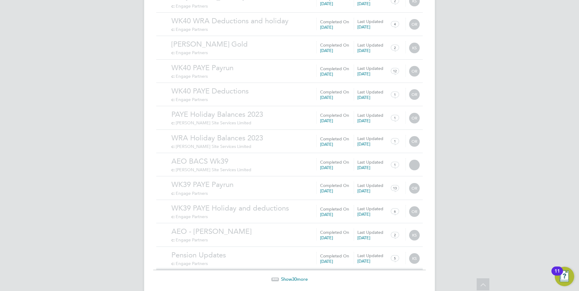
click at [299, 277] on span "Show 30 more" at bounding box center [294, 280] width 27 height 6
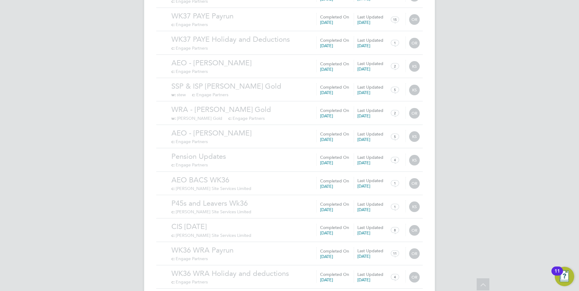
scroll to position [4800, 0]
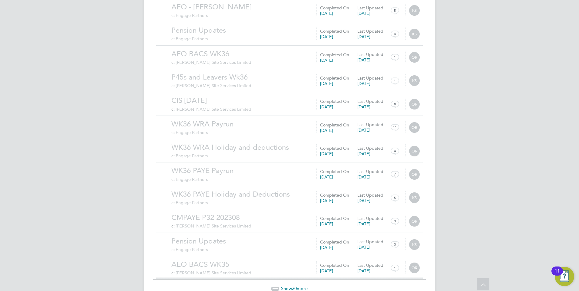
click at [297, 286] on span "30" at bounding box center [294, 289] width 5 height 6
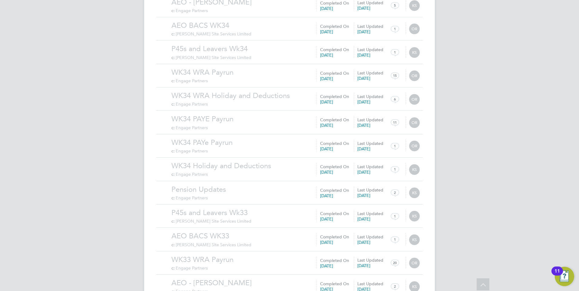
scroll to position [5503, 0]
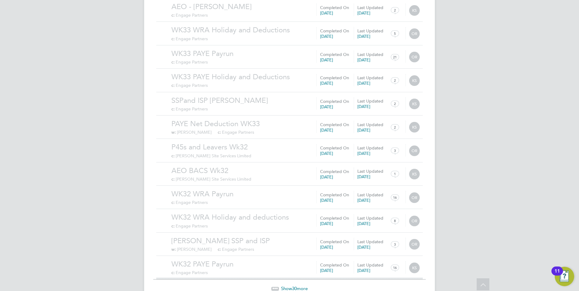
click at [291, 286] on span "Show 30 more" at bounding box center [294, 289] width 27 height 6
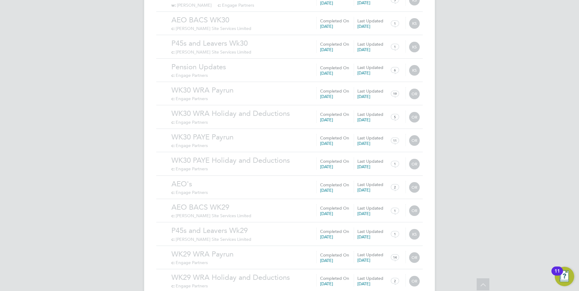
scroll to position [6206, 0]
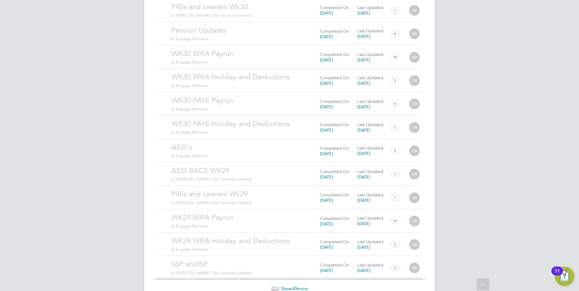
click at [291, 286] on span "Show 30 more" at bounding box center [294, 289] width 27 height 6
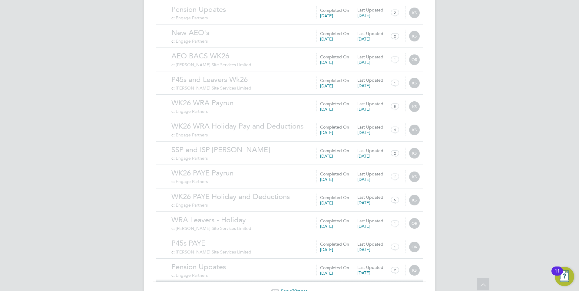
scroll to position [6909, 0]
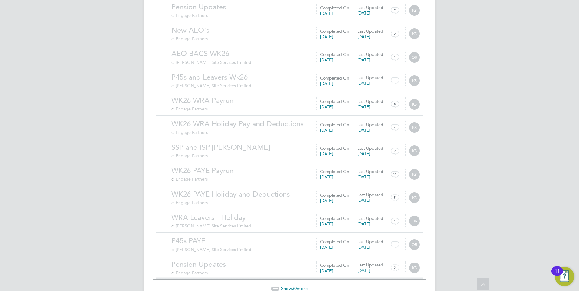
click at [293, 286] on span "30" at bounding box center [294, 289] width 5 height 6
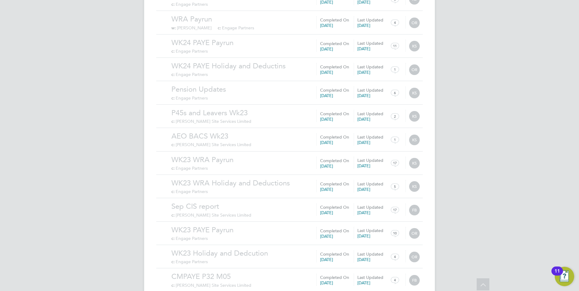
scroll to position [7612, 0]
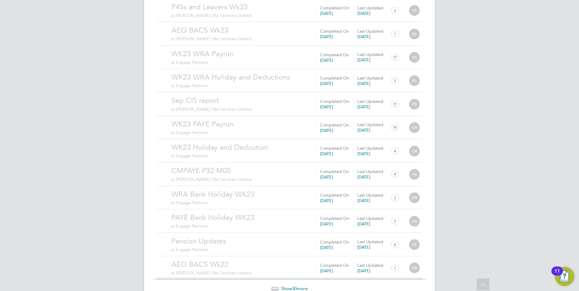
click at [293, 286] on span "30" at bounding box center [294, 289] width 5 height 6
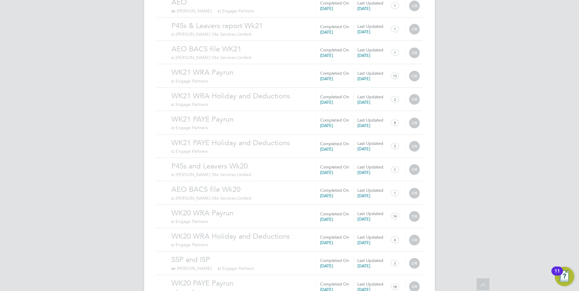
scroll to position [8315, 0]
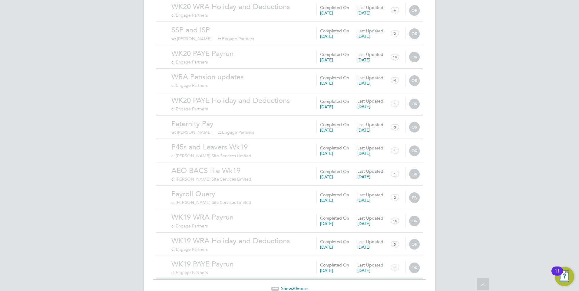
click at [286, 286] on span "Show 30 more" at bounding box center [294, 289] width 27 height 6
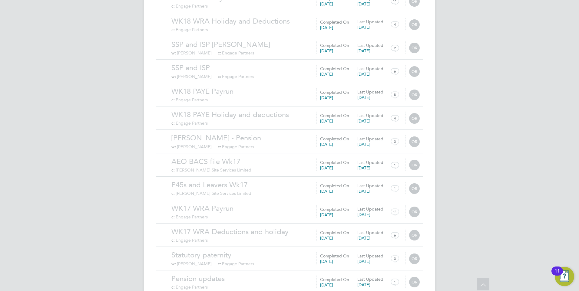
scroll to position [9018, 0]
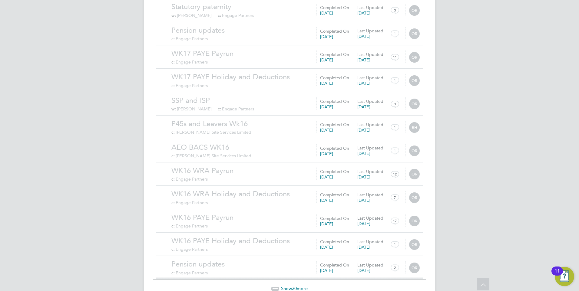
click at [294, 286] on span "30" at bounding box center [294, 289] width 5 height 6
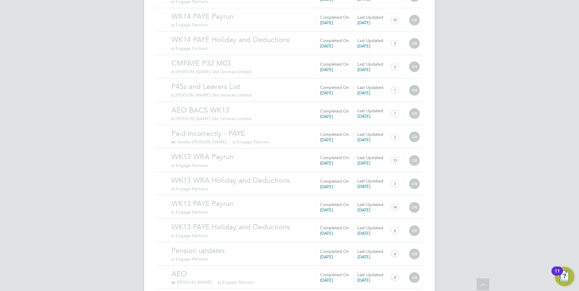
scroll to position [9721, 0]
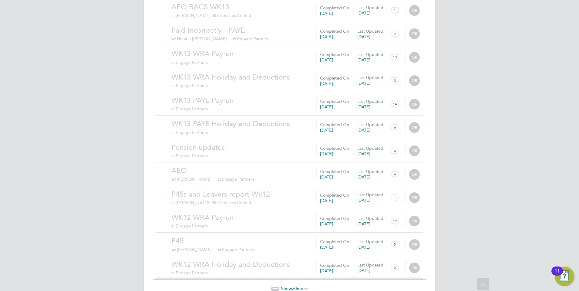
click at [294, 286] on span "30" at bounding box center [294, 289] width 5 height 6
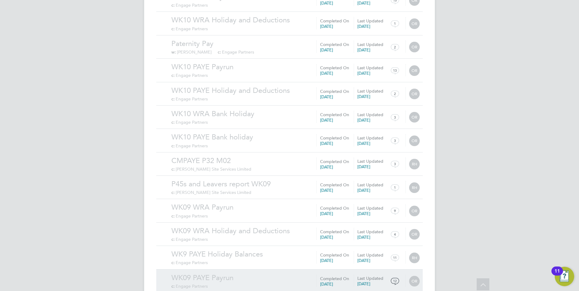
scroll to position [10424, 0]
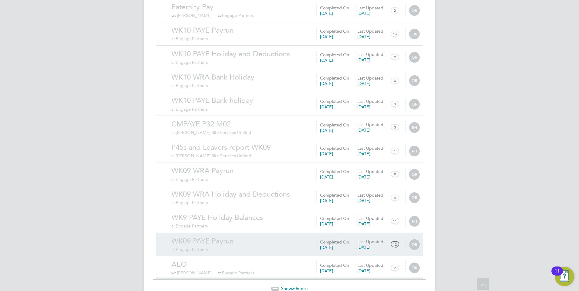
click at [291, 286] on span "Show 30 more" at bounding box center [294, 289] width 27 height 6
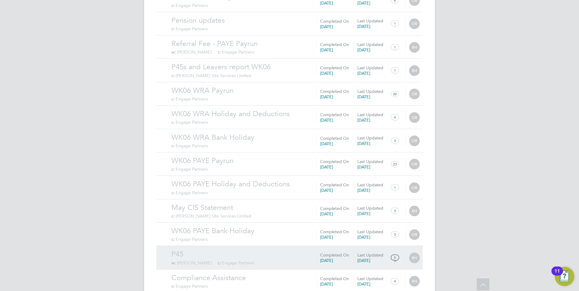
scroll to position [11128, 0]
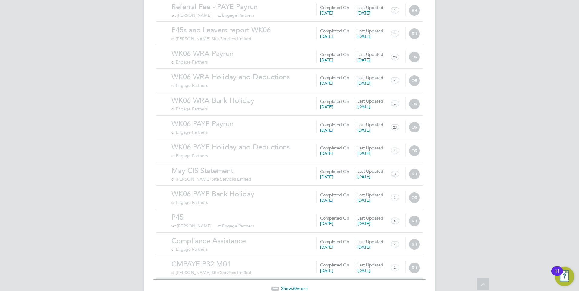
click at [300, 286] on span "Show 30 more" at bounding box center [294, 289] width 27 height 6
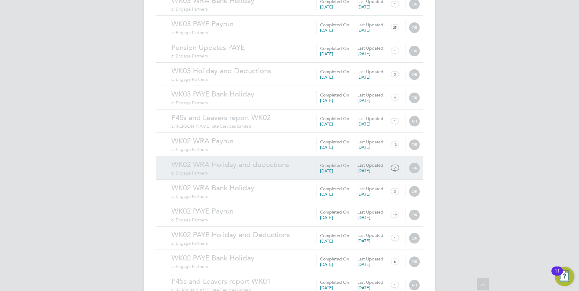
scroll to position [11831, 0]
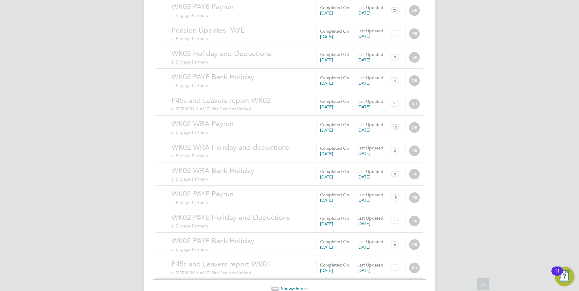
click at [296, 286] on span "30" at bounding box center [294, 289] width 5 height 6
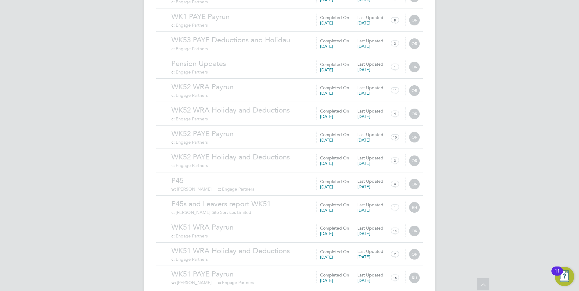
scroll to position [12534, 0]
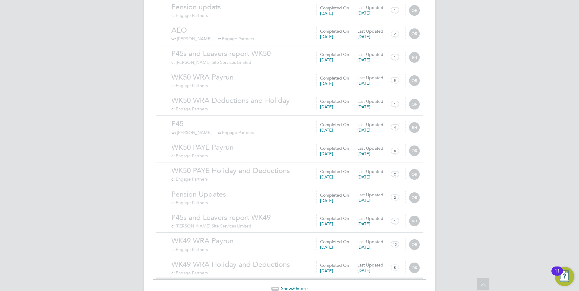
click at [298, 286] on span "Show 30 more" at bounding box center [294, 289] width 27 height 6
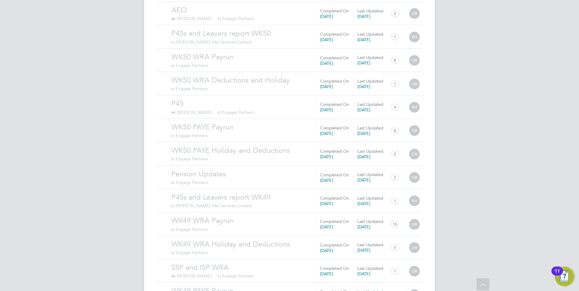
scroll to position [12827, 0]
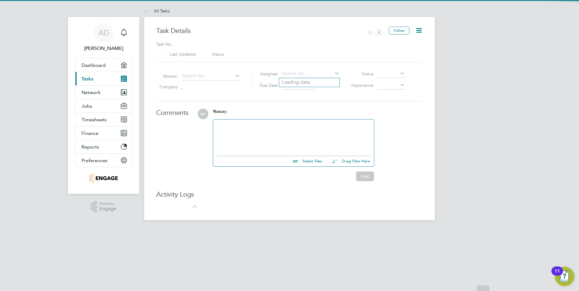
type input "[DATE]"
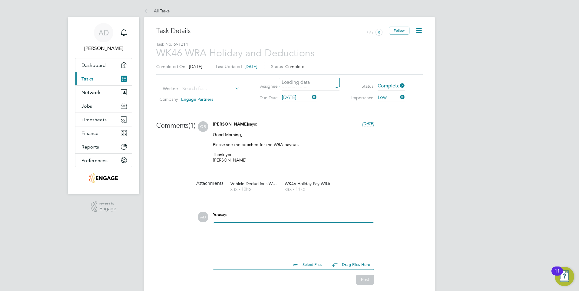
scroll to position [150, 0]
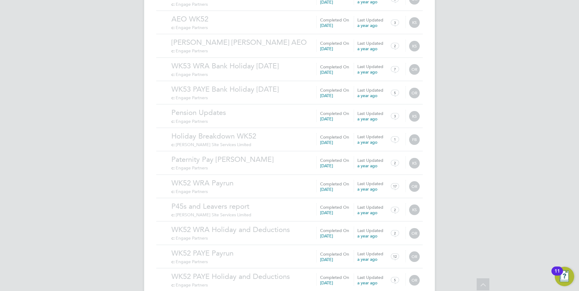
scroll to position [582, 0]
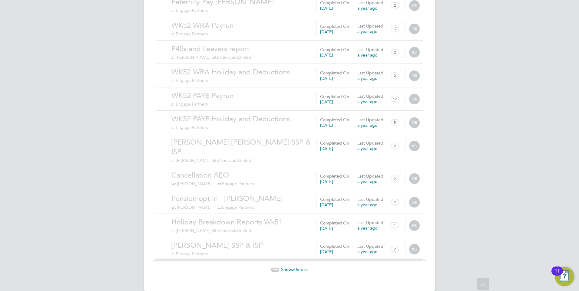
click at [295, 267] on span "30" at bounding box center [294, 270] width 5 height 6
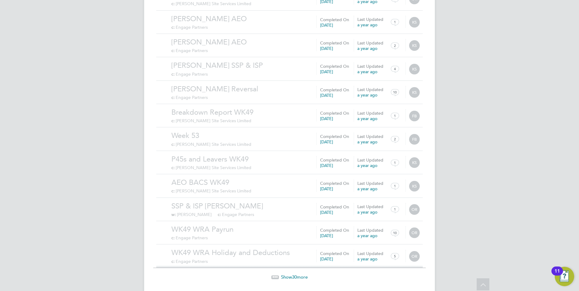
scroll to position [1285, 0]
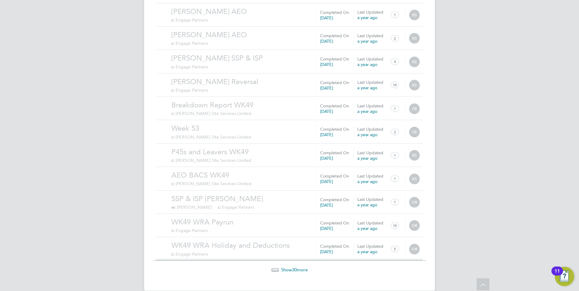
click at [296, 267] on span "30" at bounding box center [294, 270] width 5 height 6
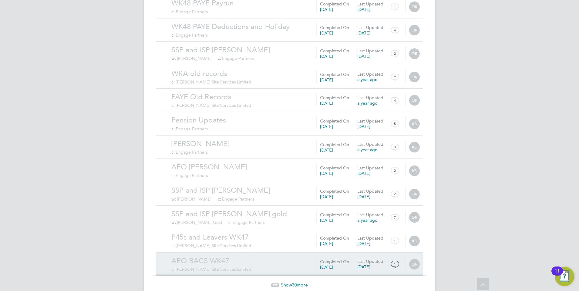
scroll to position [1988, 0]
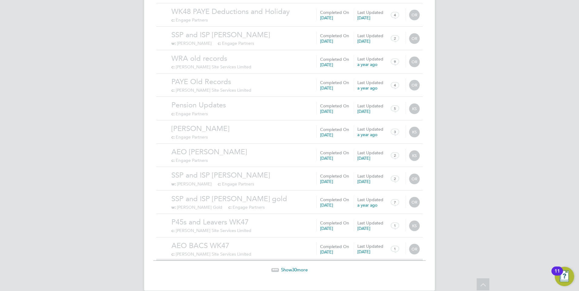
click at [294, 267] on span "30" at bounding box center [294, 270] width 5 height 6
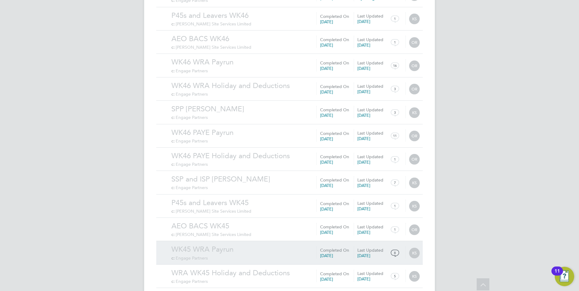
scroll to position [2691, 0]
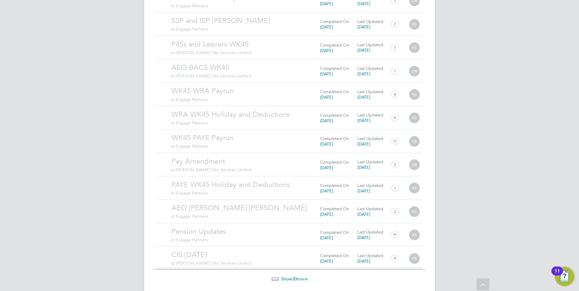
click at [287, 267] on div "Show 30 more" at bounding box center [289, 274] width 273 height 15
click at [287, 276] on span "Show 30 more" at bounding box center [294, 279] width 27 height 6
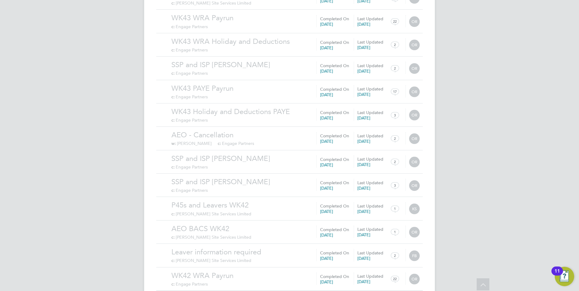
scroll to position [3394, 0]
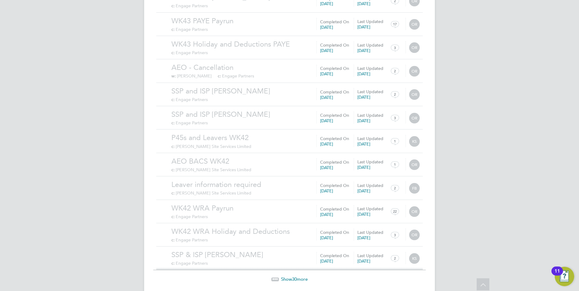
click at [290, 277] on span "Show 30 more" at bounding box center [294, 280] width 27 height 6
click at [299, 277] on span "Show 30 more" at bounding box center [294, 280] width 27 height 6
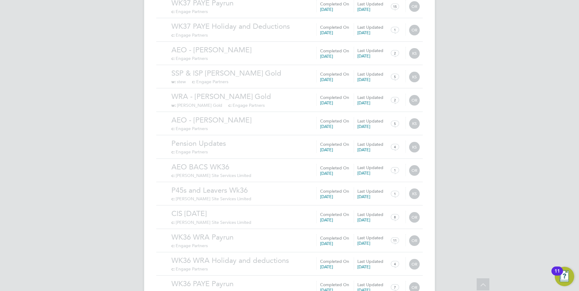
scroll to position [4800, 0]
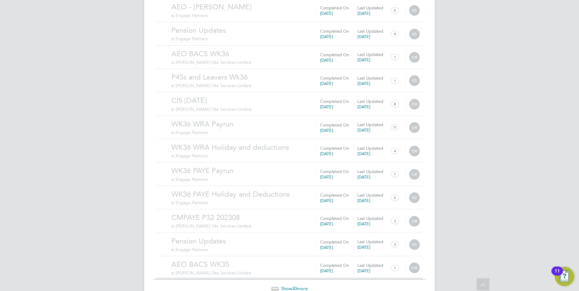
click at [293, 286] on span "30" at bounding box center [294, 289] width 5 height 6
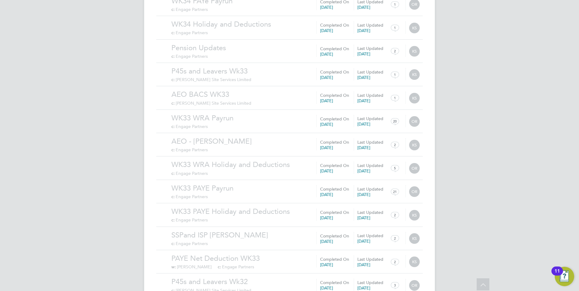
scroll to position [5503, 0]
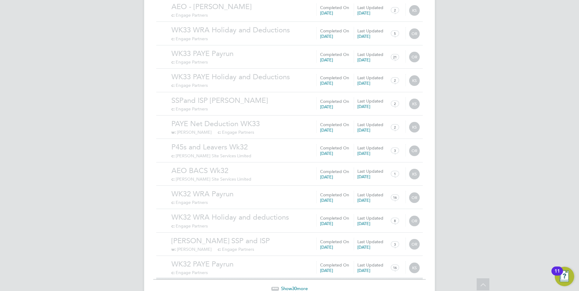
click at [292, 286] on span "30" at bounding box center [294, 289] width 5 height 6
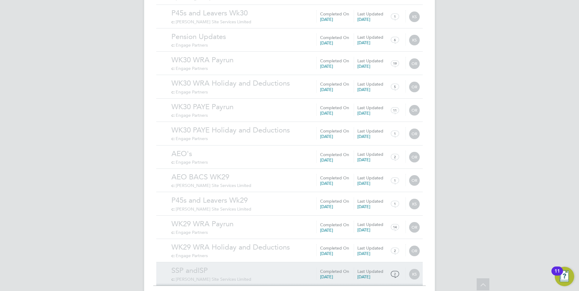
scroll to position [6206, 0]
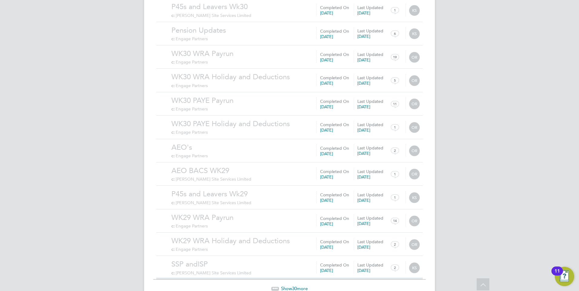
click at [283, 286] on span "Show 30 more" at bounding box center [294, 289] width 27 height 6
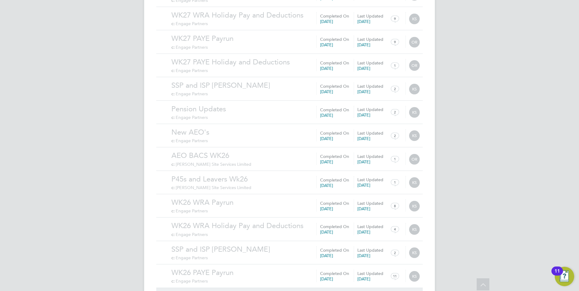
scroll to position [6909, 0]
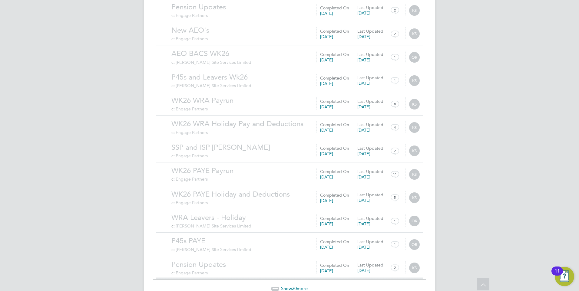
click at [295, 286] on span "30" at bounding box center [294, 289] width 5 height 6
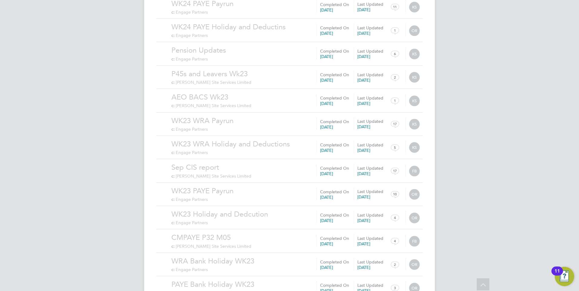
scroll to position [7612, 0]
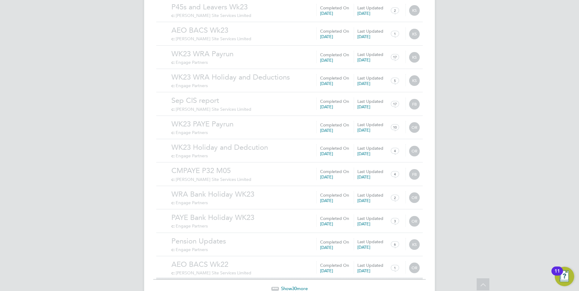
click at [300, 286] on span "Show 30 more" at bounding box center [294, 289] width 27 height 6
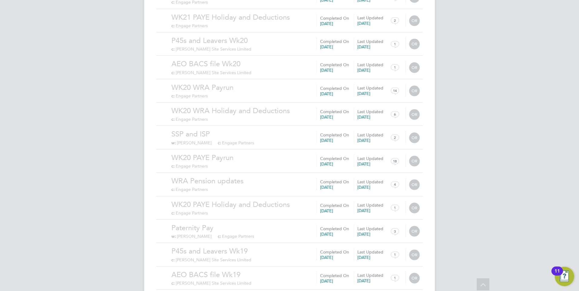
scroll to position [8315, 0]
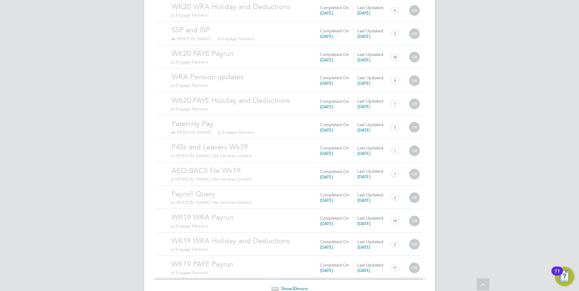
click at [297, 286] on span "30" at bounding box center [294, 289] width 5 height 6
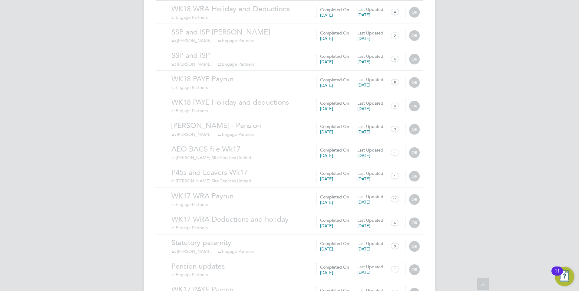
scroll to position [9018, 0]
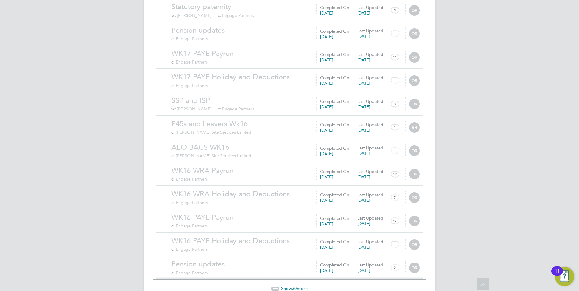
click at [293, 286] on span "30" at bounding box center [294, 289] width 5 height 6
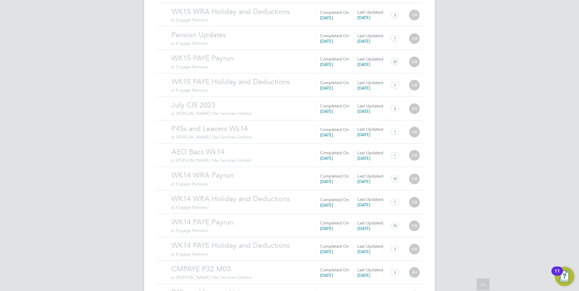
scroll to position [9721, 0]
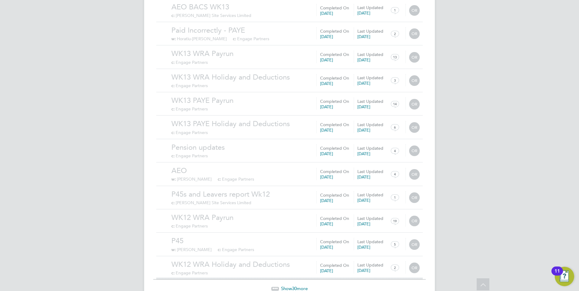
click at [294, 286] on span "30" at bounding box center [294, 289] width 5 height 6
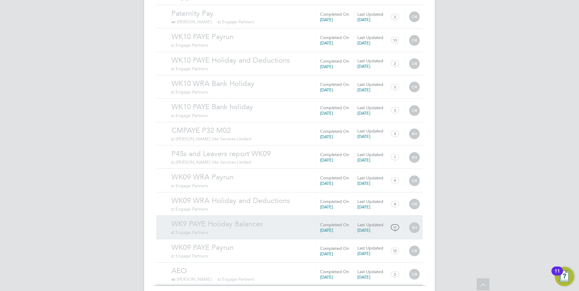
scroll to position [10424, 0]
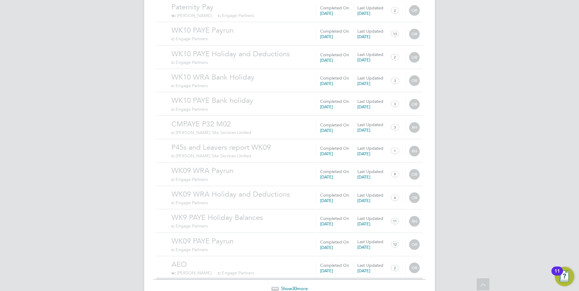
click at [297, 286] on span "30" at bounding box center [294, 289] width 5 height 6
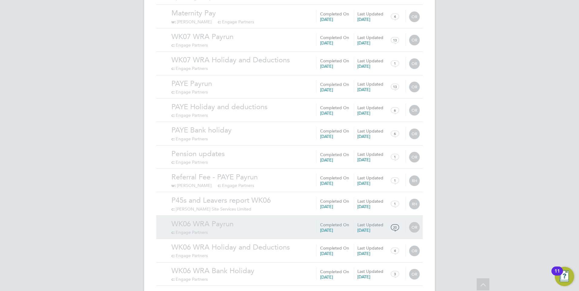
scroll to position [11128, 0]
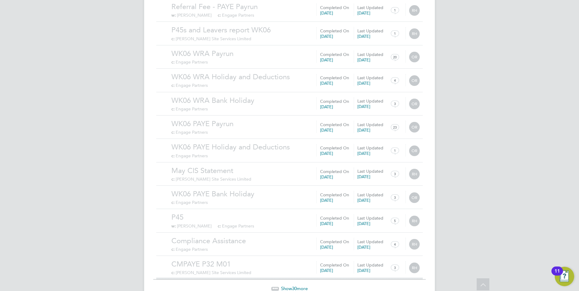
click at [293, 286] on span "30" at bounding box center [294, 289] width 5 height 6
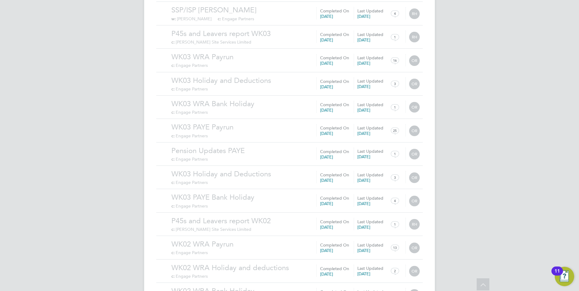
scroll to position [11831, 0]
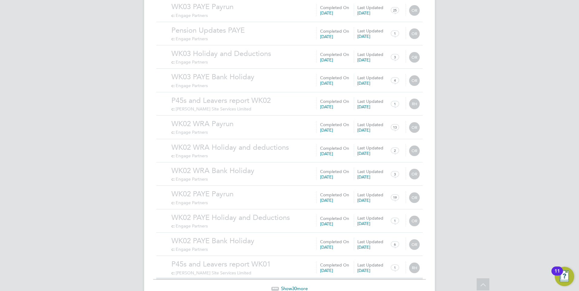
click at [296, 286] on span "30" at bounding box center [294, 289] width 5 height 6
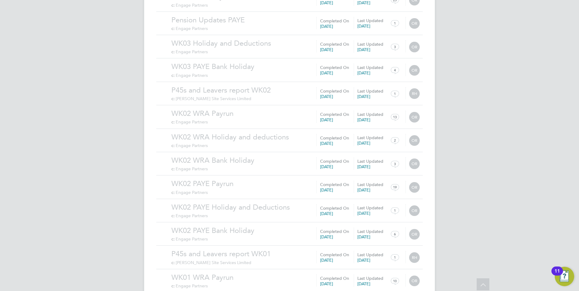
scroll to position [12534, 0]
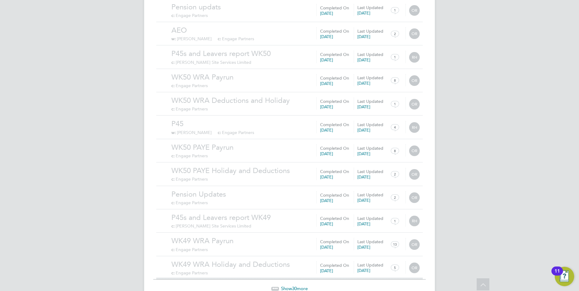
click at [297, 286] on span "30" at bounding box center [294, 289] width 5 height 6
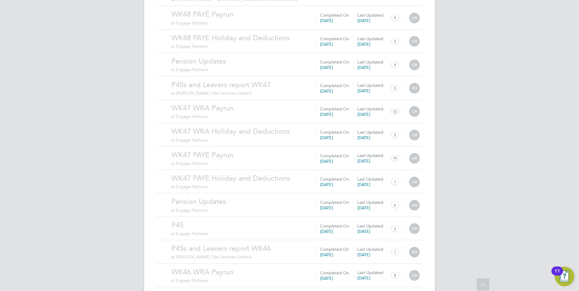
scroll to position [13237, 0]
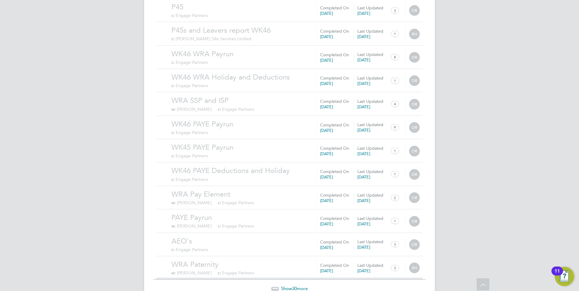
click at [288, 286] on span "Show 30 more" at bounding box center [294, 289] width 27 height 6
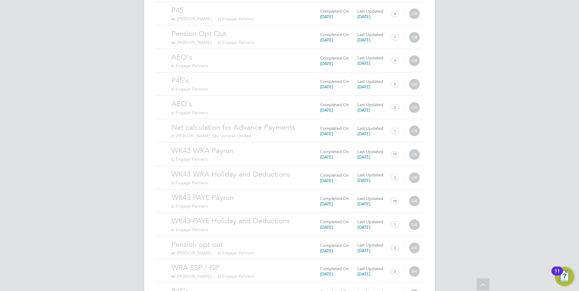
scroll to position [13940, 0]
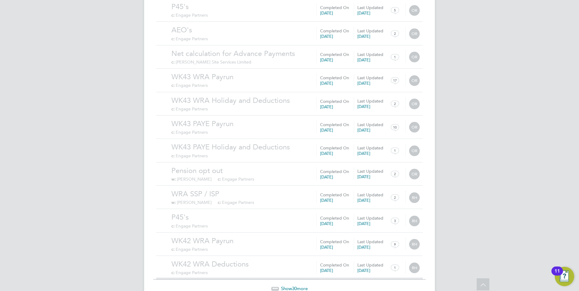
click at [300, 286] on span "Show 30 more" at bounding box center [294, 289] width 27 height 6
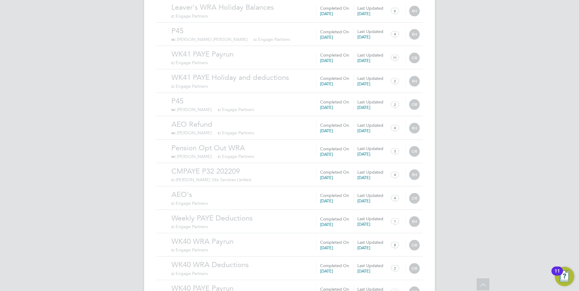
scroll to position [14643, 0]
click at [293, 286] on span "30" at bounding box center [294, 289] width 5 height 6
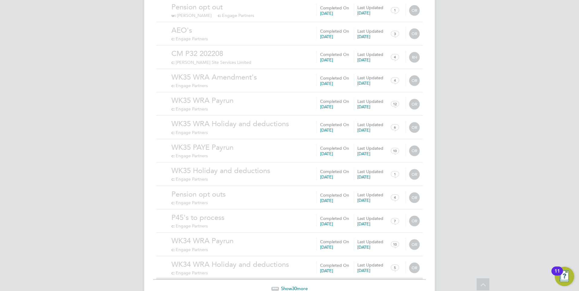
click at [298, 286] on span "Show 30 more" at bounding box center [294, 289] width 27 height 6
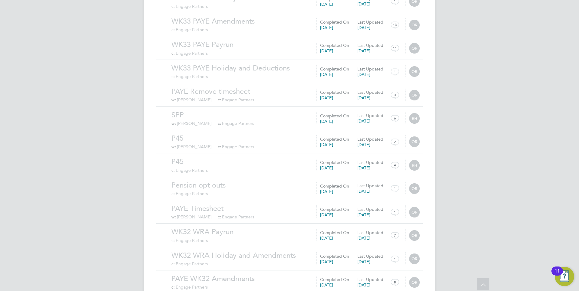
scroll to position [16049, 0]
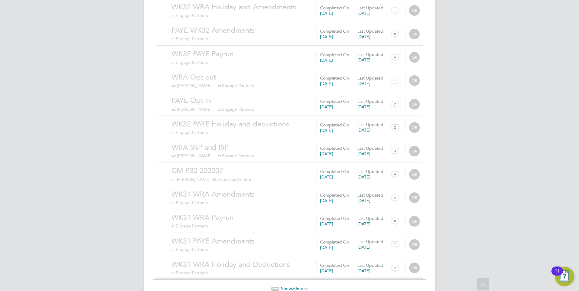
click at [296, 286] on span "30" at bounding box center [294, 289] width 5 height 6
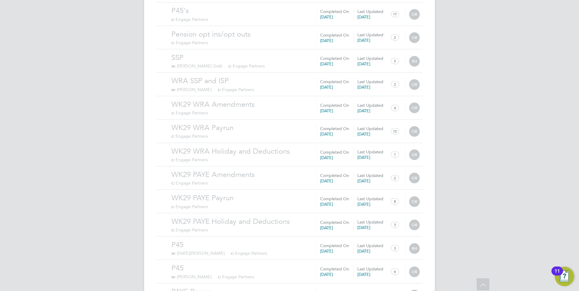
scroll to position [16752, 0]
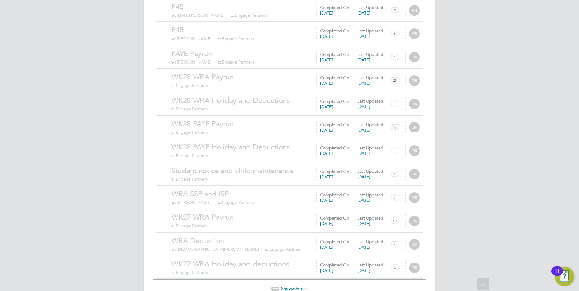
click at [297, 286] on span "Show 30 more" at bounding box center [294, 289] width 27 height 6
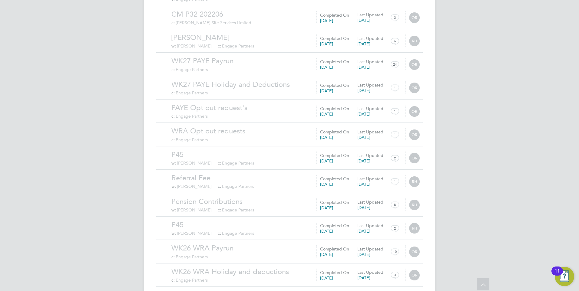
scroll to position [17455, 0]
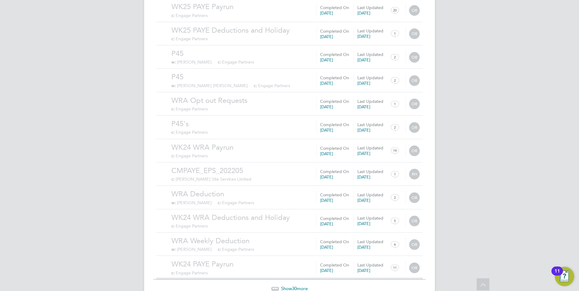
click at [298, 286] on span "Show 30 more" at bounding box center [294, 289] width 27 height 6
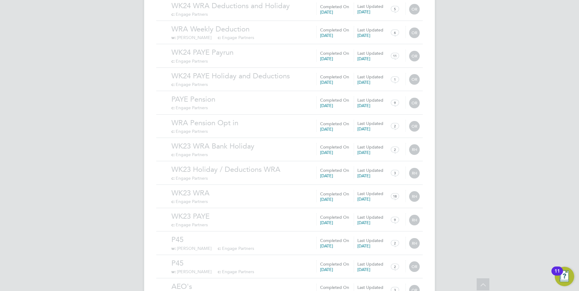
scroll to position [18158, 0]
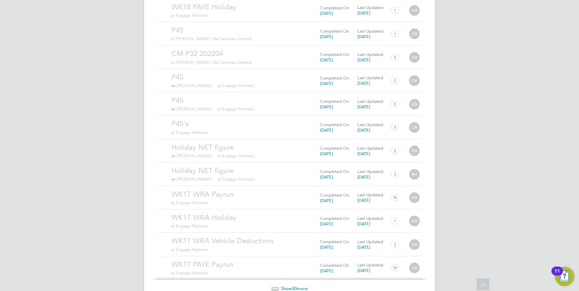
click at [297, 286] on span "30" at bounding box center [294, 289] width 5 height 6
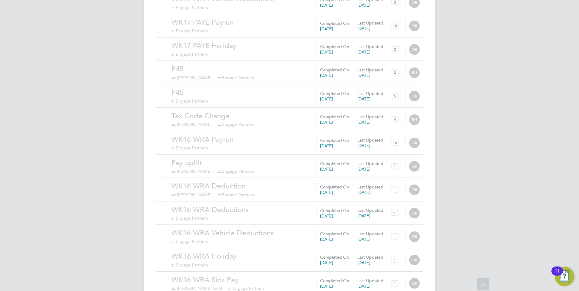
scroll to position [18861, 0]
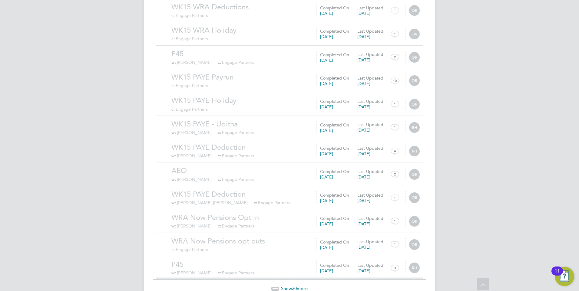
click at [290, 286] on span "Show 30 more" at bounding box center [294, 289] width 27 height 6
click at [296, 286] on span "30" at bounding box center [294, 289] width 5 height 6
click at [290, 286] on span "Show 30 more" at bounding box center [294, 289] width 27 height 6
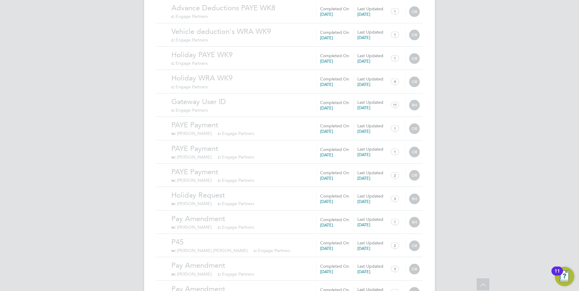
scroll to position [20970, 0]
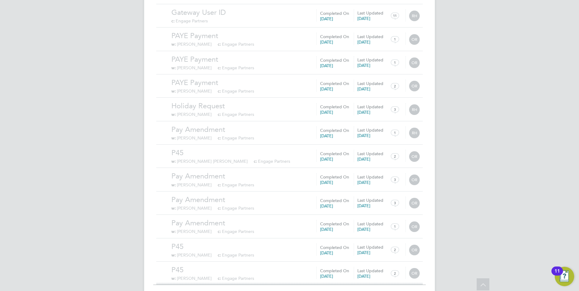
click at [293, 291] on span "30" at bounding box center [294, 294] width 5 height 6
click at [295, 291] on span "30" at bounding box center [294, 295] width 5 height 6
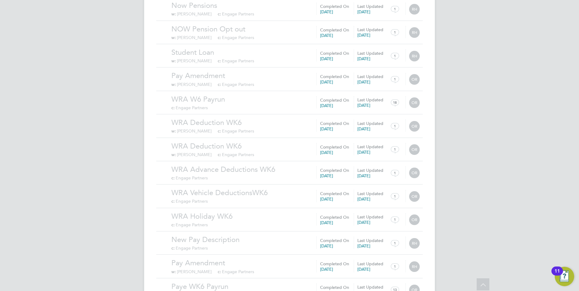
scroll to position [22377, 0]
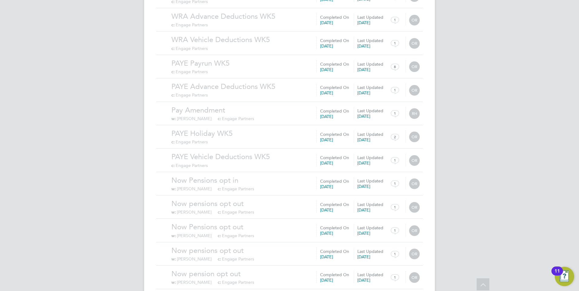
scroll to position [23080, 0]
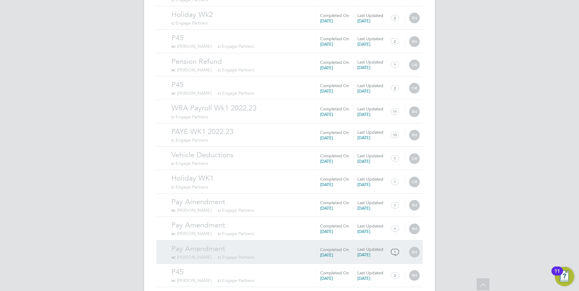
scroll to position [23783, 0]
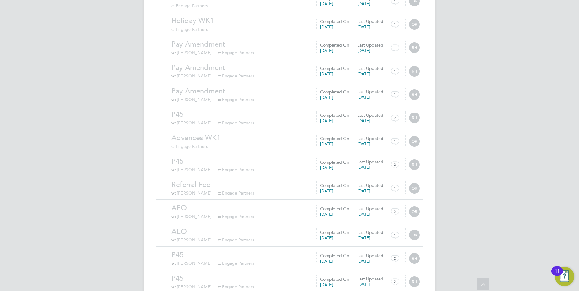
scroll to position [24486, 0]
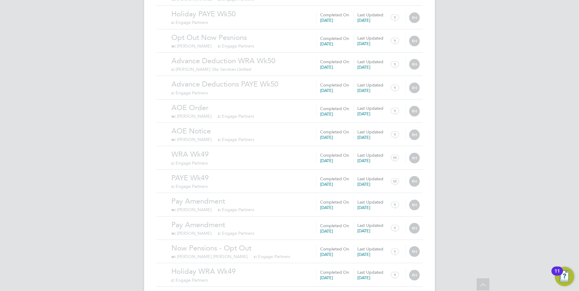
scroll to position [25189, 0]
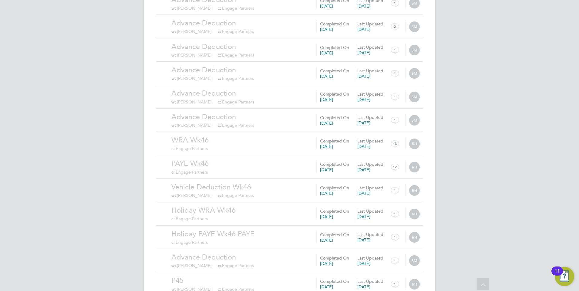
scroll to position [25892, 0]
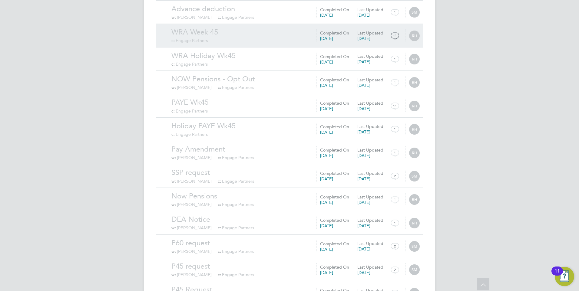
scroll to position [26595, 0]
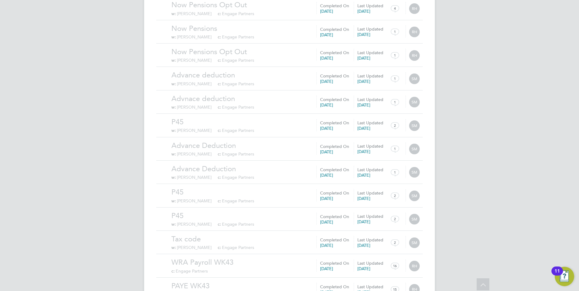
scroll to position [27298, 0]
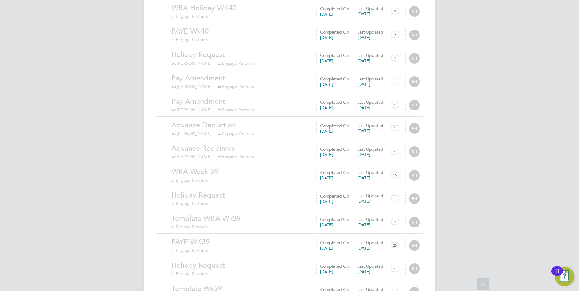
scroll to position [28001, 0]
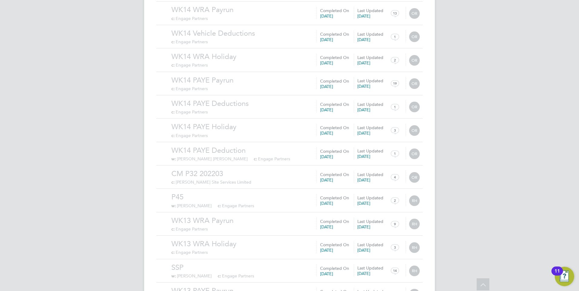
scroll to position [19960, 0]
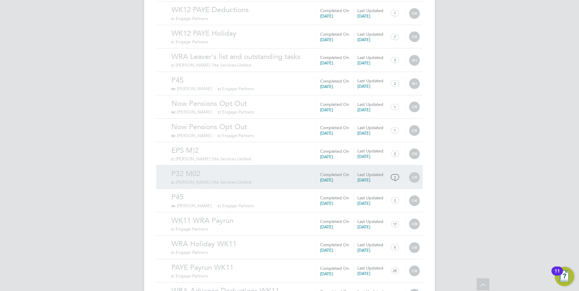
click at [229, 180] on span "[PERSON_NAME] Site Services Limited" at bounding box center [214, 182] width 76 height 5
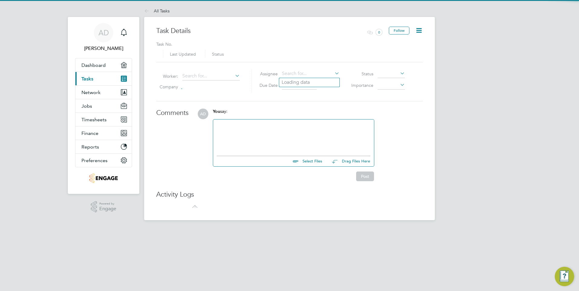
type input "[DATE]"
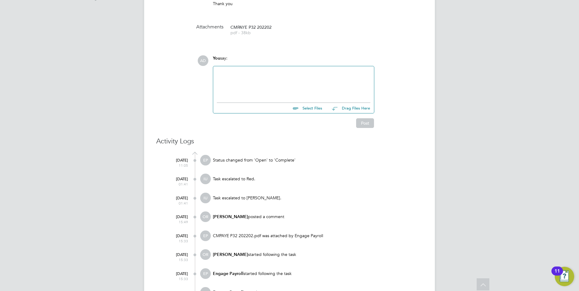
scroll to position [151, 0]
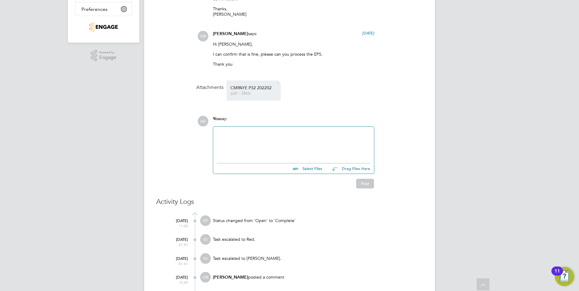
click at [253, 90] on span "CMPAYE P32 202202" at bounding box center [254, 88] width 48 height 5
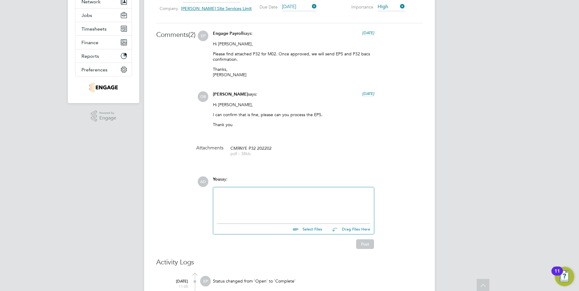
scroll to position [0, 0]
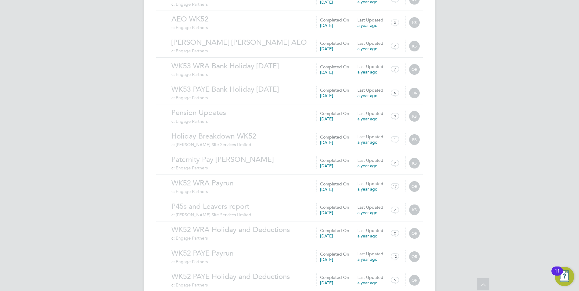
scroll to position [582, 0]
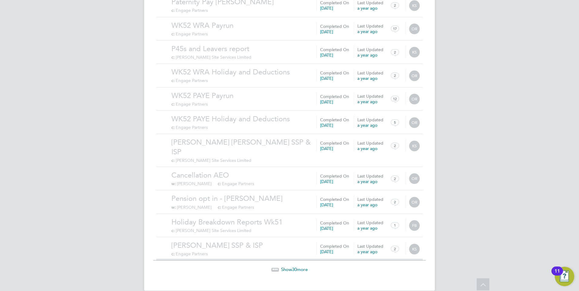
click at [299, 267] on span "Show 30 more" at bounding box center [294, 270] width 27 height 6
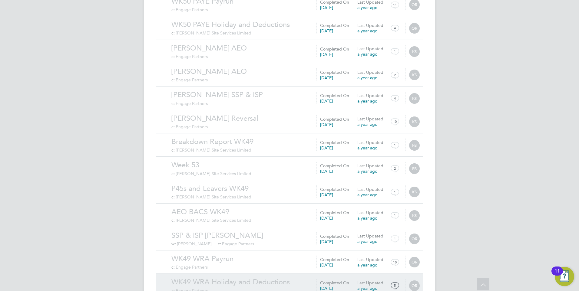
scroll to position [1285, 0]
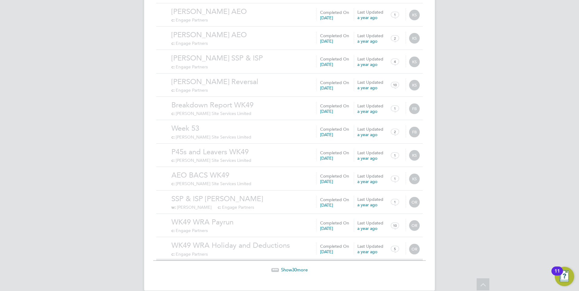
click at [295, 267] on span "30" at bounding box center [294, 270] width 5 height 6
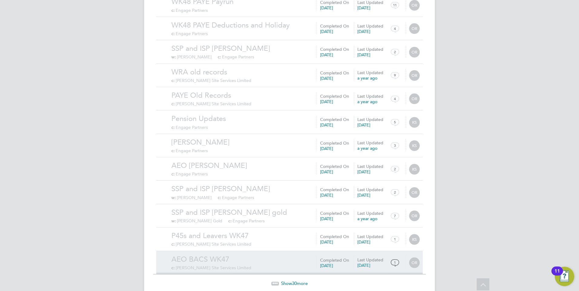
scroll to position [1988, 0]
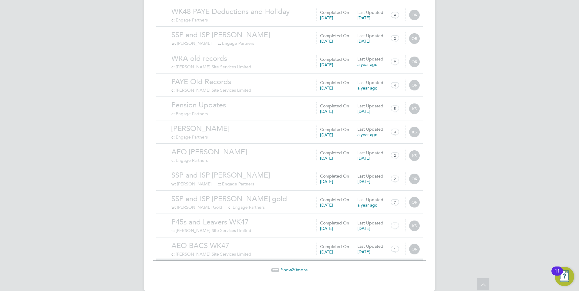
click at [299, 267] on span "Show 30 more" at bounding box center [294, 270] width 27 height 6
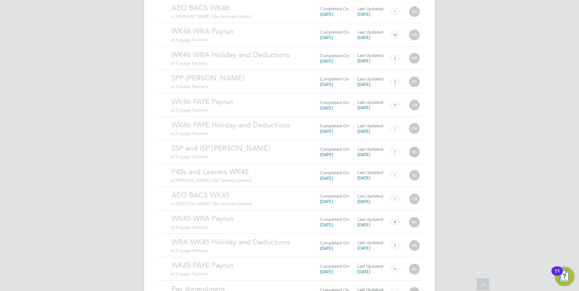
scroll to position [2691, 0]
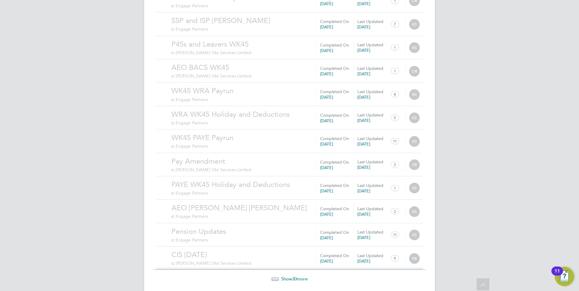
click at [294, 276] on span "30" at bounding box center [294, 279] width 5 height 6
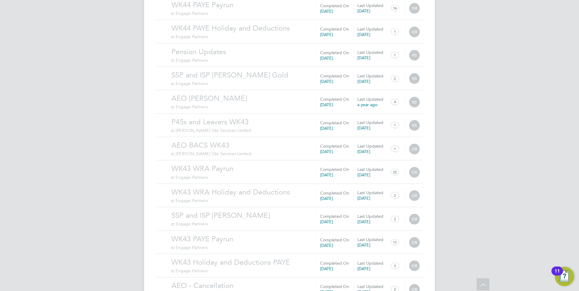
scroll to position [3394, 0]
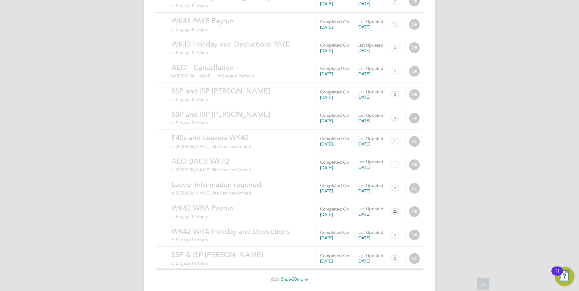
click at [294, 277] on span "30" at bounding box center [294, 280] width 5 height 6
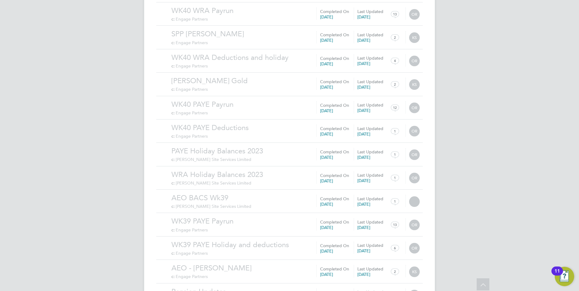
scroll to position [4097, 0]
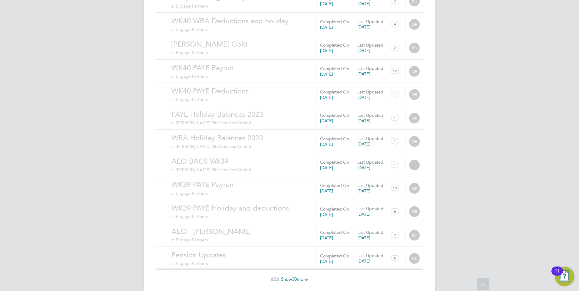
click at [295, 277] on span "30" at bounding box center [294, 280] width 5 height 6
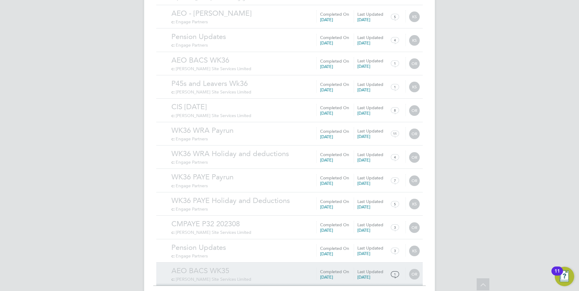
scroll to position [4800, 0]
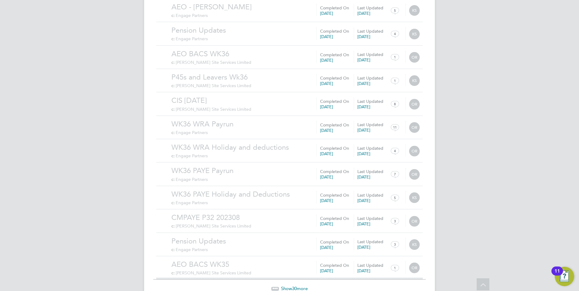
click at [294, 286] on span "30" at bounding box center [294, 289] width 5 height 6
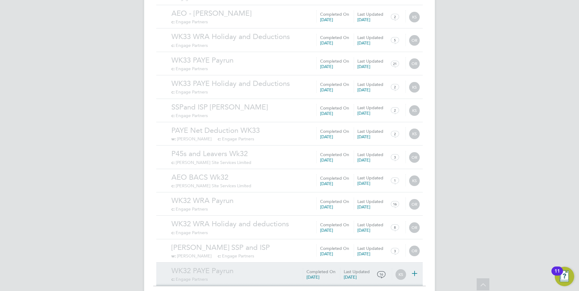
scroll to position [5503, 0]
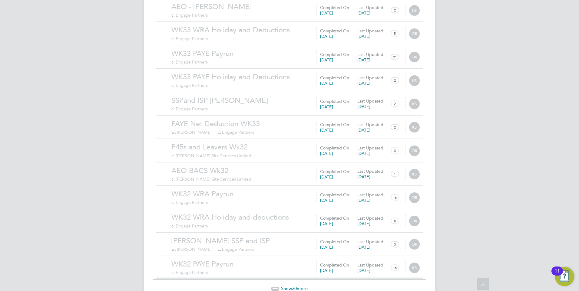
click at [297, 286] on span "Show 30 more" at bounding box center [294, 289] width 27 height 6
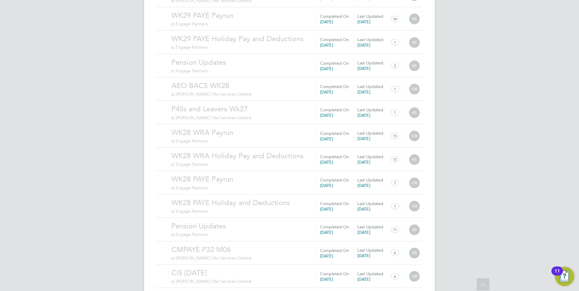
scroll to position [6909, 0]
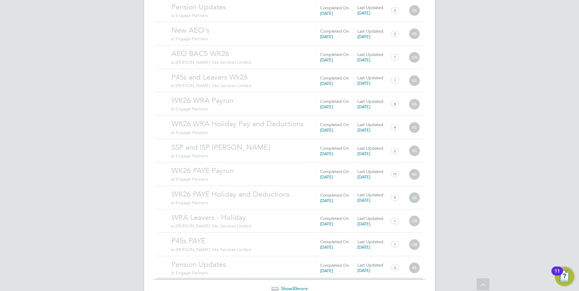
click at [296, 286] on span "30" at bounding box center [294, 289] width 5 height 6
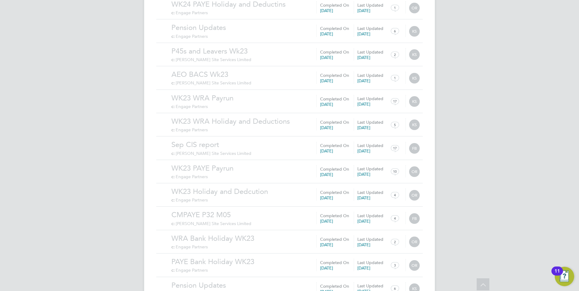
scroll to position [7612, 0]
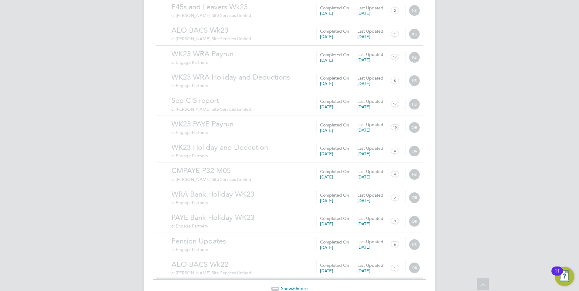
click at [296, 286] on span "30" at bounding box center [294, 289] width 5 height 6
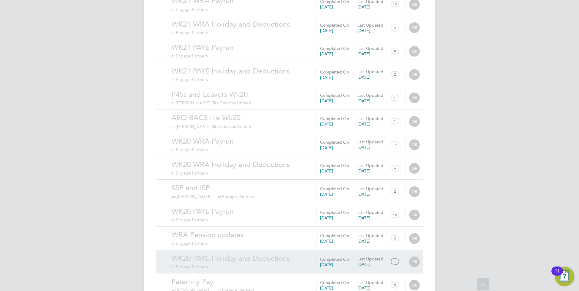
scroll to position [8315, 0]
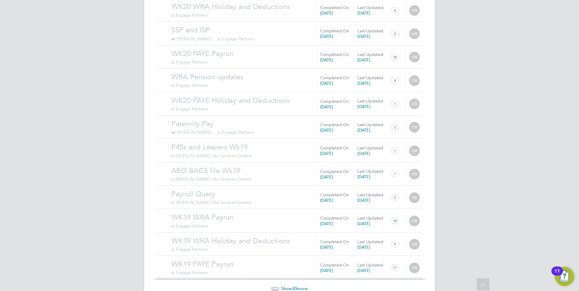
click at [297, 286] on span "Show 30 more" at bounding box center [294, 289] width 27 height 6
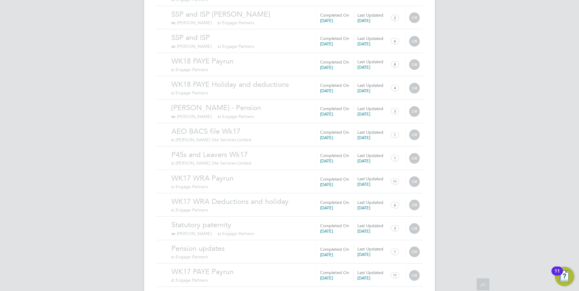
scroll to position [9018, 0]
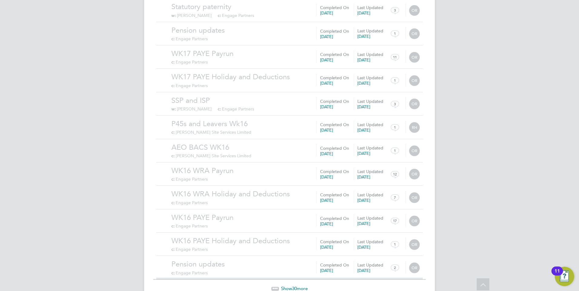
click at [299, 286] on span "Show 30 more" at bounding box center [294, 289] width 27 height 6
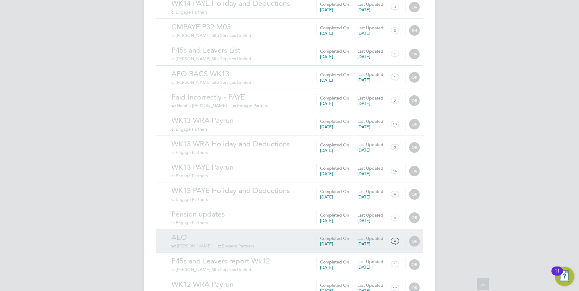
scroll to position [9721, 0]
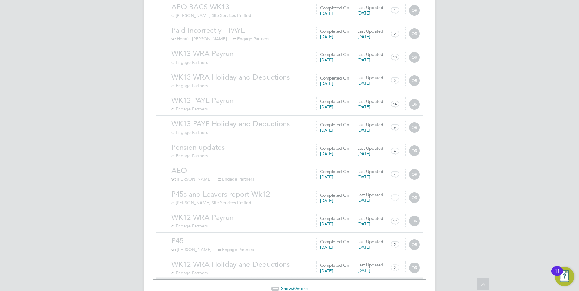
click at [293, 286] on span "30" at bounding box center [294, 289] width 5 height 6
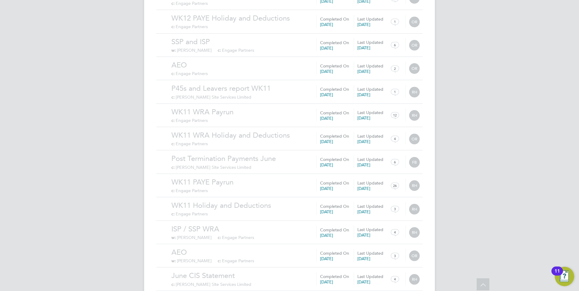
scroll to position [10424, 0]
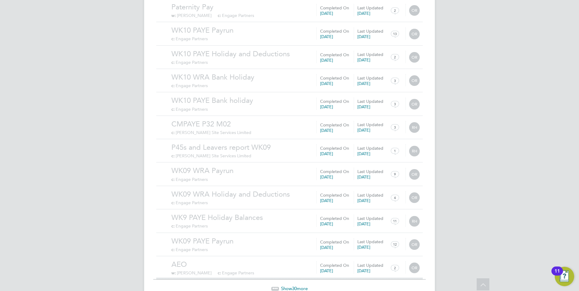
click at [291, 286] on span "Show 30 more" at bounding box center [294, 289] width 27 height 6
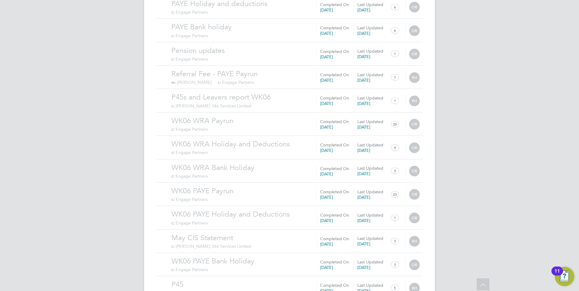
scroll to position [11128, 0]
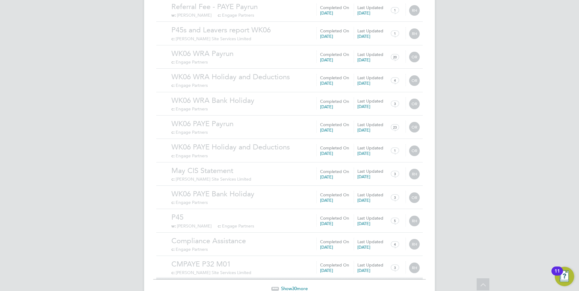
click at [292, 286] on span "30" at bounding box center [294, 289] width 5 height 6
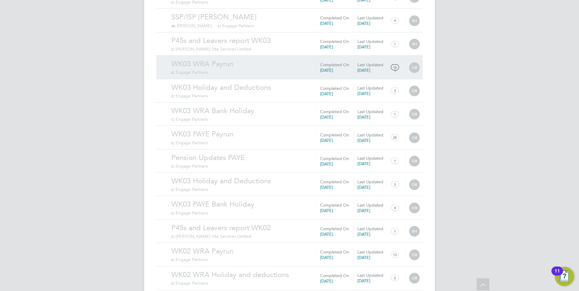
scroll to position [11831, 0]
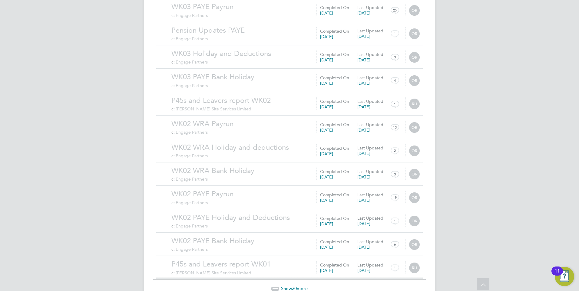
click at [295, 286] on span "30" at bounding box center [294, 289] width 5 height 6
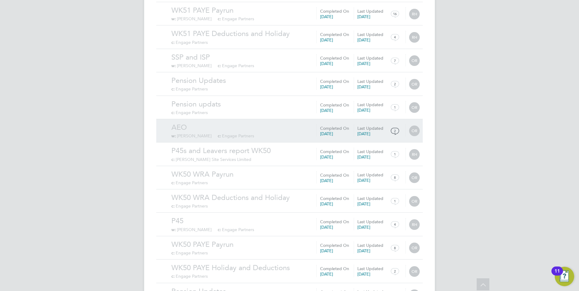
scroll to position [12534, 0]
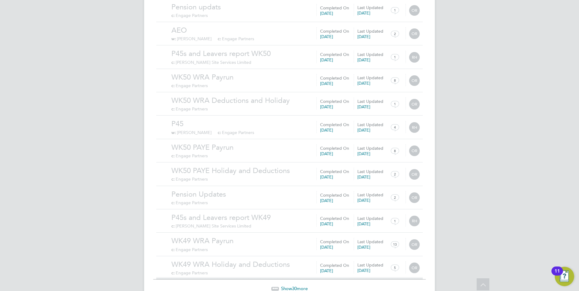
click at [304, 286] on span "Show 30 more" at bounding box center [294, 289] width 27 height 6
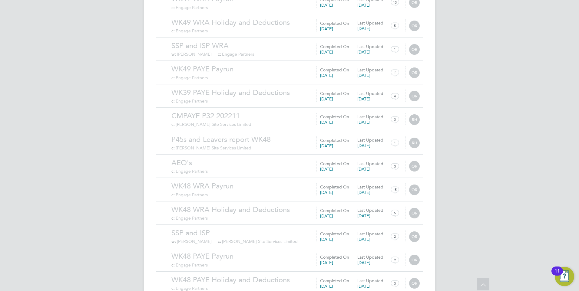
scroll to position [13237, 0]
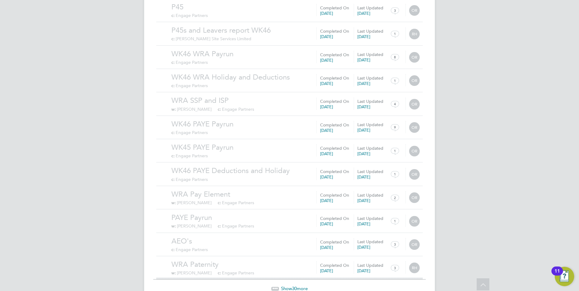
click at [295, 286] on span "30" at bounding box center [294, 289] width 5 height 6
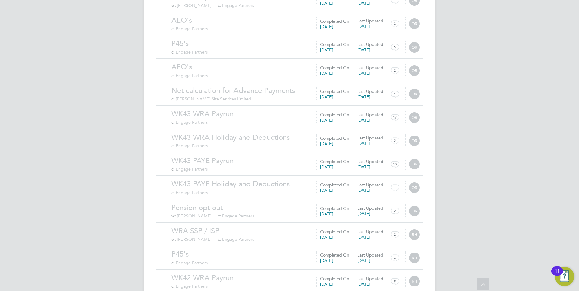
scroll to position [13940, 0]
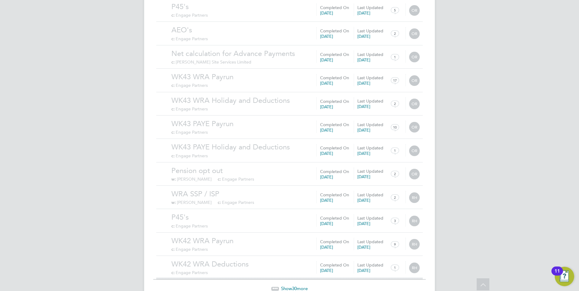
click at [297, 286] on span "30" at bounding box center [294, 289] width 5 height 6
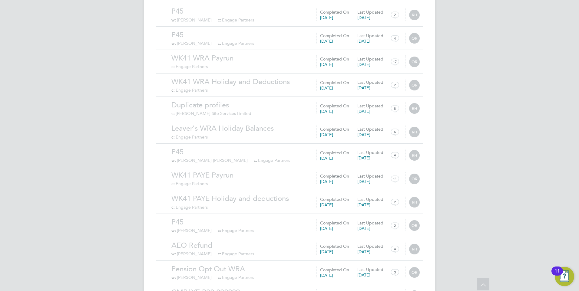
scroll to position [14643, 0]
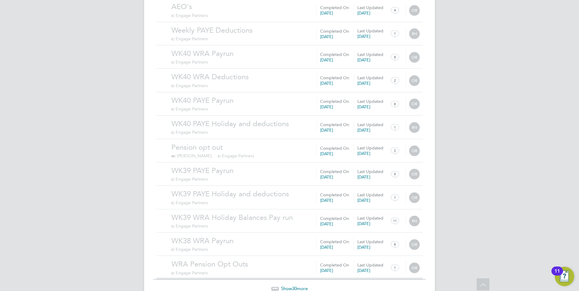
click at [295, 286] on span "30" at bounding box center [294, 289] width 5 height 6
click at [292, 286] on span "Show 30 more" at bounding box center [294, 289] width 27 height 6
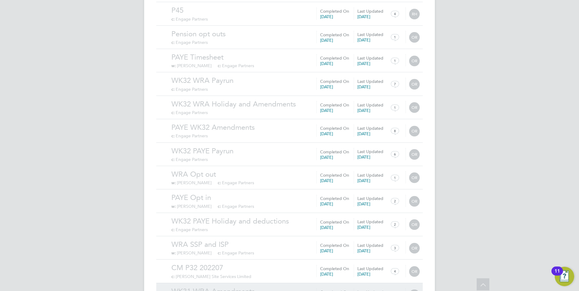
scroll to position [16049, 0]
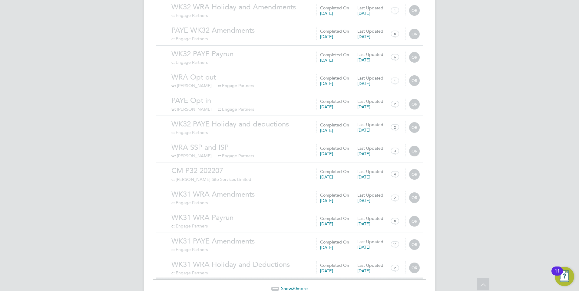
click at [298, 286] on span "Show 30 more" at bounding box center [294, 289] width 27 height 6
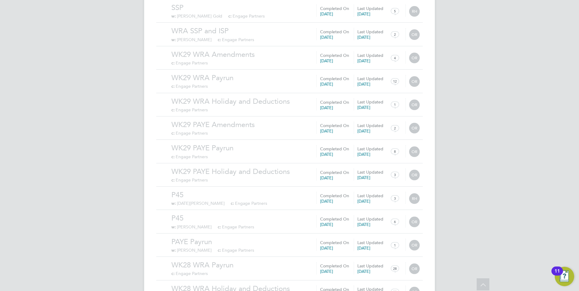
scroll to position [16752, 0]
click at [295, 277] on div "Show 30 more" at bounding box center [289, 284] width 273 height 15
click at [295, 286] on span "30" at bounding box center [294, 289] width 5 height 6
click at [285, 286] on span "Show 30 more" at bounding box center [294, 289] width 27 height 6
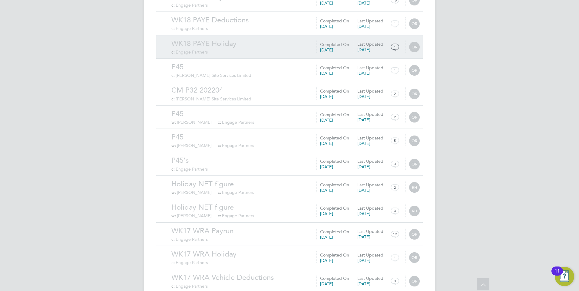
scroll to position [18158, 0]
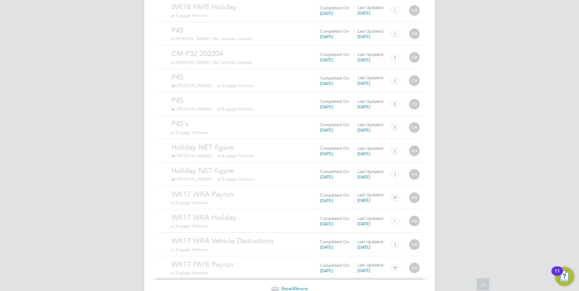
click at [292, 286] on span "Show 30 more" at bounding box center [294, 289] width 27 height 6
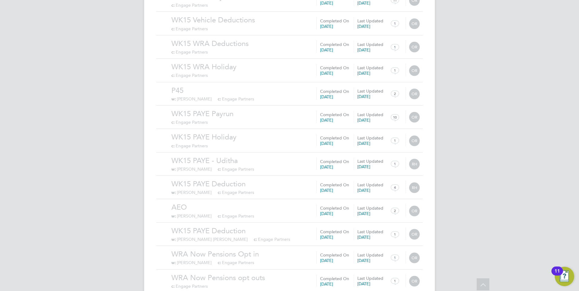
scroll to position [18861, 0]
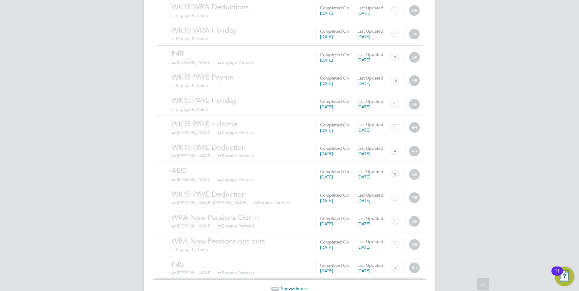
click at [293, 286] on span "30" at bounding box center [294, 289] width 5 height 6
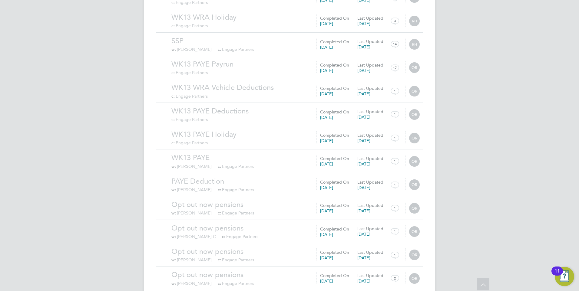
scroll to position [19564, 0]
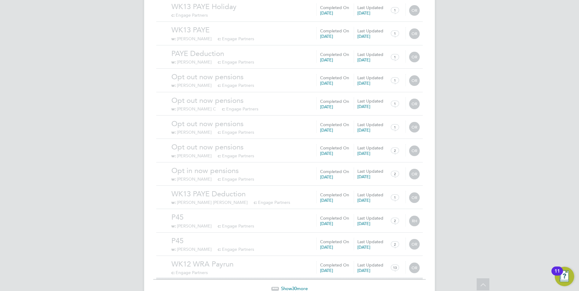
click at [294, 286] on span "30" at bounding box center [294, 289] width 5 height 6
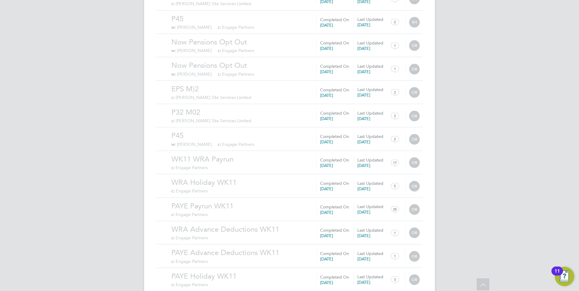
scroll to position [20267, 0]
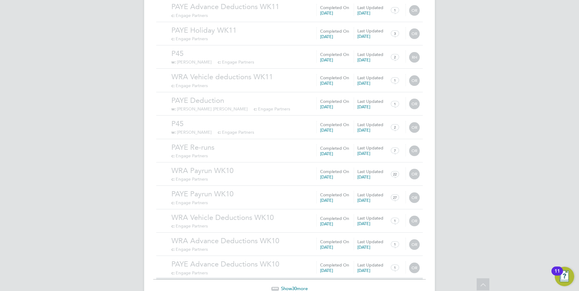
click at [299, 286] on span "Show 30 more" at bounding box center [294, 289] width 27 height 6
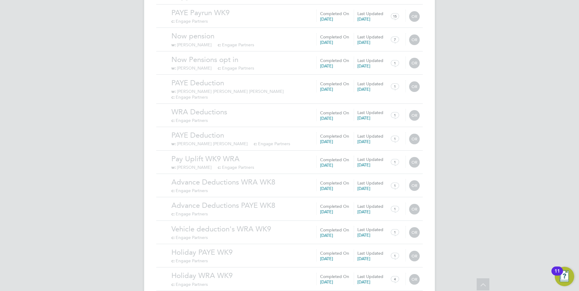
scroll to position [20970, 0]
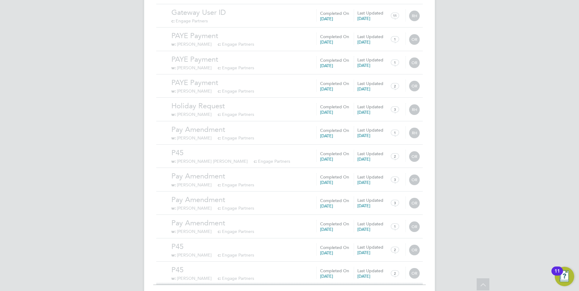
click at [293, 291] on span "30" at bounding box center [294, 294] width 5 height 6
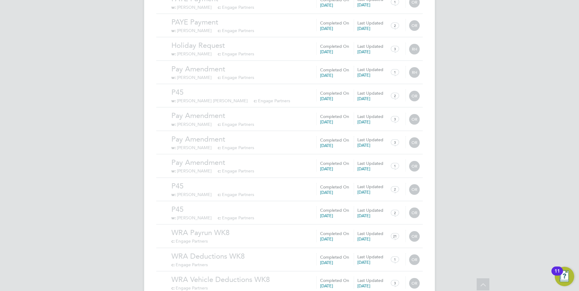
scroll to position [21122, 0]
